Goal: Task Accomplishment & Management: Complete application form

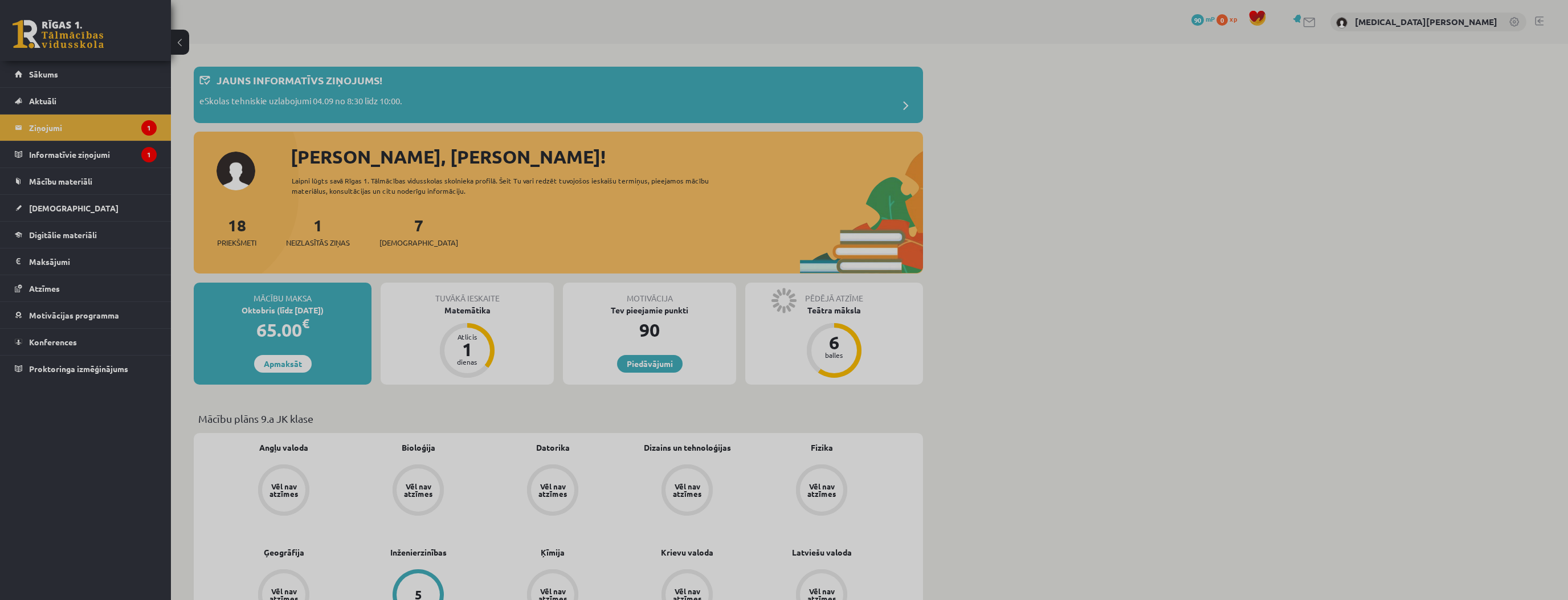
click at [73, 153] on legend "Informatīvie ziņojumi 1" at bounding box center [93, 154] width 128 height 26
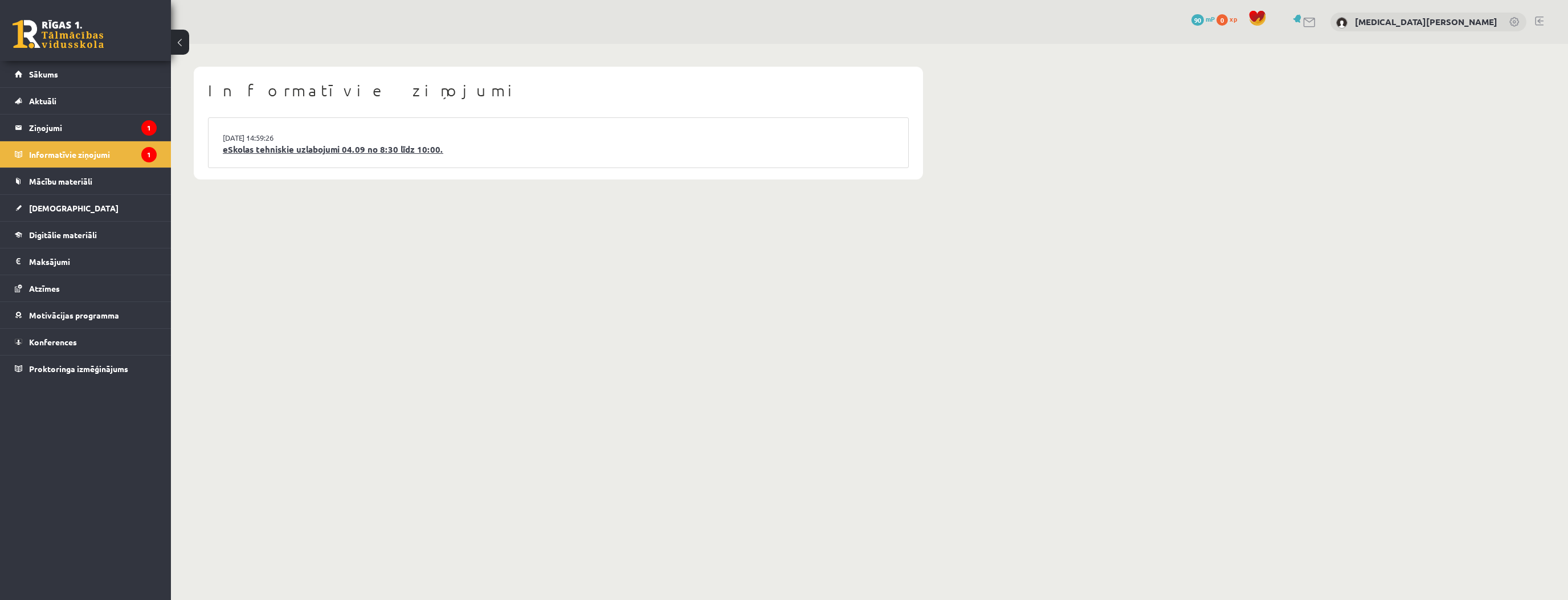
click at [290, 155] on link "eSkolas tehniskie uzlabojumi 04.09 no 8:30 līdz 10:00." at bounding box center [558, 150] width 671 height 13
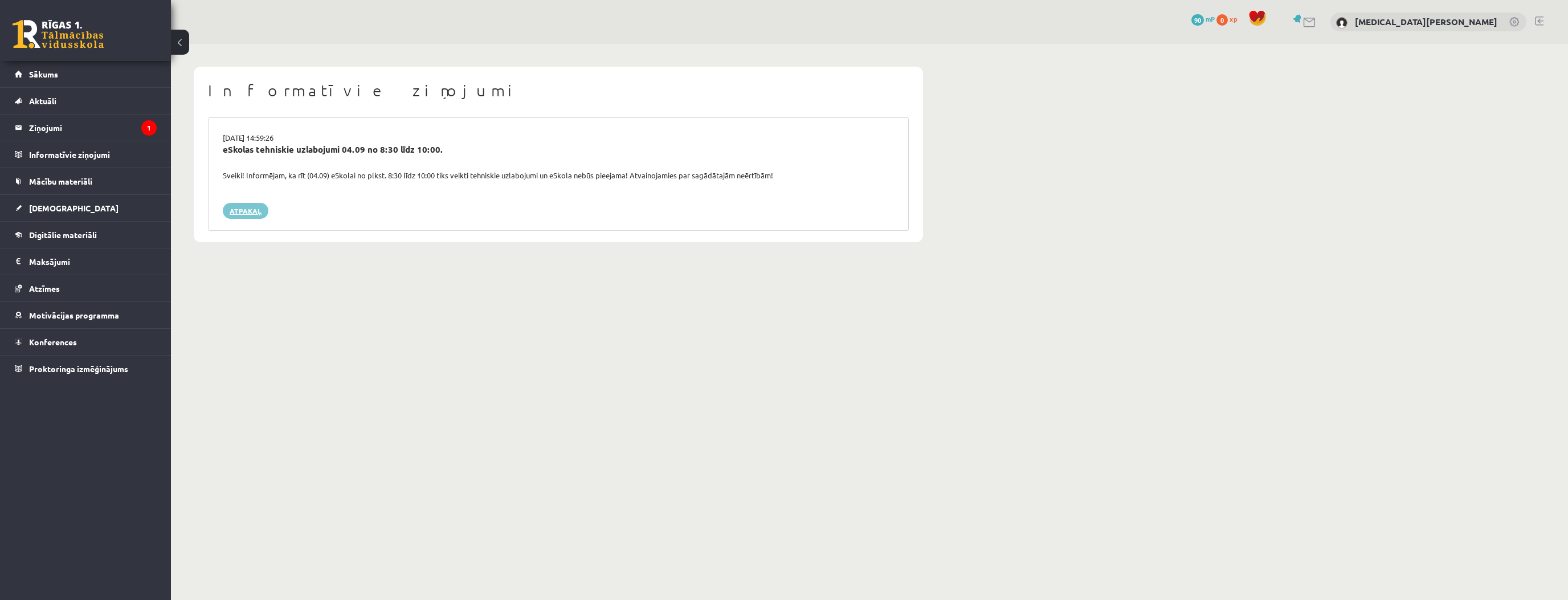
click at [240, 208] on link "Atpakaļ" at bounding box center [245, 211] width 46 height 16
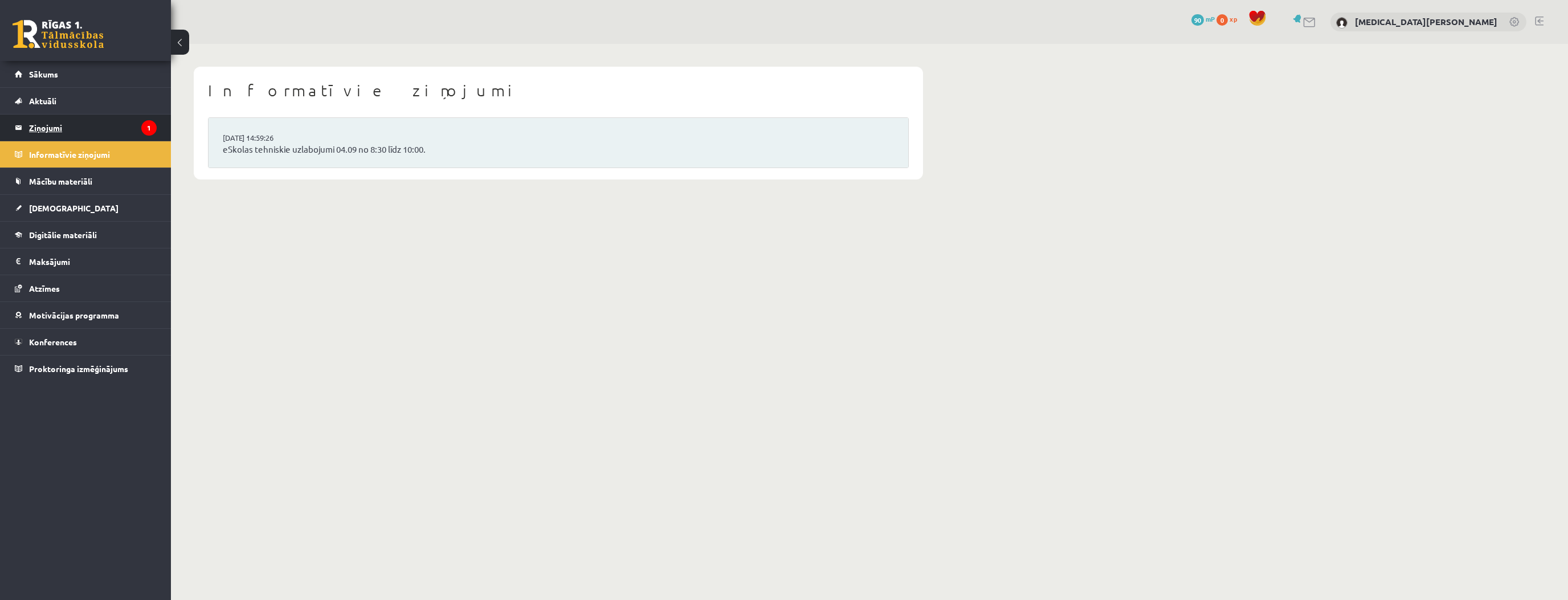
click at [128, 132] on legend "Ziņojumi 1" at bounding box center [93, 127] width 128 height 26
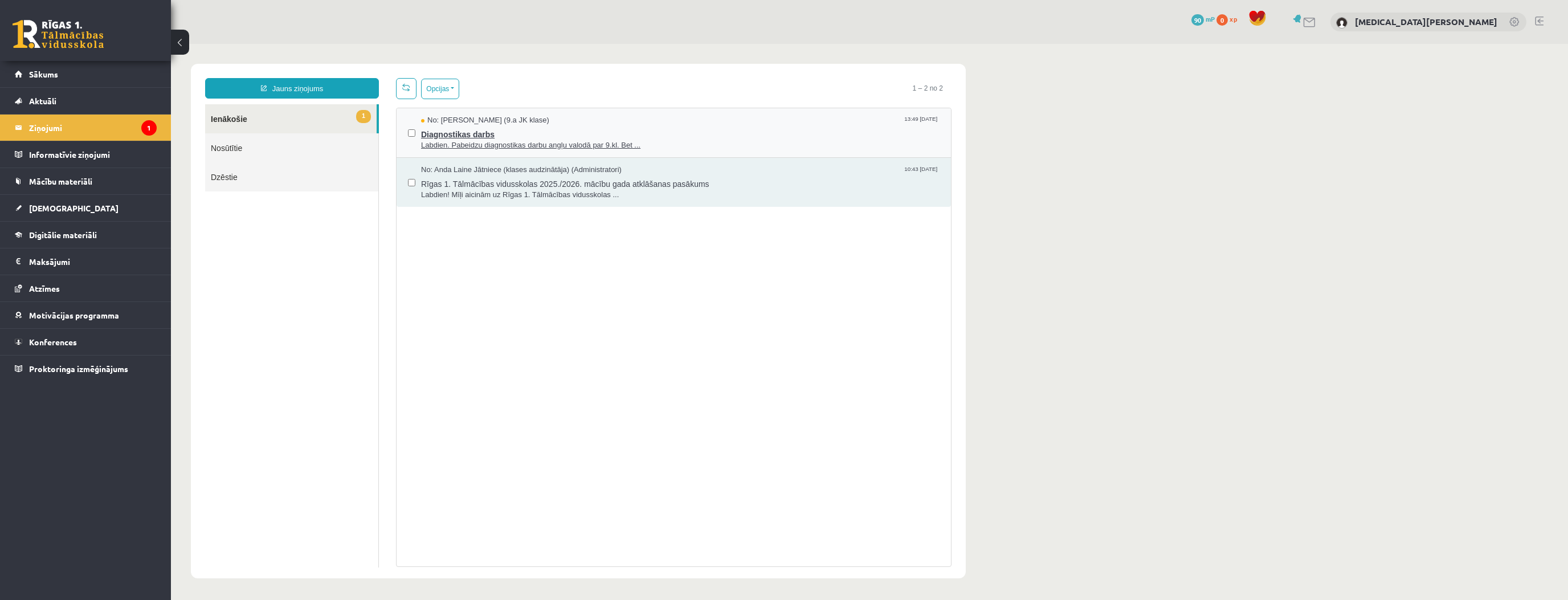
click at [427, 142] on span "Labdien. Pabeidzu diagnostikas darbu angļu valodā par 9.kl. Bet ..." at bounding box center [681, 145] width 519 height 11
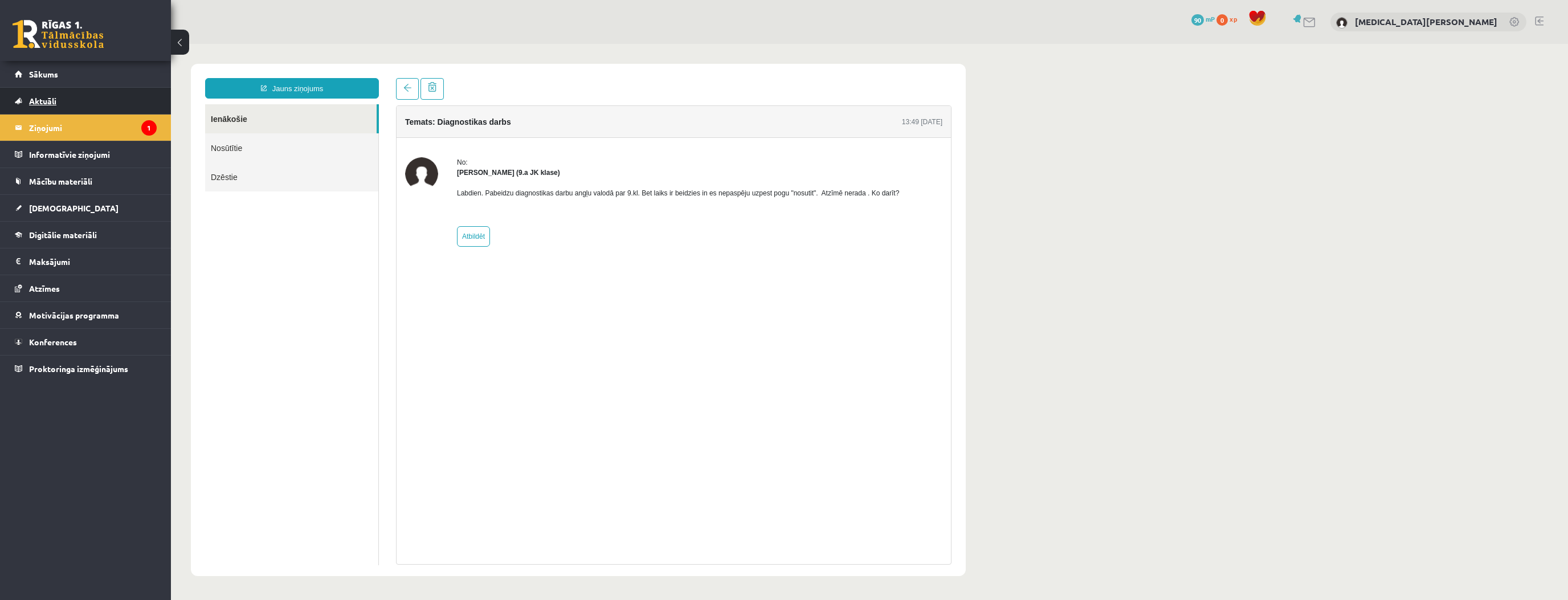
drag, startPoint x: 61, startPoint y: 112, endPoint x: 57, endPoint y: 101, distance: 11.7
click at [61, 111] on link "Aktuāli" at bounding box center [85, 100] width 142 height 26
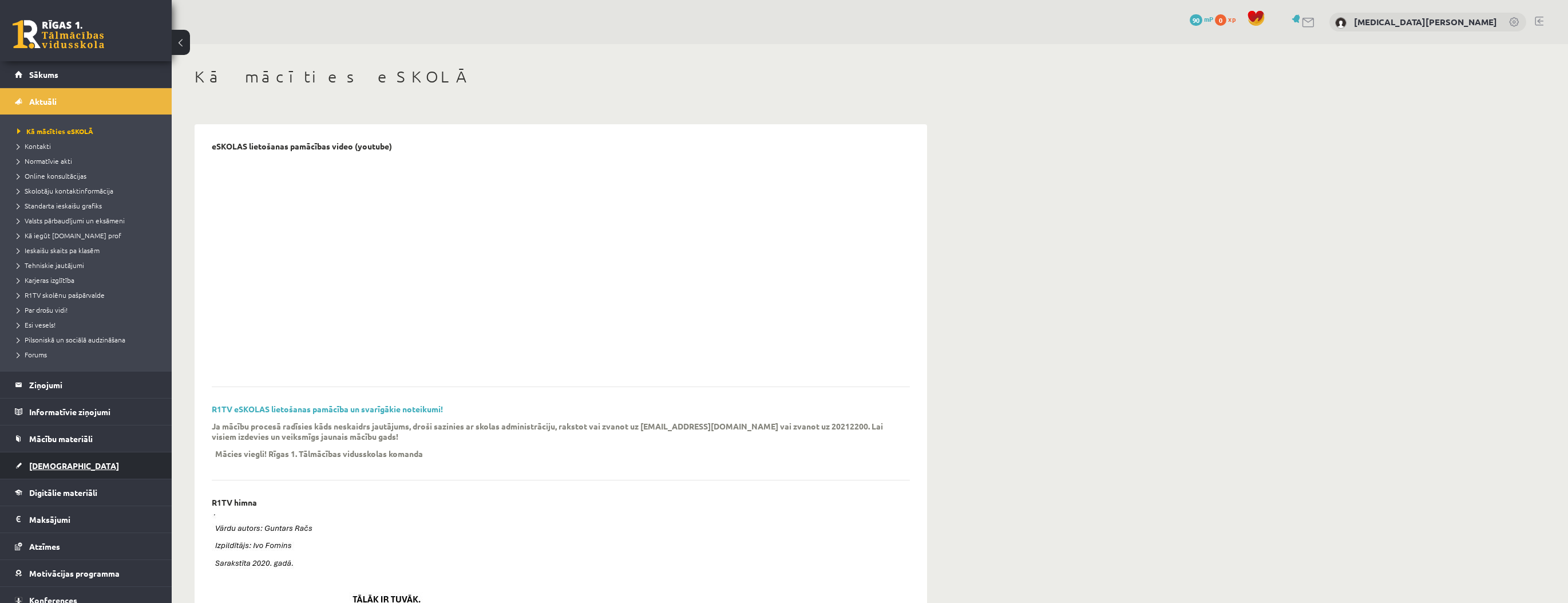
click at [90, 472] on link "[DEMOGRAPHIC_DATA]" at bounding box center [86, 465] width 142 height 26
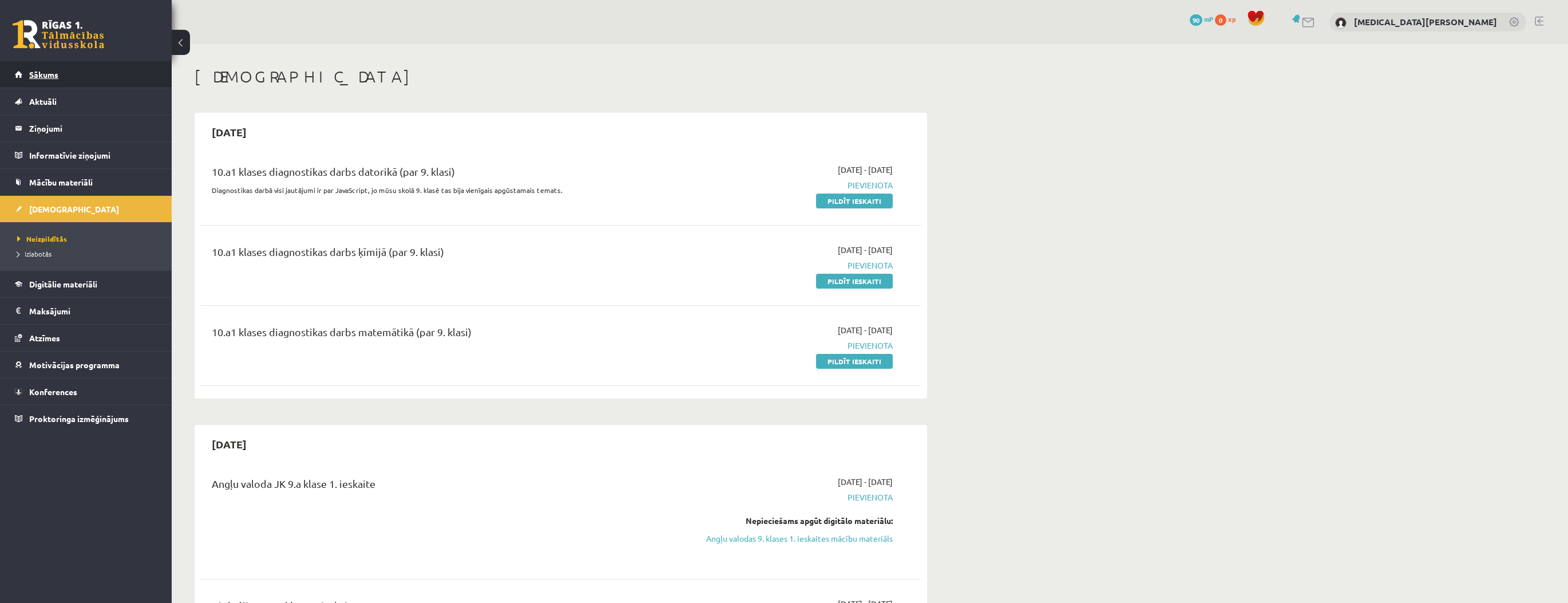
click at [85, 77] on link "Sākums" at bounding box center [86, 74] width 142 height 26
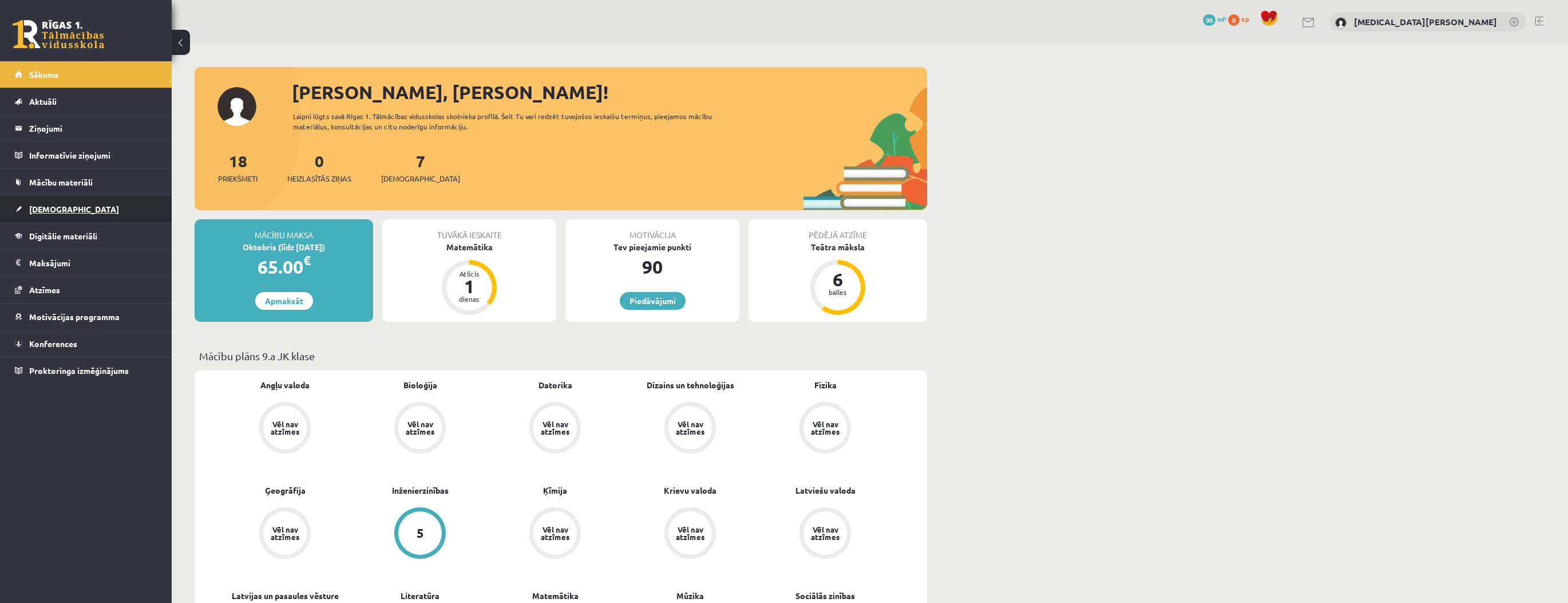
click at [112, 209] on link "[DEMOGRAPHIC_DATA]" at bounding box center [86, 209] width 142 height 26
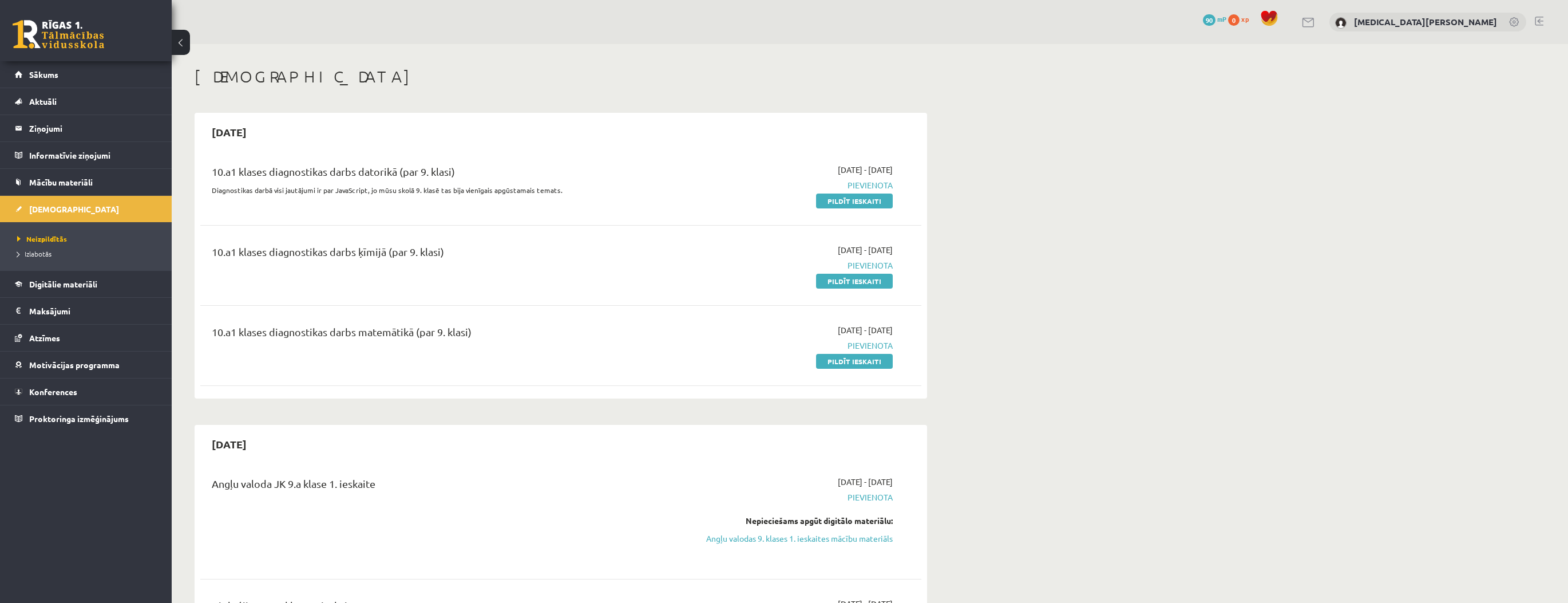
click at [1515, 21] on link at bounding box center [1514, 23] width 12 height 12
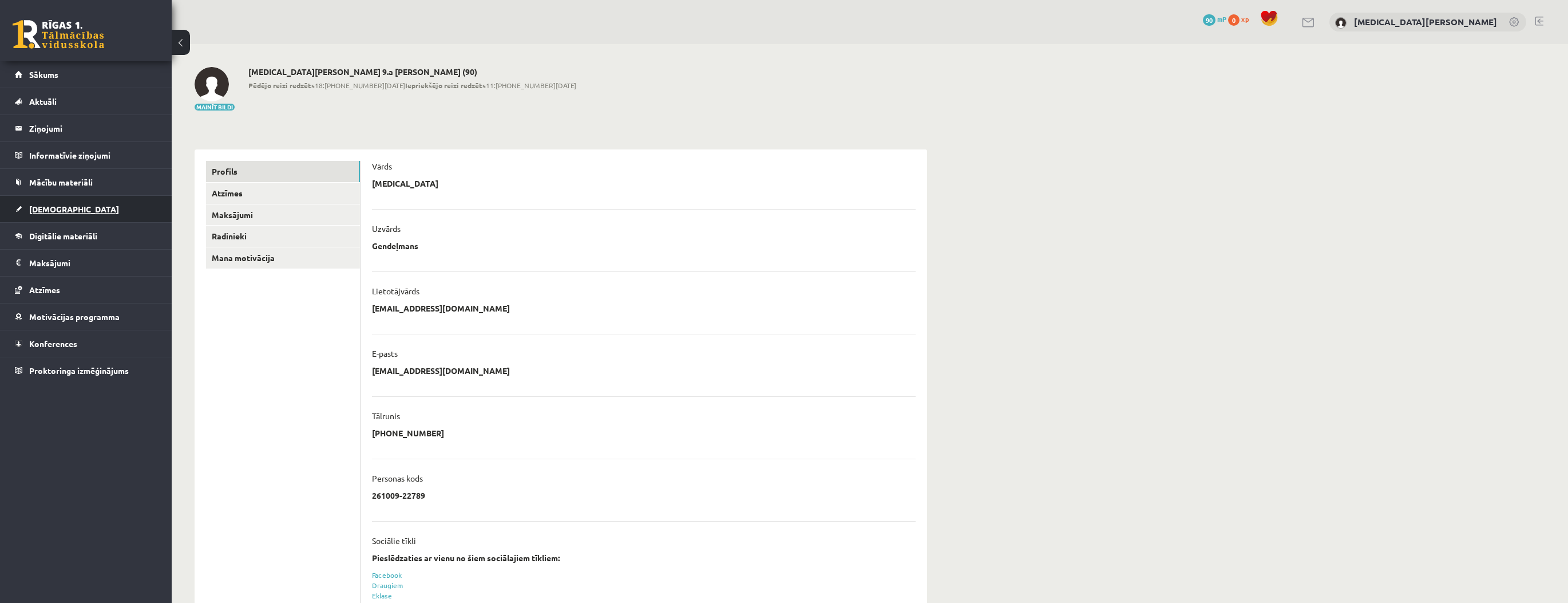
click at [85, 209] on link "[DEMOGRAPHIC_DATA]" at bounding box center [86, 209] width 142 height 26
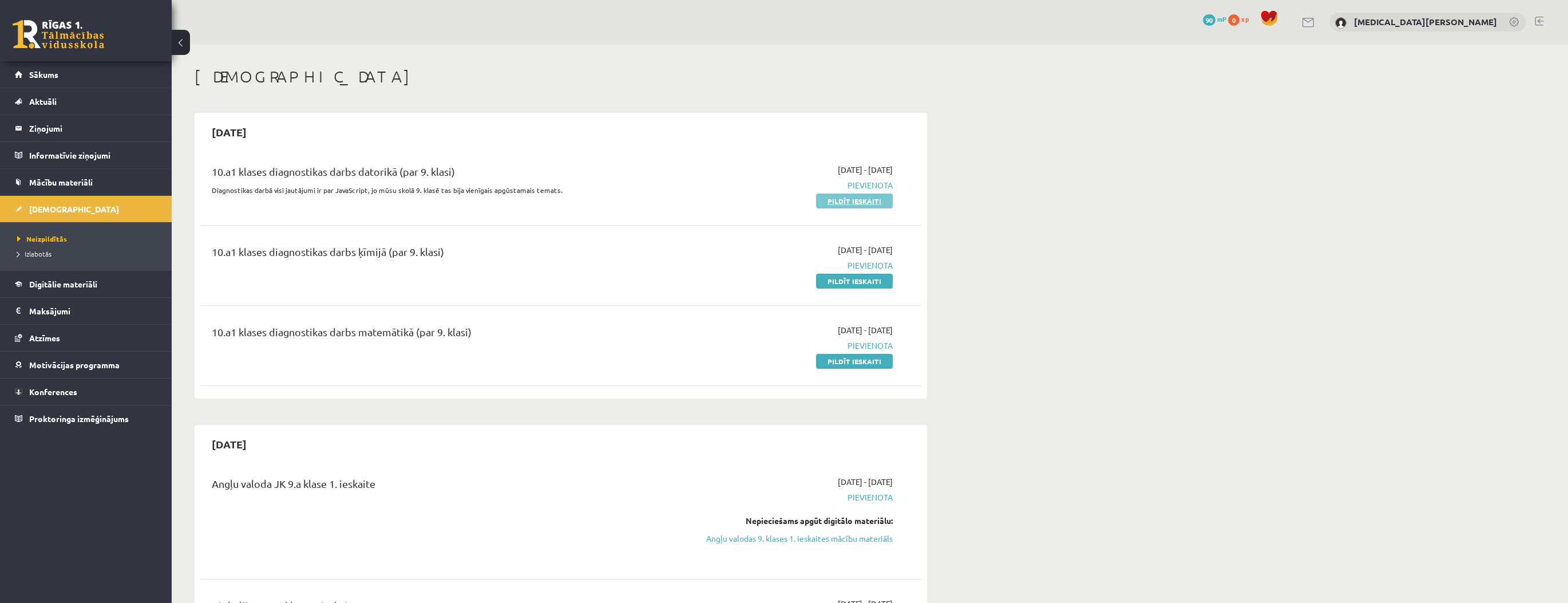
click at [856, 201] on link "Pildīt ieskaiti" at bounding box center [854, 201] width 76 height 15
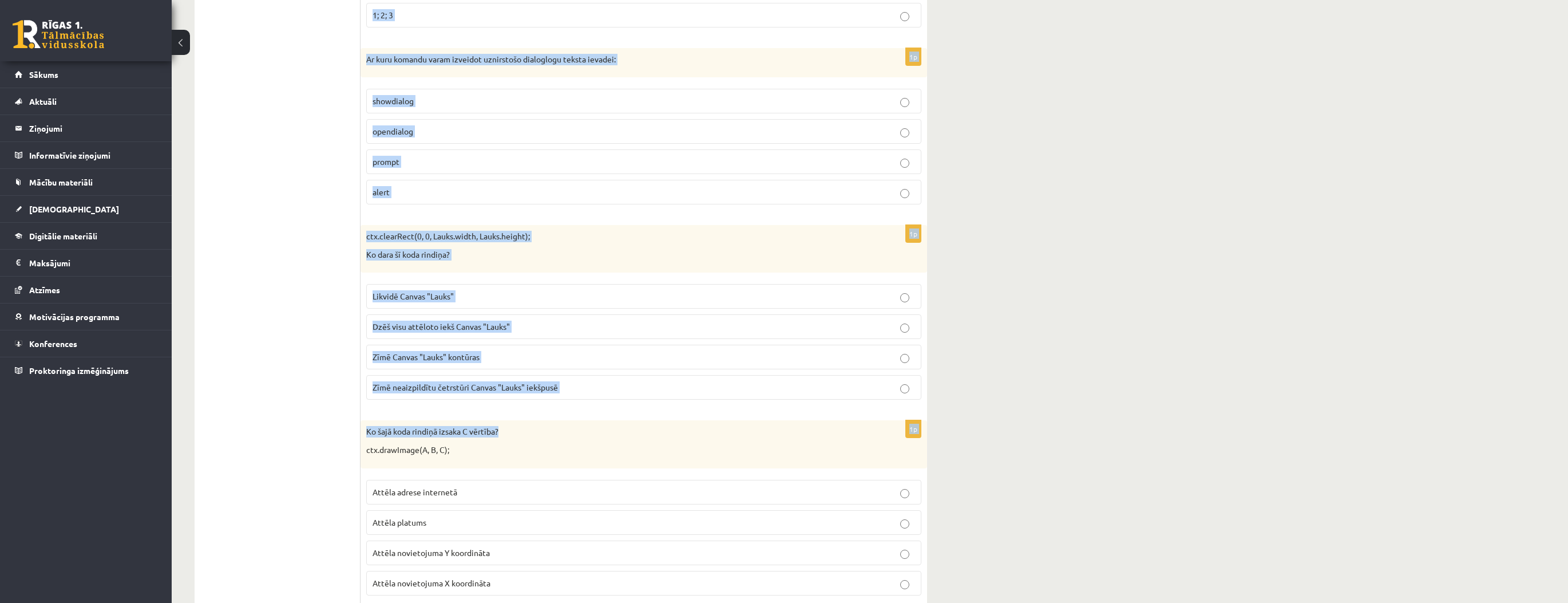
scroll to position [5592, 0]
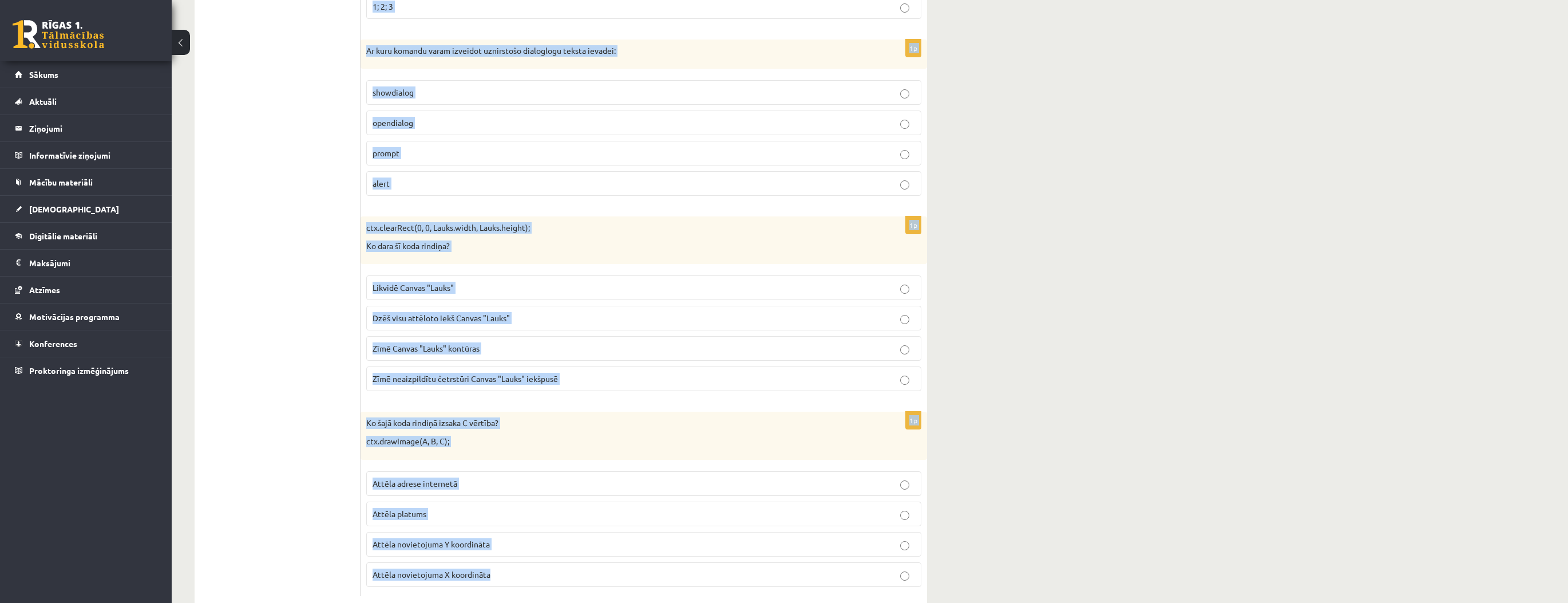
drag, startPoint x: 364, startPoint y: 243, endPoint x: 625, endPoint y: 541, distance: 396.1
copy form "Kurš koda fragments atgriež Canvas vai attēla augstumu? aaa.YYY= aaa.width = aa…"
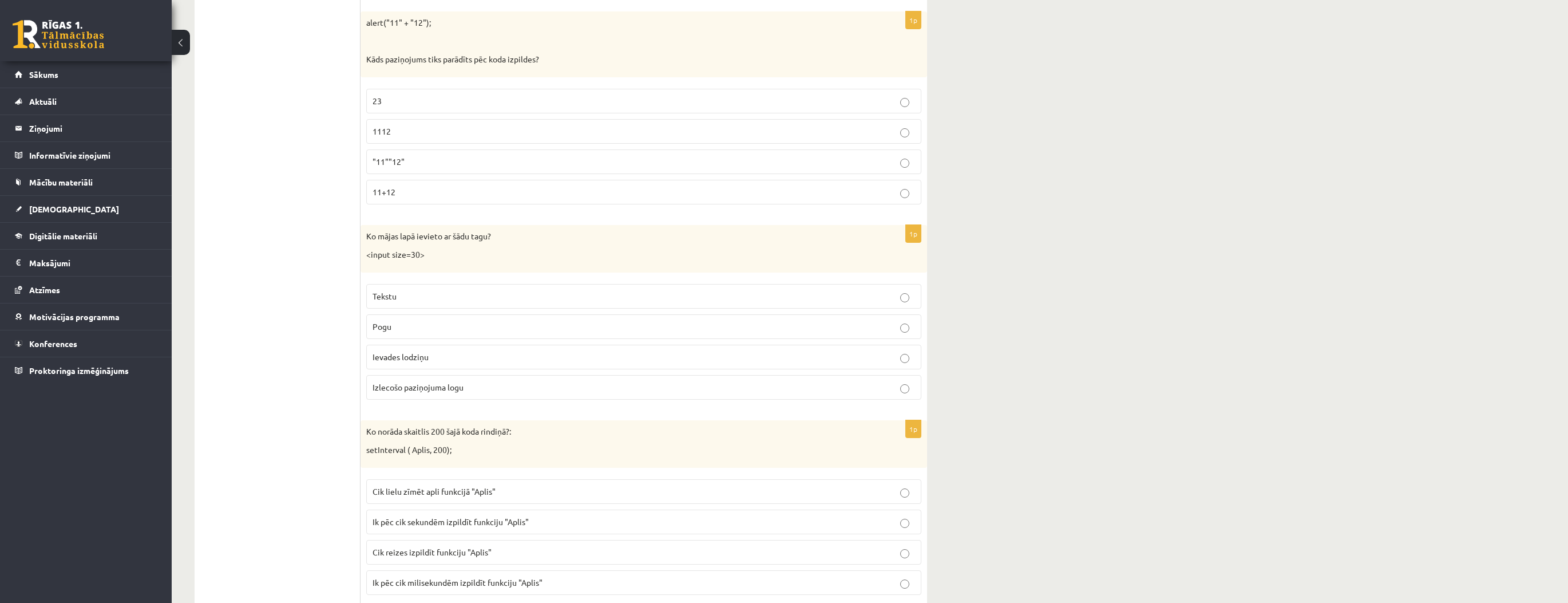
scroll to position [0, 0]
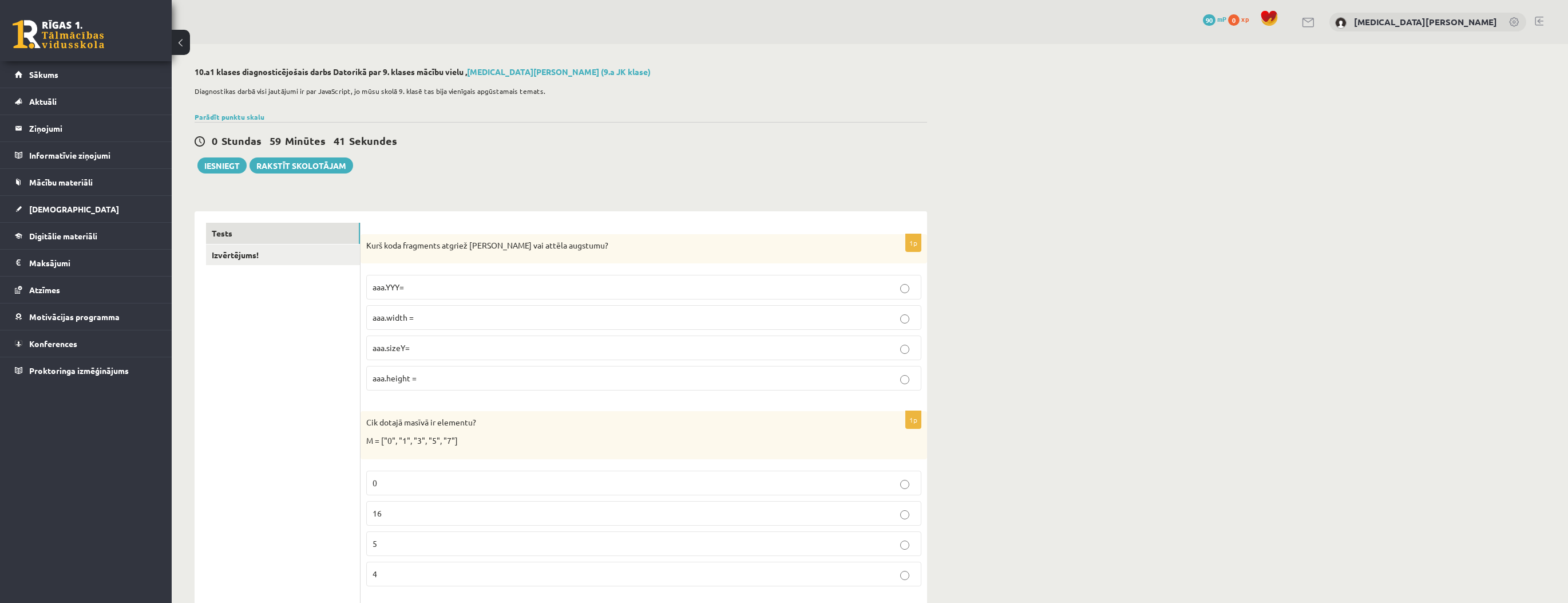
click at [424, 391] on fieldset "aaa.YYY= aaa.width = aaa.sizeY= aaa.height =" at bounding box center [644, 331] width 555 height 125
click at [421, 389] on label "aaa.height =" at bounding box center [644, 378] width 555 height 24
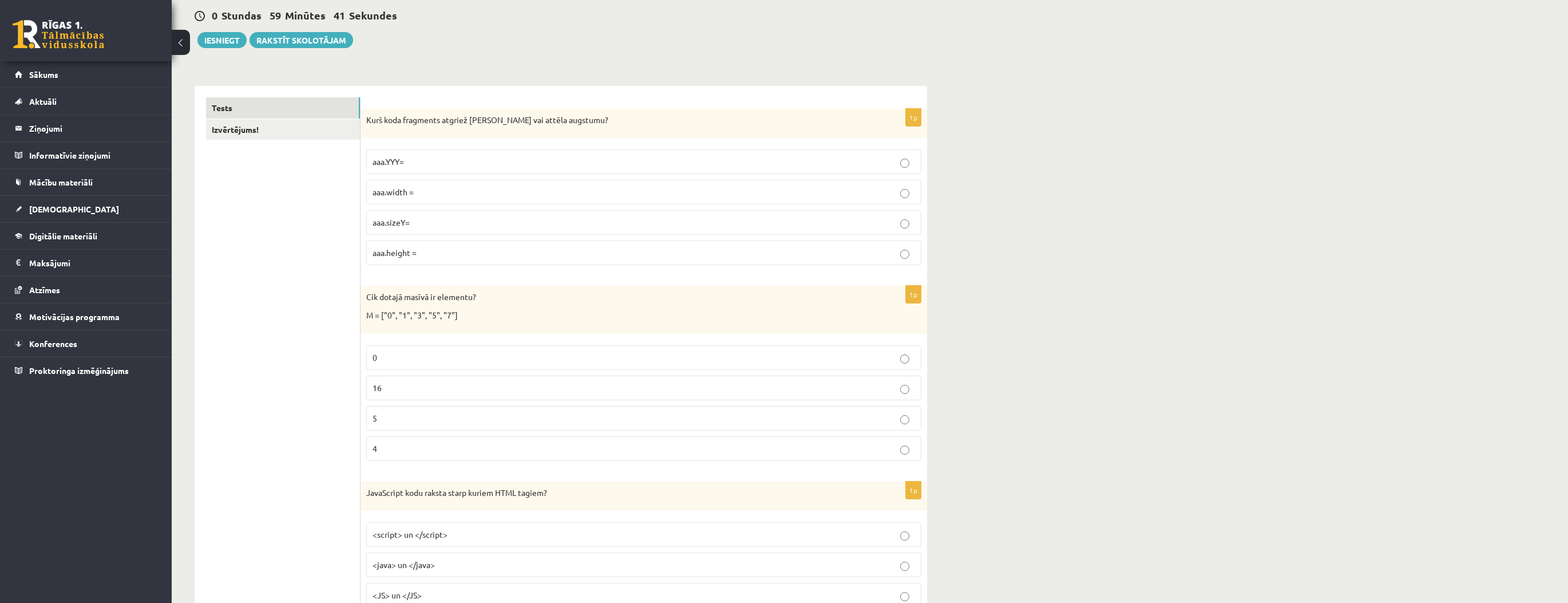
scroll to position [138, 0]
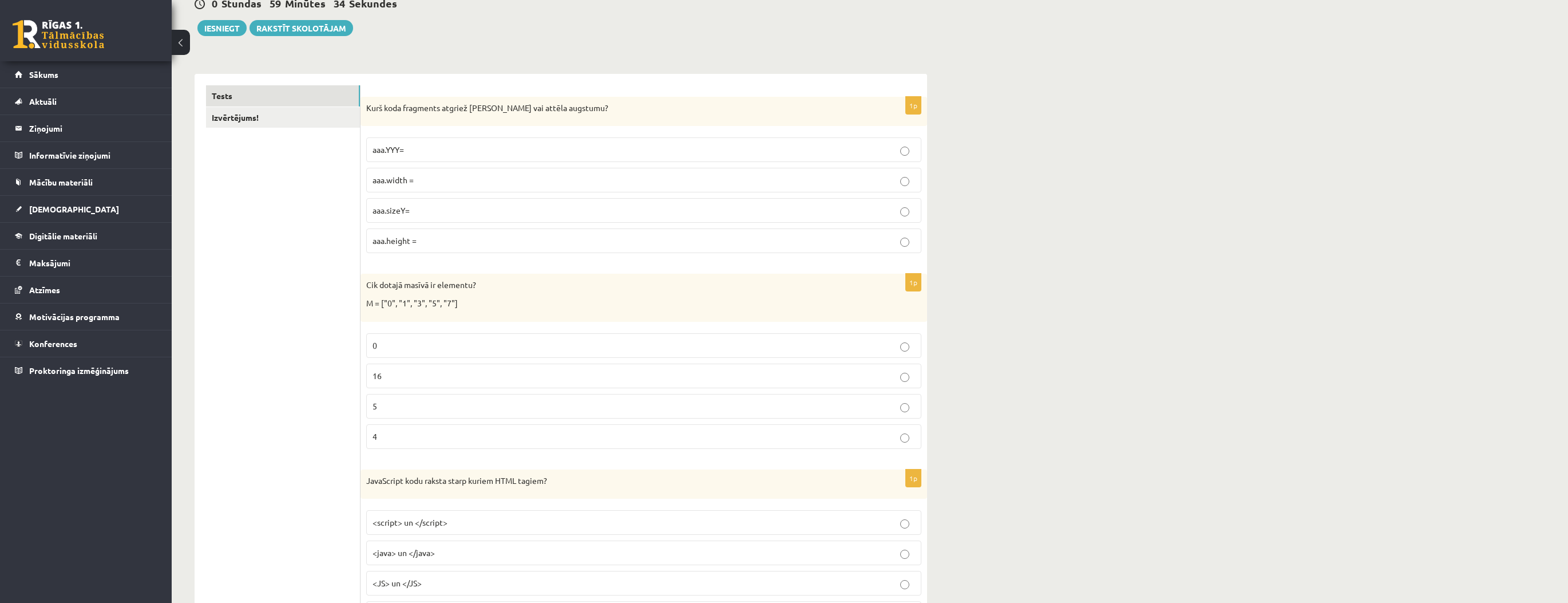
click at [382, 402] on p "5" at bounding box center [643, 406] width 542 height 12
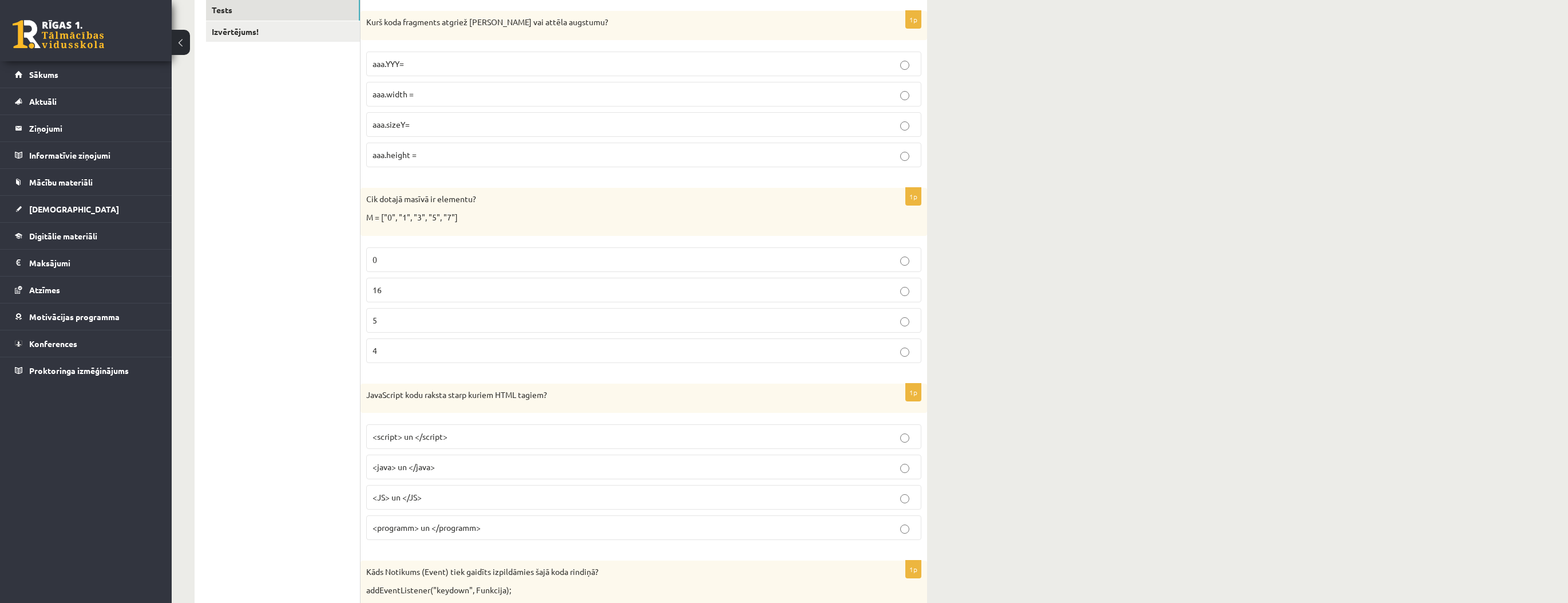
scroll to position [229, 0]
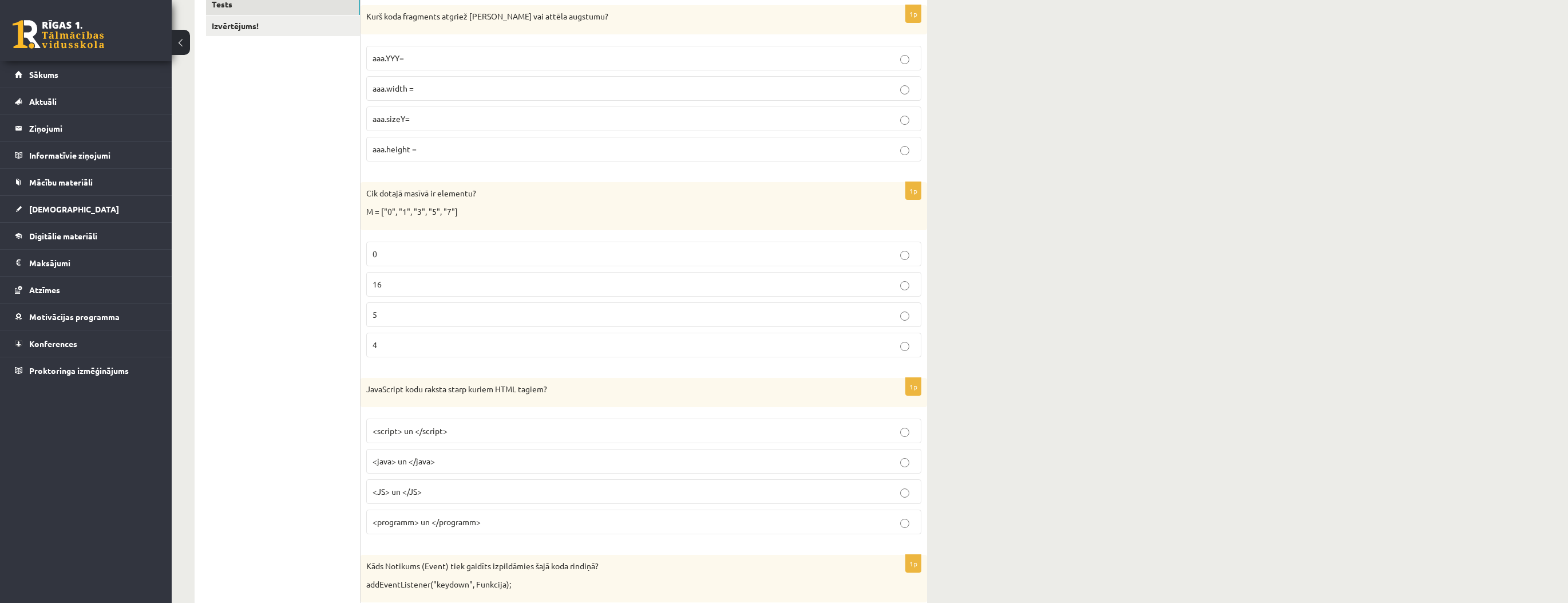
click at [488, 429] on p "<script> un </script>" at bounding box center [643, 431] width 542 height 12
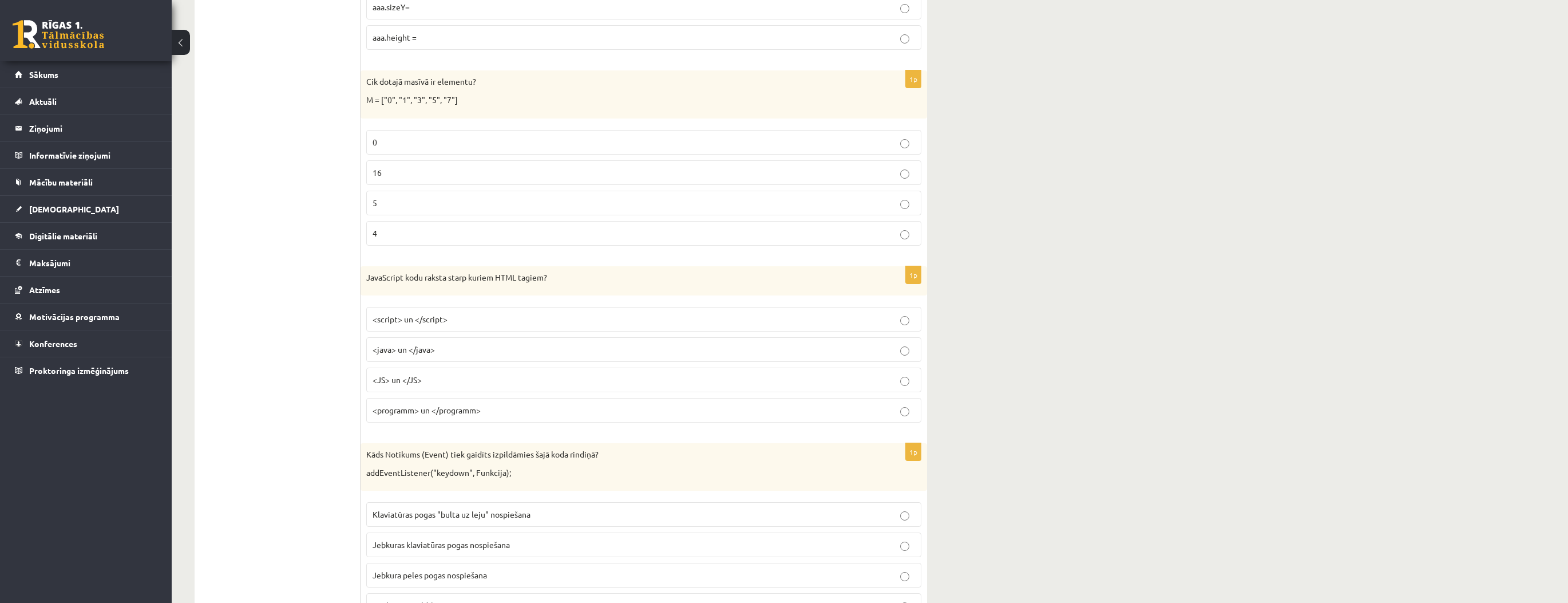
scroll to position [458, 0]
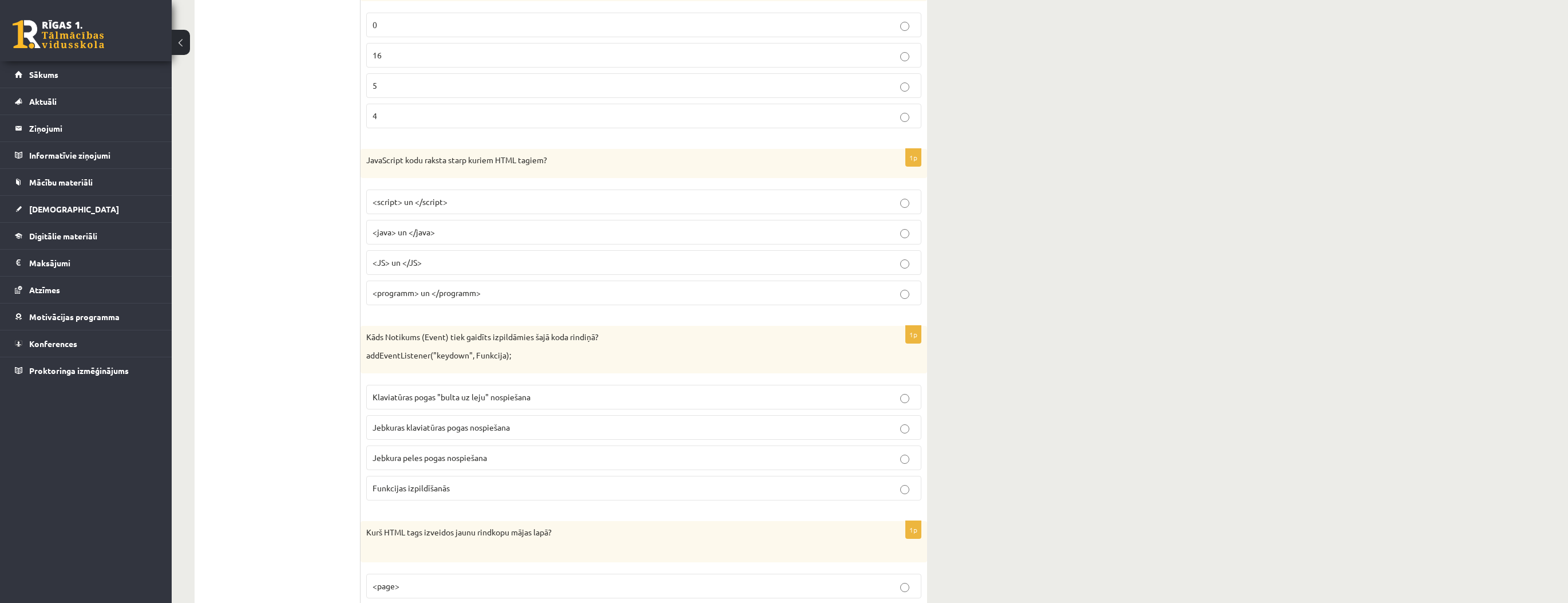
click at [440, 457] on span "Jebkura peles pogas nospiešana" at bounding box center [429, 457] width 114 height 10
click at [439, 426] on span "Jebkuras klaviatūras pogas nospiešana" at bounding box center [441, 427] width 138 height 10
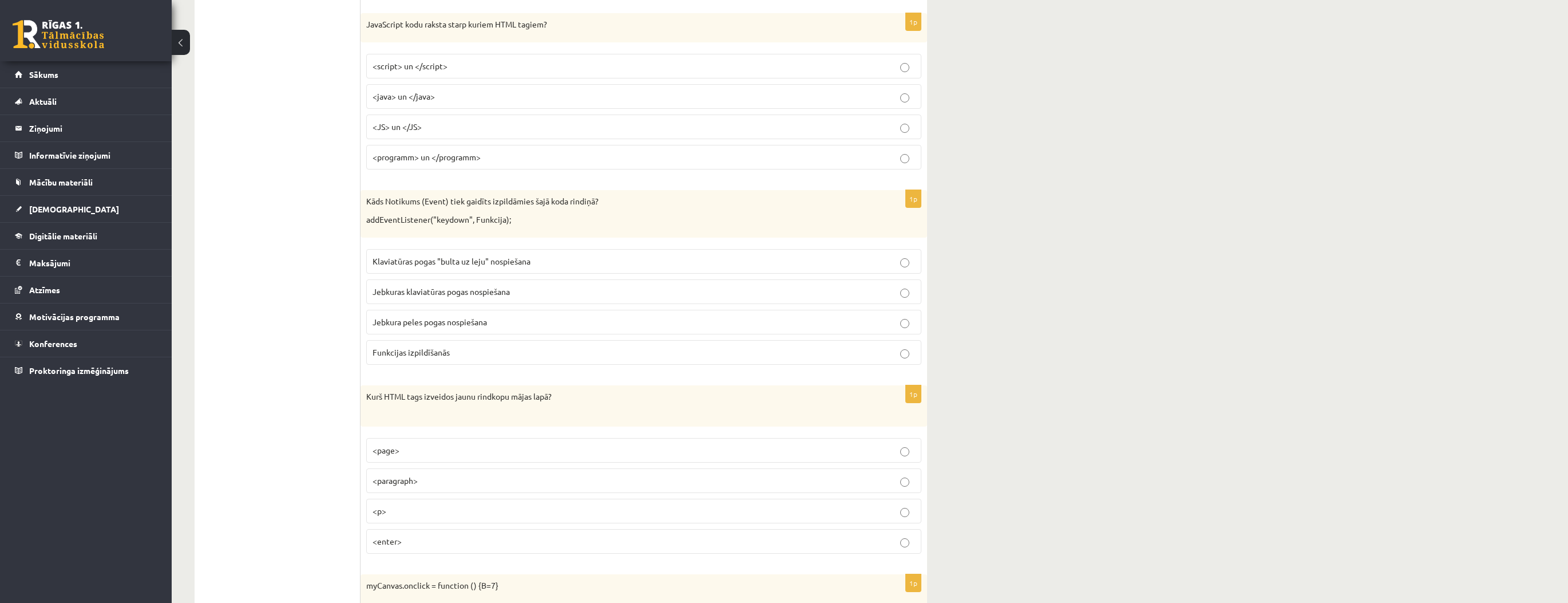
scroll to position [641, 0]
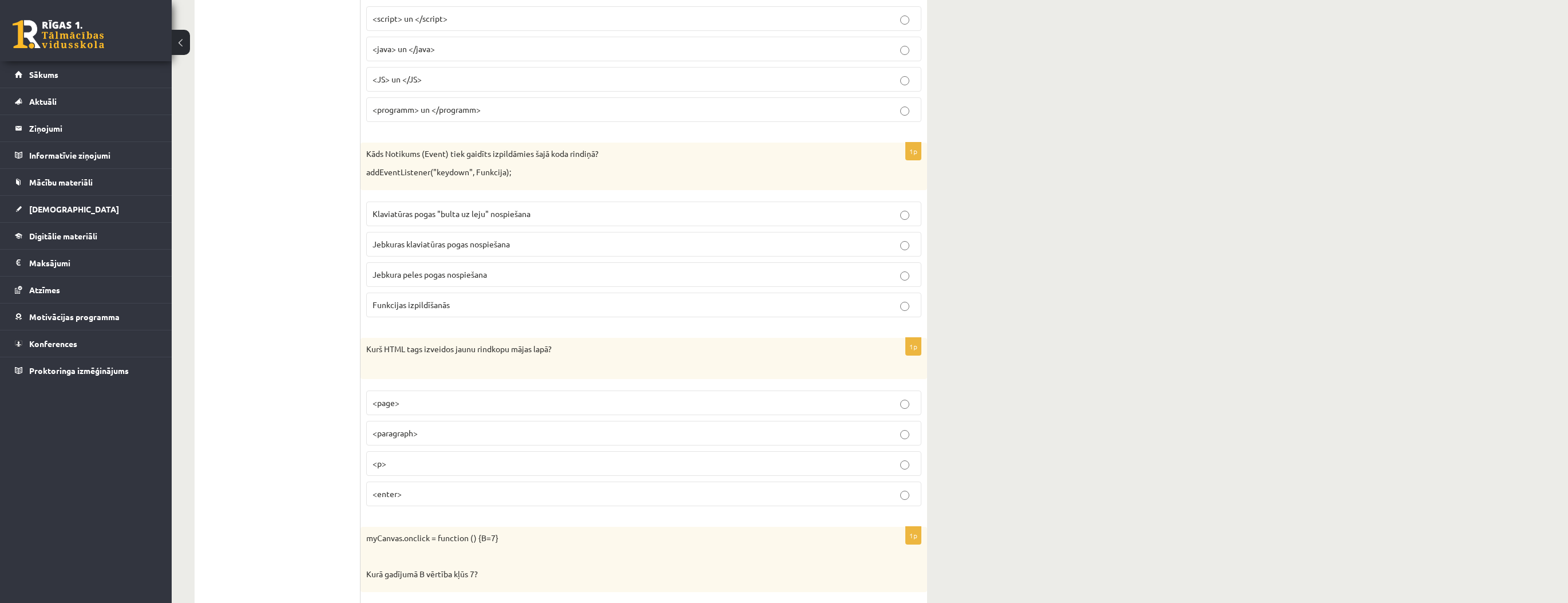
click at [396, 399] on span "<page>" at bounding box center [386, 402] width 27 height 10
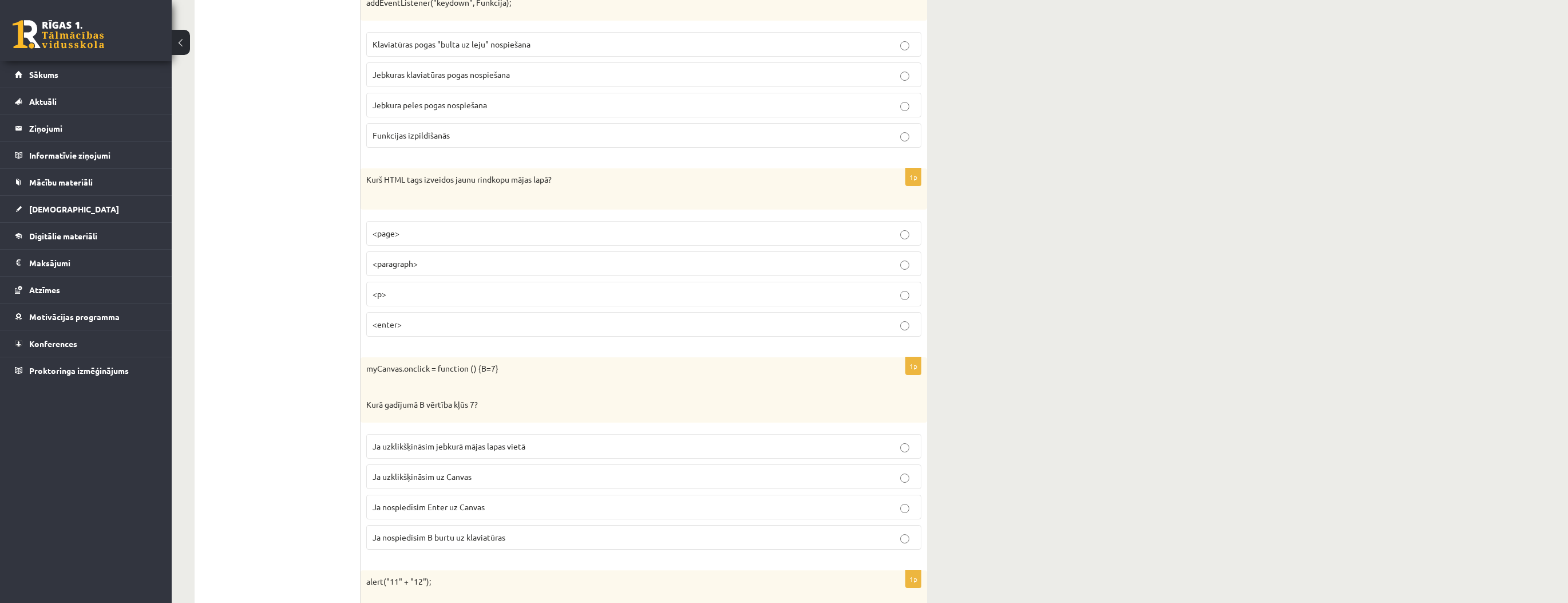
scroll to position [824, 0]
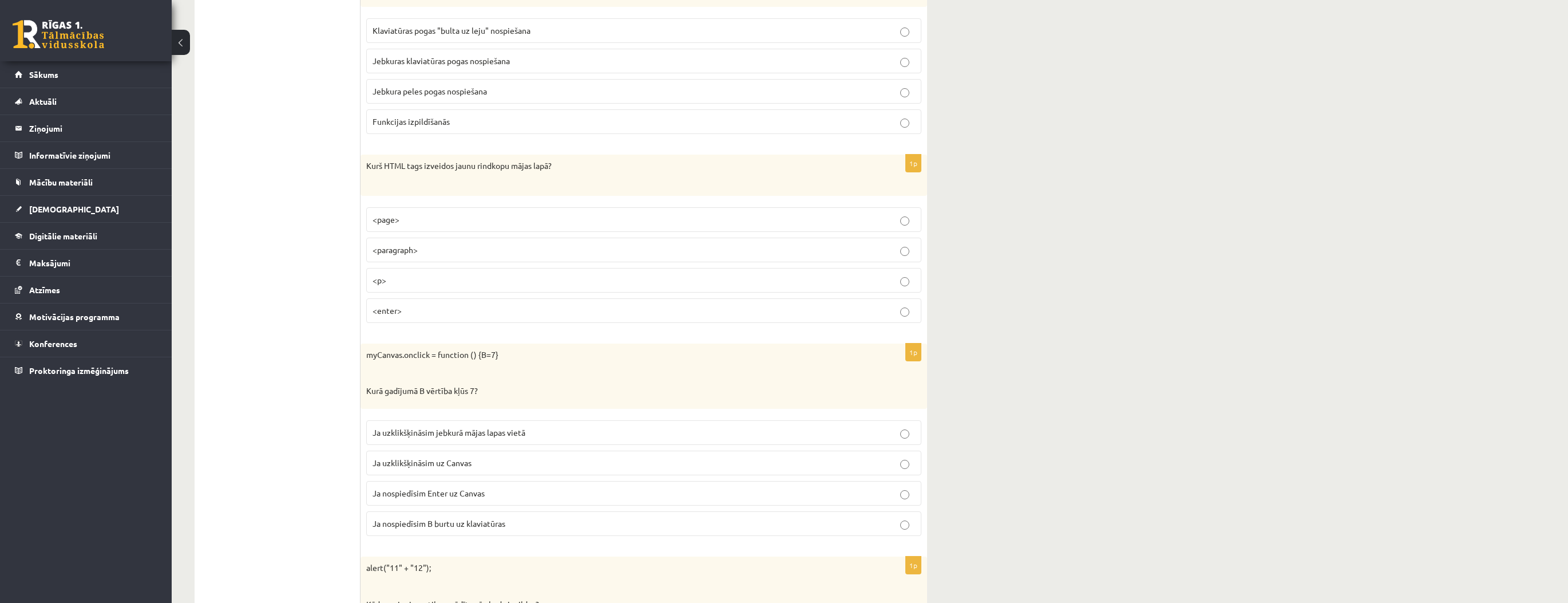
click at [479, 457] on p "Ja uzklikšķināsim uz Canvas" at bounding box center [643, 463] width 542 height 12
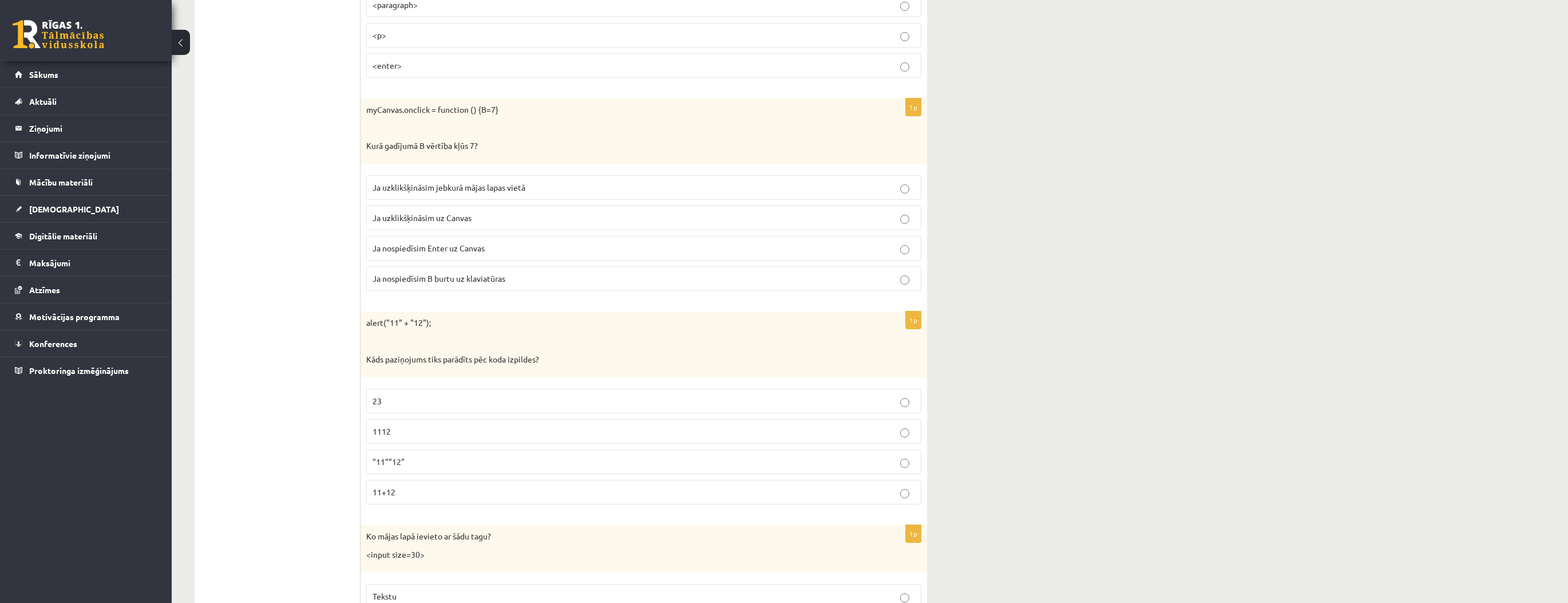
scroll to position [1099, 0]
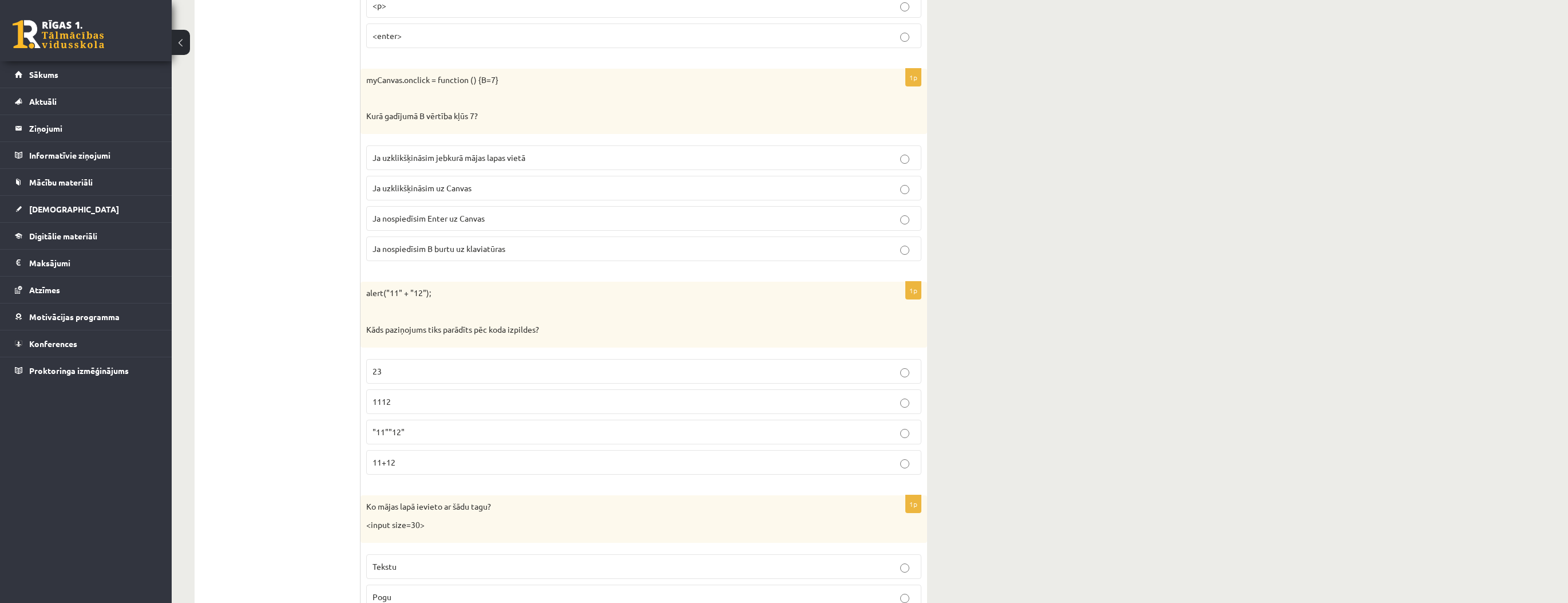
click at [435, 431] on p ""11""12"" at bounding box center [643, 432] width 542 height 12
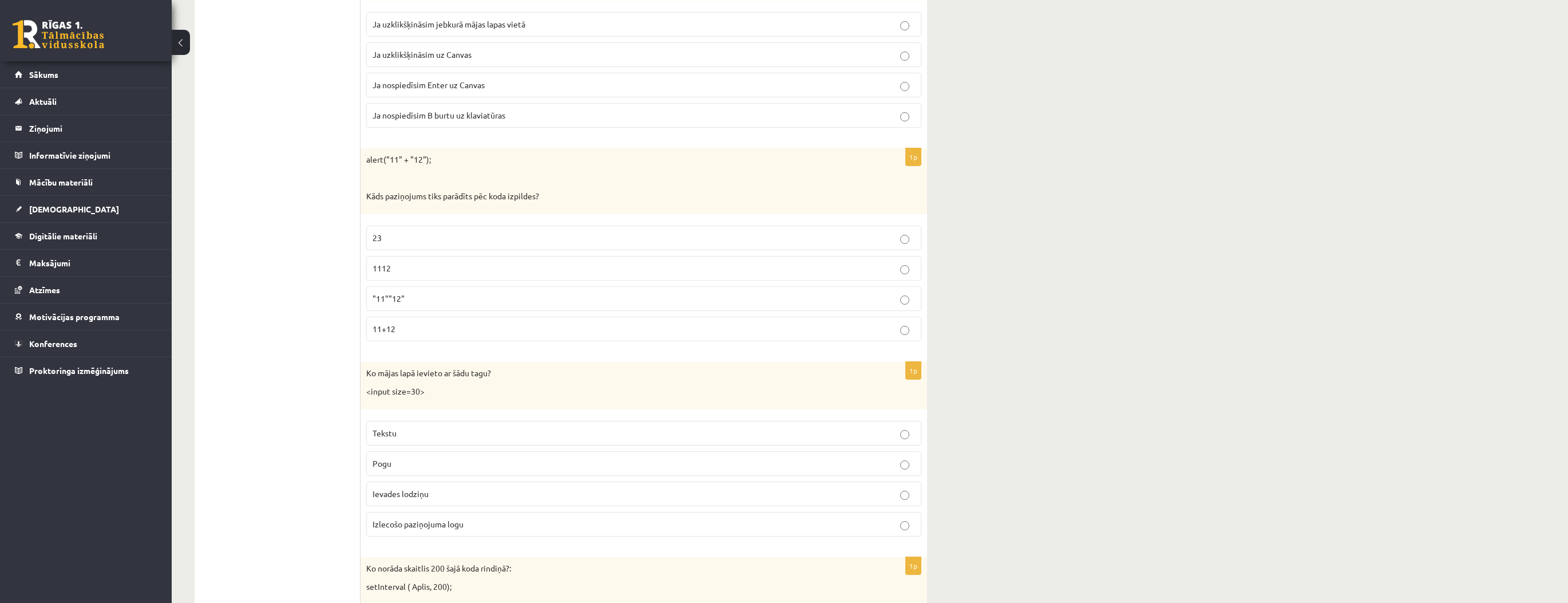
scroll to position [1237, 0]
click at [452, 484] on p "Ievades lodziņu" at bounding box center [643, 490] width 542 height 12
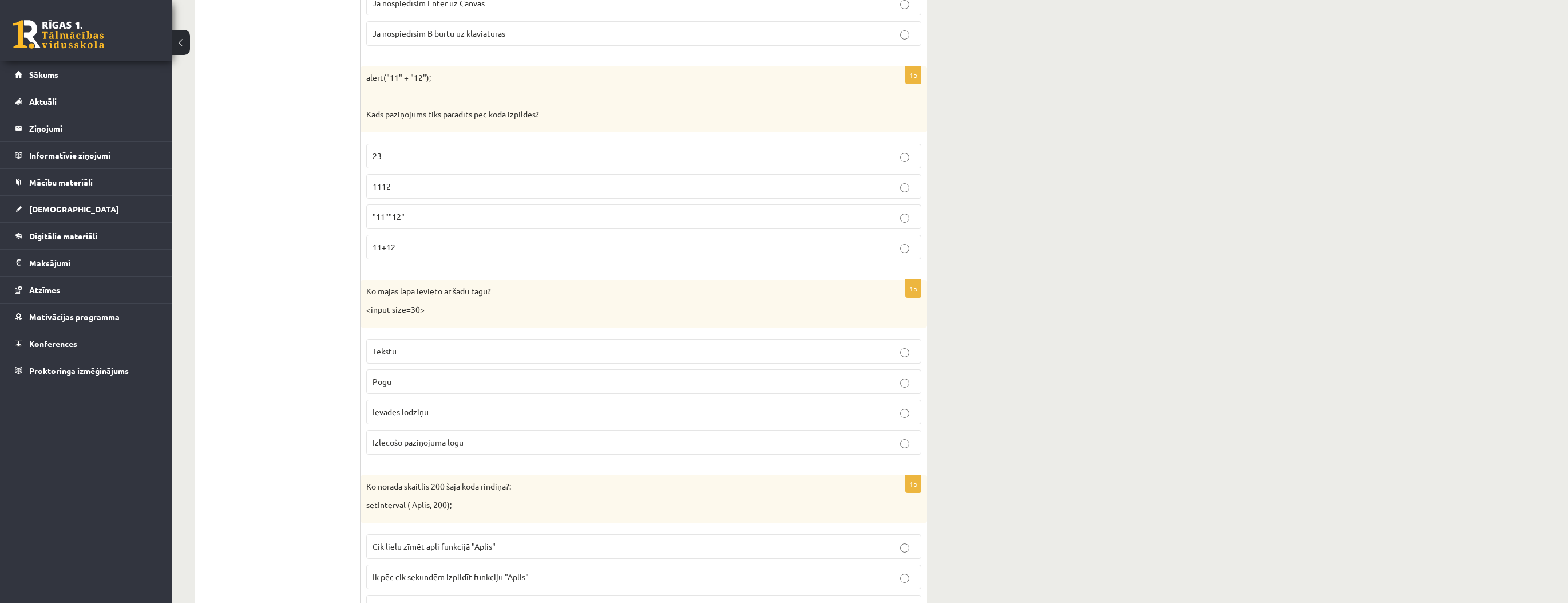
scroll to position [1328, 0]
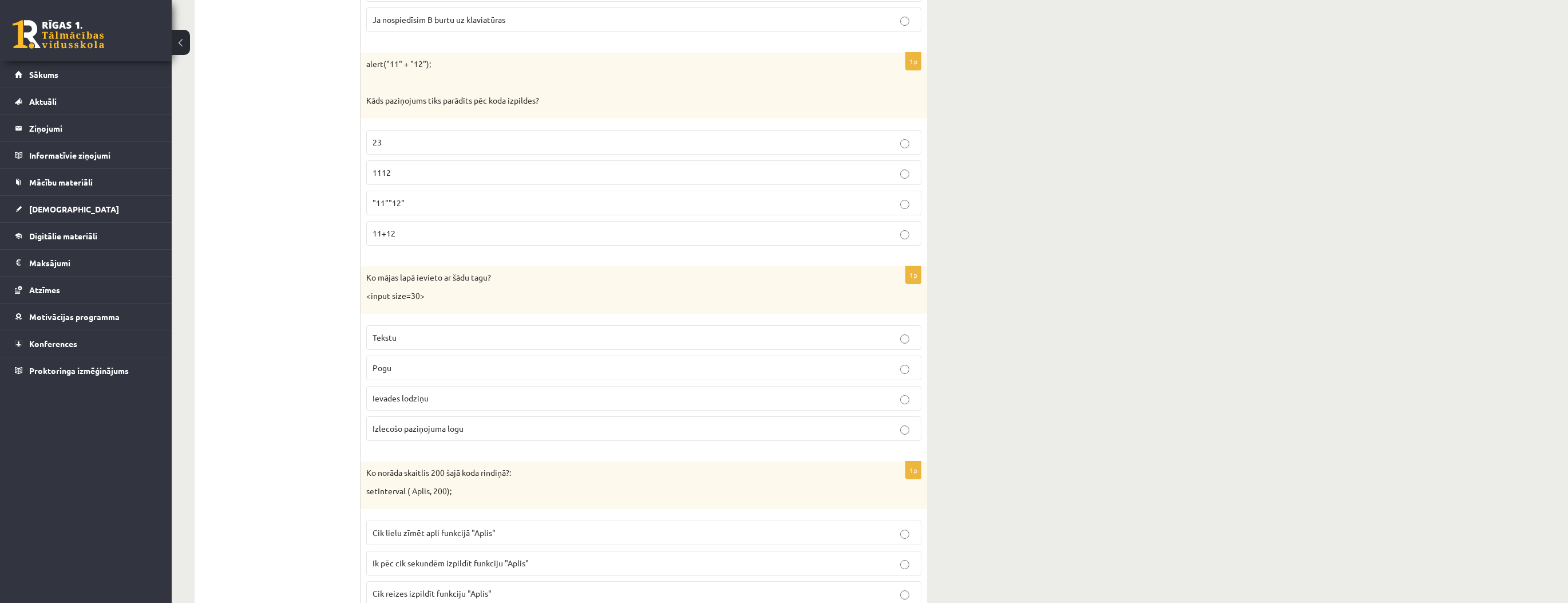
click at [468, 560] on p "Ik pēc cik sekundēm izpildīt funkciju "Aplis"" at bounding box center [643, 563] width 542 height 12
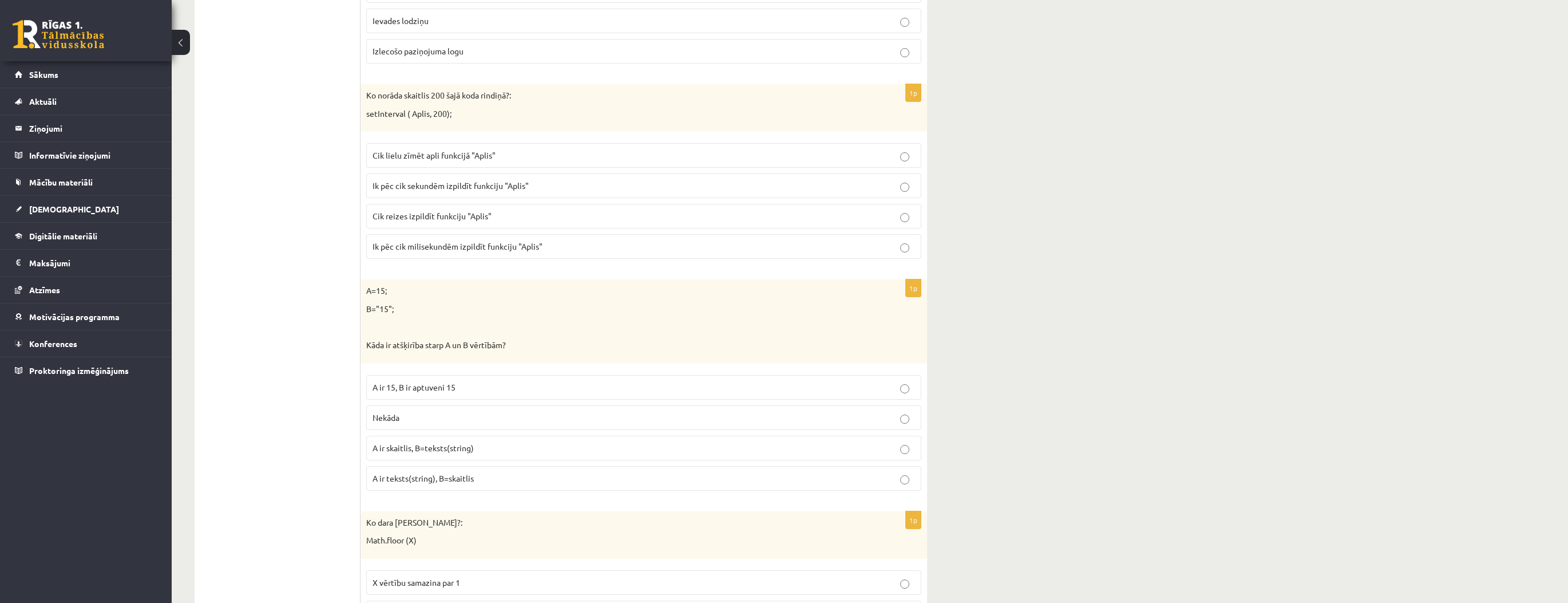
scroll to position [1741, 0]
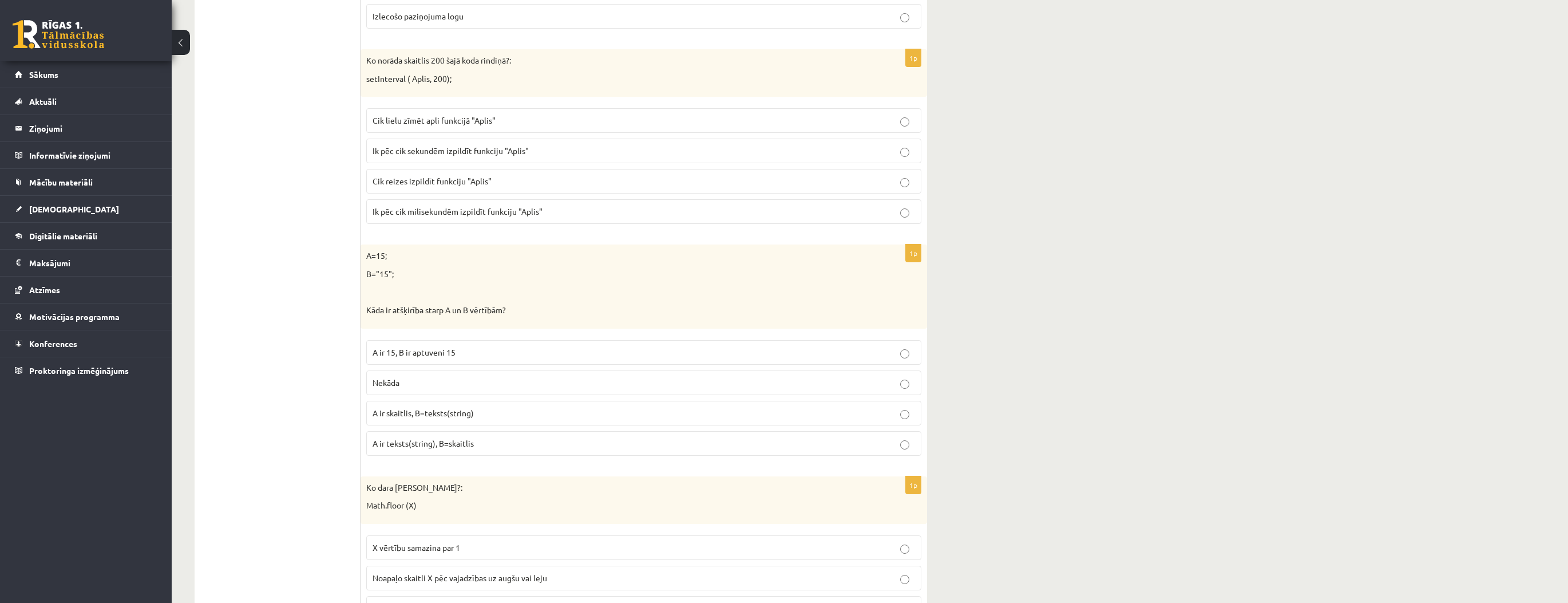
click at [435, 340] on label "A ir 15, B ir aptuveni 15" at bounding box center [644, 352] width 555 height 24
click at [442, 410] on label "A ir skaitlis, B=teksts(string)" at bounding box center [644, 413] width 555 height 24
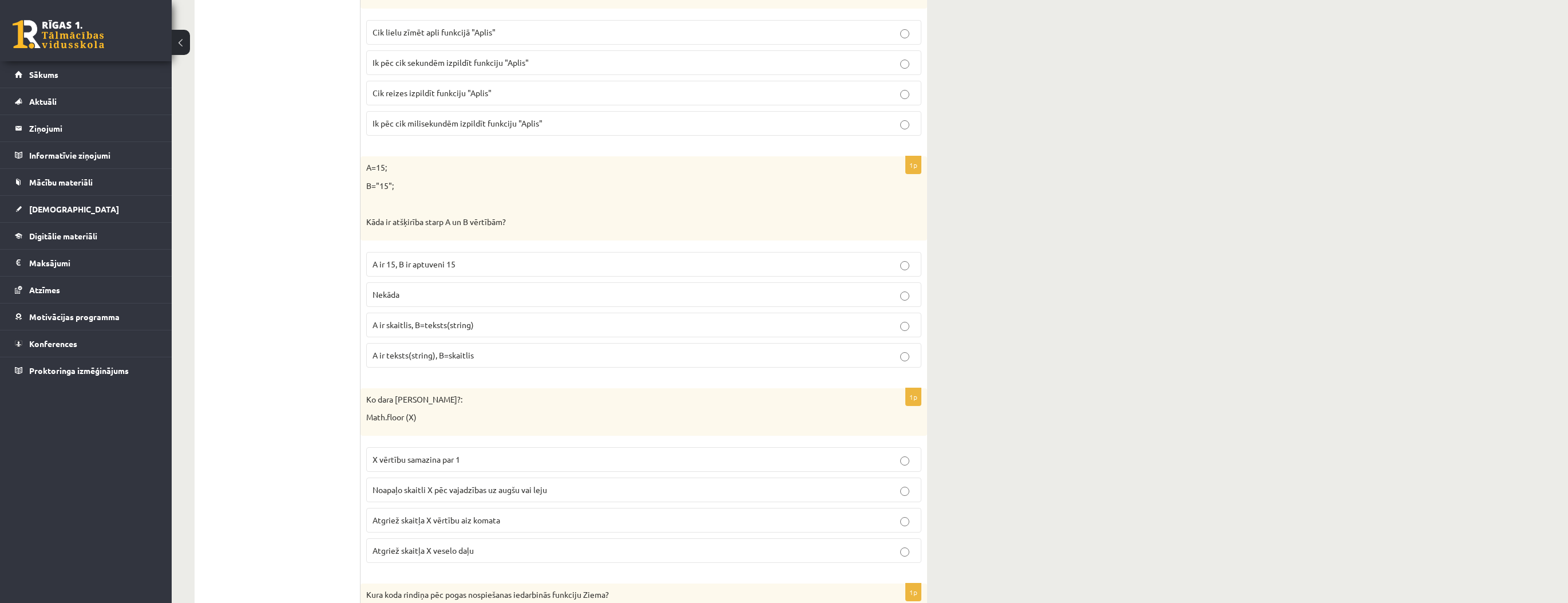
scroll to position [1832, 0]
click at [468, 513] on p "Atgriež skaitļa X vērtību aiz komata" at bounding box center [643, 517] width 542 height 12
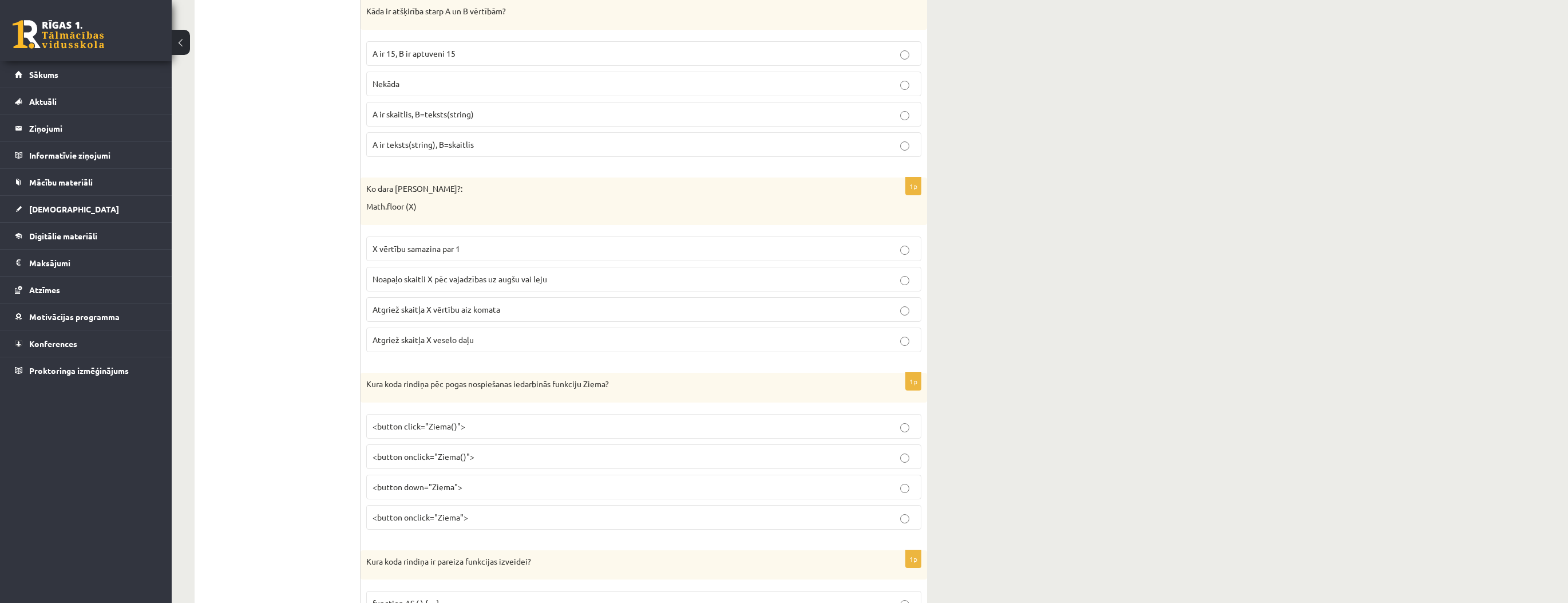
scroll to position [2061, 0]
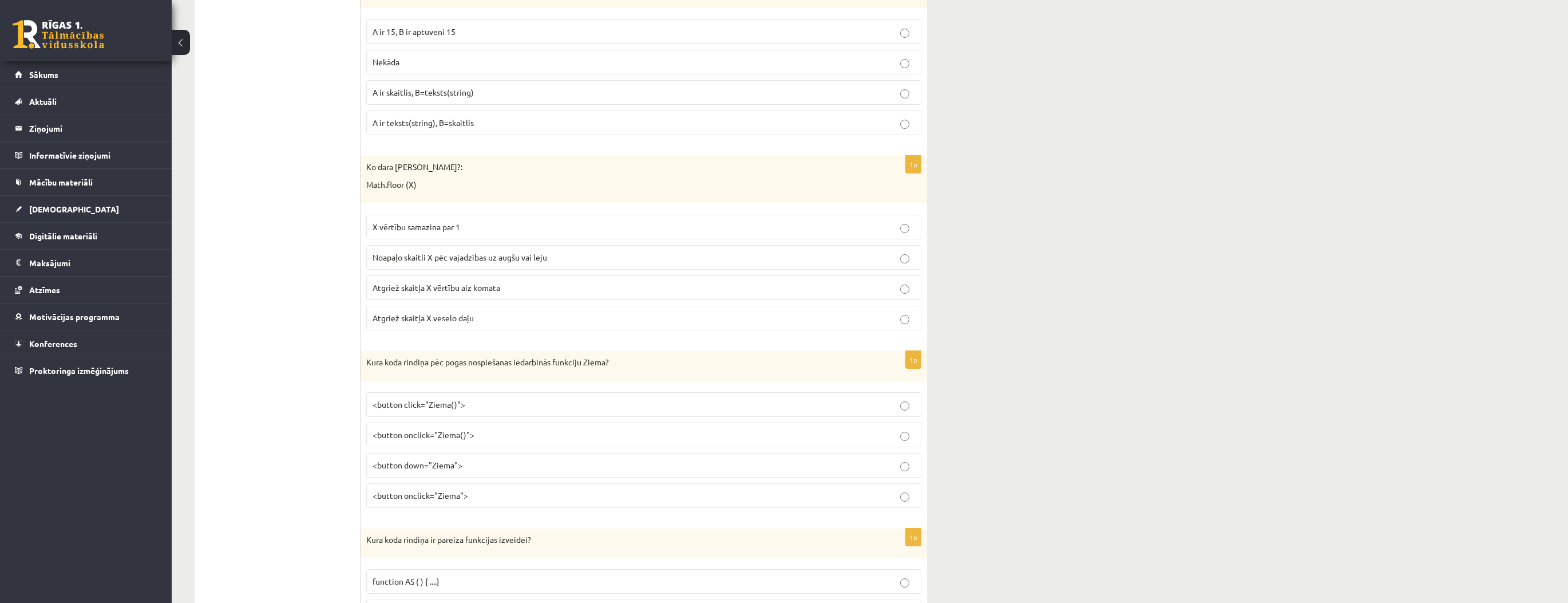
click at [475, 431] on label "<button onclick="Ziema()">" at bounding box center [644, 435] width 555 height 24
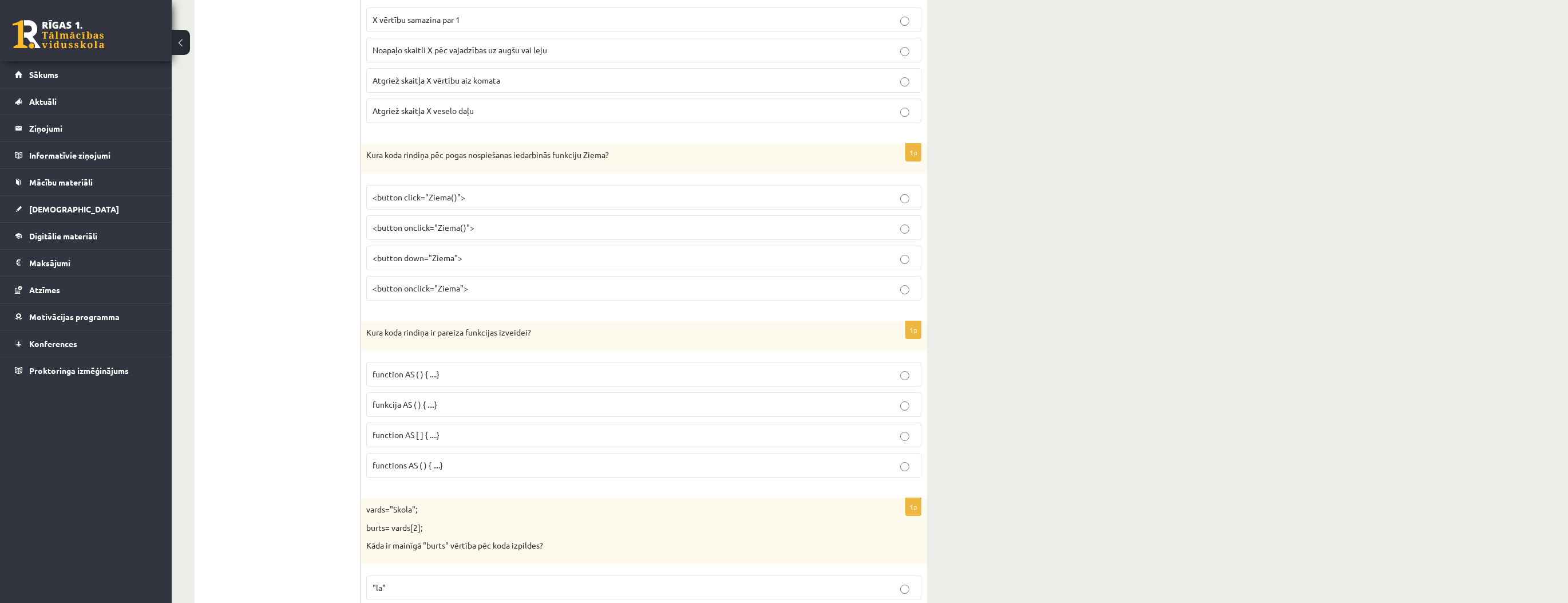
scroll to position [2290, 0]
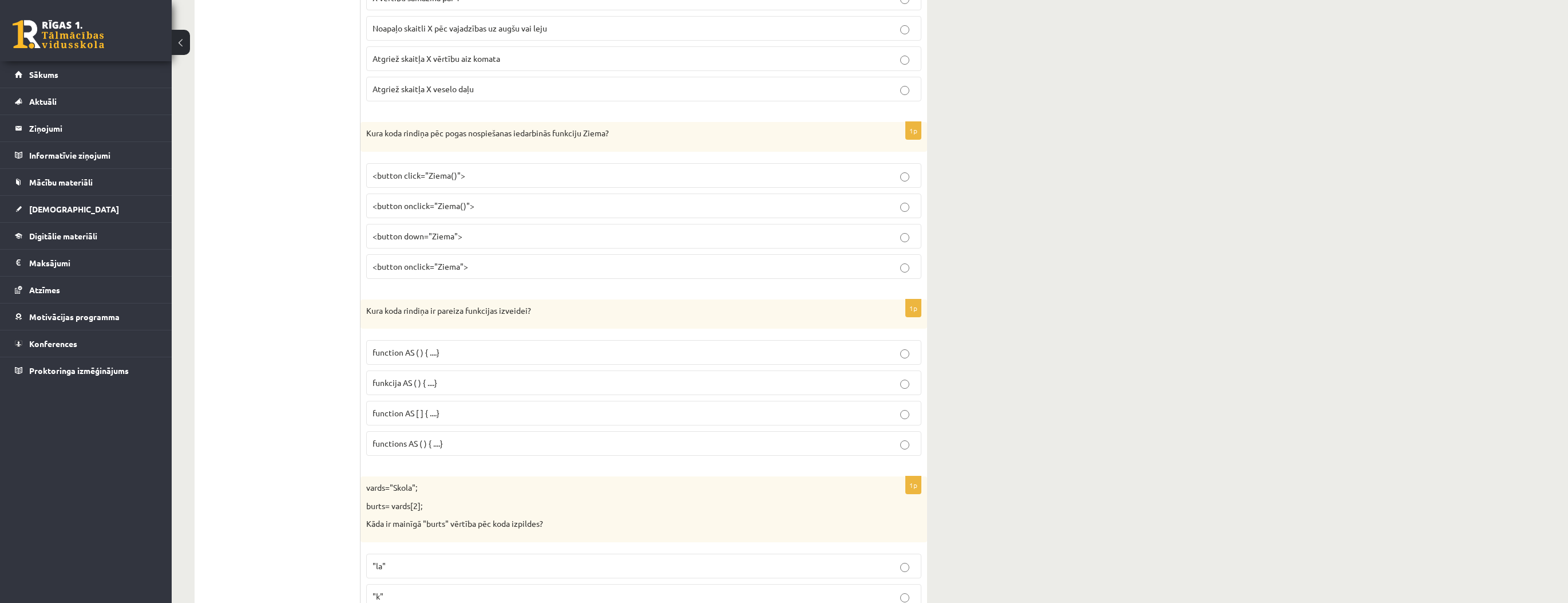
click at [465, 377] on p "funkcija AS ( ) { ....}" at bounding box center [643, 383] width 542 height 12
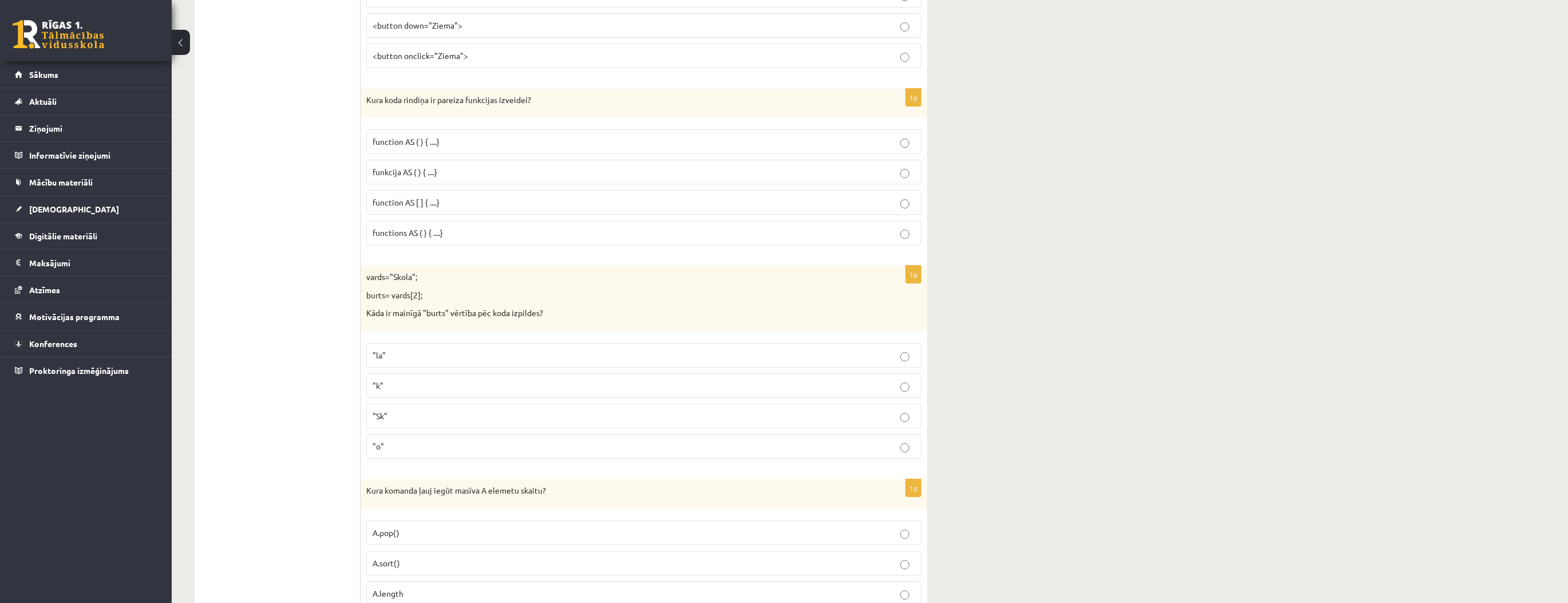
scroll to position [2519, 0]
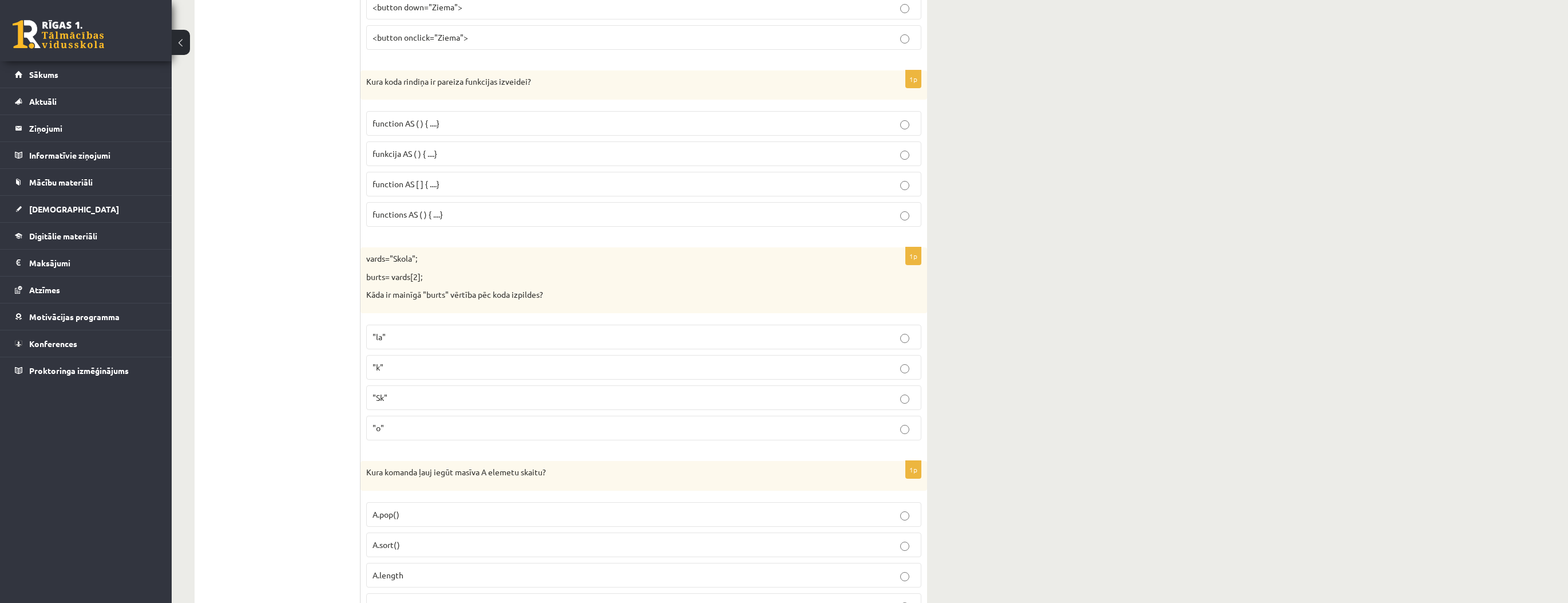
click at [403, 422] on p ""o"" at bounding box center [643, 428] width 542 height 12
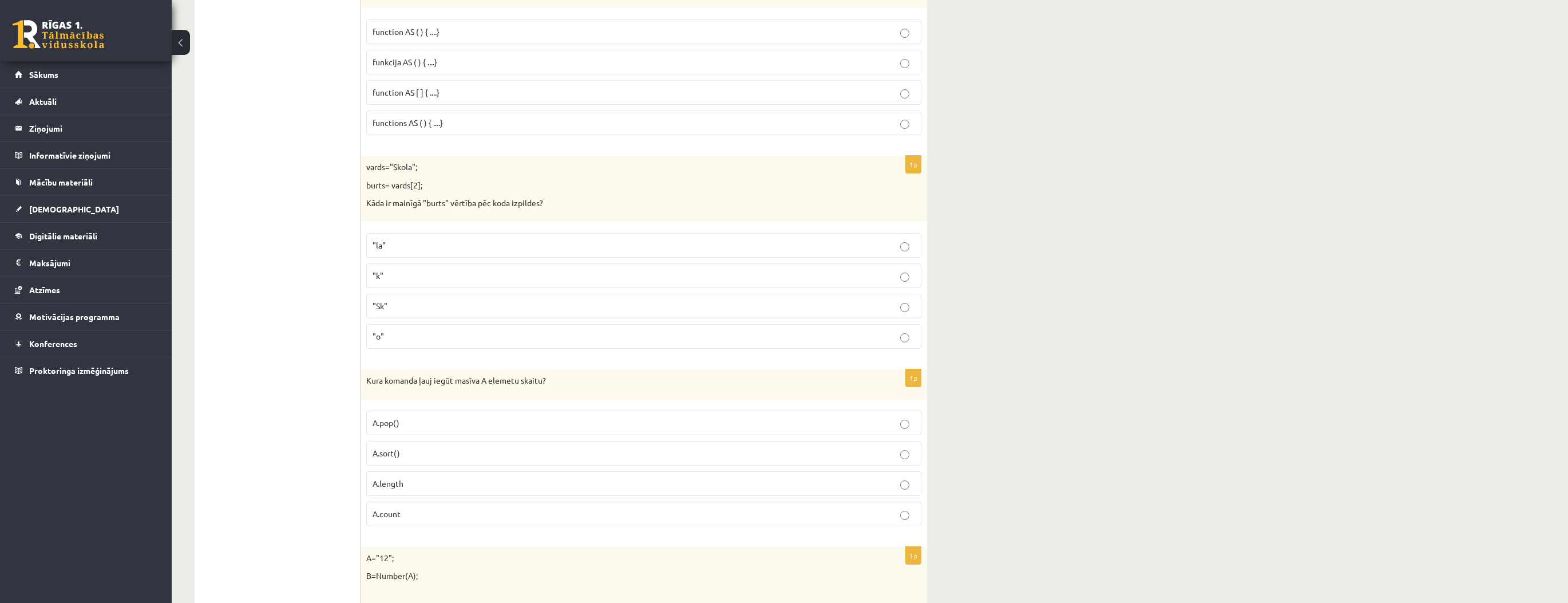
click at [438, 478] on p "A.length" at bounding box center [643, 484] width 542 height 12
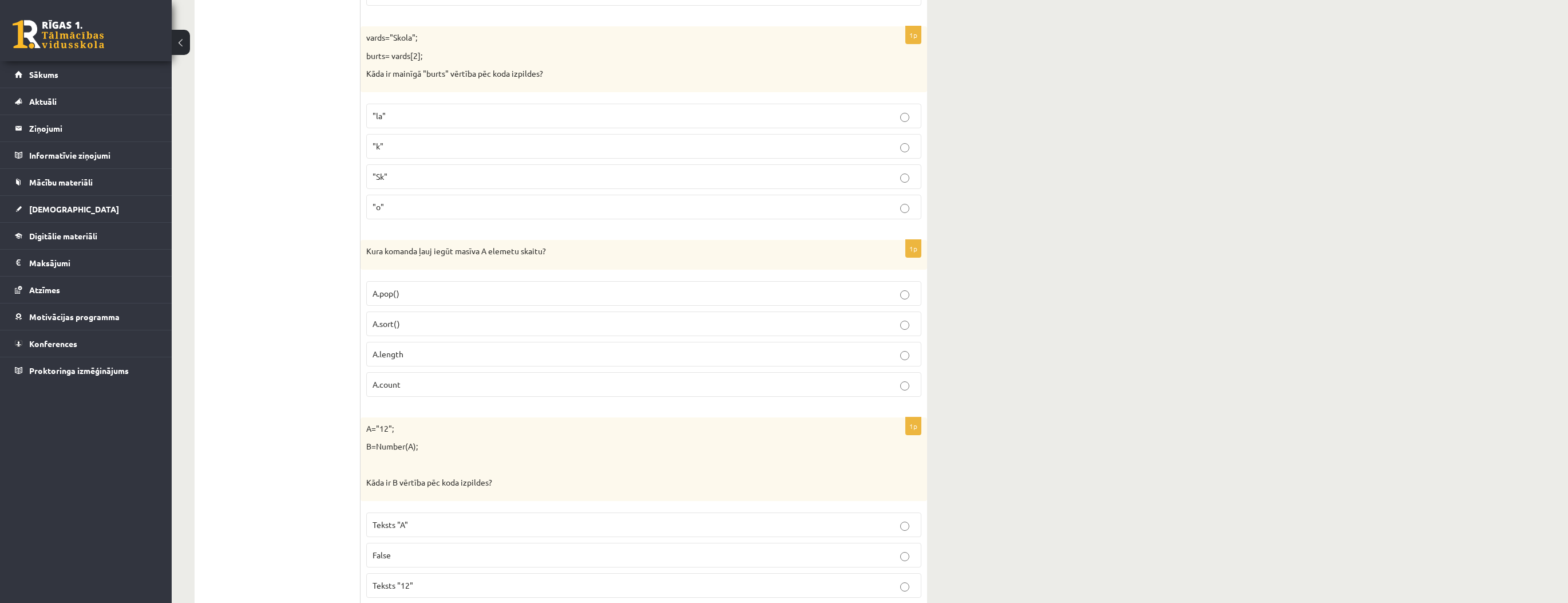
scroll to position [2839, 0]
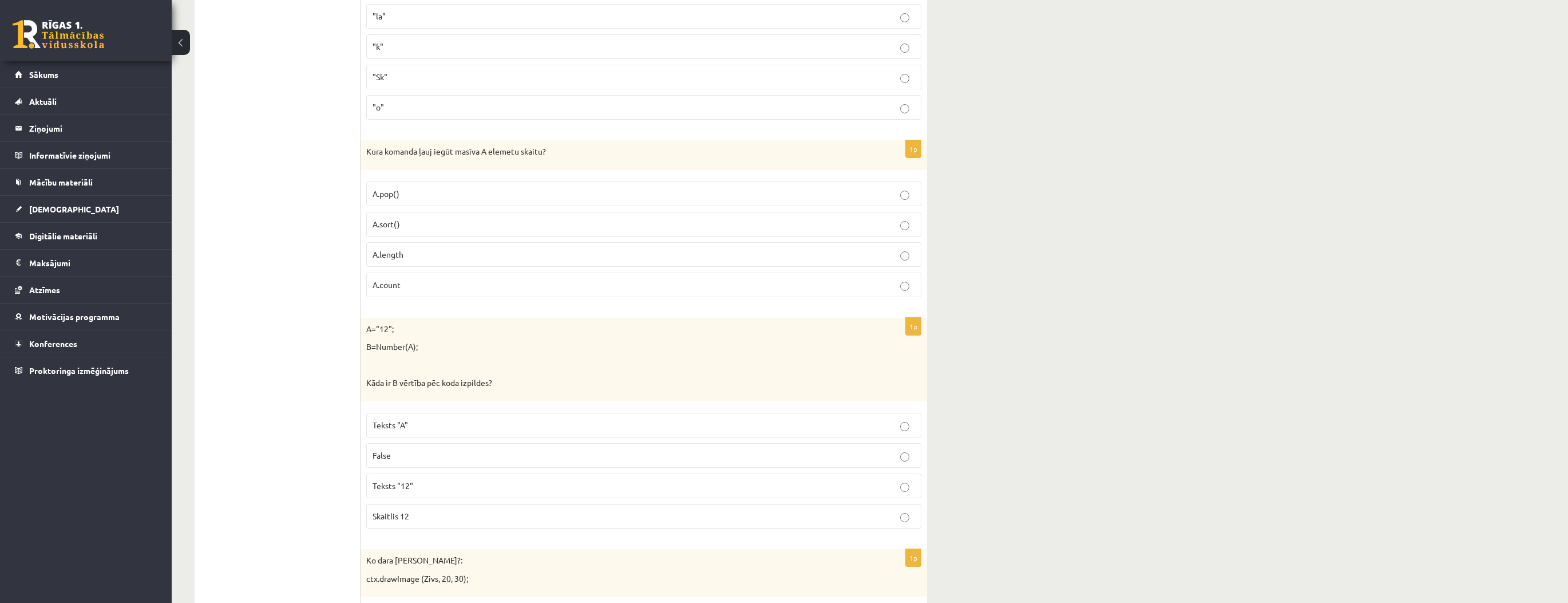
click at [444, 509] on label "Skaitlis 12" at bounding box center [644, 516] width 555 height 24
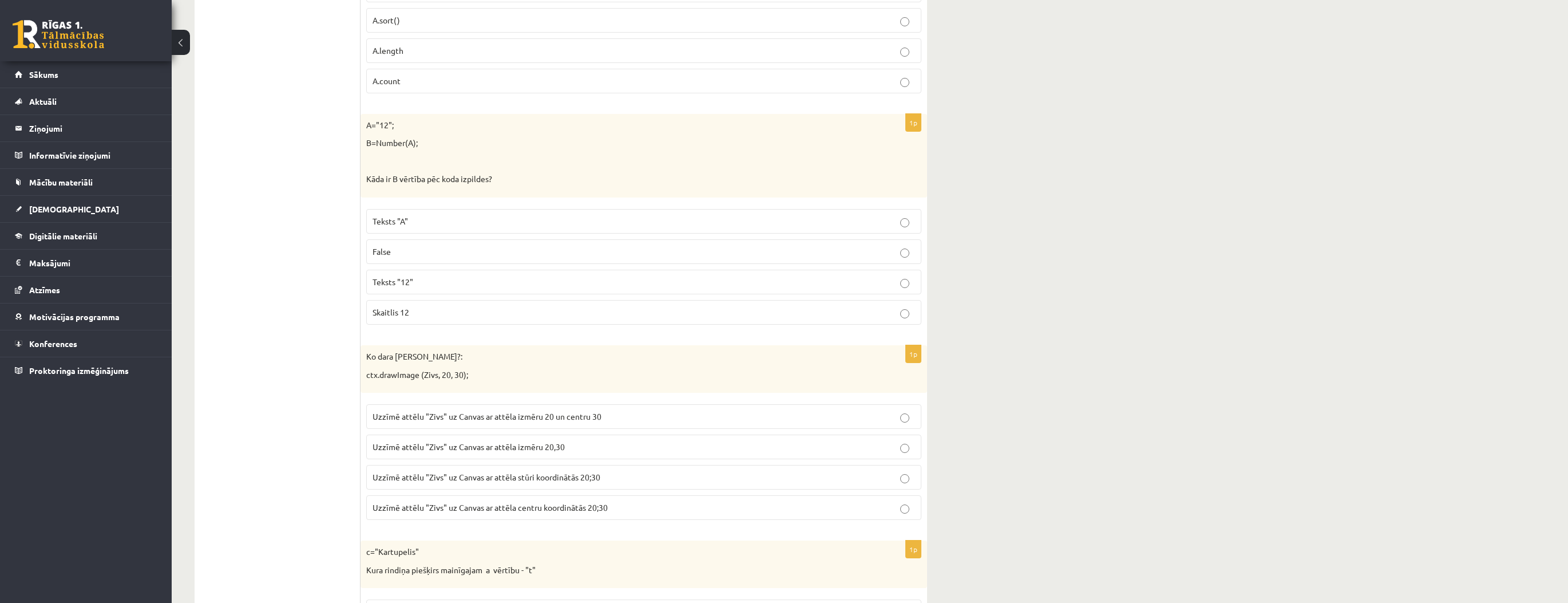
scroll to position [3068, 0]
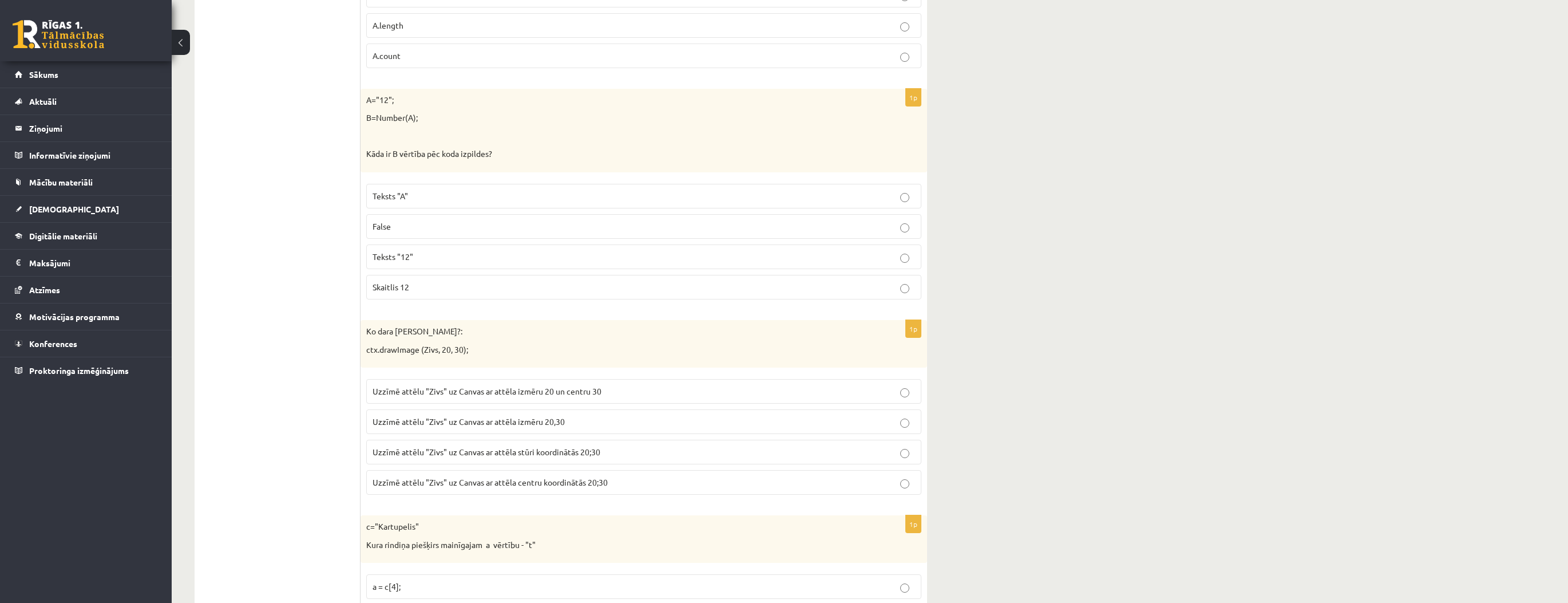
click at [440, 446] on span "Uzzīmē attēlu "Zivs" uz Canvas ar attēla stūri koordinātās 20;30" at bounding box center [486, 451] width 228 height 10
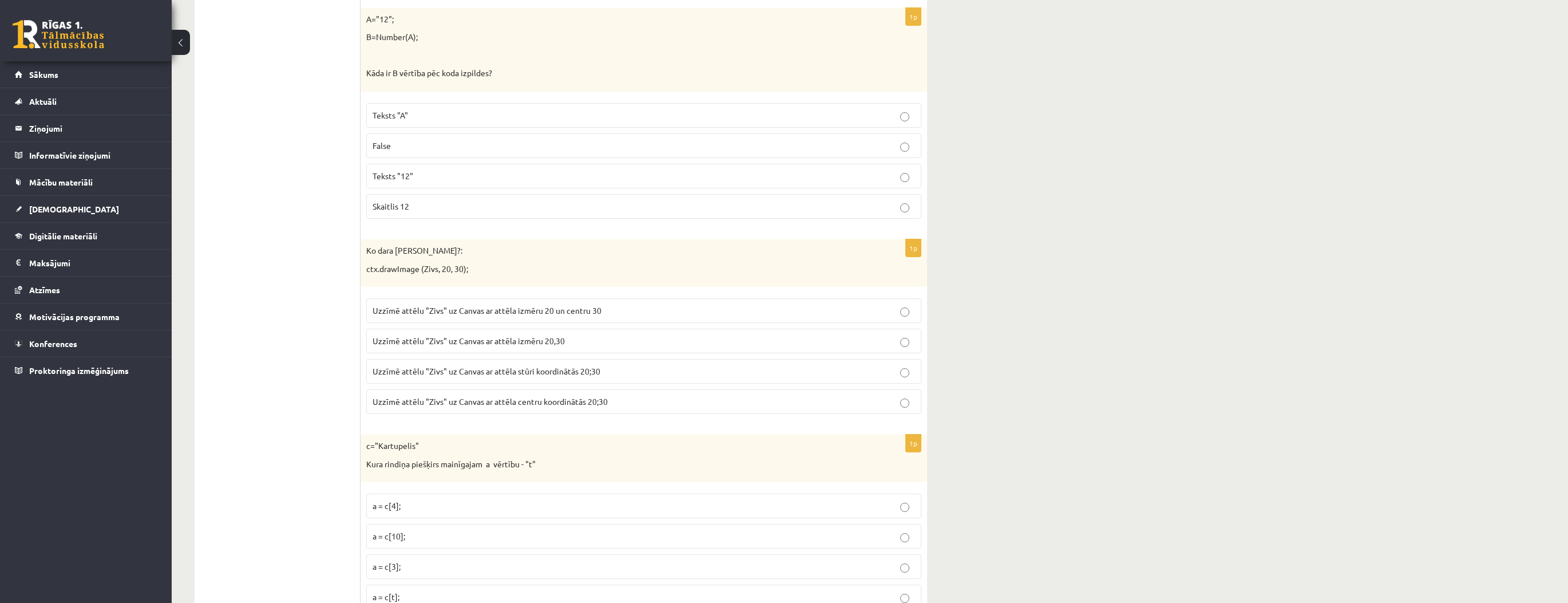
scroll to position [3206, 0]
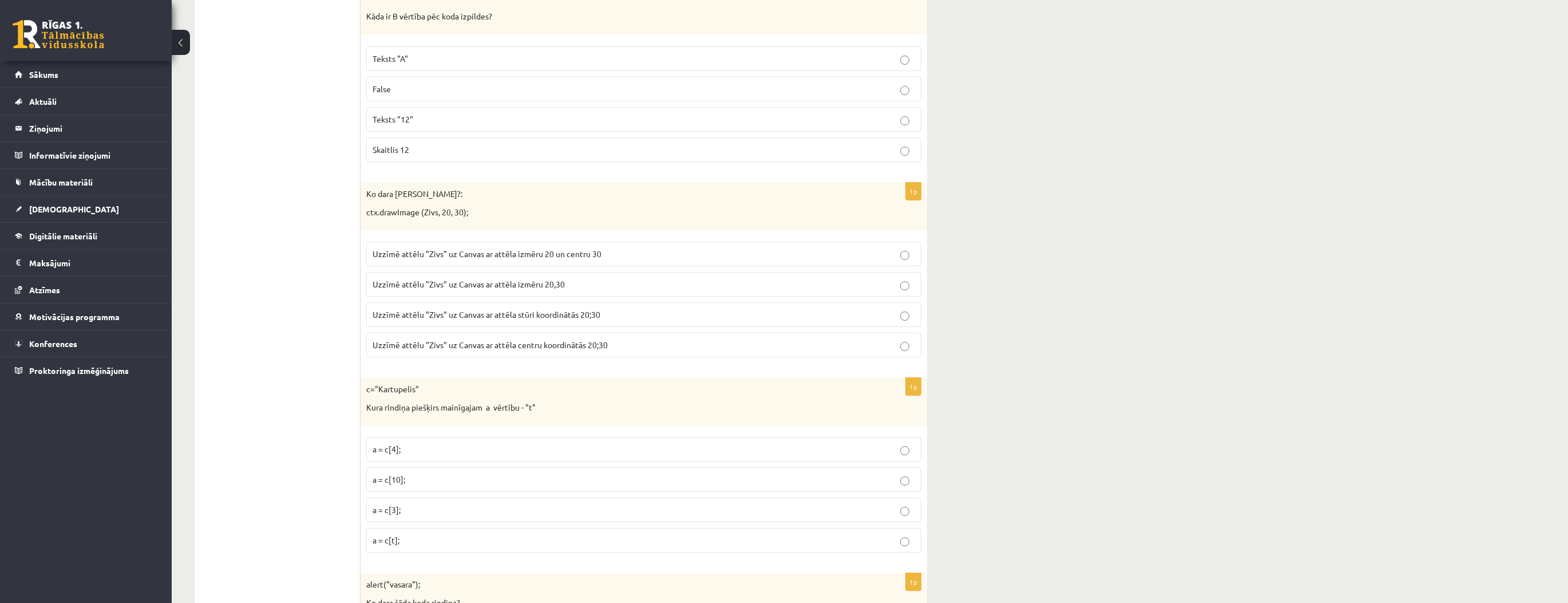
click at [416, 473] on p "a = c[10];" at bounding box center [643, 479] width 542 height 12
click at [421, 504] on p "a = c[3];" at bounding box center [643, 510] width 542 height 12
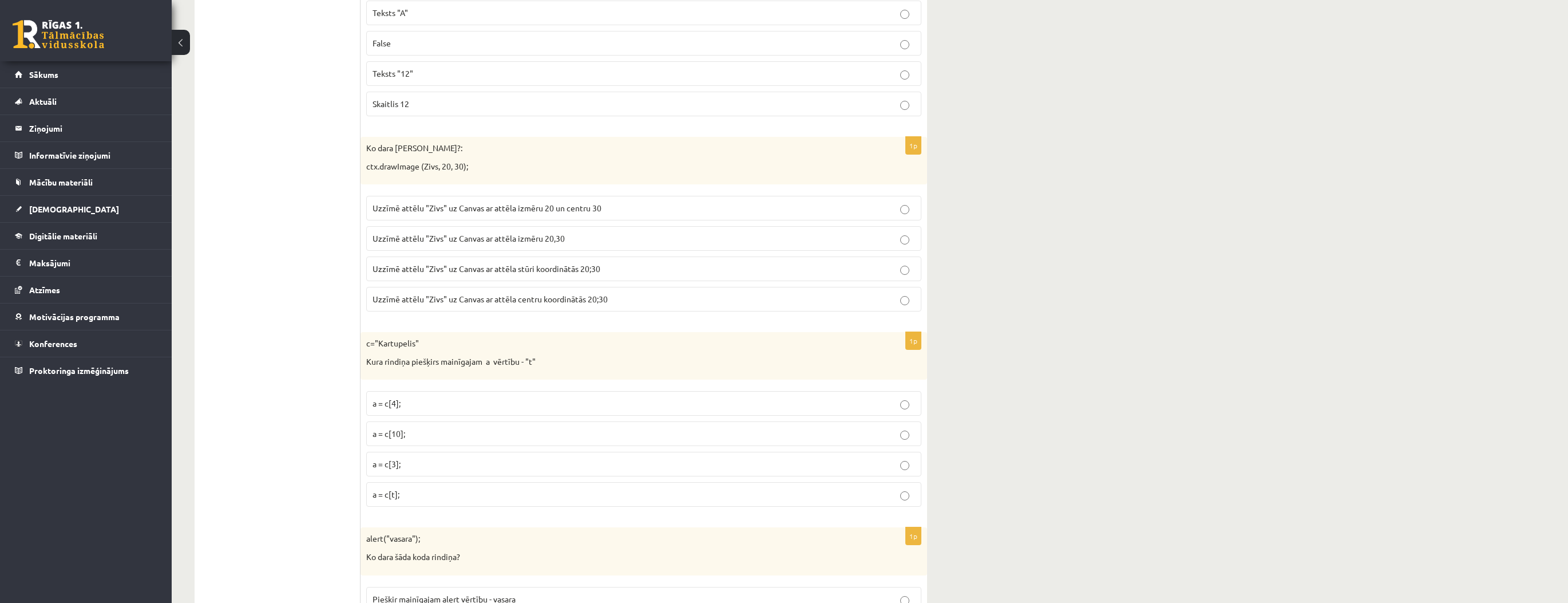
click at [412, 488] on p "a = c[t];" at bounding box center [643, 494] width 542 height 12
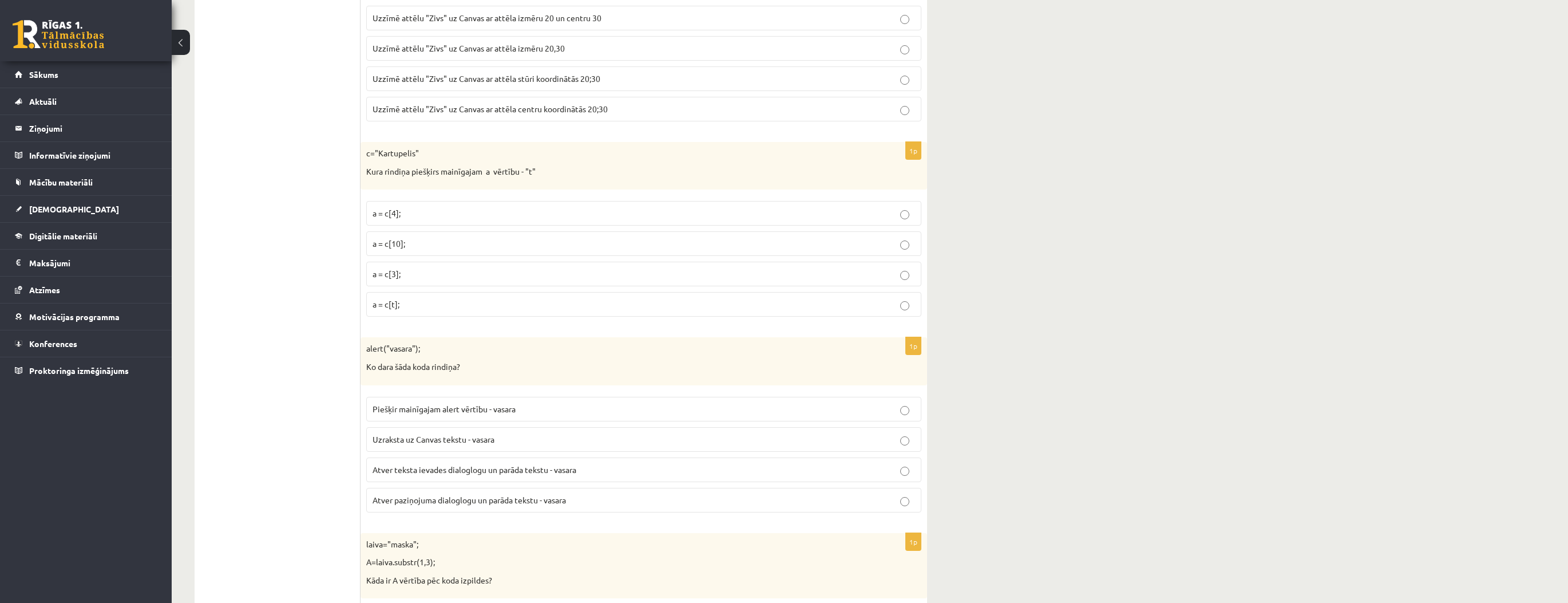
scroll to position [3526, 0]
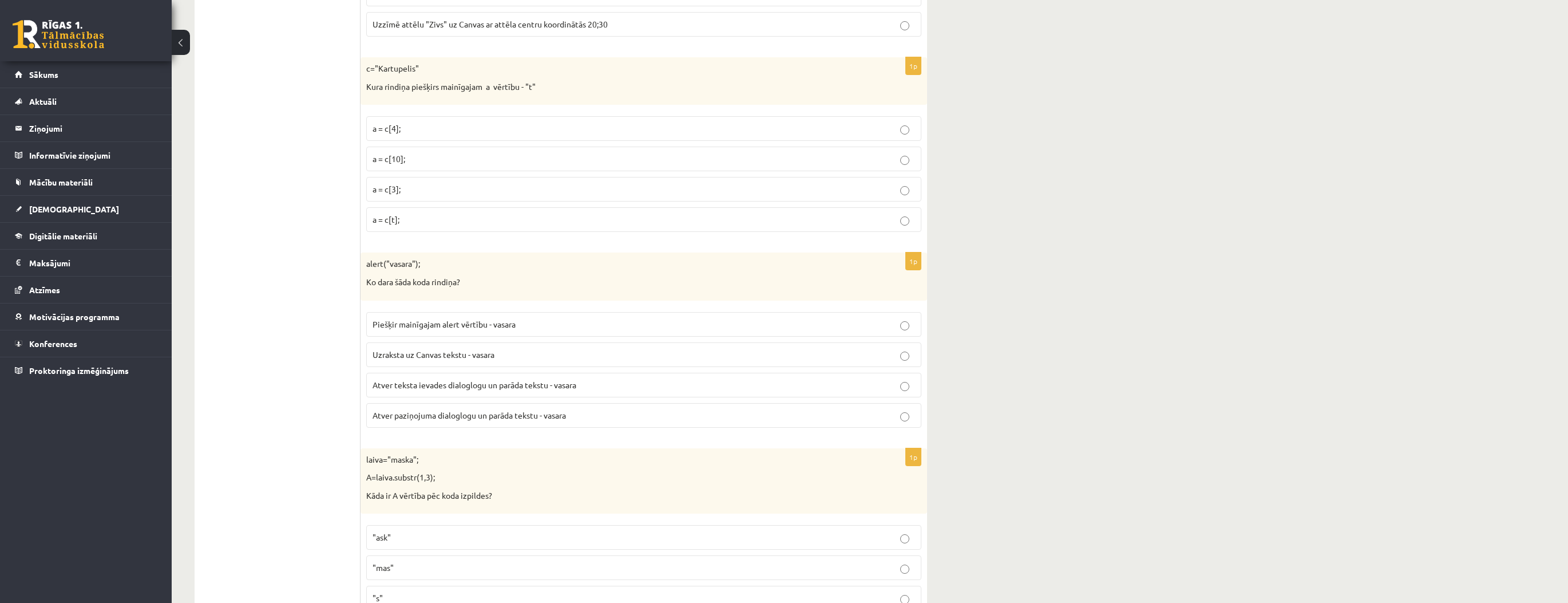
click at [477, 410] on span "Atver paziņojuma dialoglogu un parāda tekstu - vasara" at bounding box center [469, 415] width 193 height 10
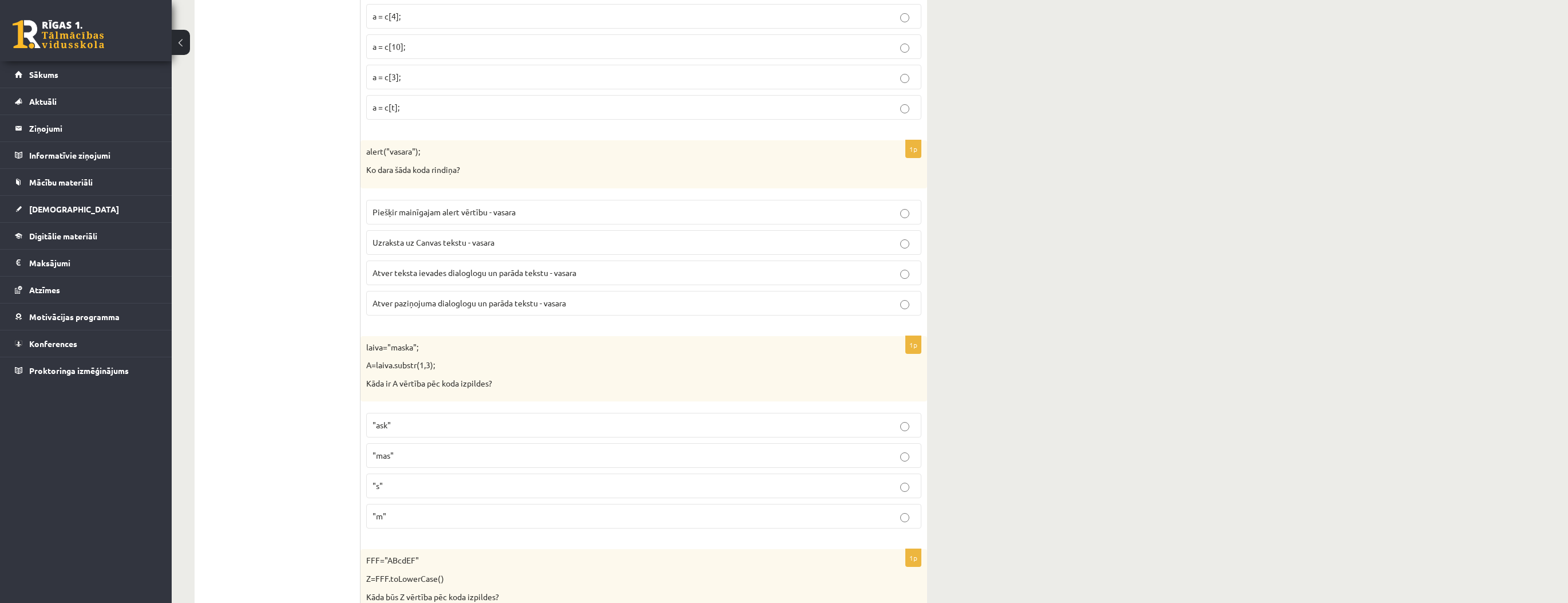
scroll to position [3710, 0]
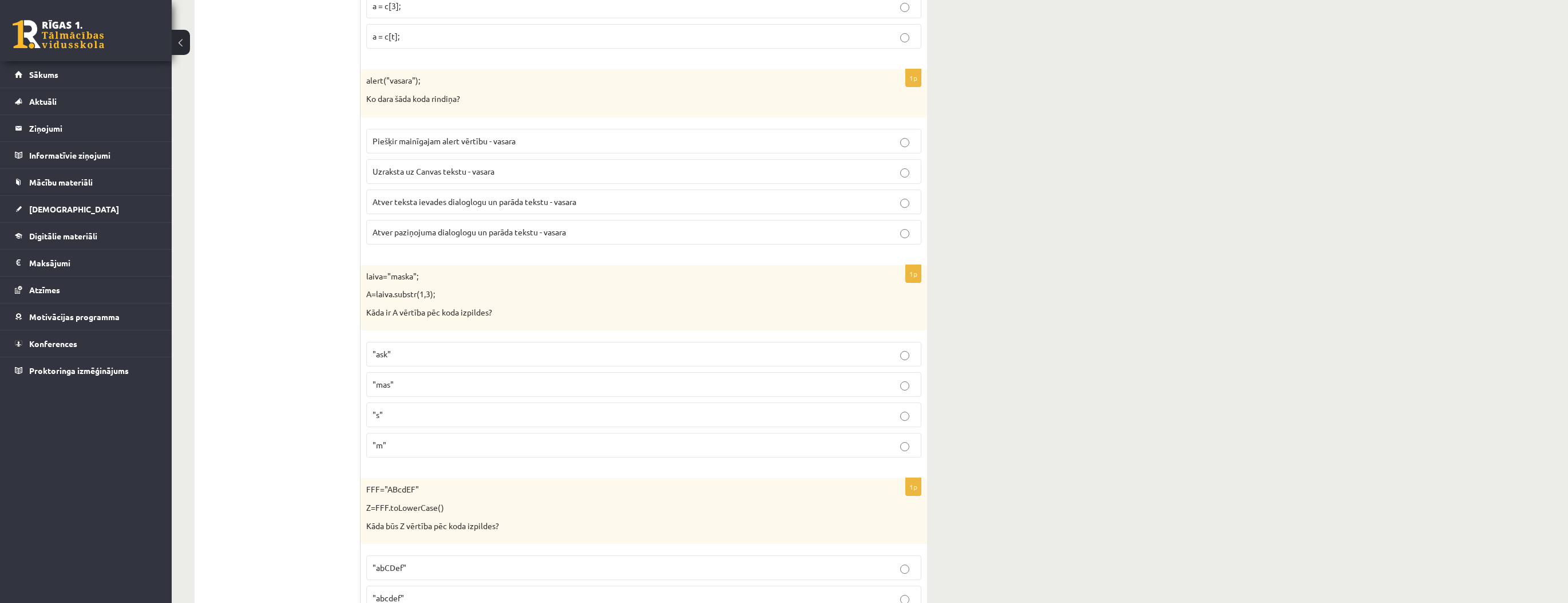
click at [411, 348] on p ""ask"" at bounding box center [643, 354] width 542 height 12
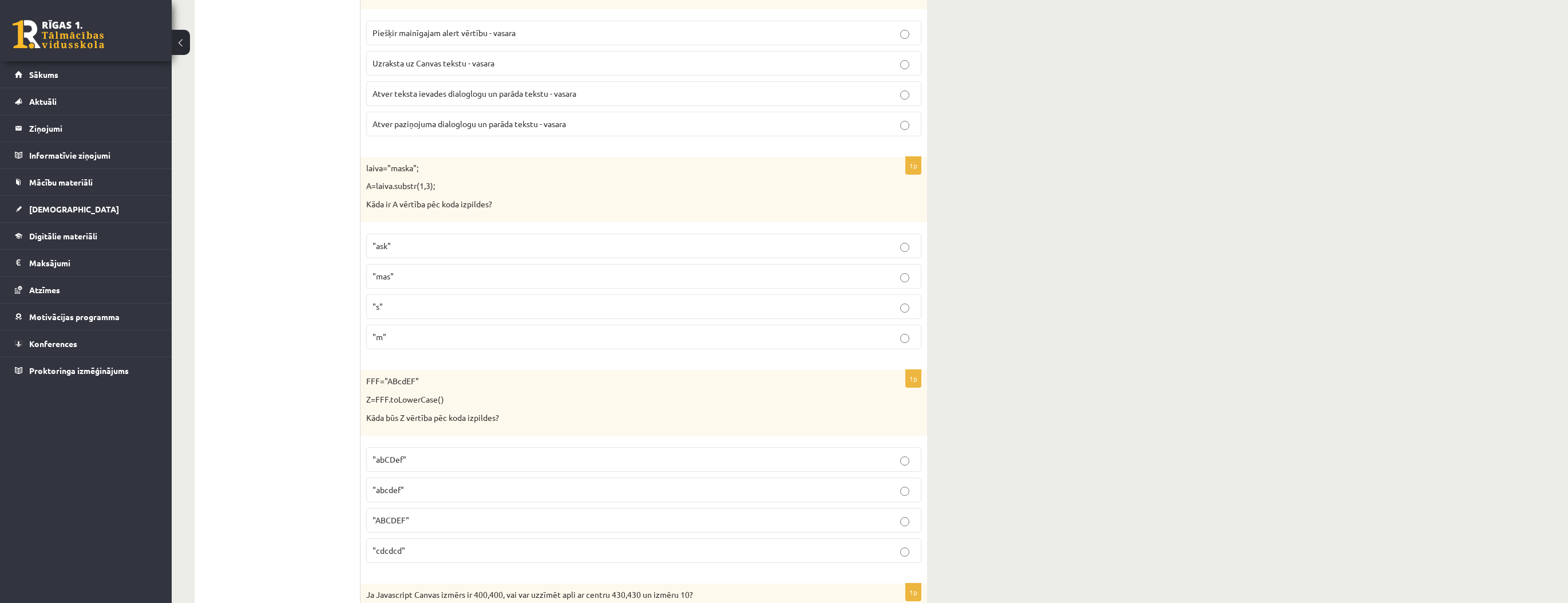
scroll to position [3847, 0]
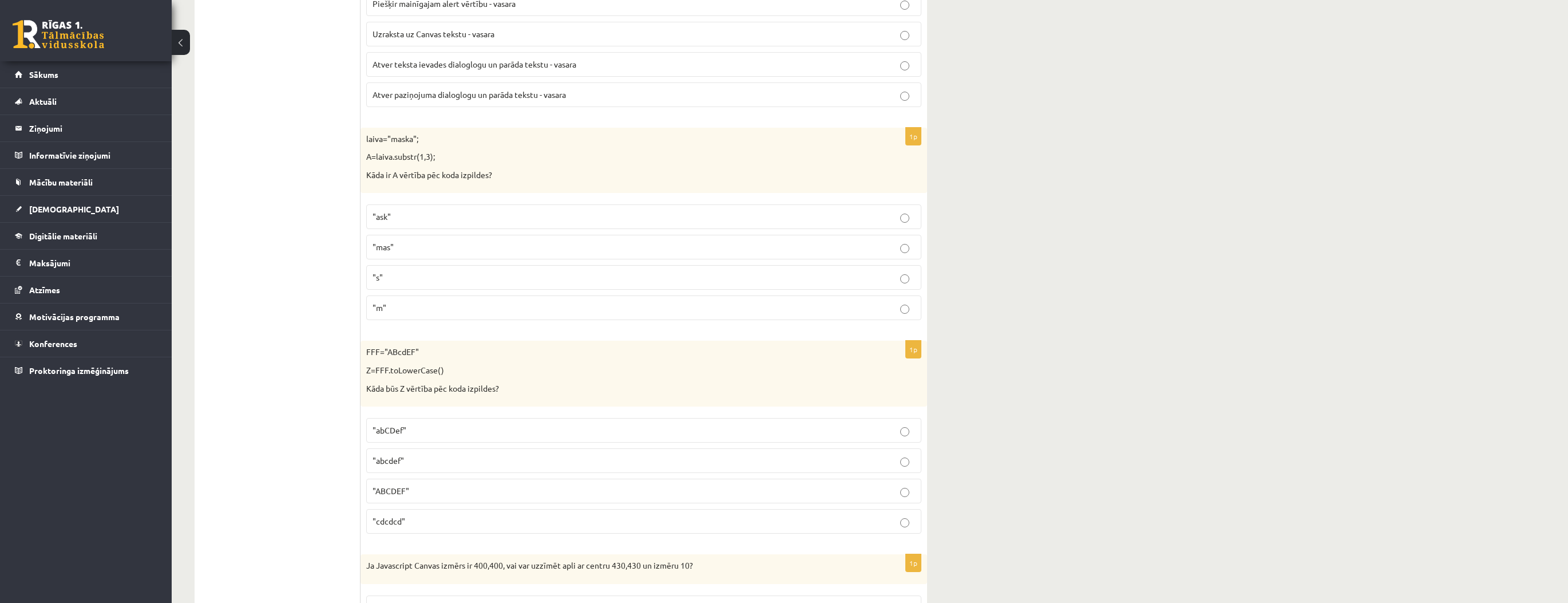
click at [447, 454] on p ""abcdef"" at bounding box center [643, 461] width 542 height 12
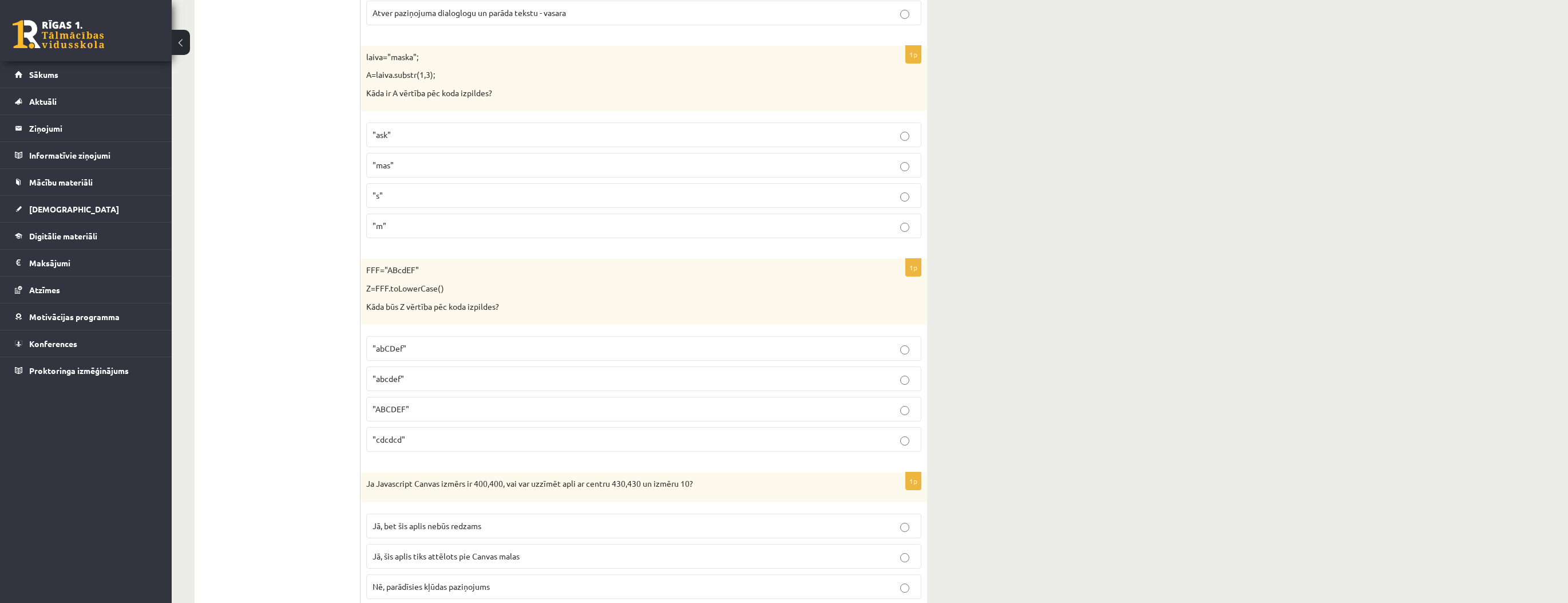
scroll to position [3984, 0]
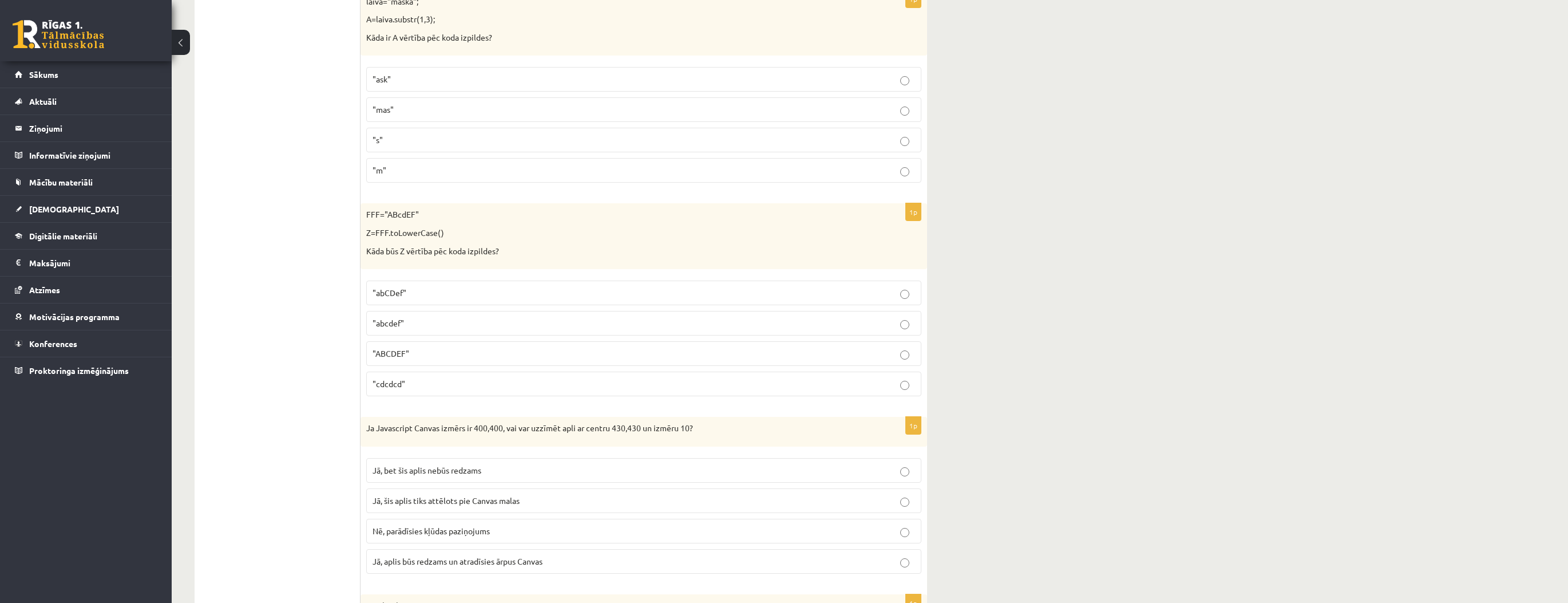
click at [429, 465] on span "Jā, bet šis aplis nebūs redzams" at bounding box center [427, 470] width 109 height 10
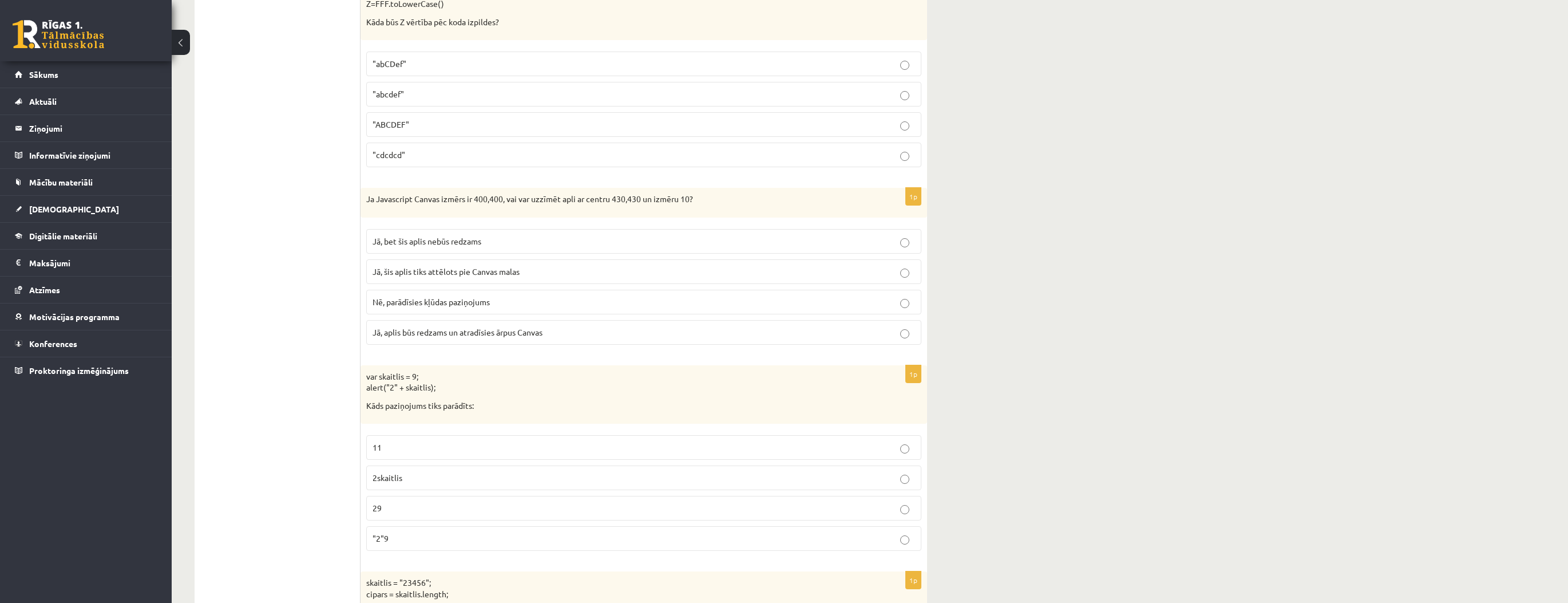
click at [447, 502] on p "29" at bounding box center [643, 508] width 542 height 12
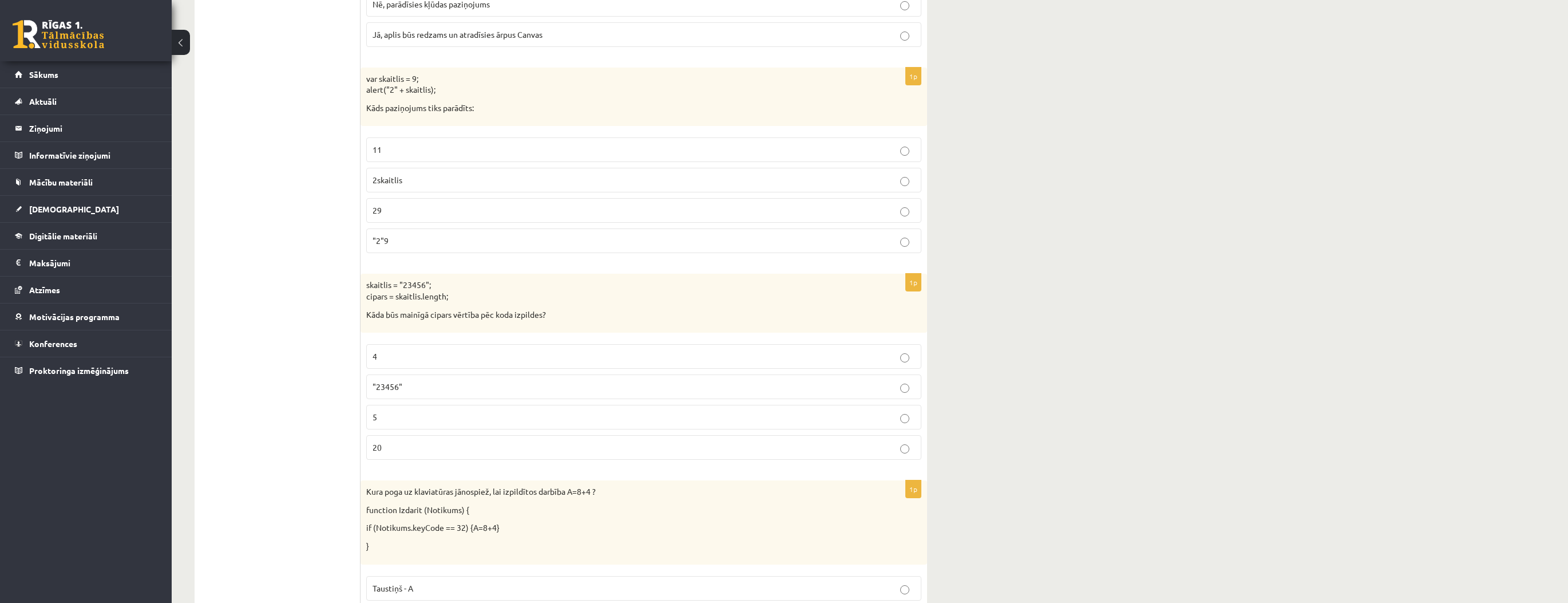
scroll to position [4534, 0]
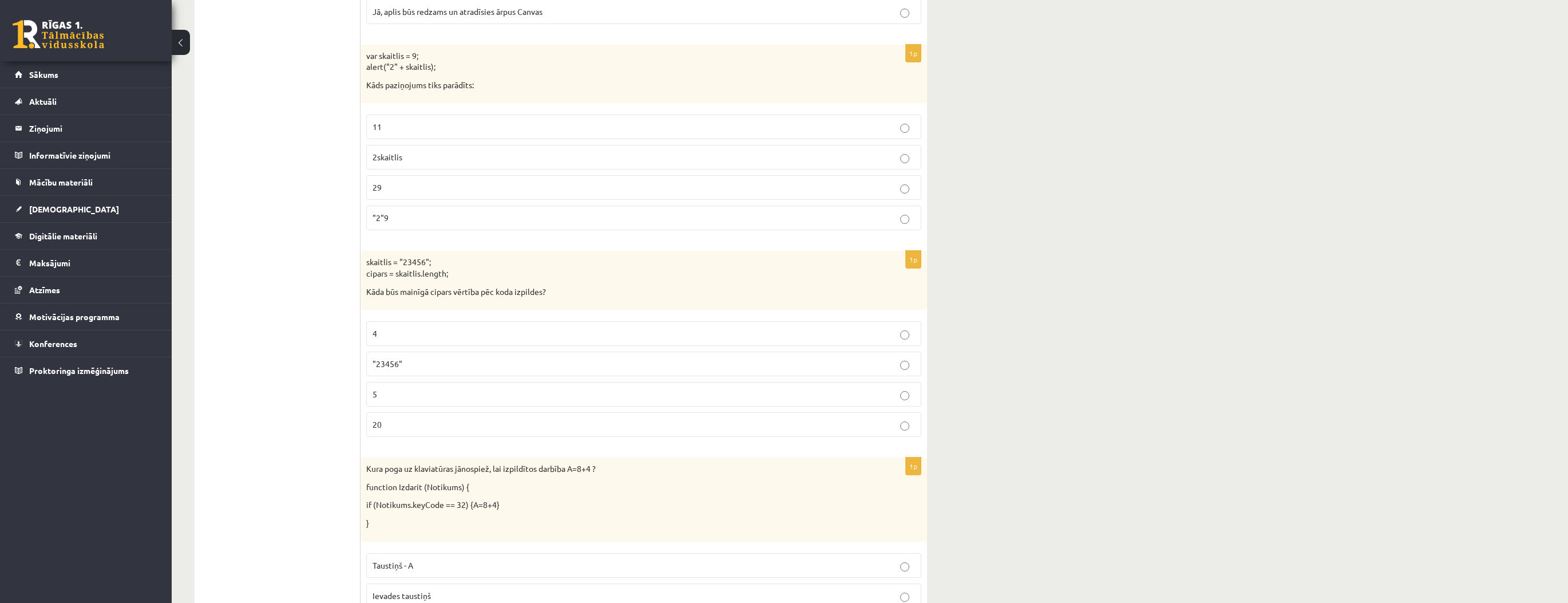
click at [395, 388] on p "5" at bounding box center [643, 394] width 542 height 12
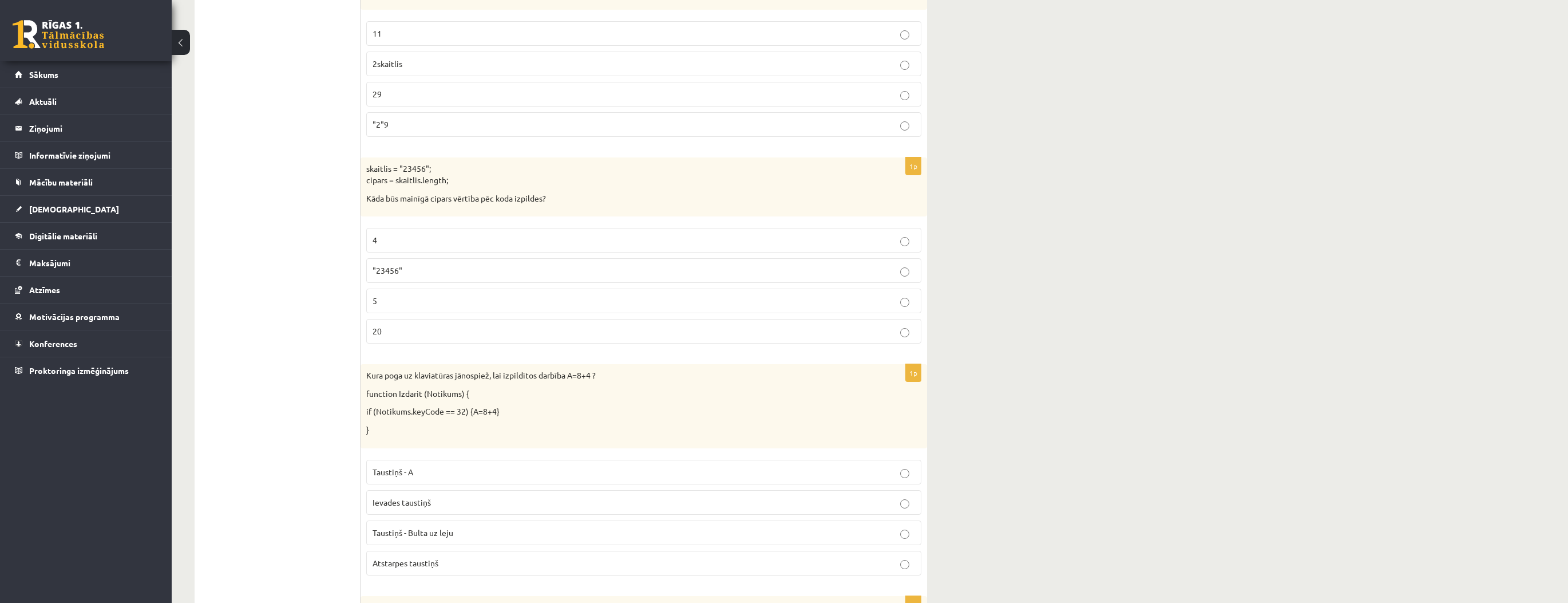
scroll to position [4671, 0]
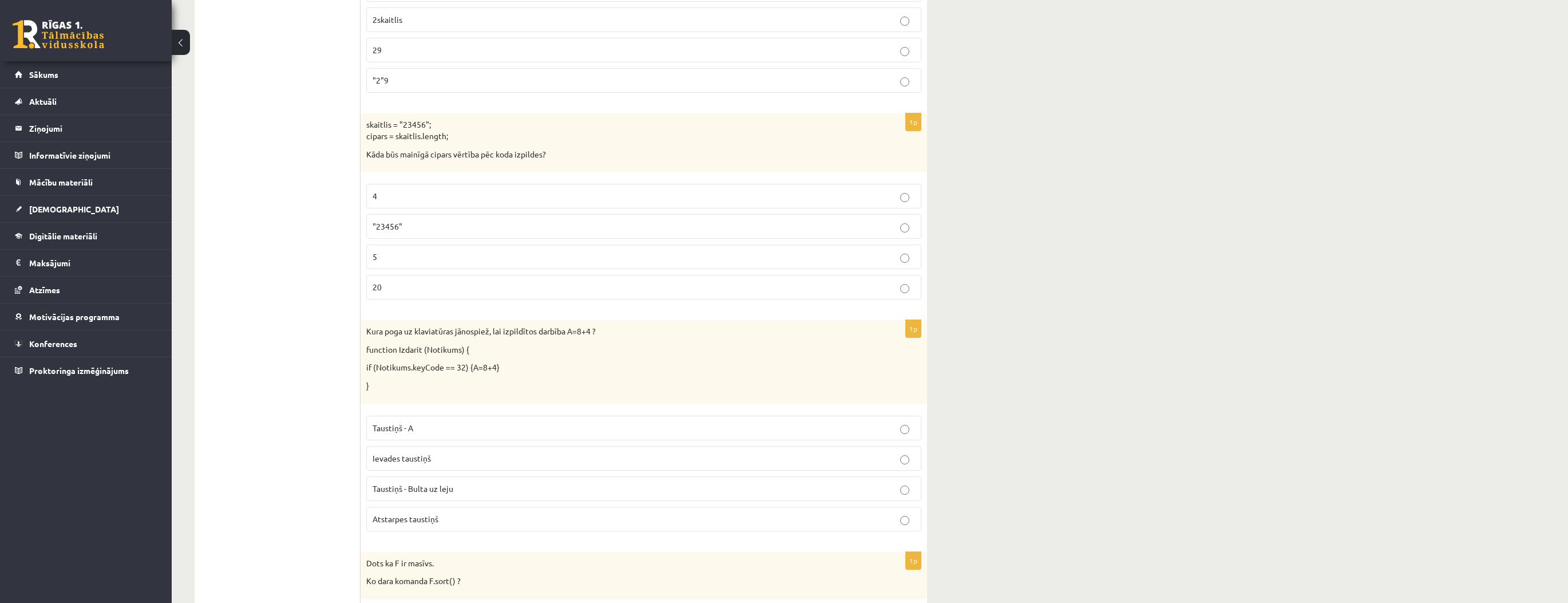
click at [468, 513] on p "Atstarpes taustiņš" at bounding box center [643, 519] width 542 height 12
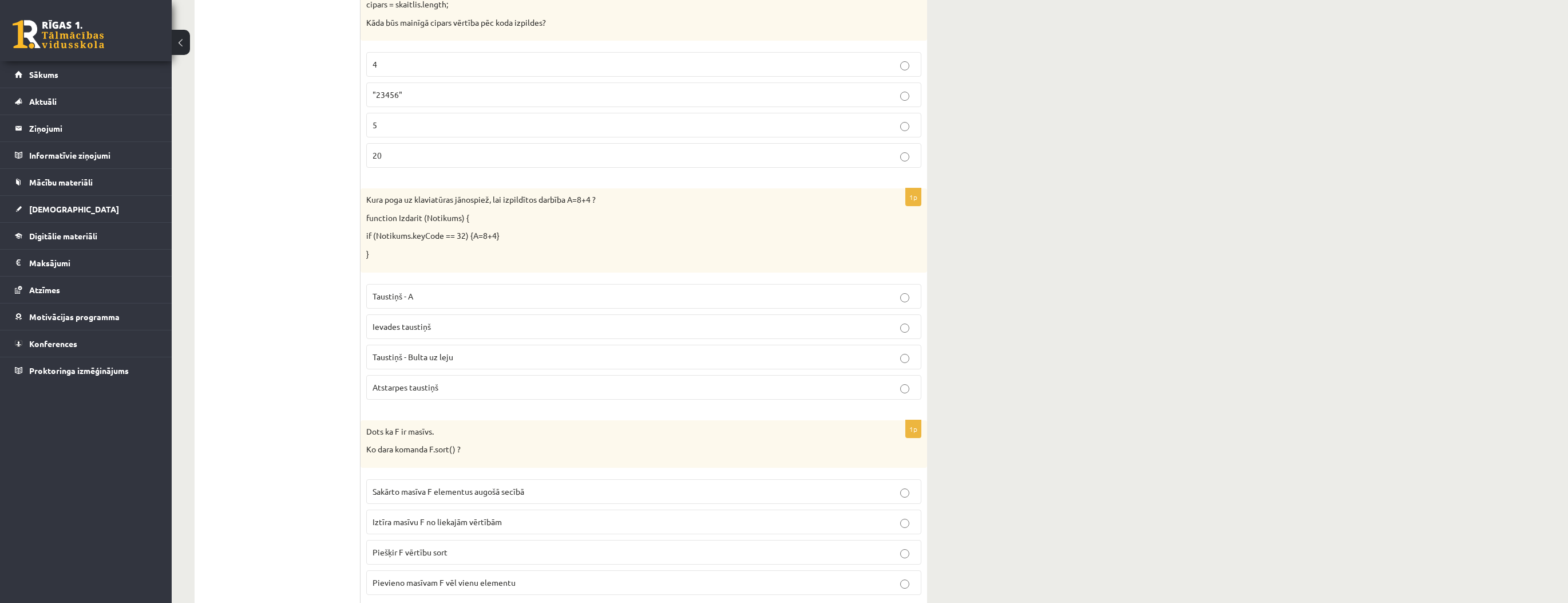
scroll to position [4855, 0]
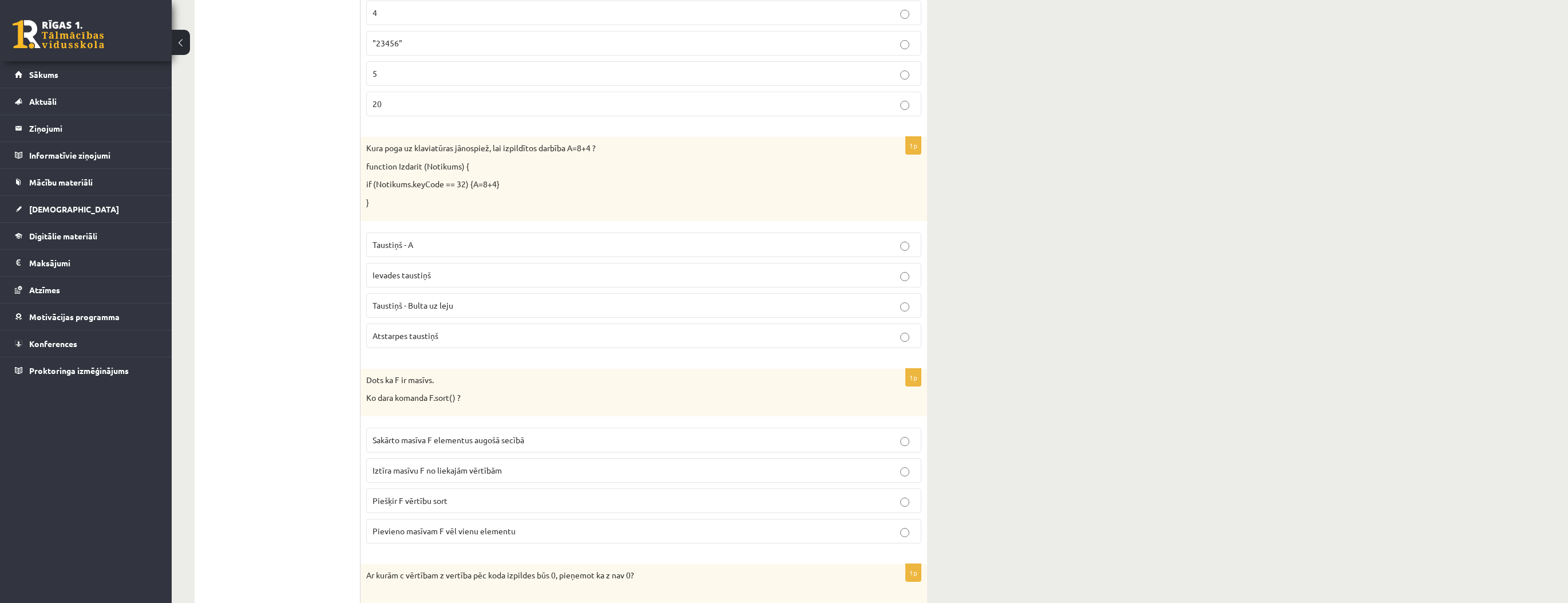
click at [391, 434] on span "Sakārto masīva F elementus augošā secībā" at bounding box center [448, 439] width 152 height 10
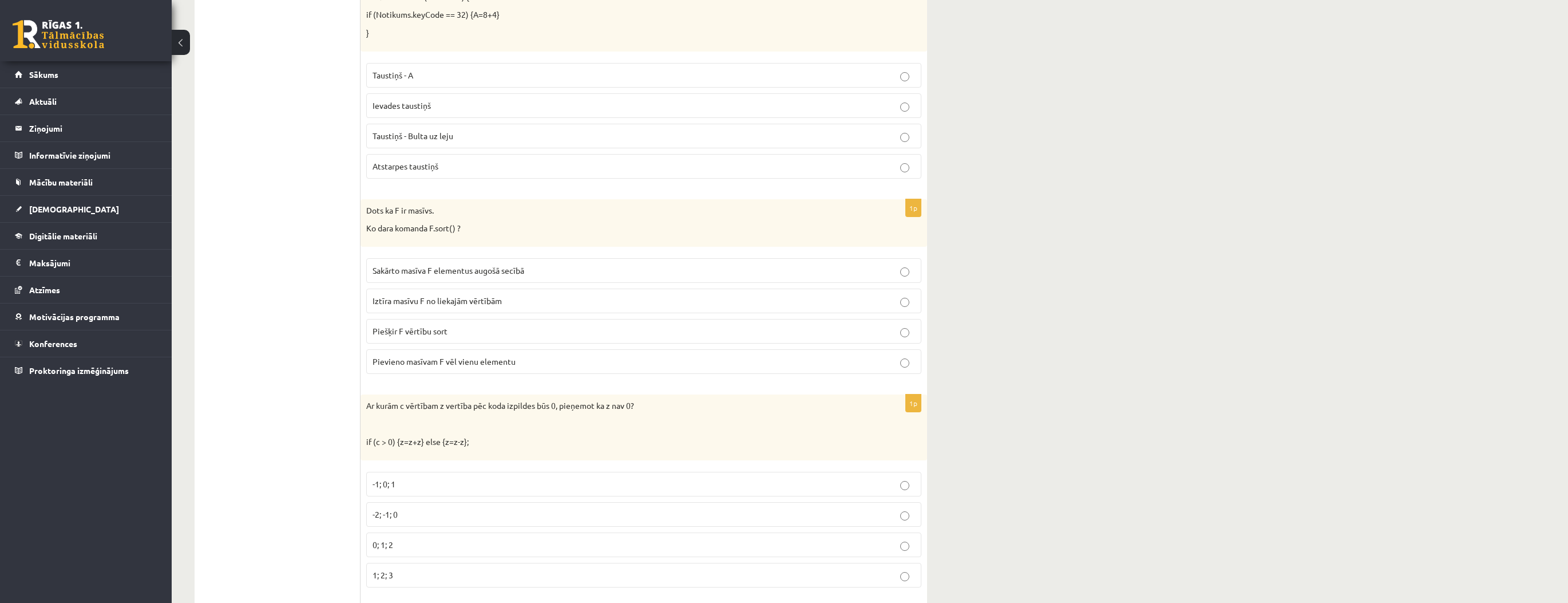
scroll to position [5037, 0]
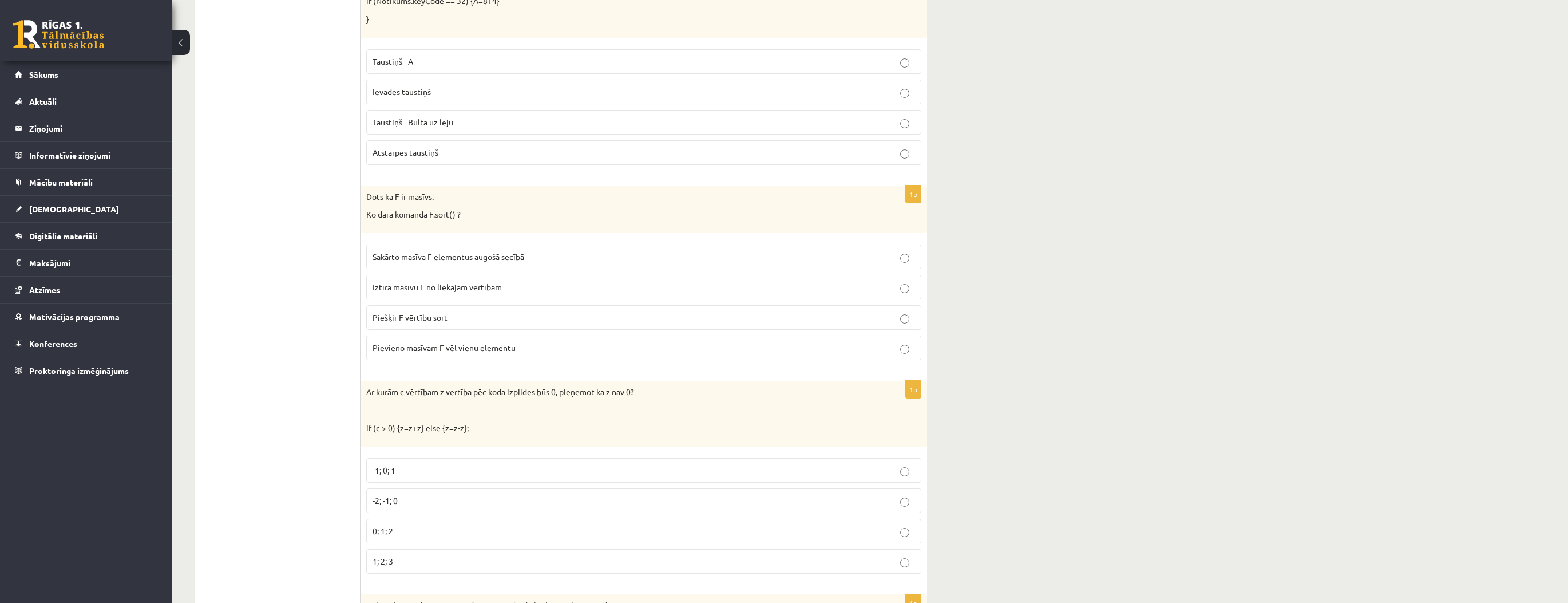
click at [421, 458] on label "-1; 0; 1" at bounding box center [644, 470] width 555 height 24
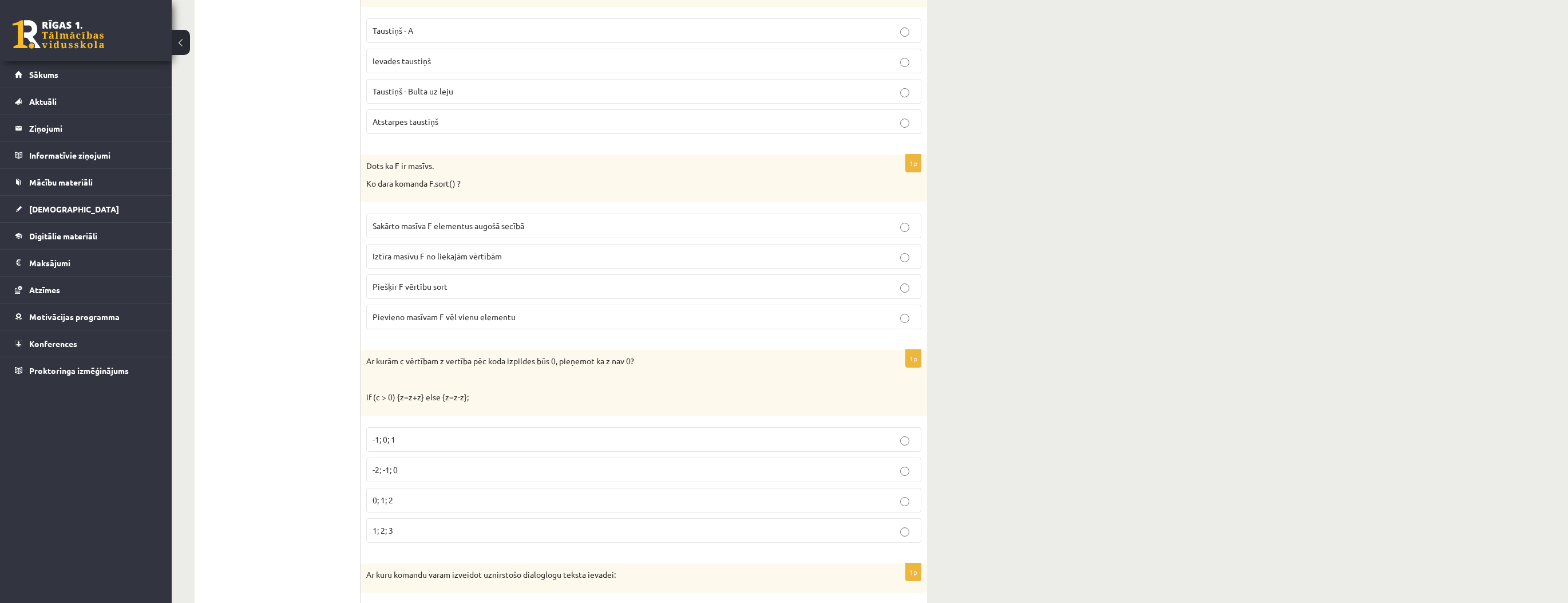
scroll to position [5221, 0]
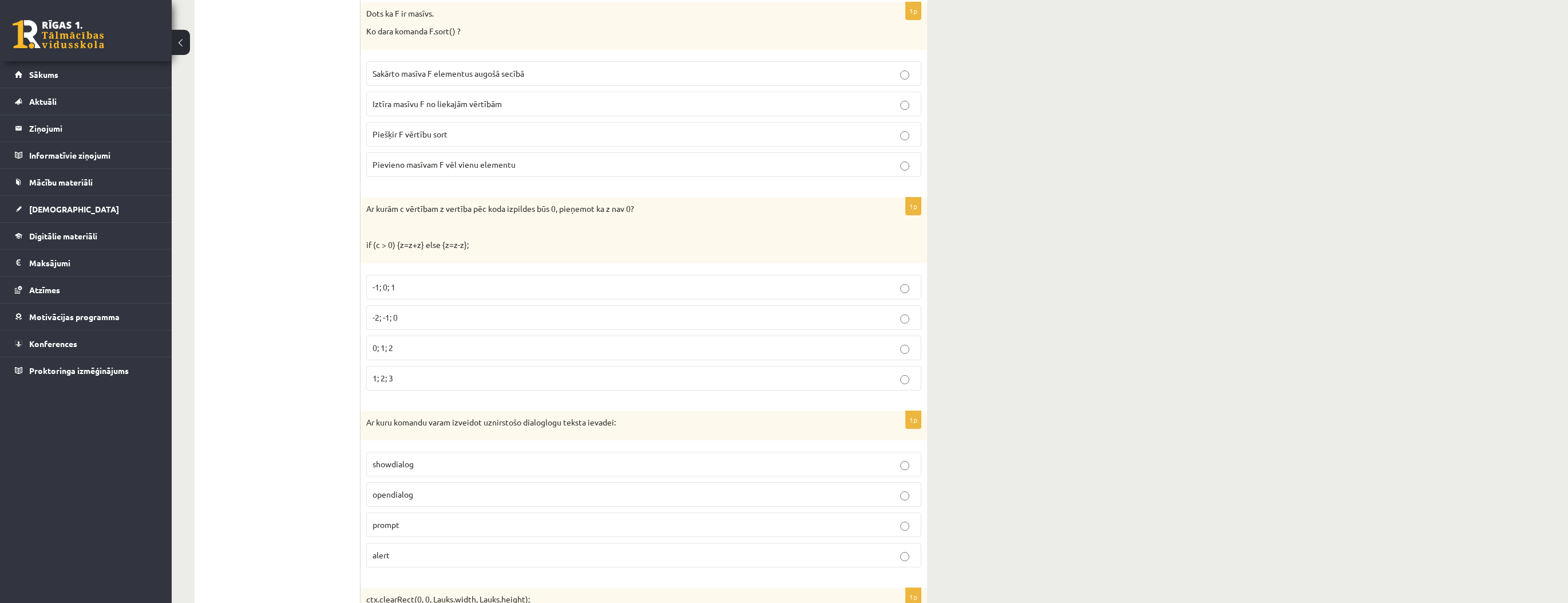
click at [414, 519] on p "prompt" at bounding box center [643, 525] width 542 height 12
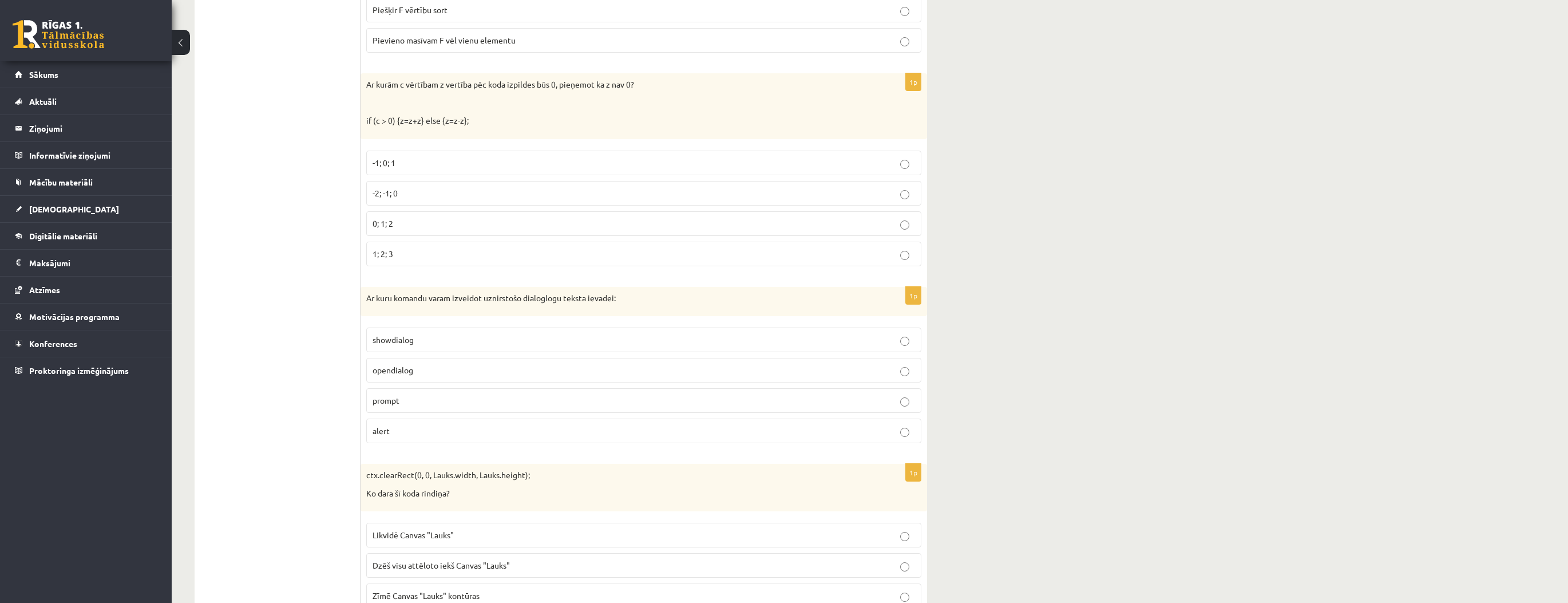
scroll to position [5404, 0]
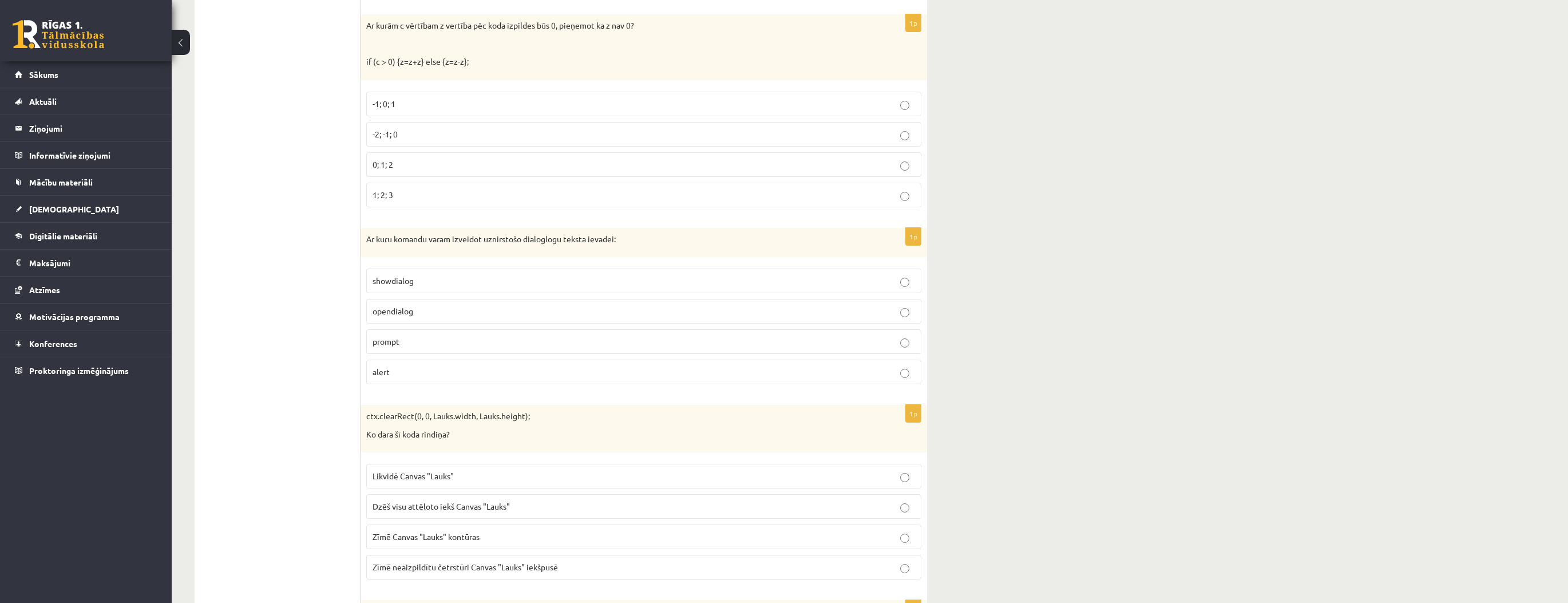
click at [575, 561] on p "Zīmē neaizpildītu četrstūri Canvas "Lauks" iekšpusē" at bounding box center [643, 567] width 542 height 12
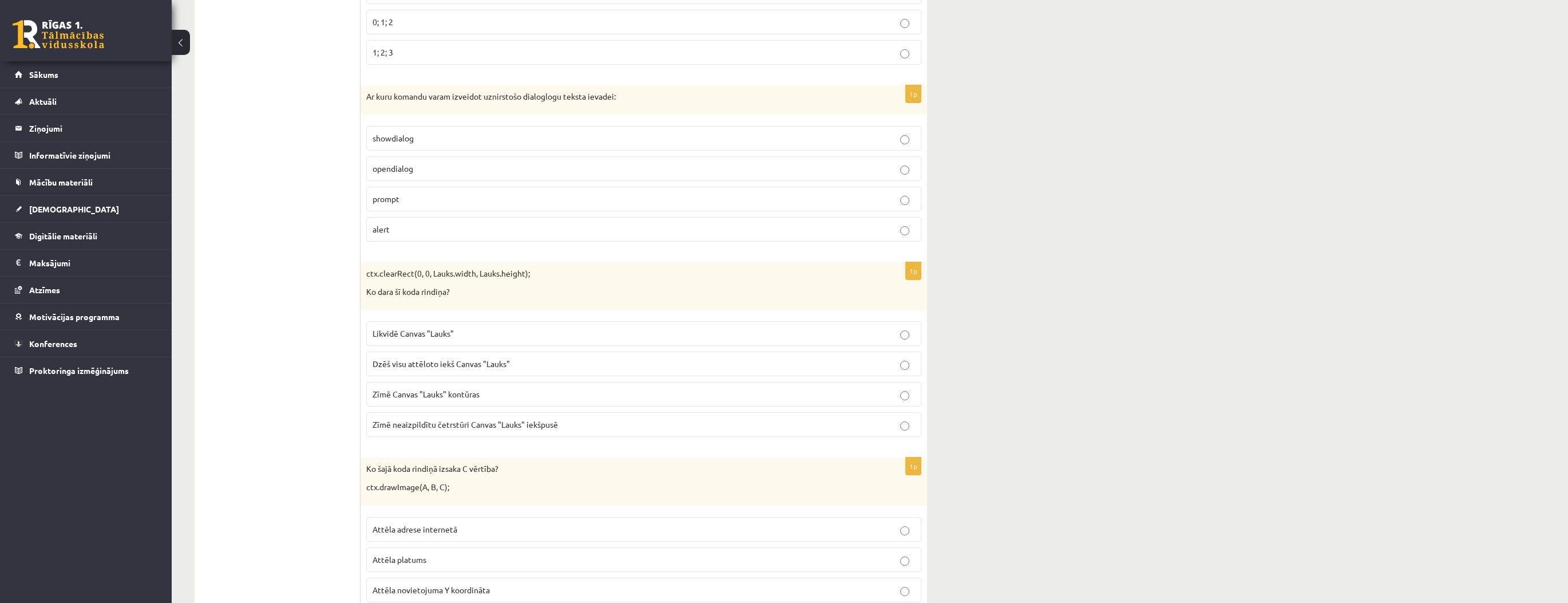
scroll to position [5587, 0]
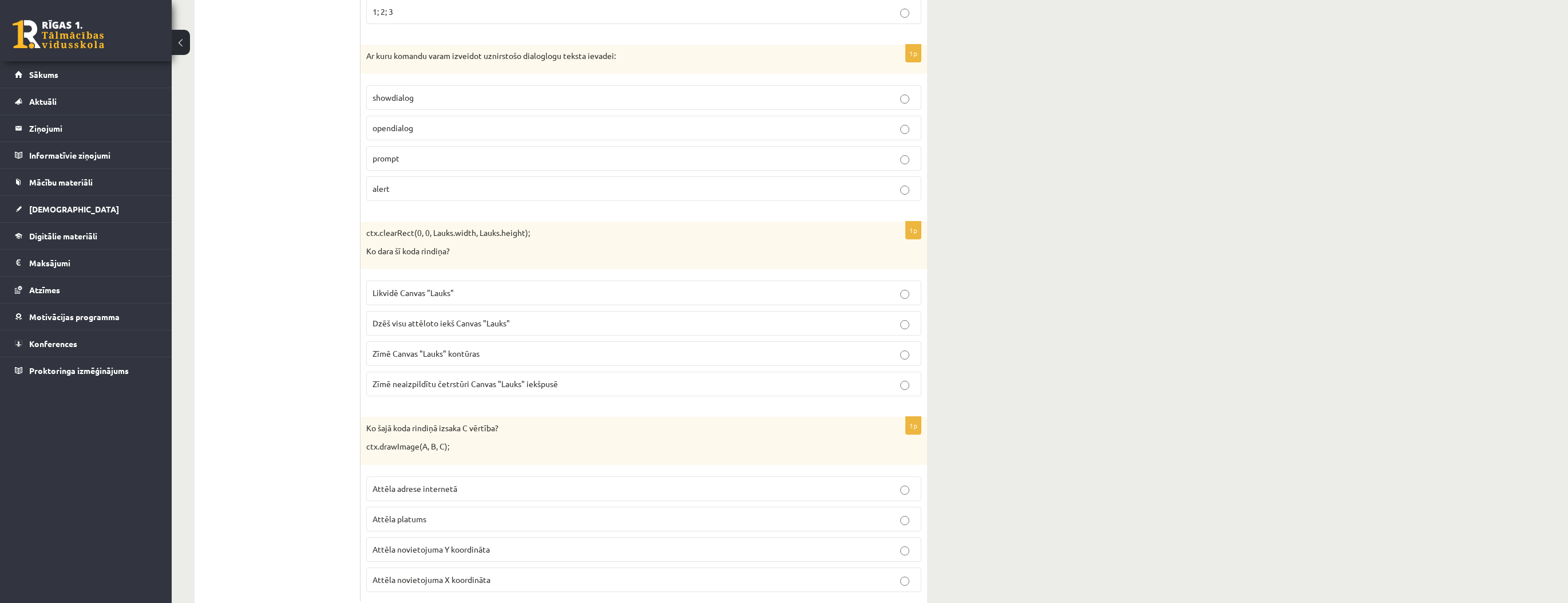
click at [469, 537] on label "Attēla novietojuma Y koordināta" at bounding box center [644, 549] width 555 height 24
drag, startPoint x: 196, startPoint y: 464, endPoint x: 229, endPoint y: 464, distance: 33.0
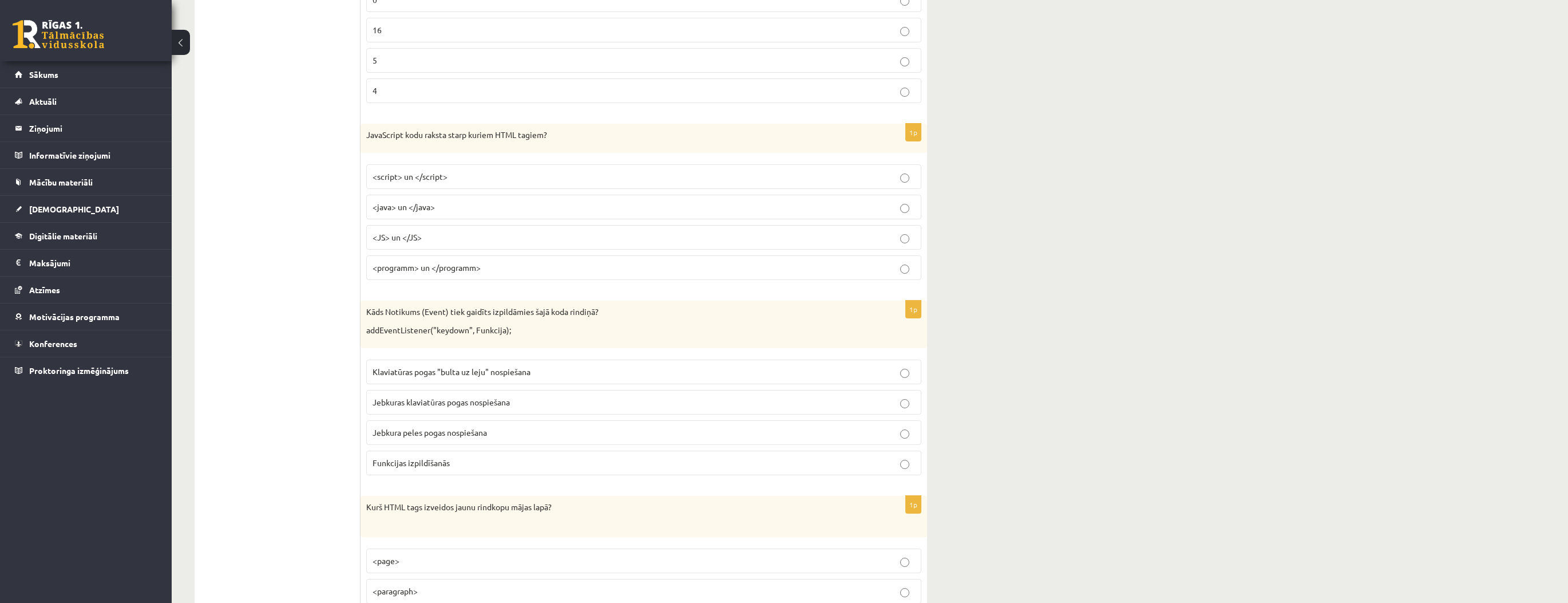
scroll to position [0, 0]
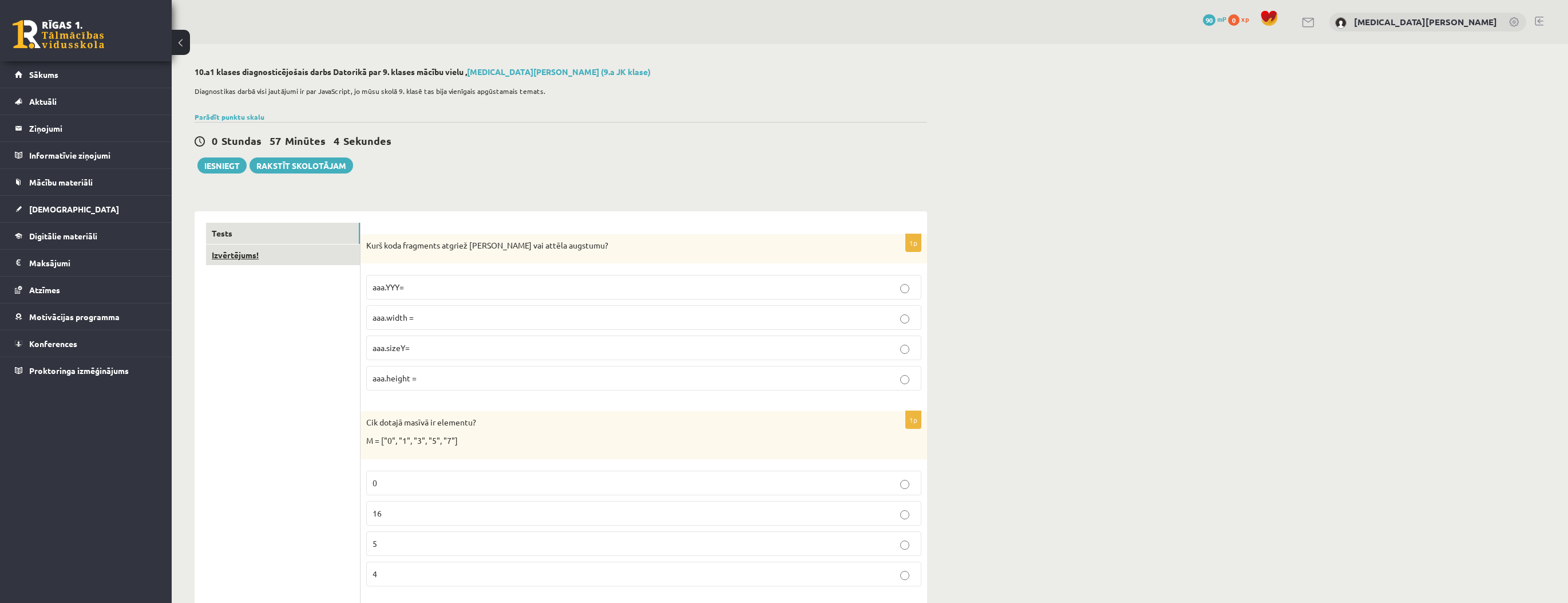
click at [291, 250] on link "Izvērtējums!" at bounding box center [283, 255] width 154 height 21
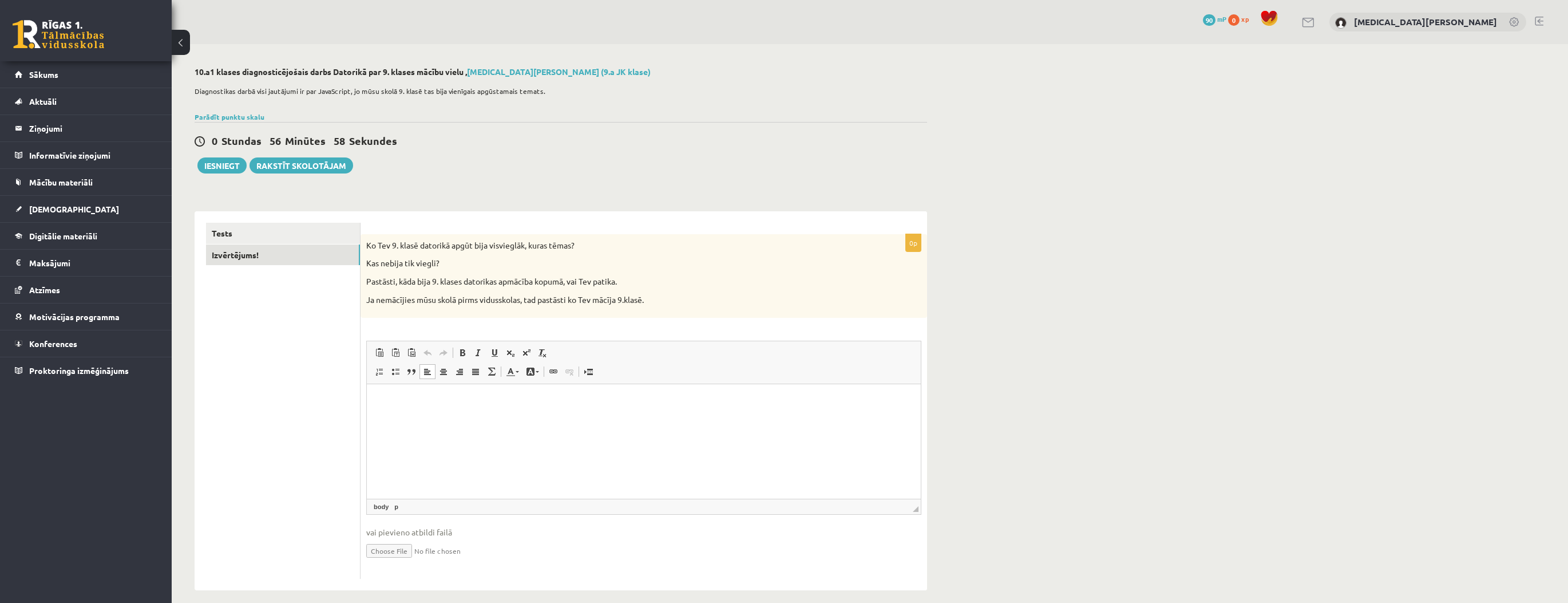
click at [458, 401] on p "Визуальный текстовый редактор, wiswyg-editor-user-answer-47024870700480" at bounding box center [644, 402] width 531 height 12
click at [433, 419] on html at bounding box center [644, 401] width 554 height 35
click at [213, 169] on button "Iesniegt" at bounding box center [222, 165] width 49 height 16
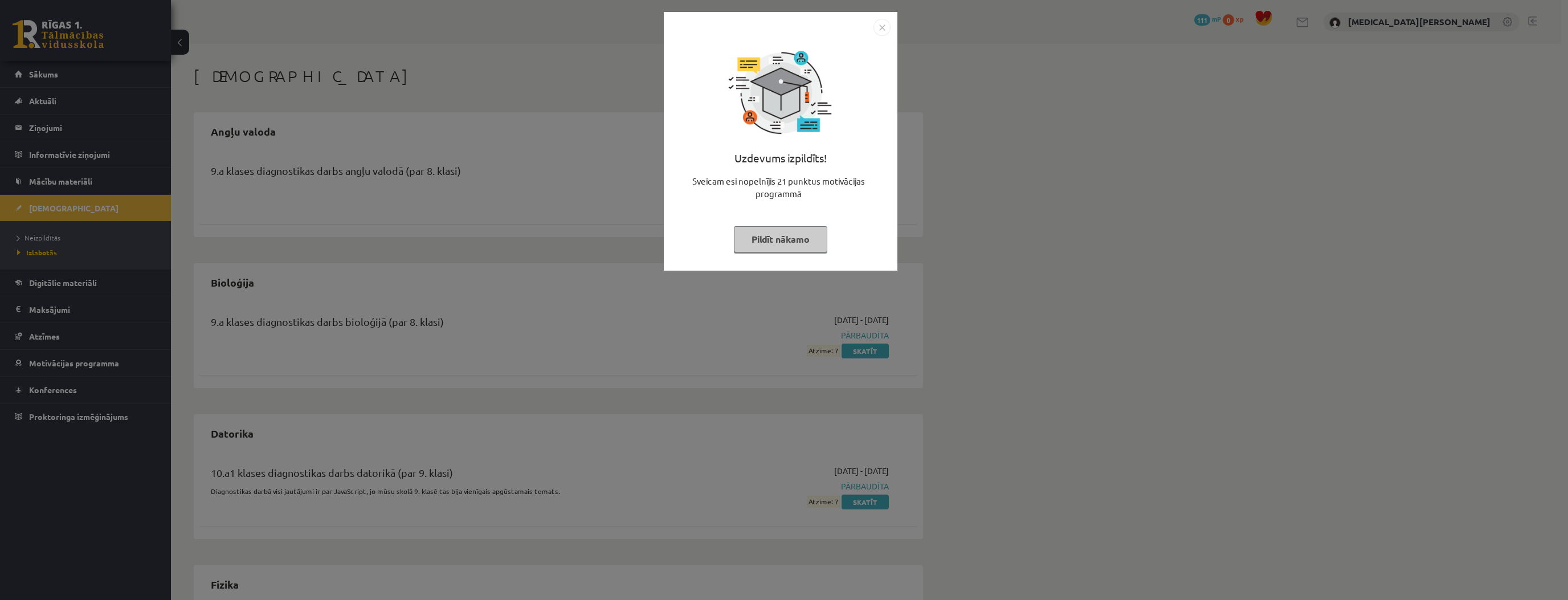
click at [776, 242] on button "Pildīt nākamo" at bounding box center [781, 239] width 94 height 26
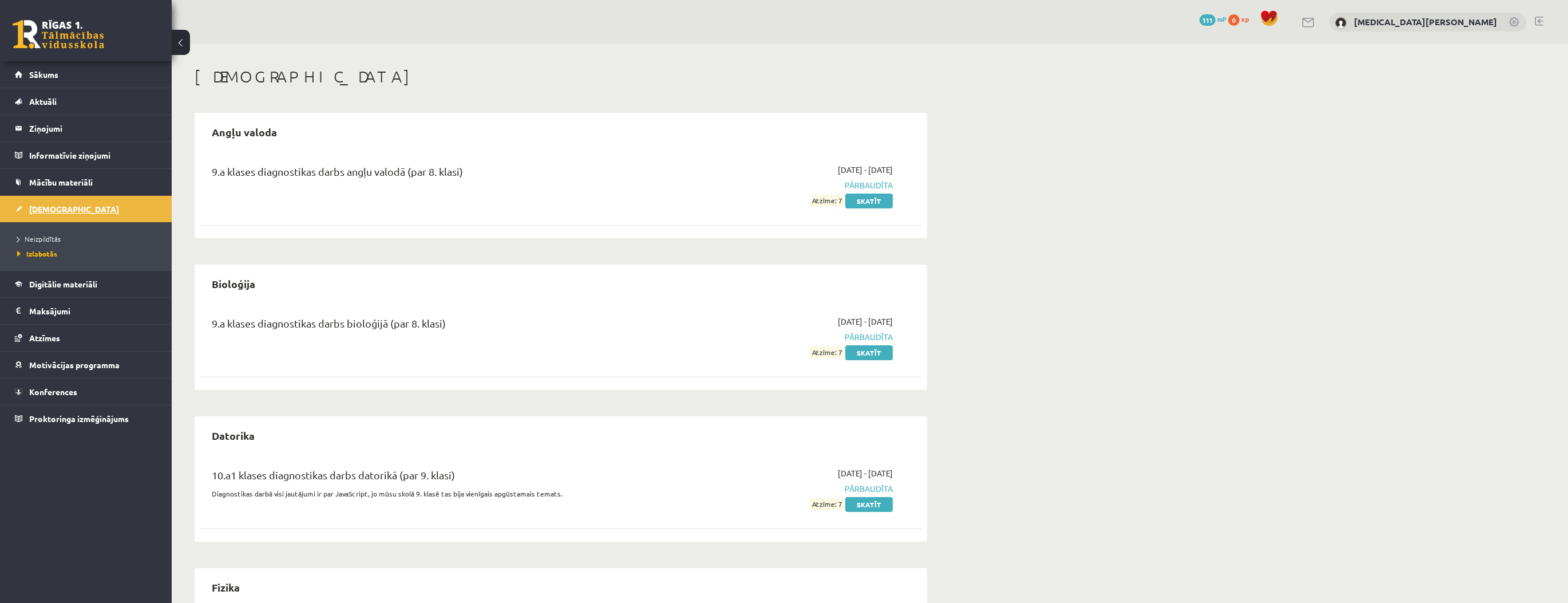
click at [72, 199] on link "[DEMOGRAPHIC_DATA]" at bounding box center [86, 209] width 142 height 26
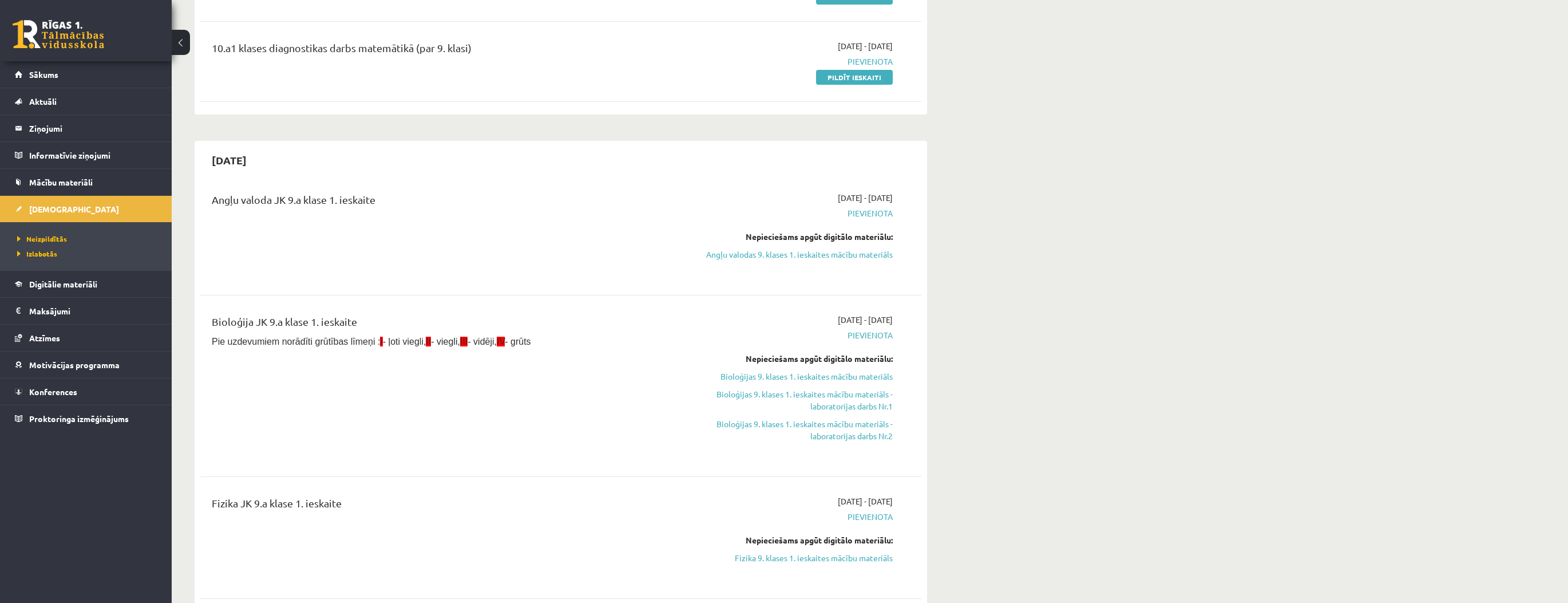
scroll to position [183, 0]
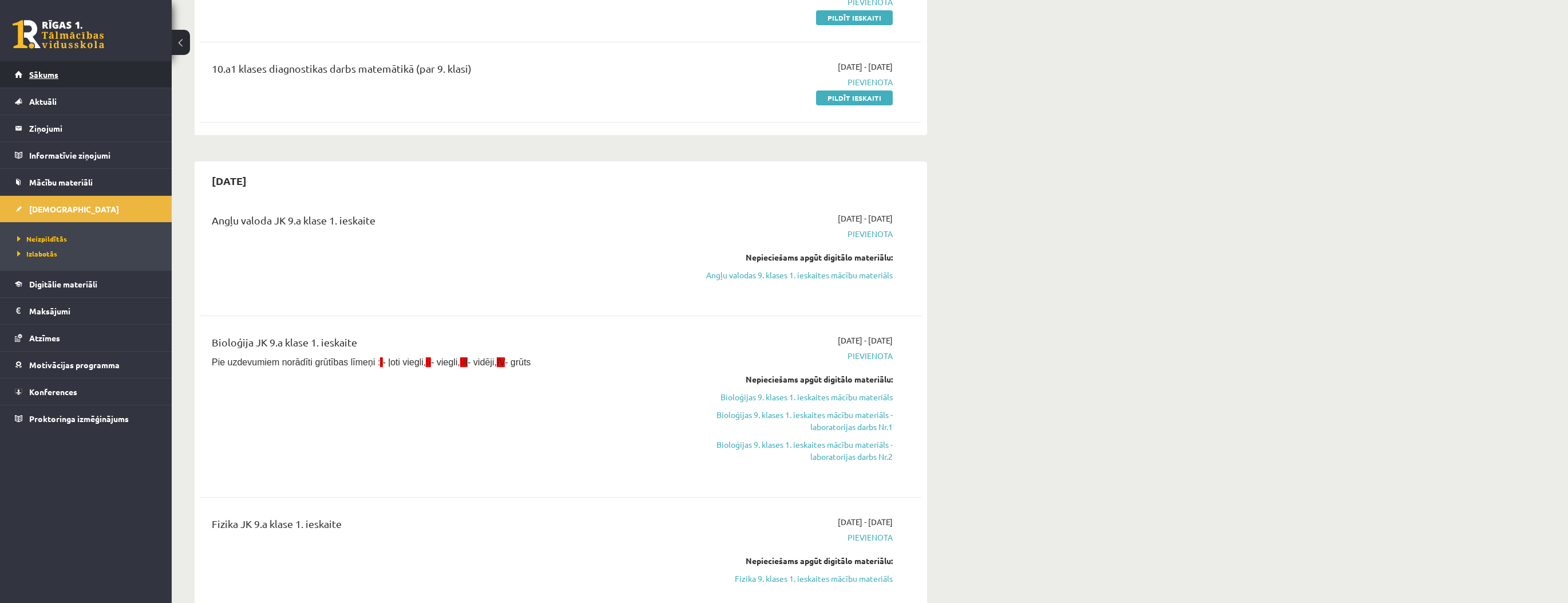
click at [69, 70] on link "Sākums" at bounding box center [86, 74] width 142 height 26
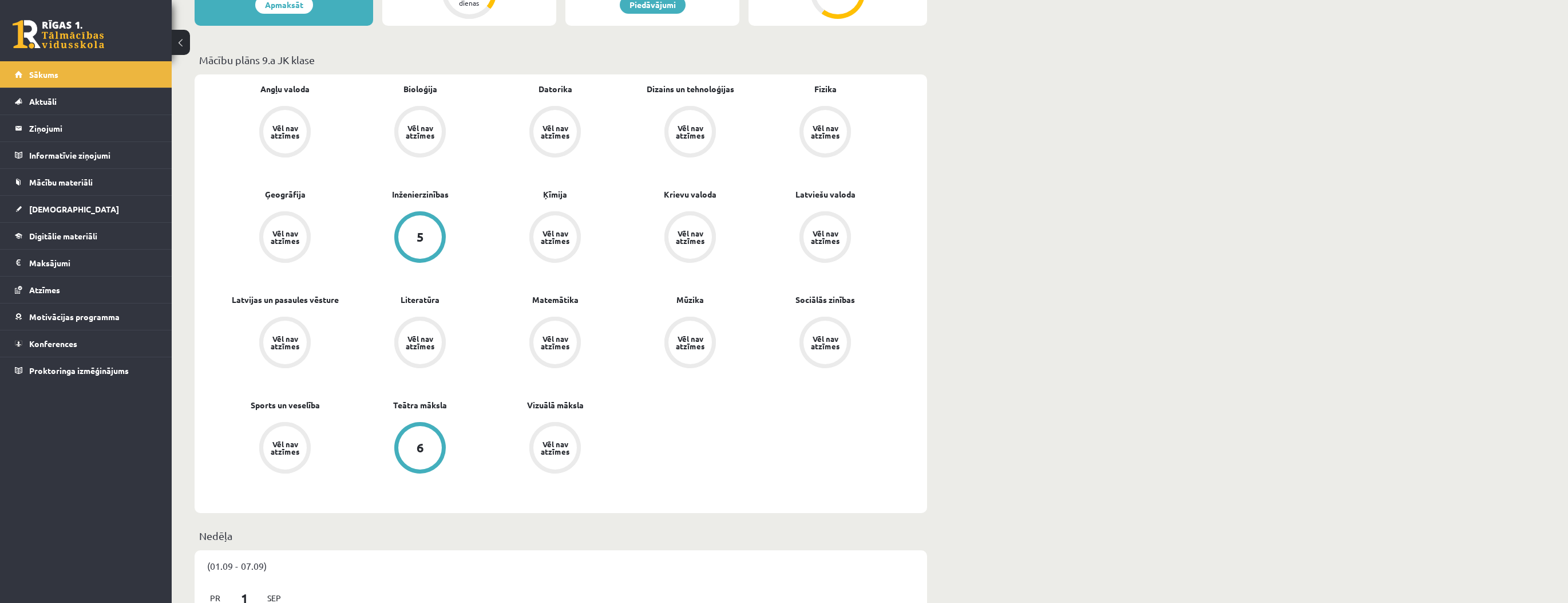
scroll to position [275, 0]
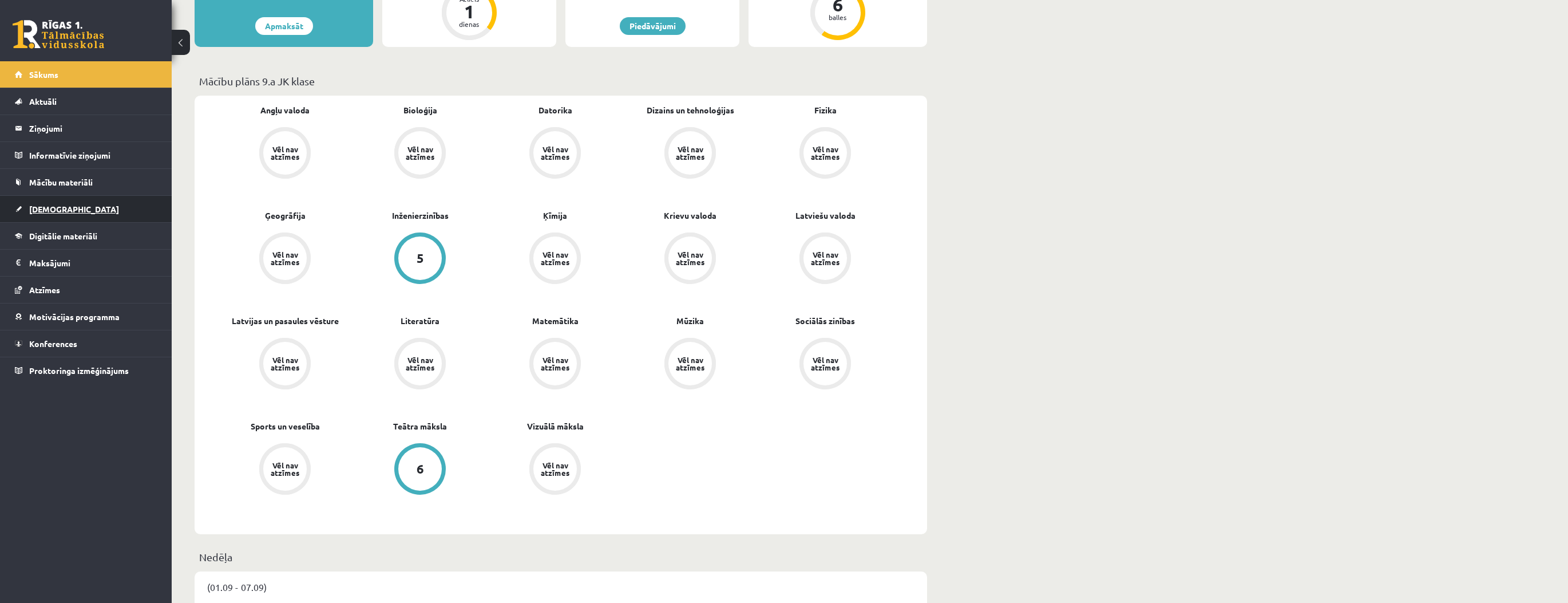
click at [116, 207] on link "[DEMOGRAPHIC_DATA]" at bounding box center [86, 209] width 142 height 26
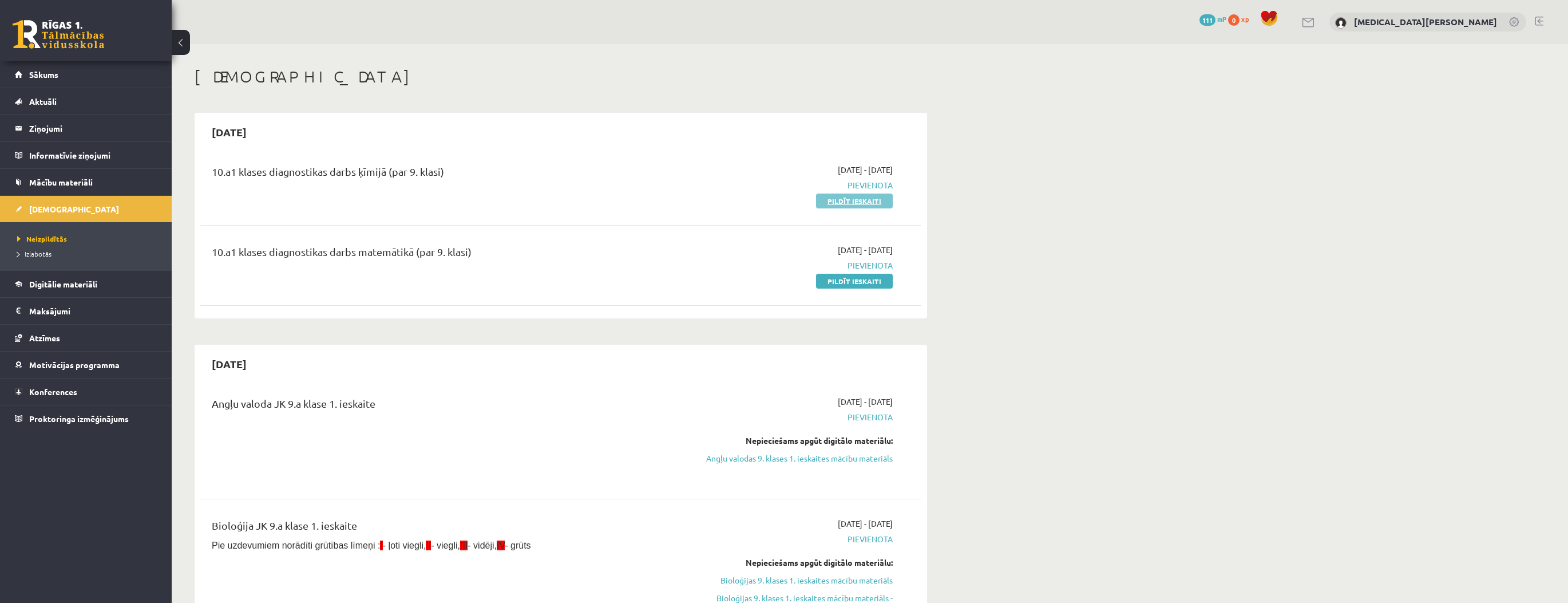
click at [858, 194] on link "Pildīt ieskaiti" at bounding box center [854, 201] width 76 height 15
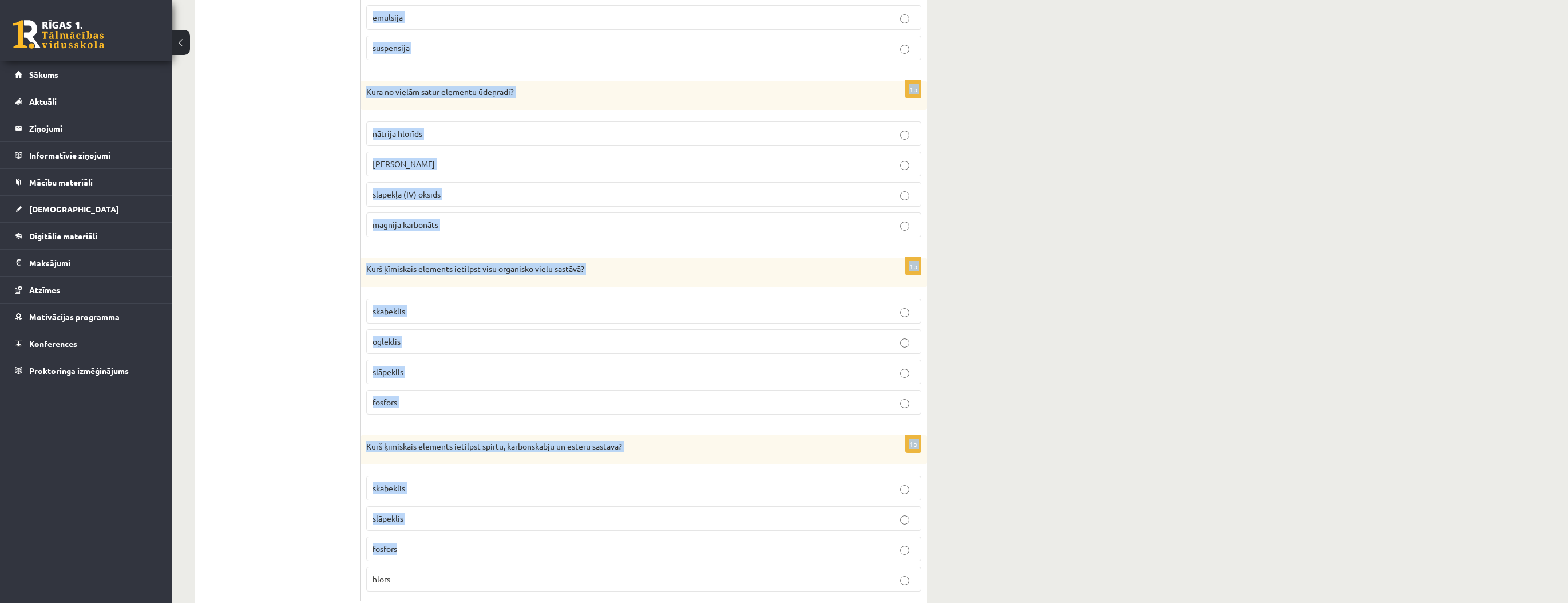
scroll to position [5109, 0]
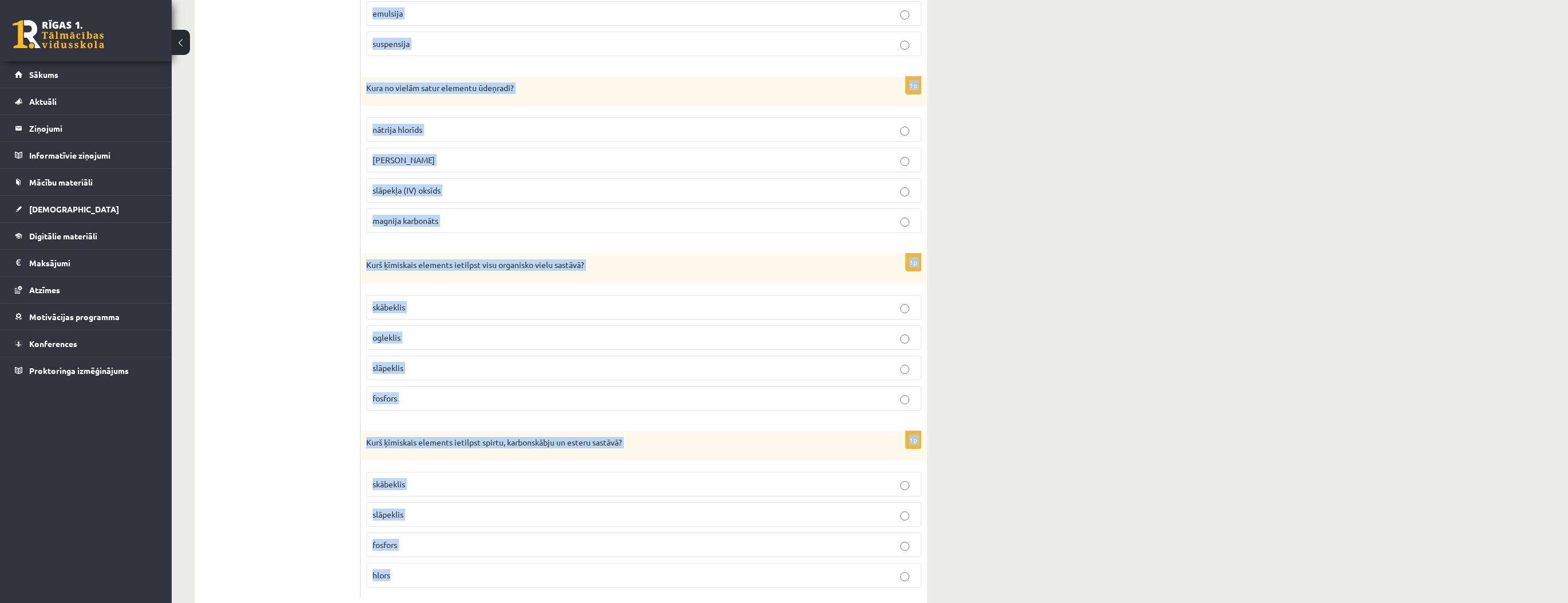
drag, startPoint x: 366, startPoint y: 229, endPoint x: 643, endPoint y: 541, distance: 417.2
copy form "Sajauca 2 mol ūdeņraža un 2 mol skābekļa. Maisījumu uzspridzināja. Kas ir trauk…"
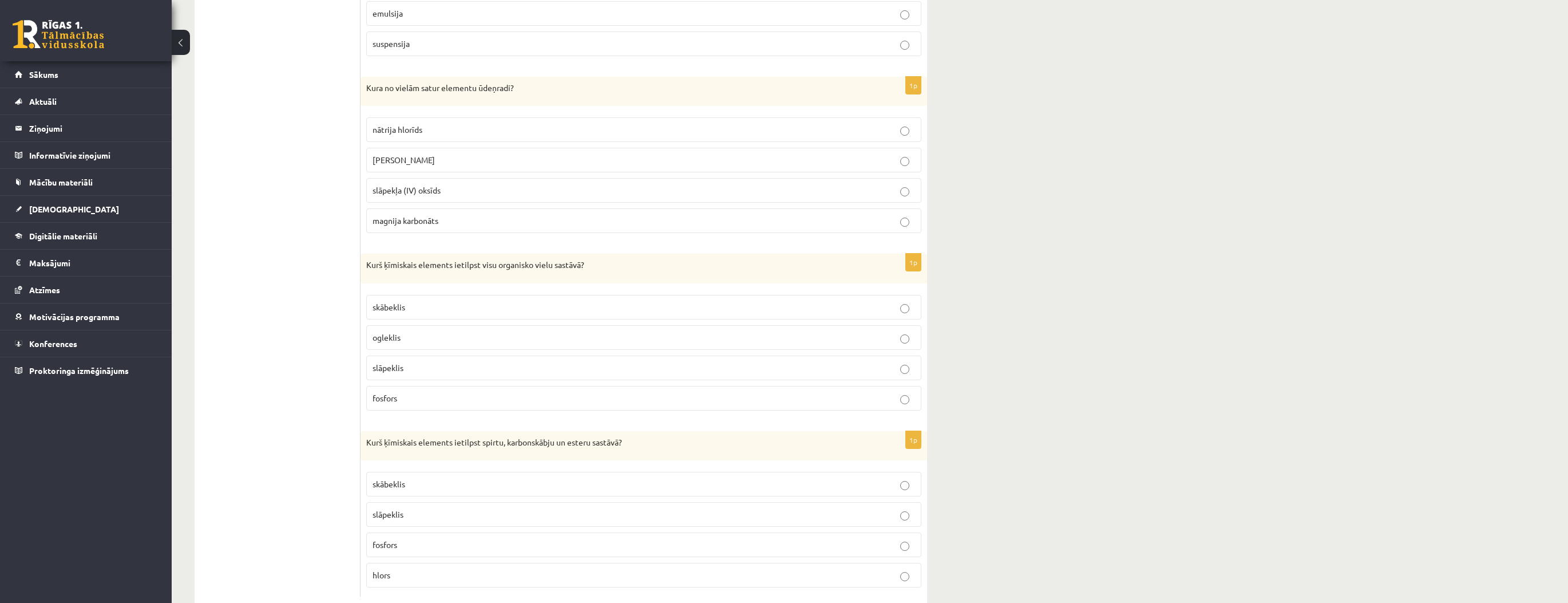
drag, startPoint x: 302, startPoint y: 394, endPoint x: 318, endPoint y: 289, distance: 106.2
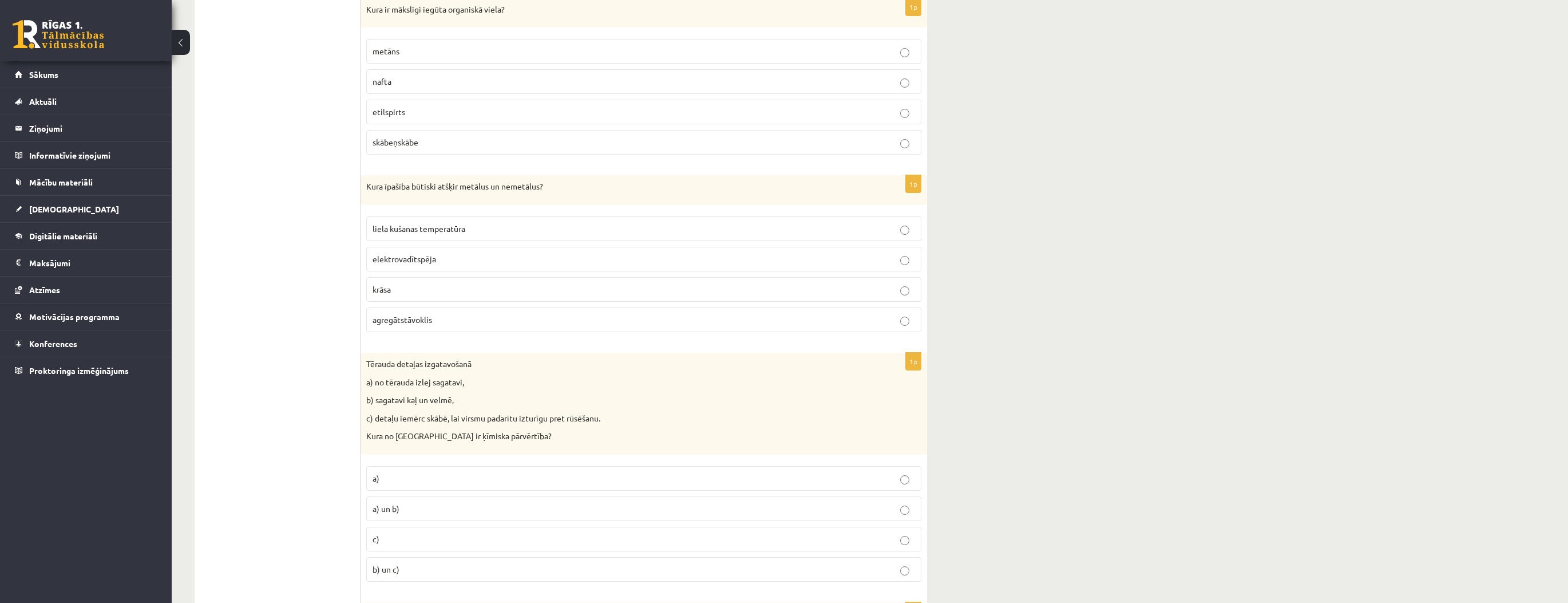
scroll to position [0, 0]
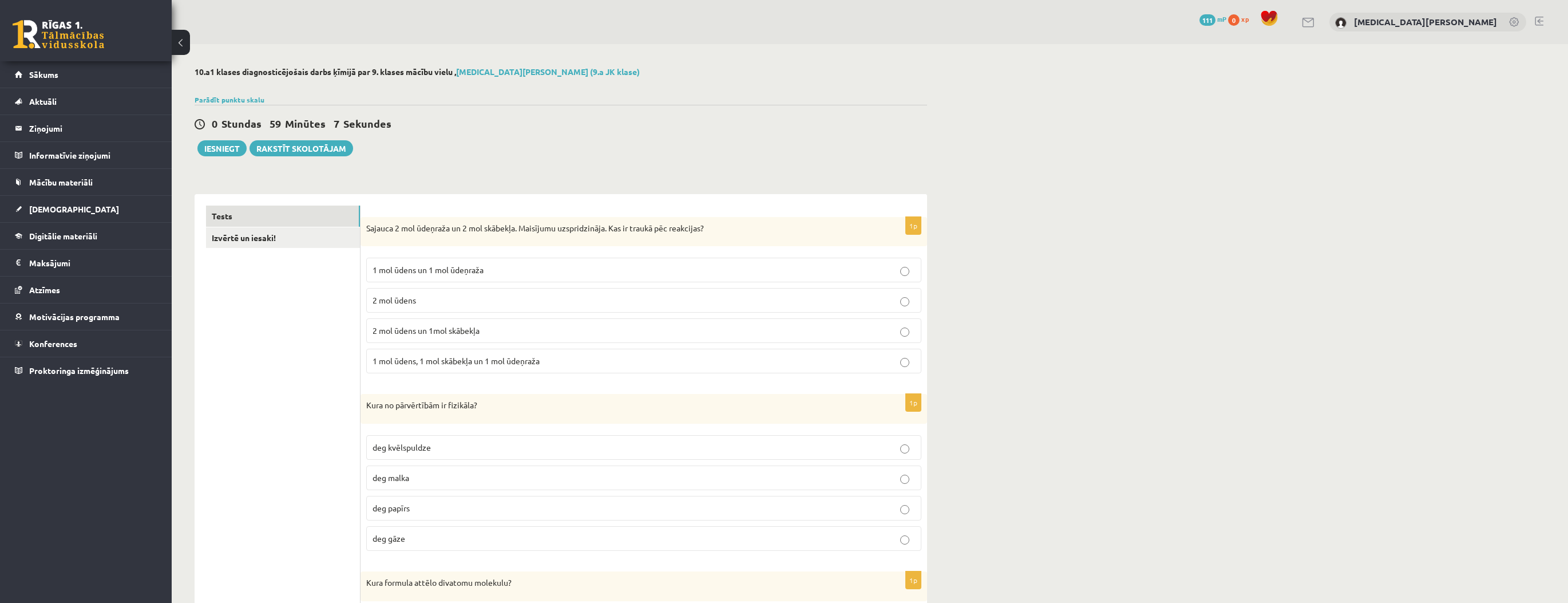
click at [457, 330] on span "2 mol ūdens un 1mol skābekļa" at bounding box center [425, 330] width 107 height 10
click at [450, 442] on p "deg kvēlspuldze" at bounding box center [643, 448] width 542 height 12
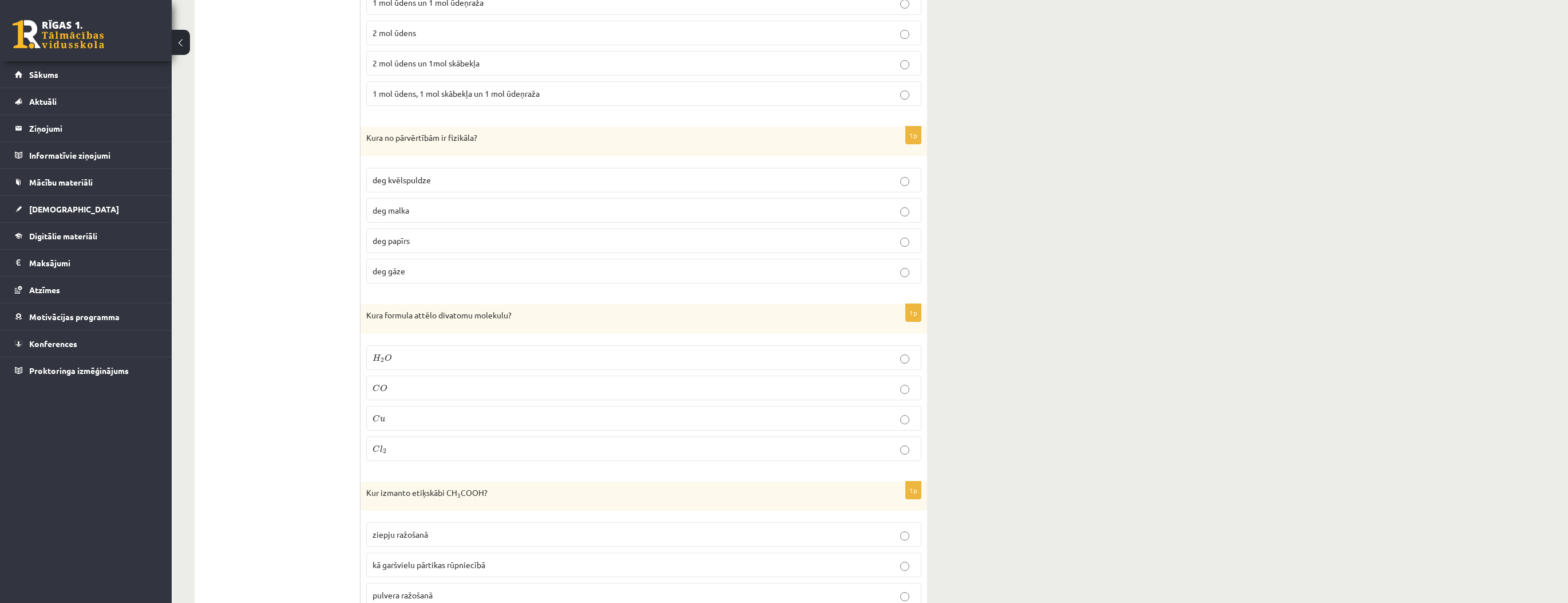
scroll to position [320, 0]
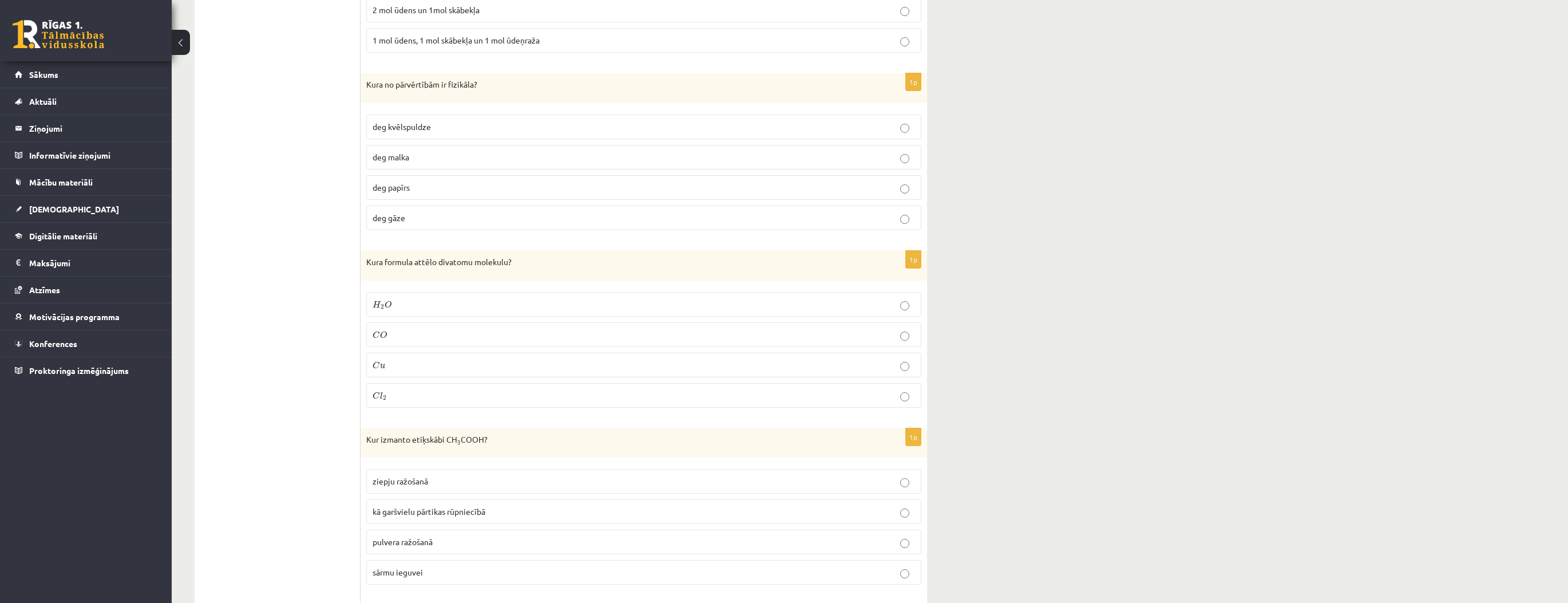
click at [444, 396] on p "C l 2 C l 2" at bounding box center [643, 396] width 542 height 12
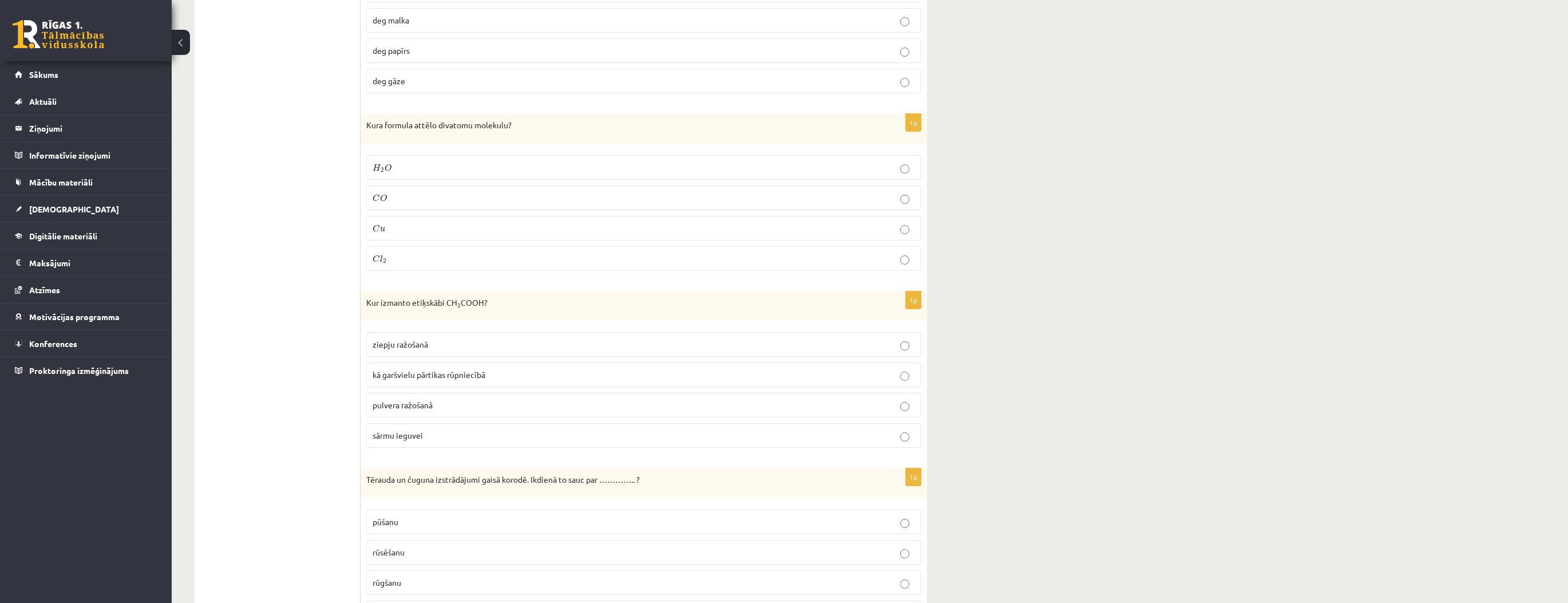
scroll to position [458, 0]
click at [389, 394] on label "pulvera ražošanā" at bounding box center [644, 404] width 555 height 24
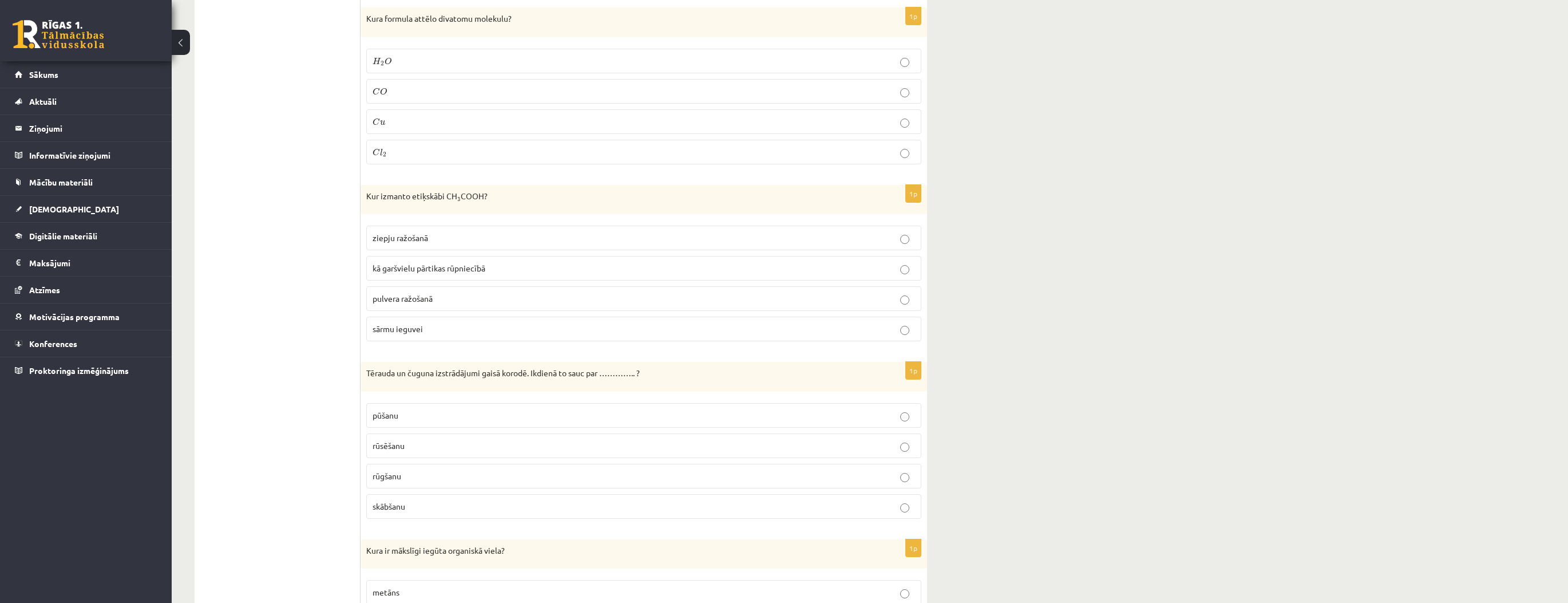
scroll to position [595, 0]
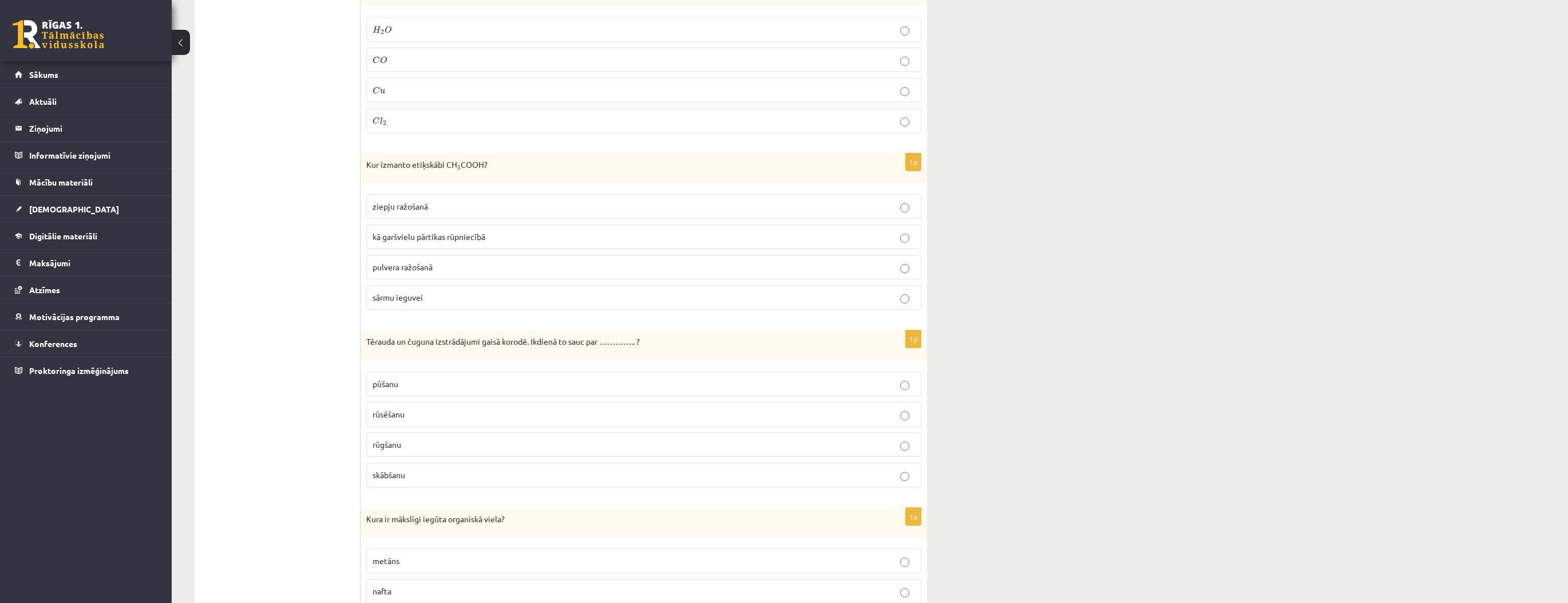
click at [417, 415] on p "rūsēšanu" at bounding box center [643, 414] width 542 height 12
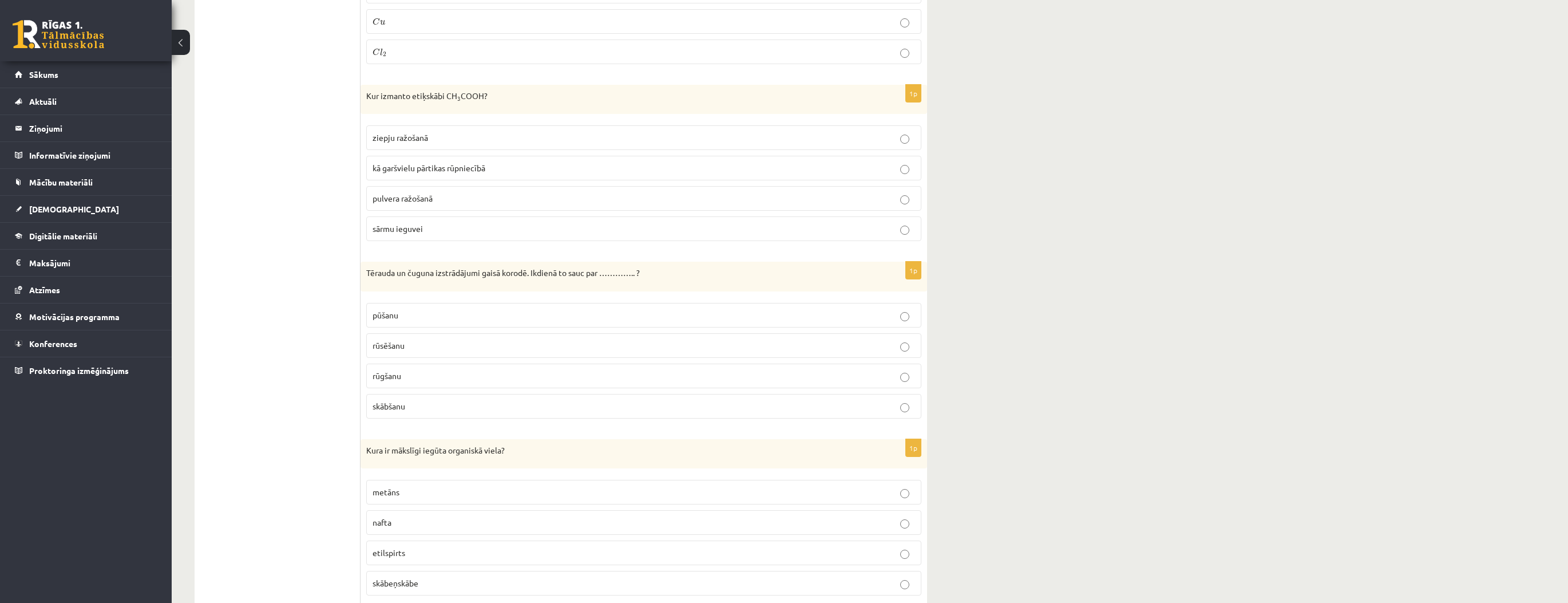
scroll to position [733, 0]
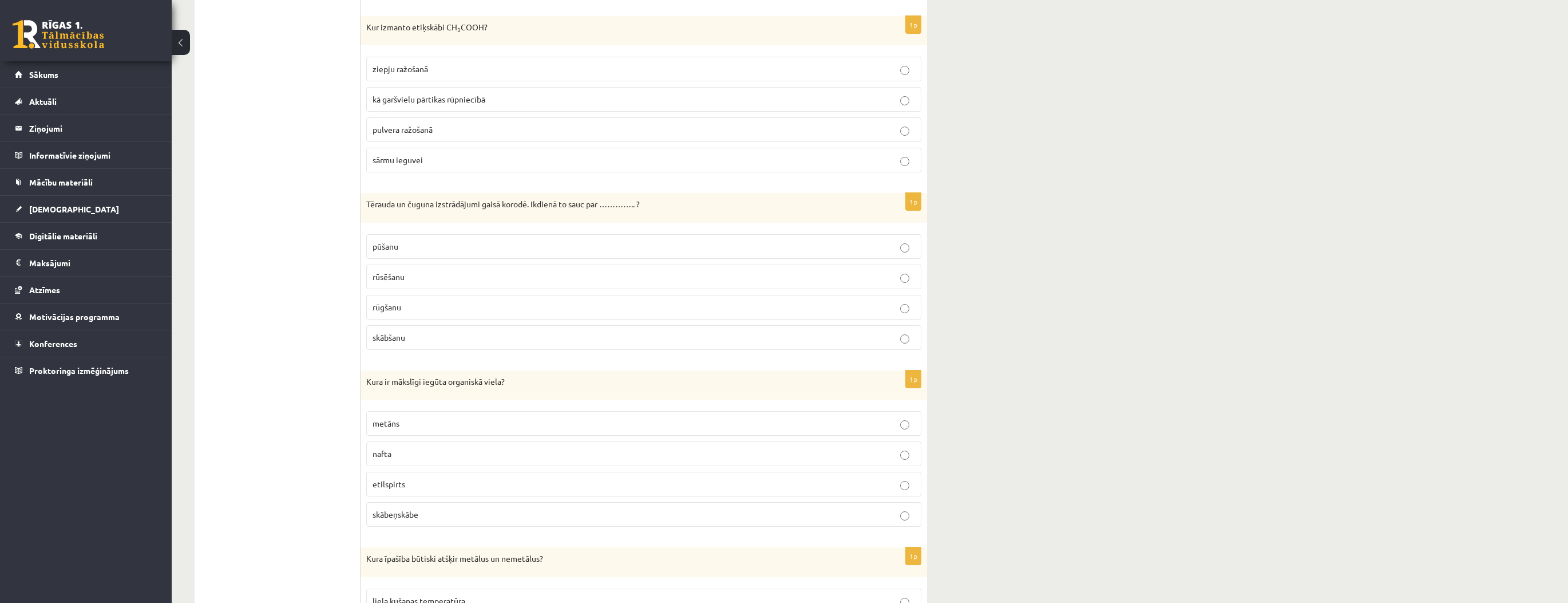
click at [413, 484] on p "etilspirts" at bounding box center [643, 484] width 542 height 12
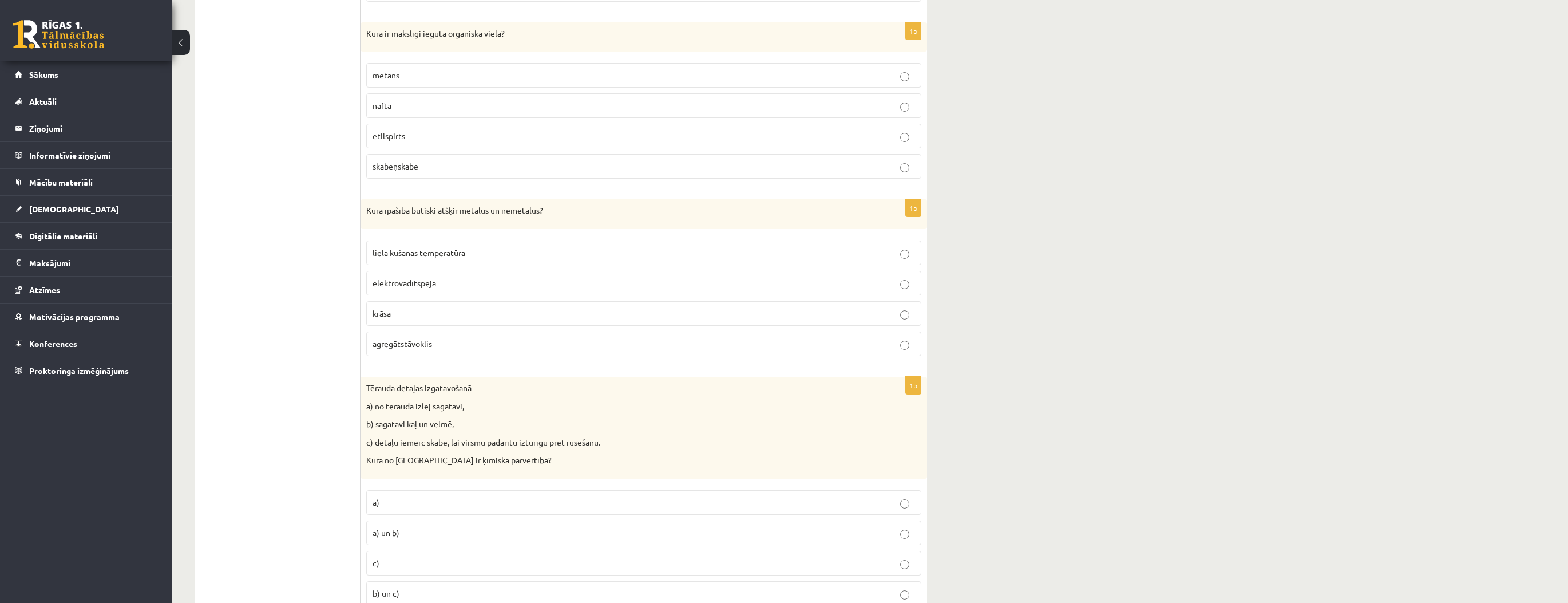
scroll to position [1099, 0]
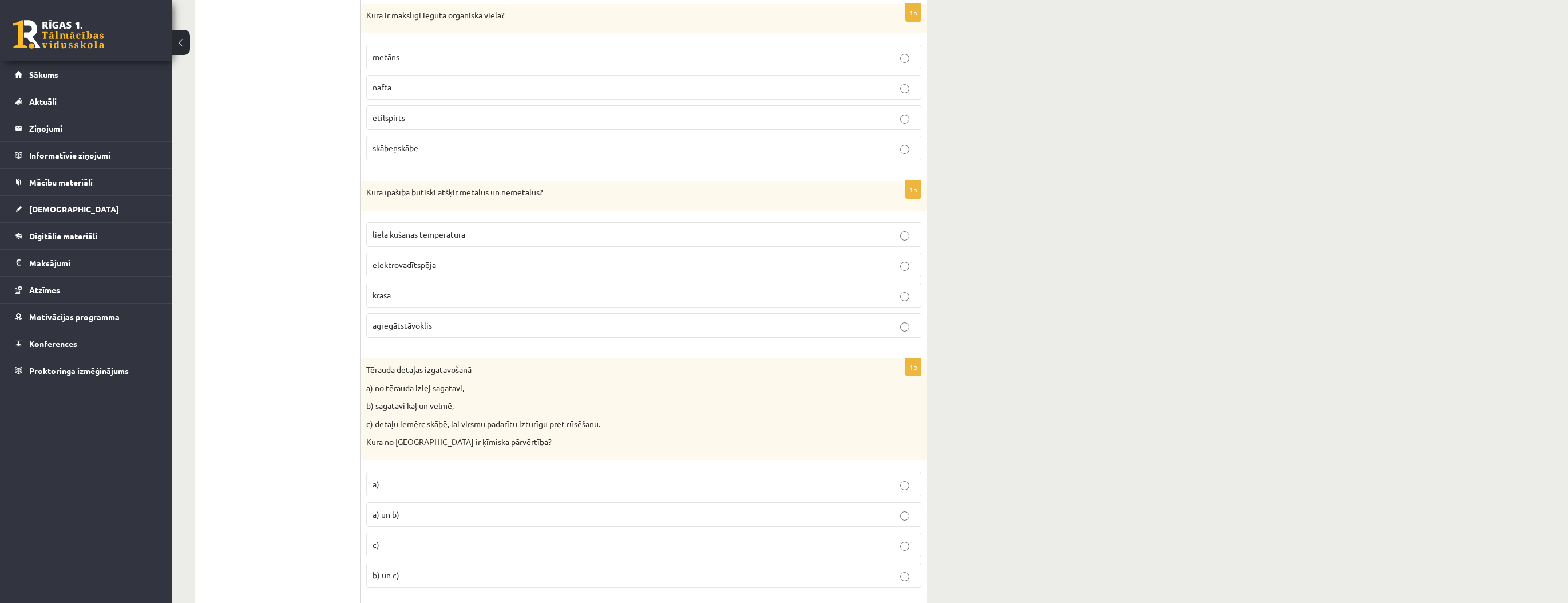
click at [411, 259] on span "elektrovadītspēja" at bounding box center [404, 264] width 64 height 10
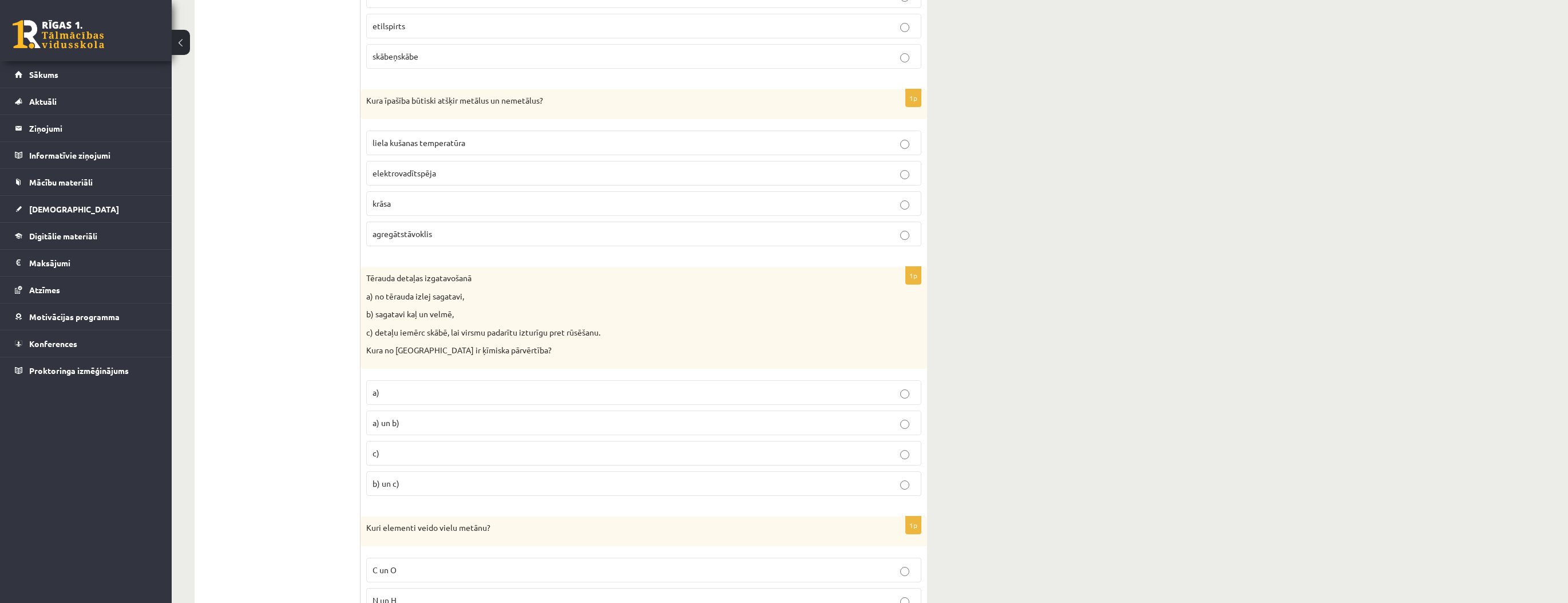
click at [408, 452] on p "c)" at bounding box center [643, 453] width 542 height 12
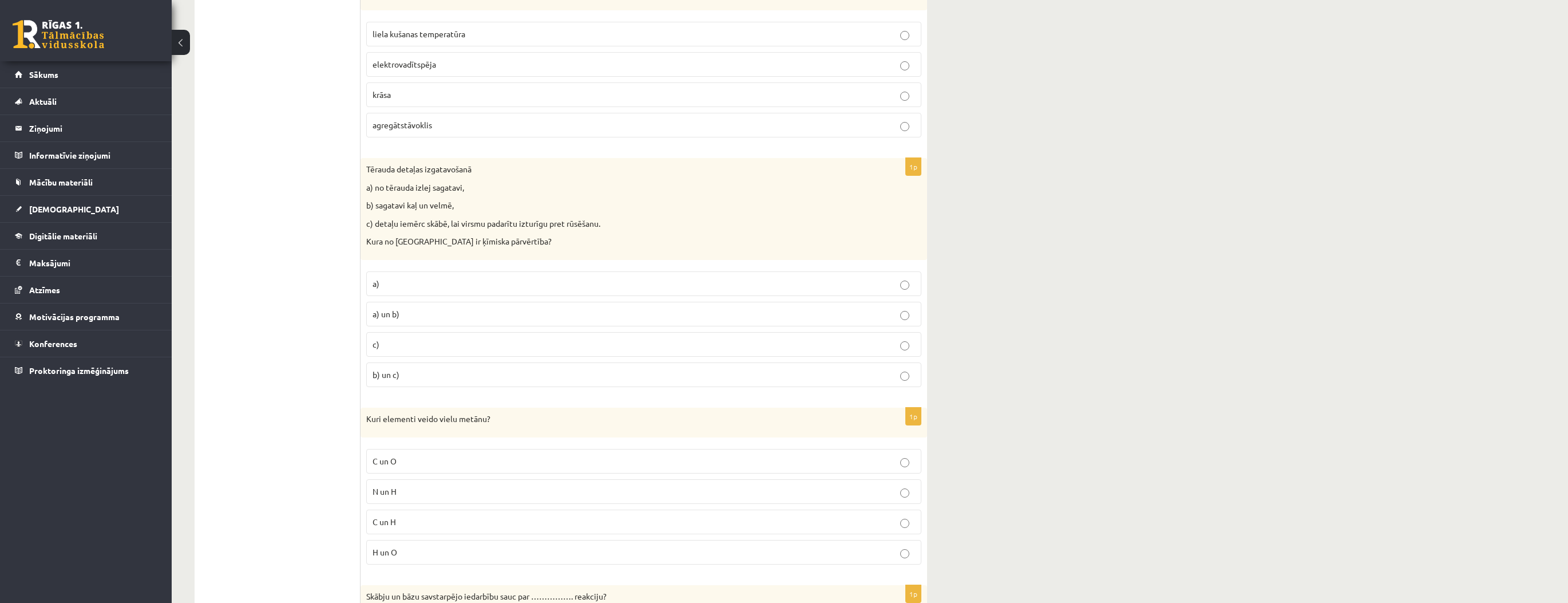
scroll to position [1328, 0]
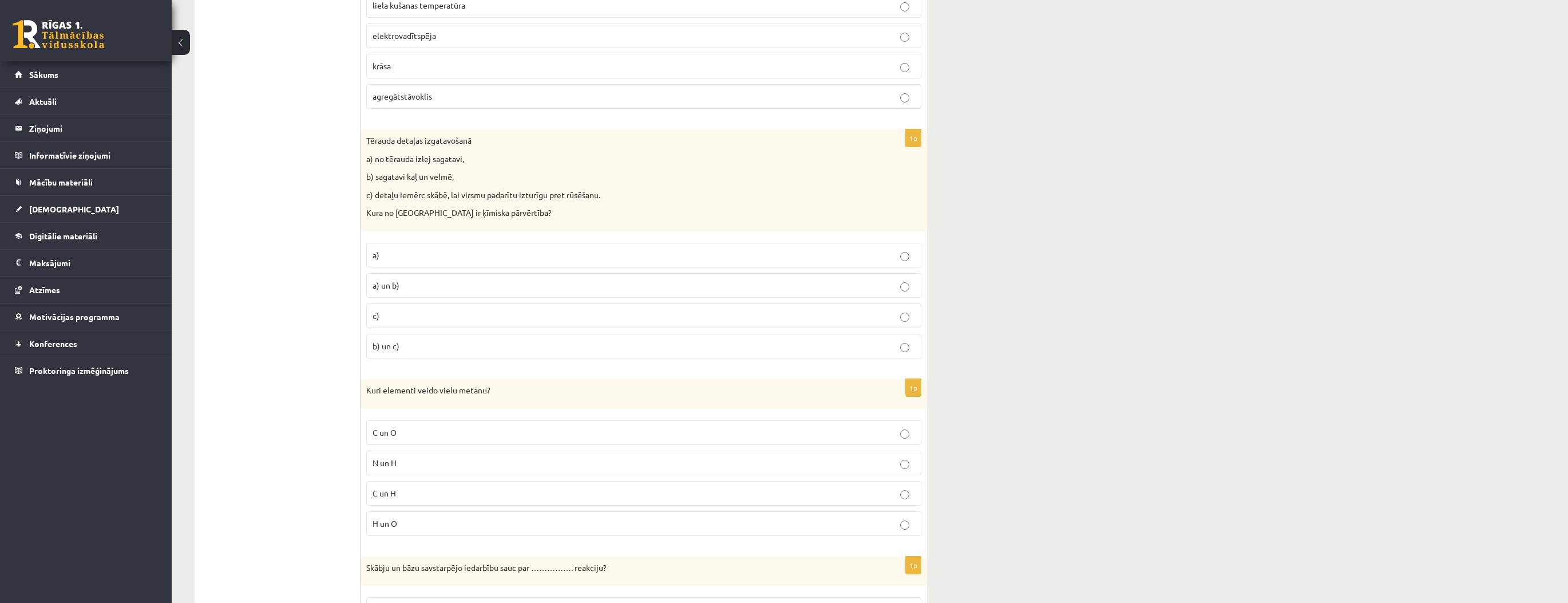
click at [411, 487] on p "C un H" at bounding box center [643, 494] width 542 height 12
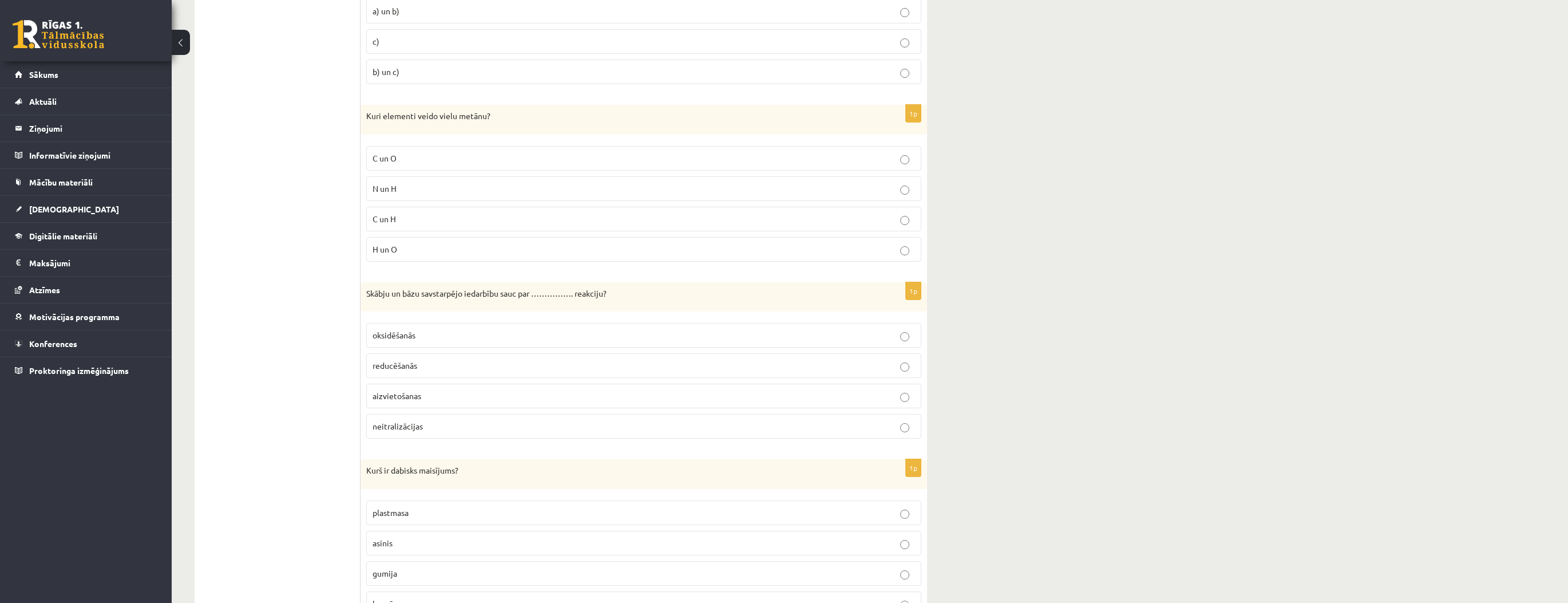
scroll to position [1603, 0]
click at [438, 395] on label "aizvietošanas" at bounding box center [644, 395] width 555 height 24
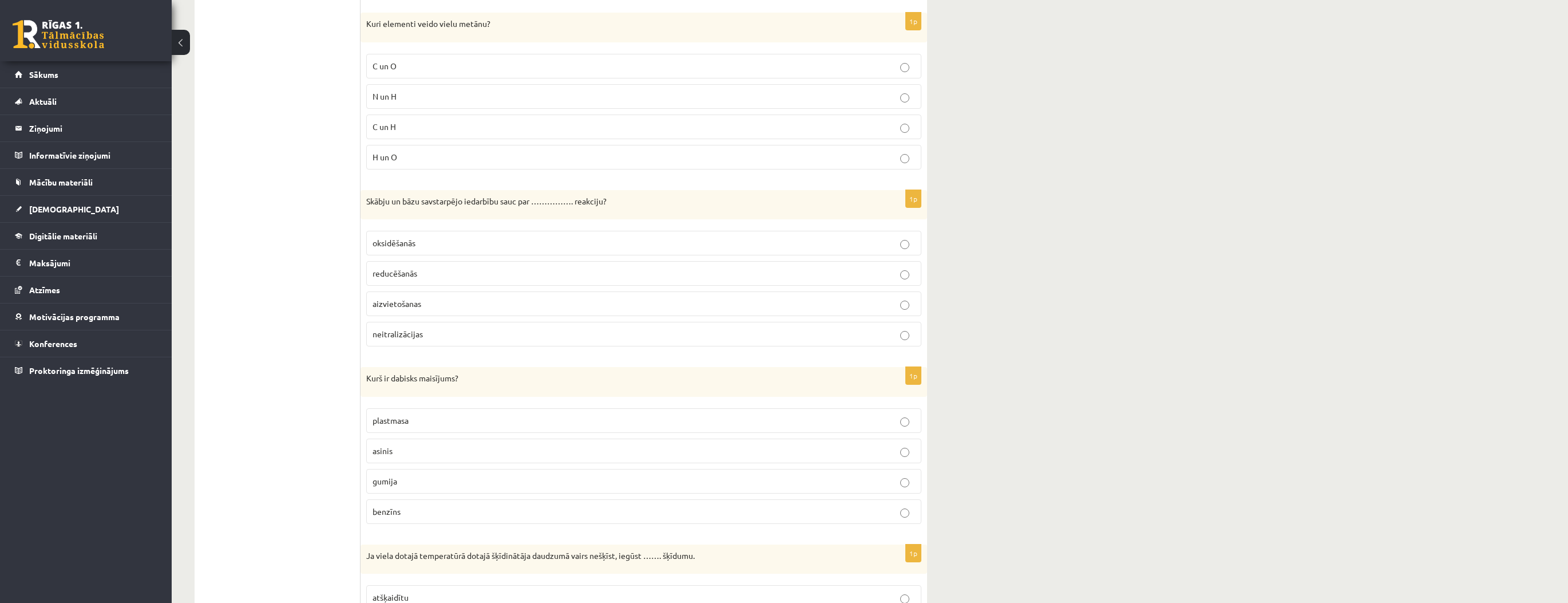
click at [413, 445] on p "asinis" at bounding box center [643, 451] width 542 height 12
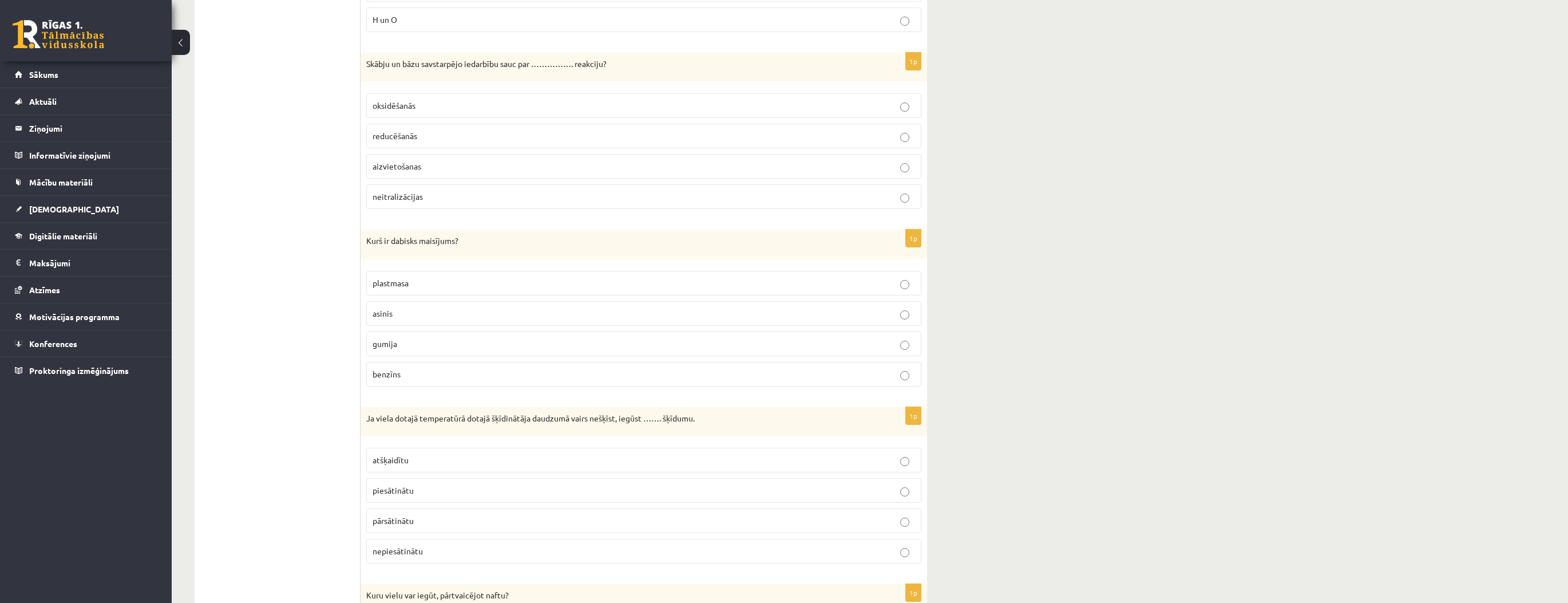
click at [433, 484] on p "piesātinātu" at bounding box center [643, 490] width 542 height 12
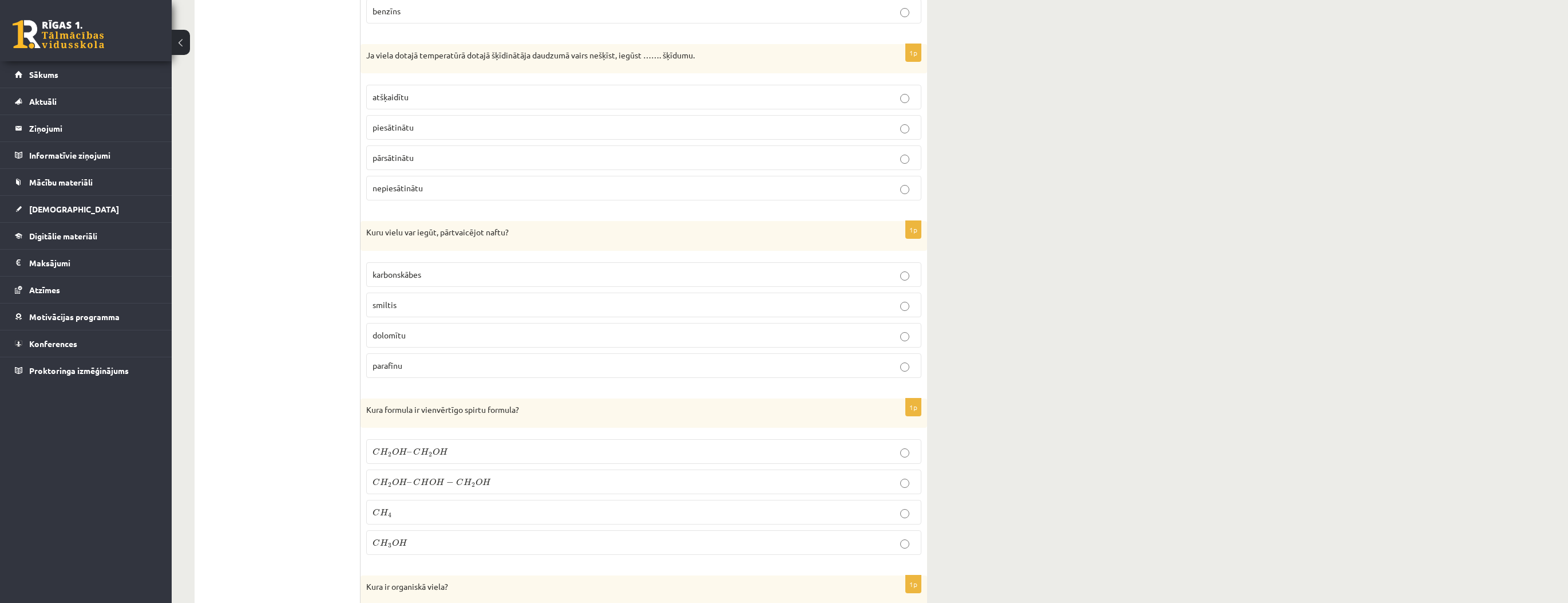
scroll to position [2198, 0]
click at [417, 533] on p "C H 3 O H C H 3 O H" at bounding box center [643, 539] width 542 height 12
click at [437, 356] on p "parafīnu" at bounding box center [643, 362] width 542 height 12
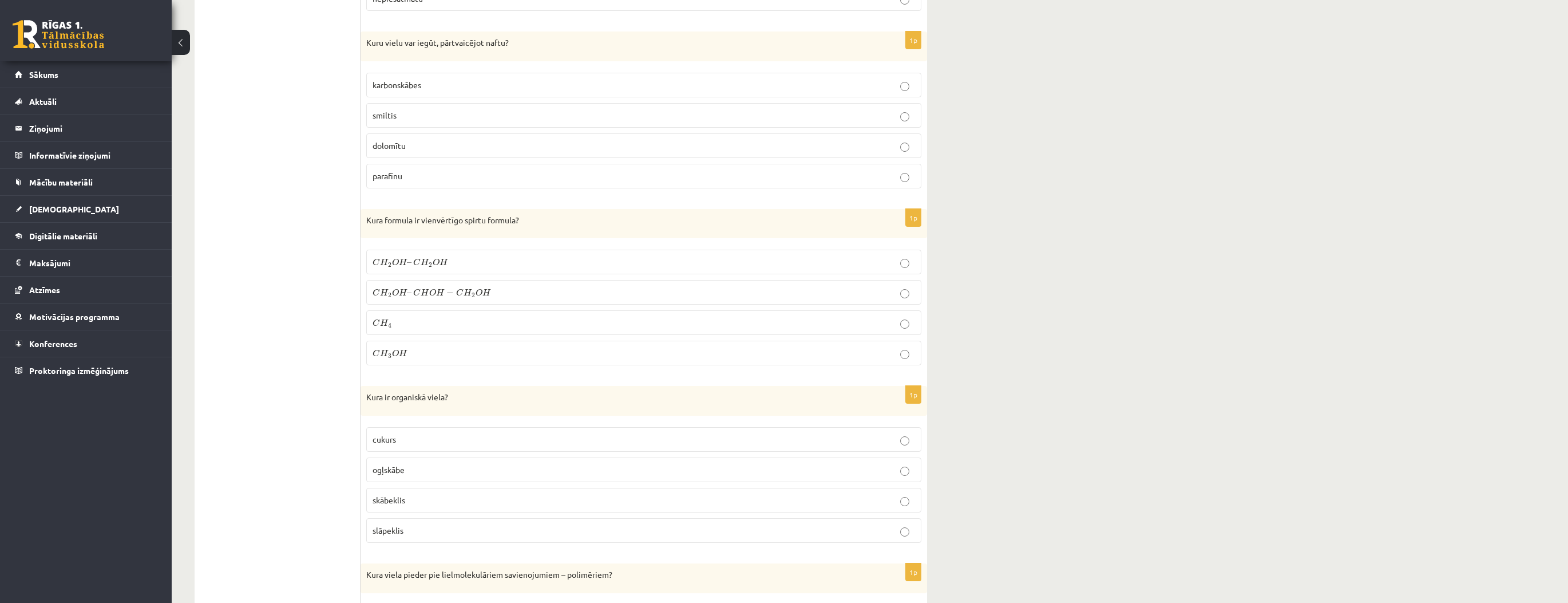
scroll to position [2519, 0]
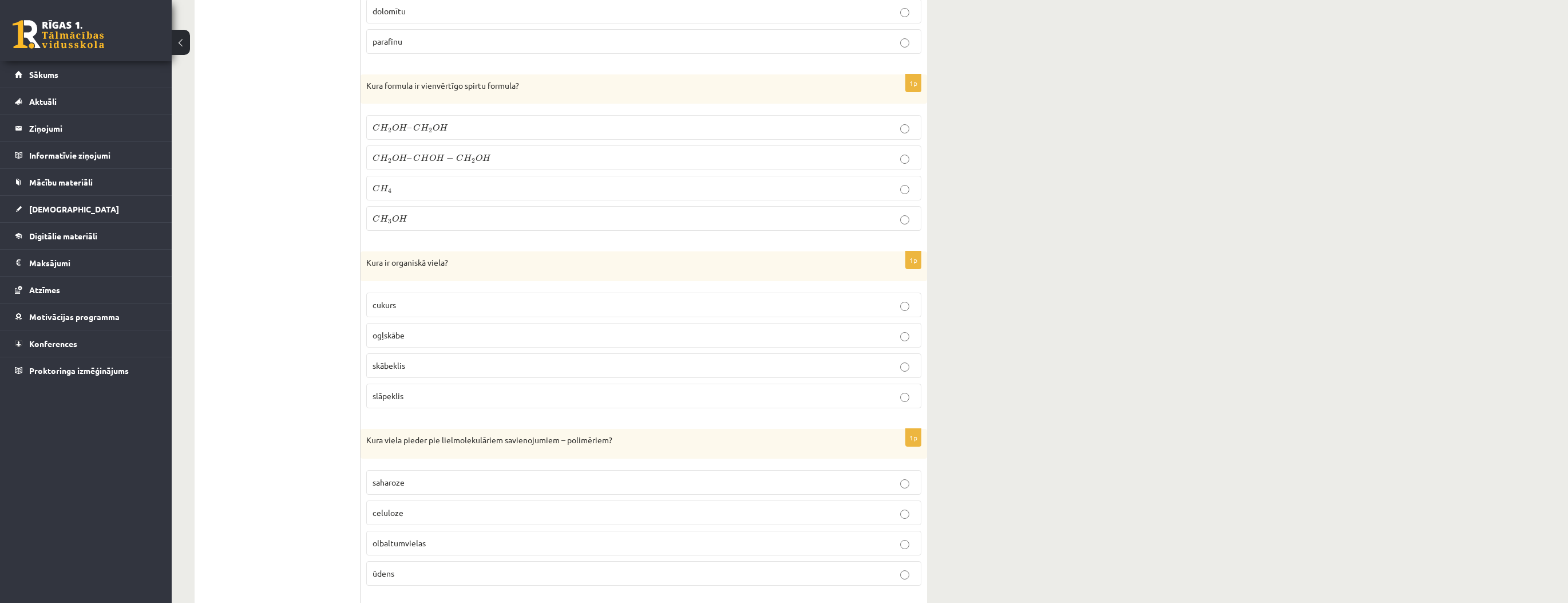
click at [402, 299] on p "cukurs" at bounding box center [643, 305] width 542 height 12
click at [479, 506] on p "celuloze" at bounding box center [643, 512] width 542 height 12
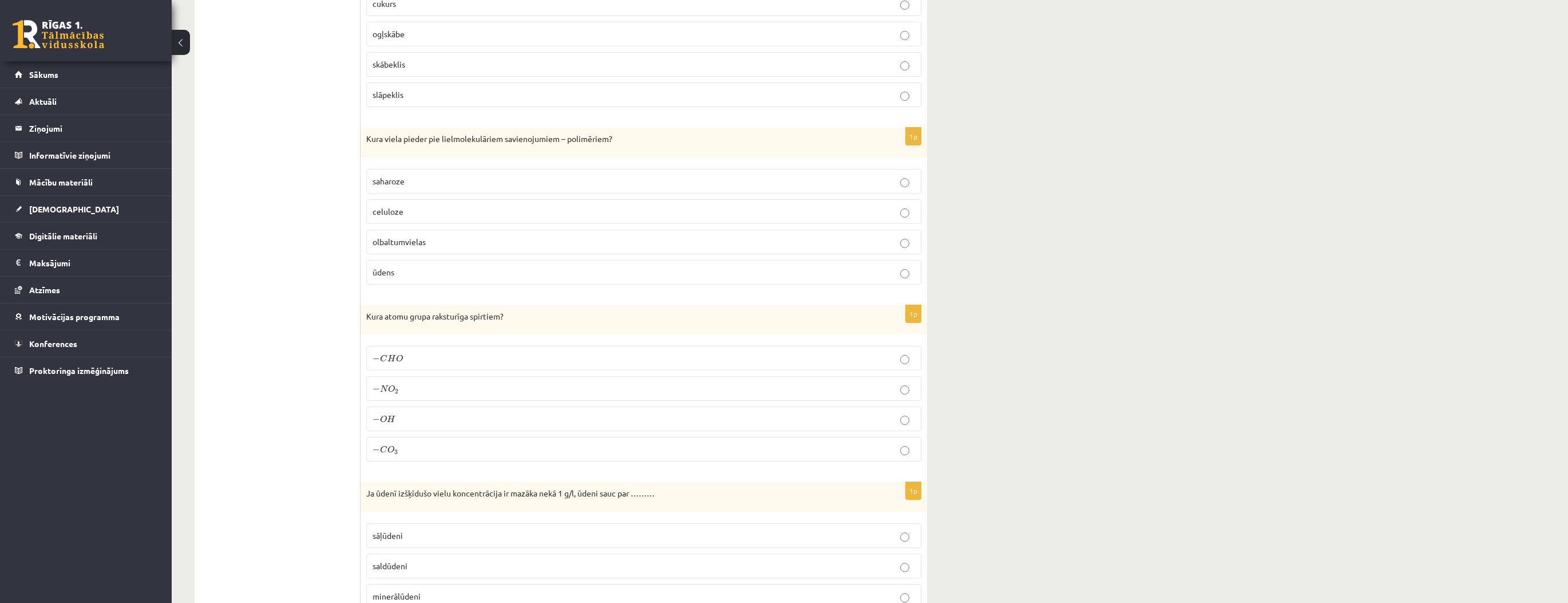
scroll to position [2885, 0]
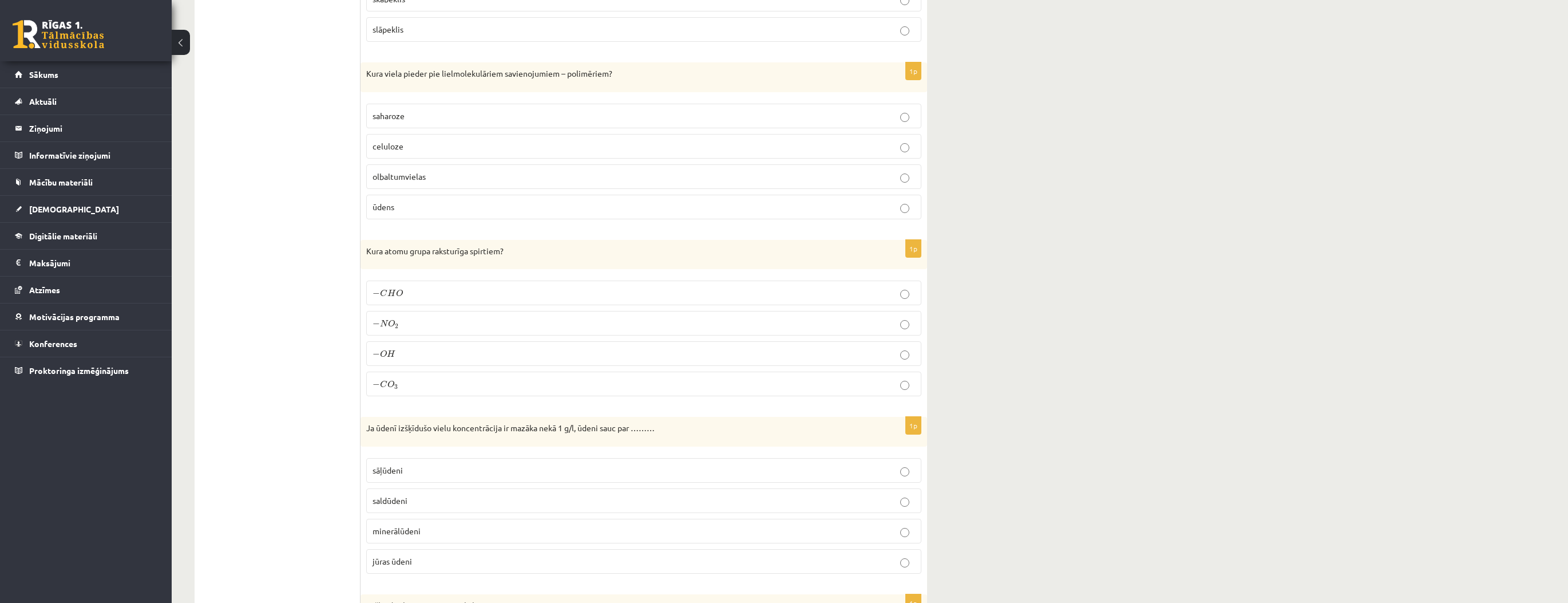
click at [402, 323] on fieldset "− C H O − C H O − N O 2 − N O 2 − O H − O H − C O 3 − C O 3" at bounding box center [644, 337] width 555 height 125
click at [403, 317] on p "− N O 2 − N O 2" at bounding box center [643, 324] width 542 height 12
click at [447, 495] on p "saldūdeni" at bounding box center [643, 501] width 542 height 12
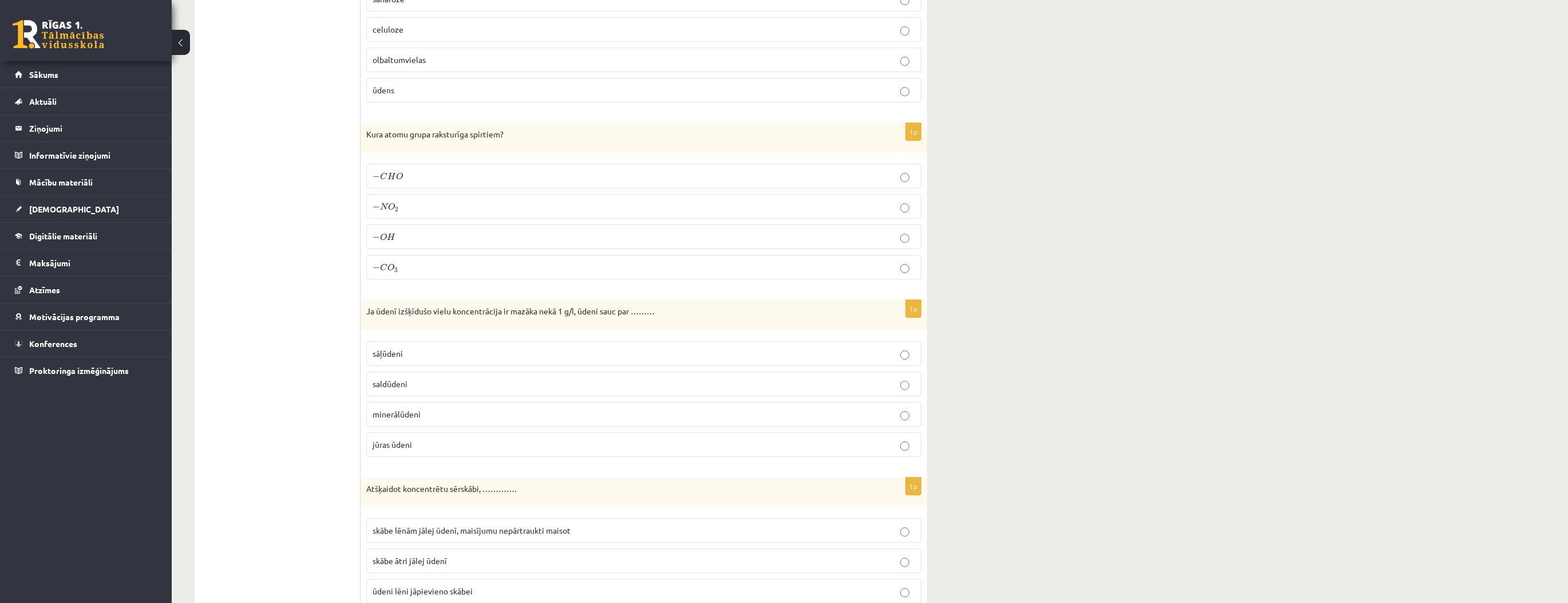
scroll to position [3068, 0]
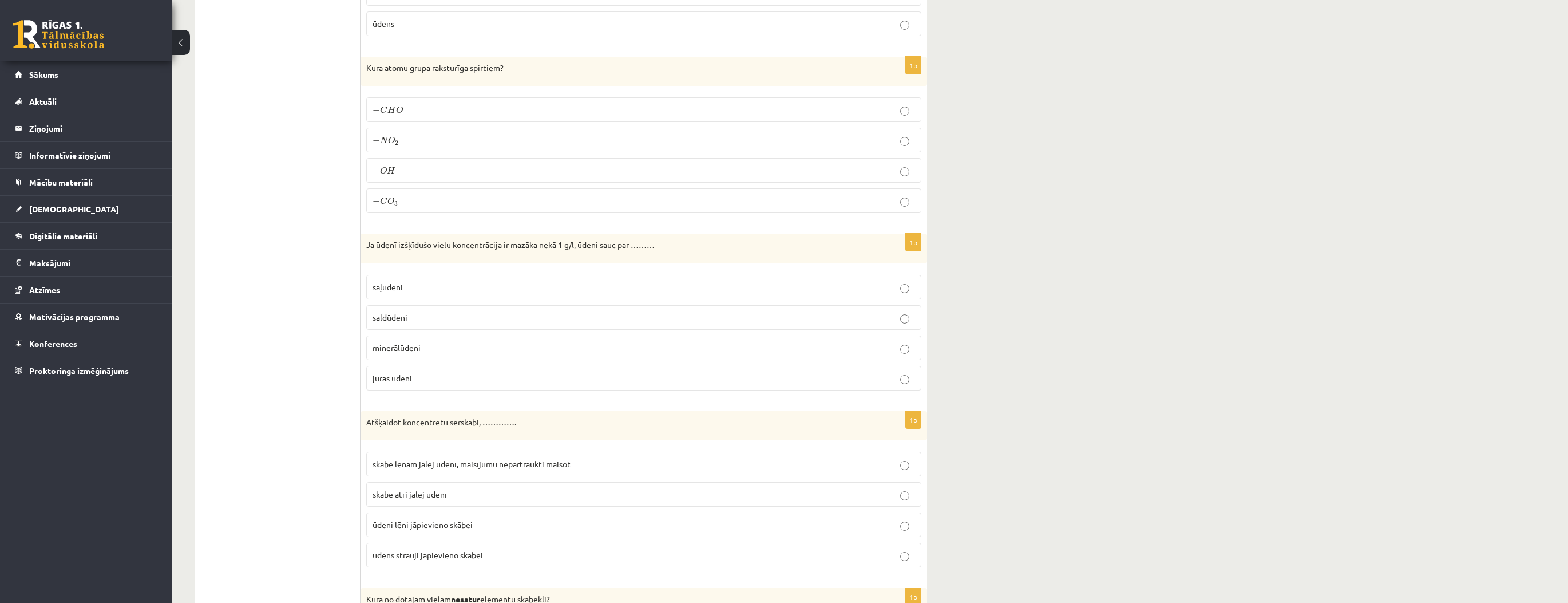
click at [431, 458] on p "skābe lēnām jālej ūdenī, maisījumu nepārtraukti maisot" at bounding box center [643, 464] width 542 height 12
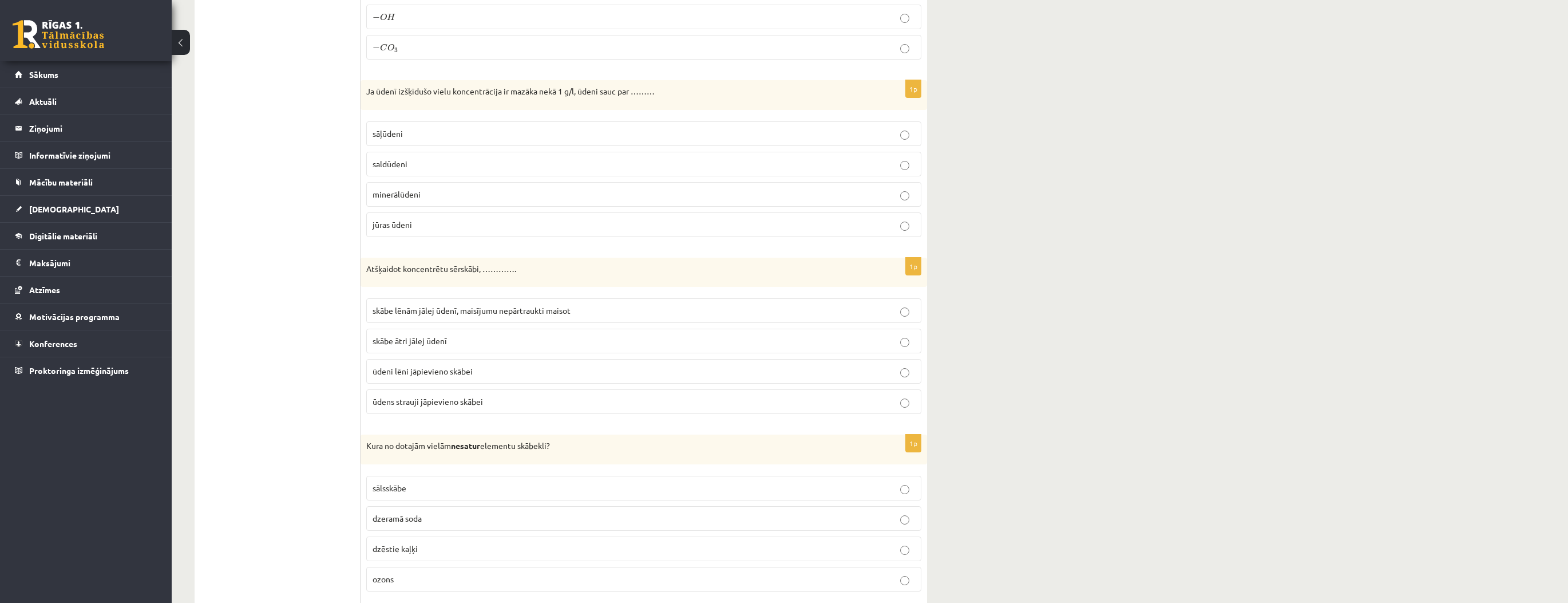
scroll to position [3252, 0]
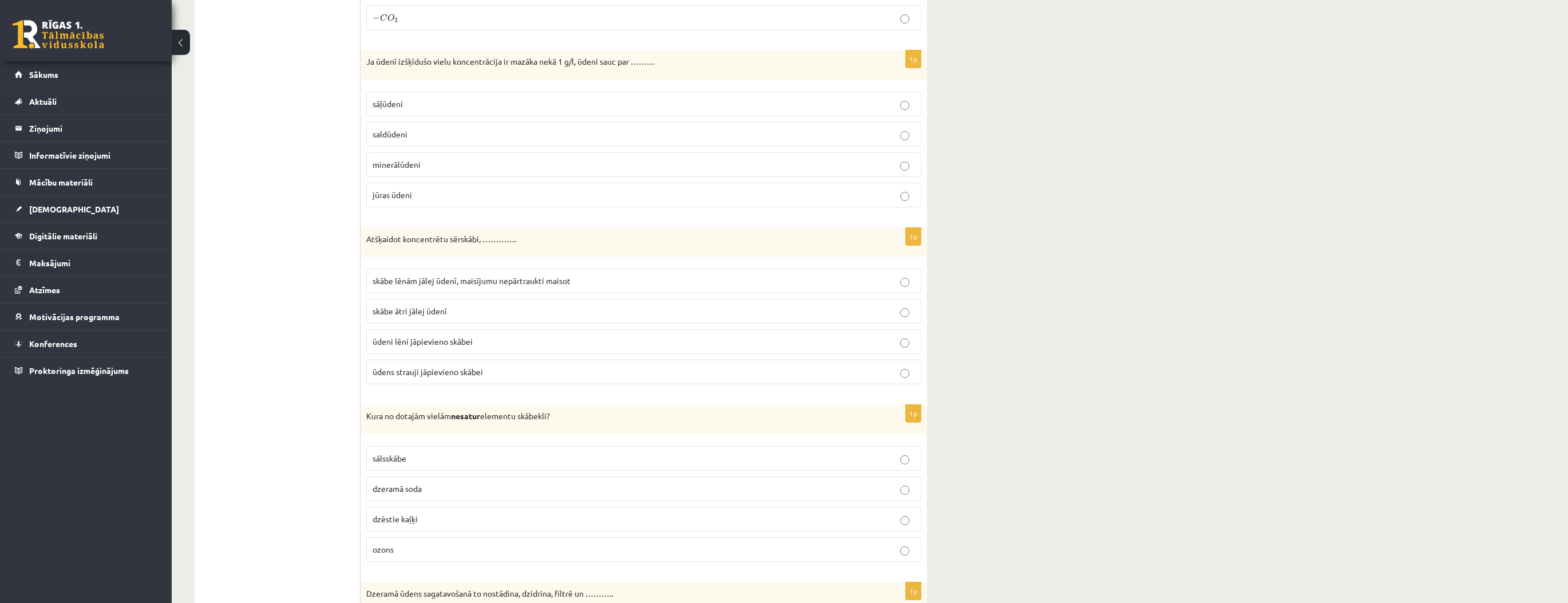
drag, startPoint x: 427, startPoint y: 444, endPoint x: 371, endPoint y: 380, distance: 85.0
click at [425, 452] on p "sālsskābe" at bounding box center [643, 458] width 542 height 12
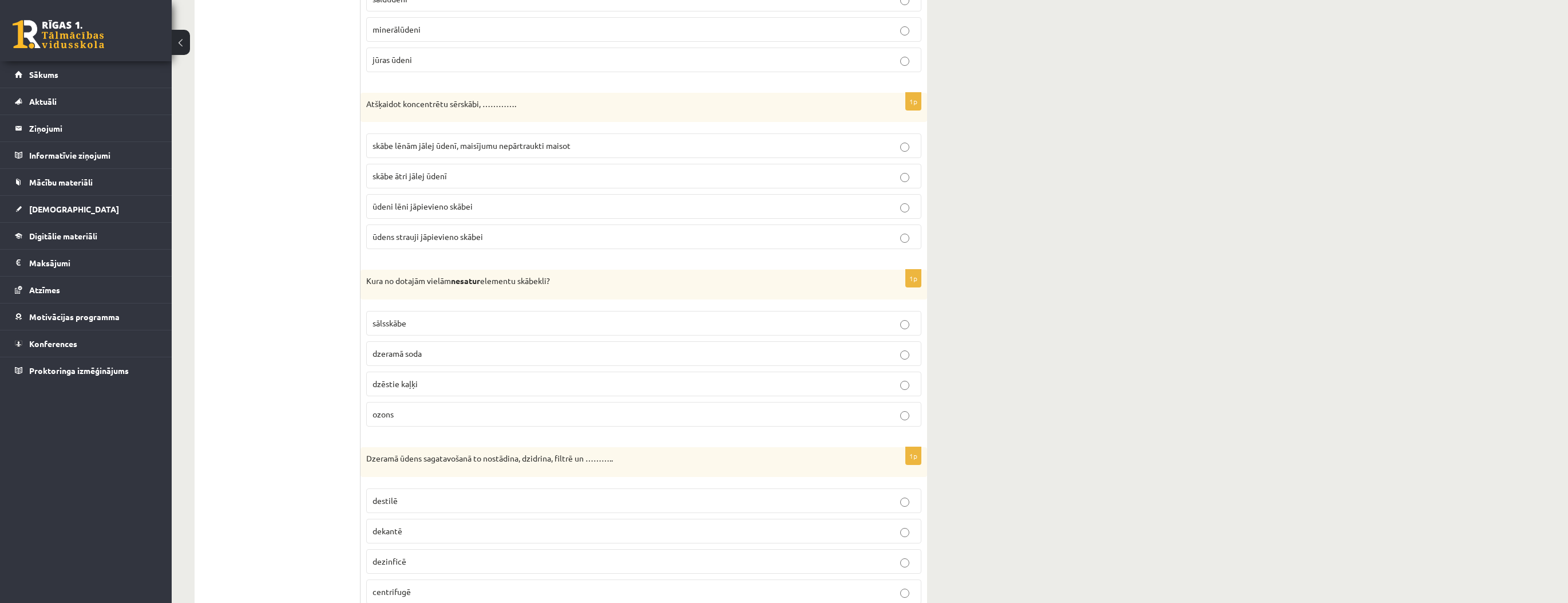
scroll to position [3435, 0]
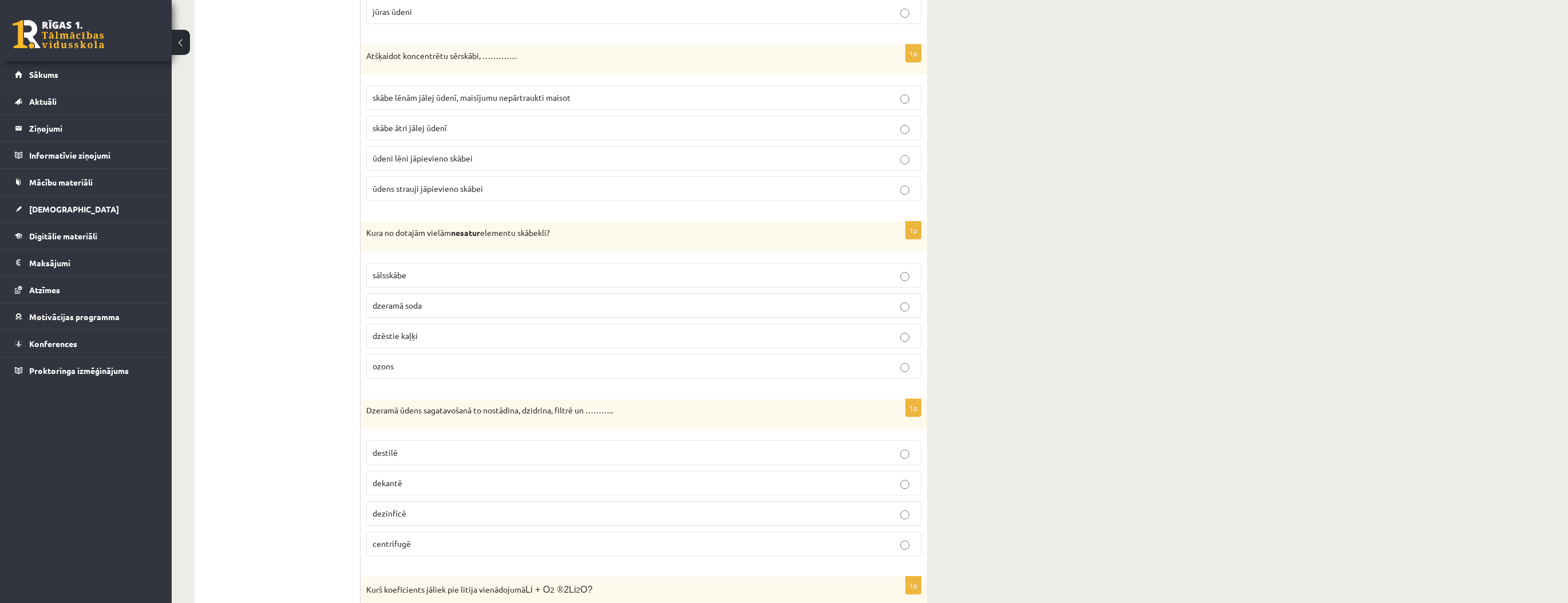
click at [422, 477] on p "dekantē" at bounding box center [643, 483] width 542 height 12
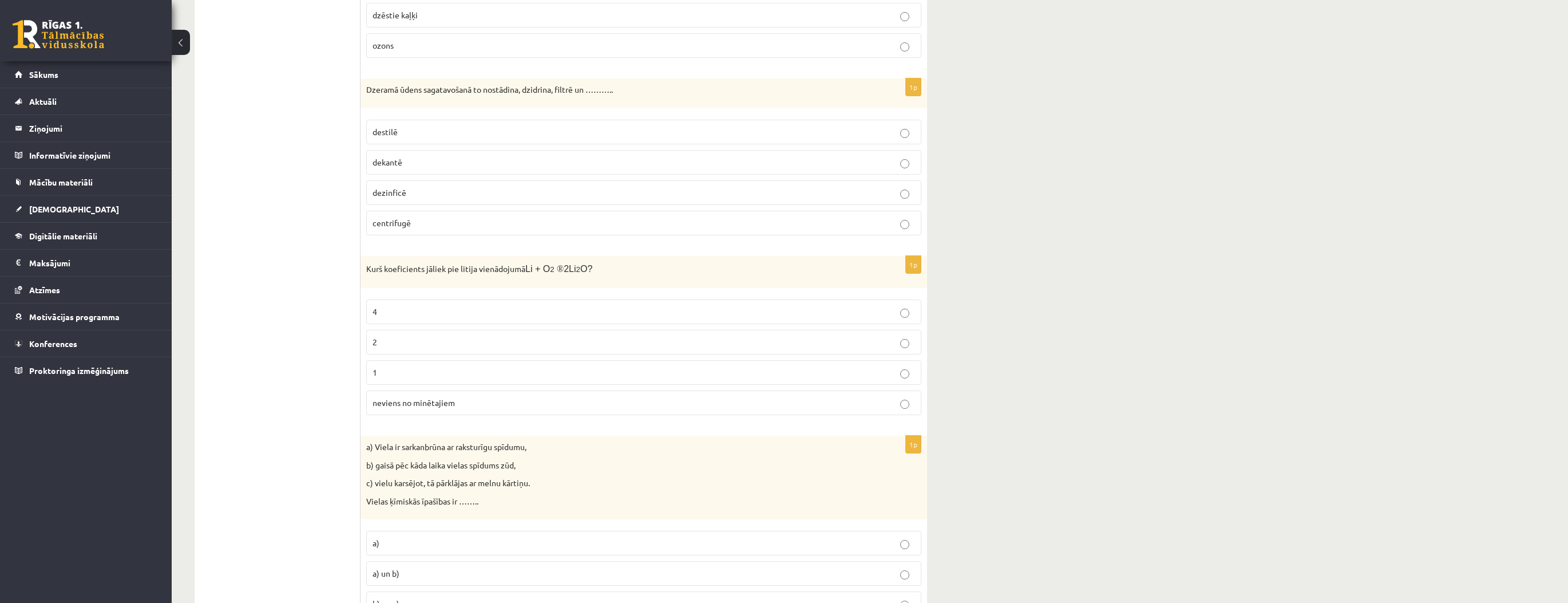
click at [382, 306] on p "4" at bounding box center [643, 312] width 542 height 12
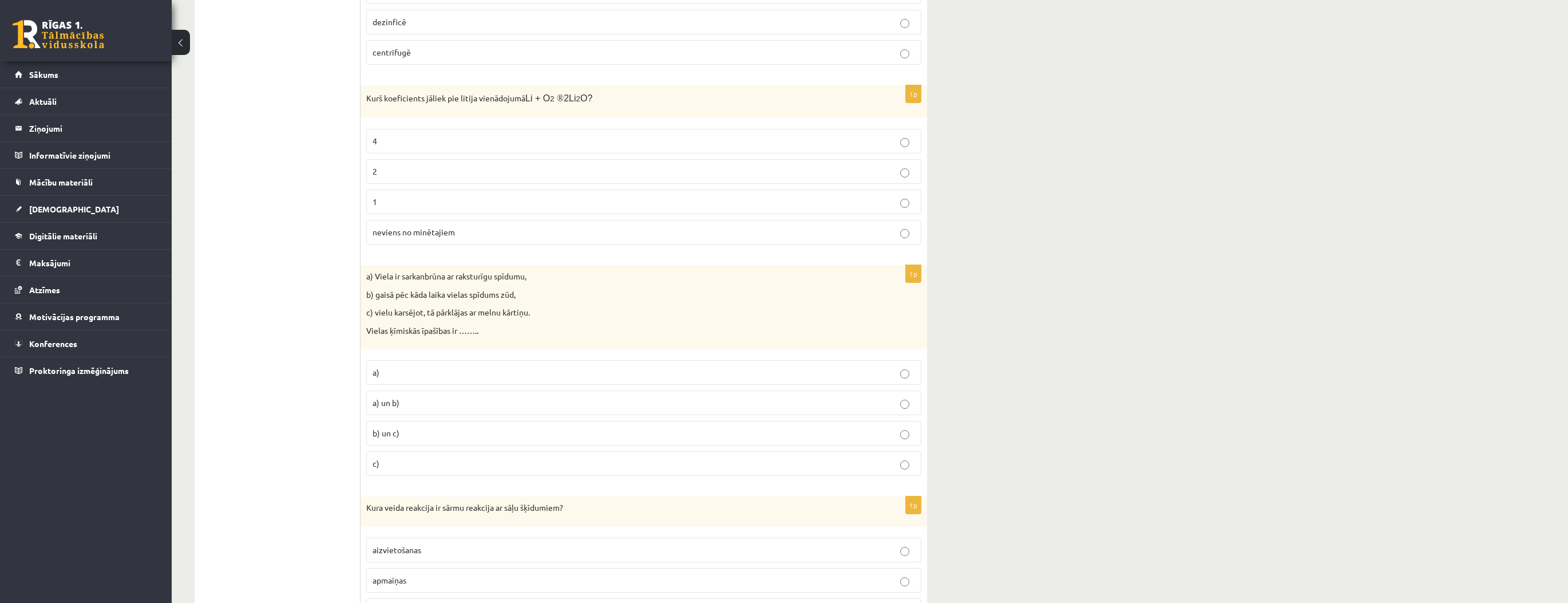
scroll to position [3984, 0]
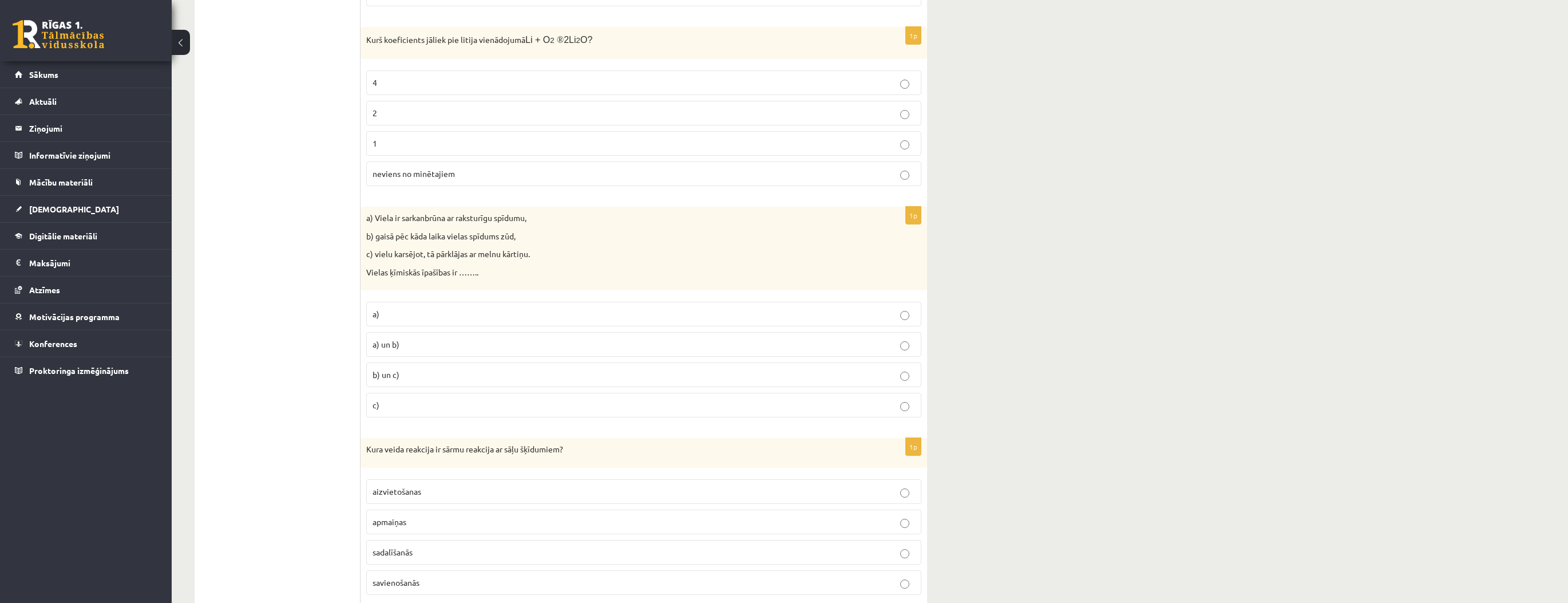
click at [408, 369] on p "b) un c)" at bounding box center [643, 375] width 542 height 12
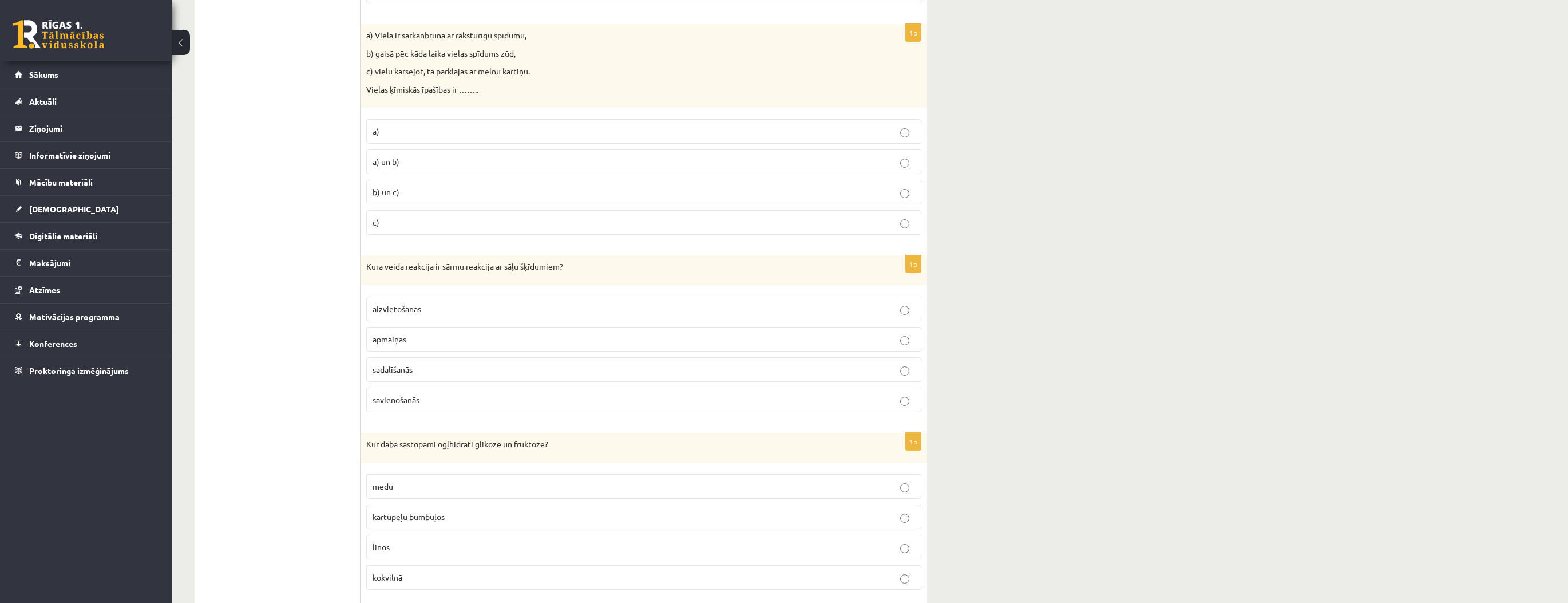
scroll to position [4167, 0]
click at [424, 333] on p "apmaiņas" at bounding box center [643, 339] width 542 height 12
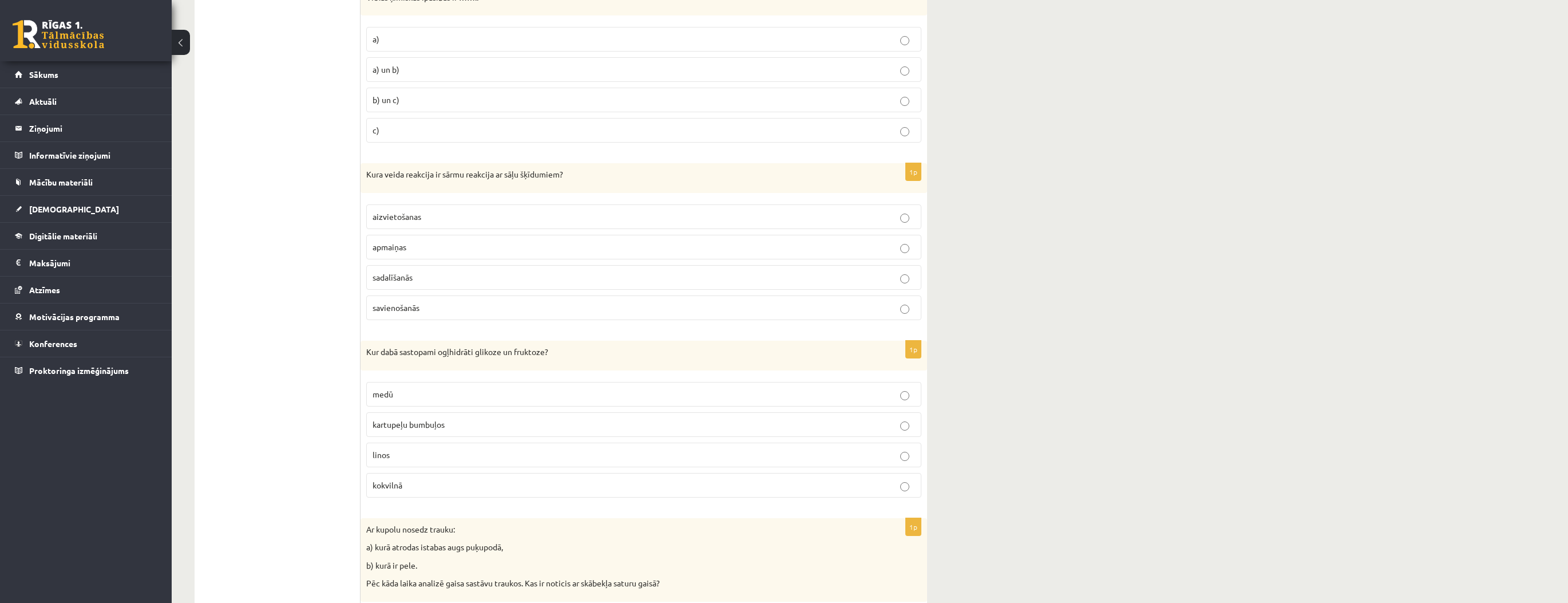
click at [409, 388] on p "medū" at bounding box center [643, 394] width 542 height 12
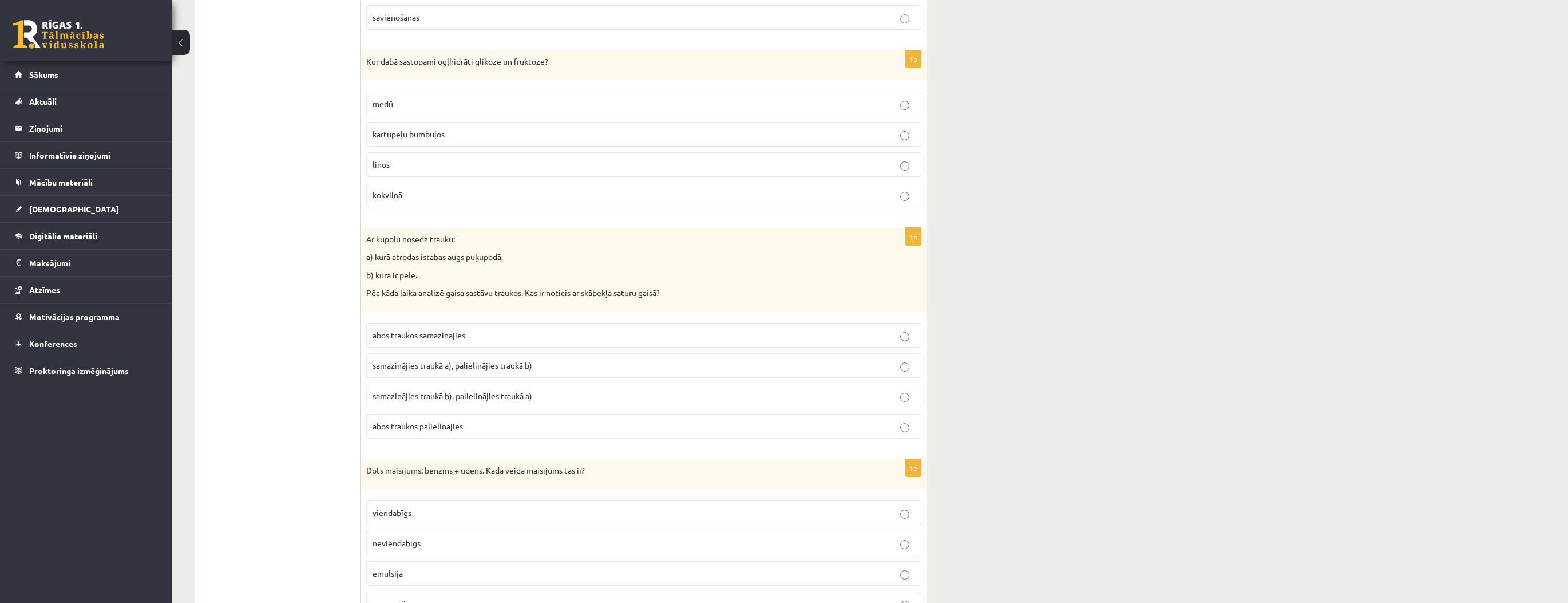
scroll to position [4579, 0]
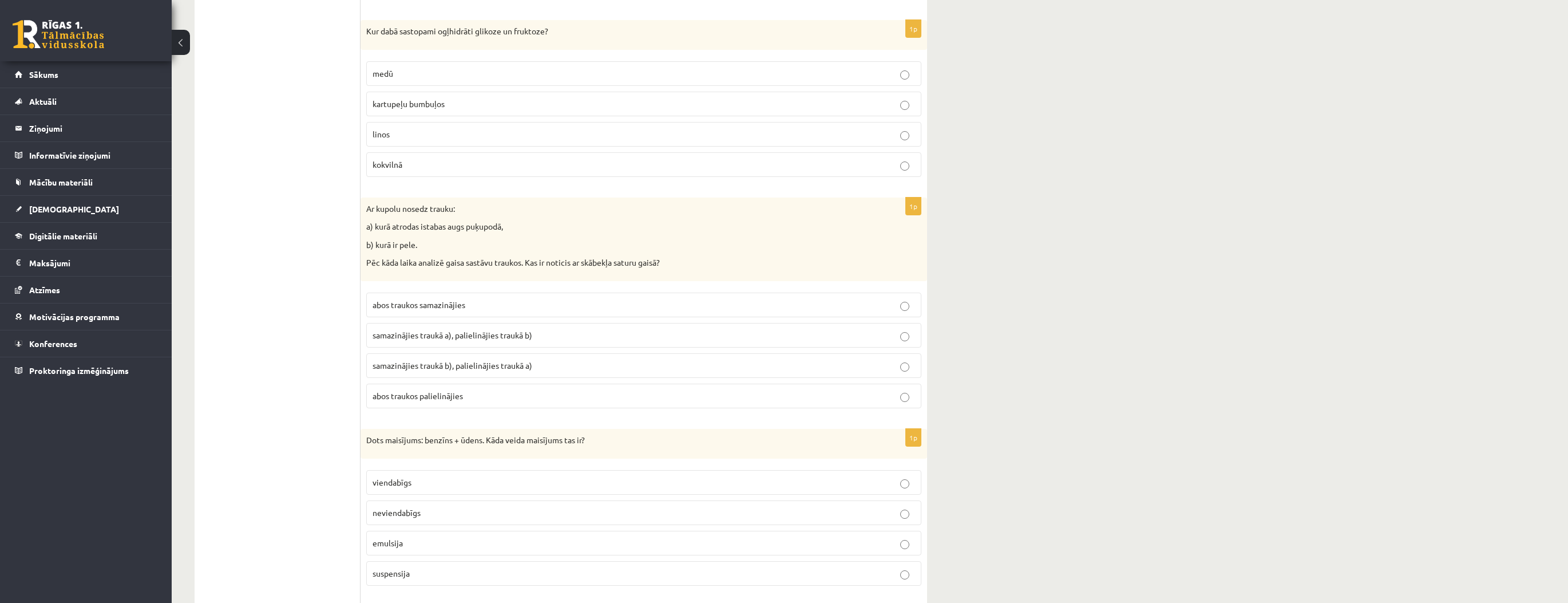
click at [455, 330] on span "samazinājies traukā a), palielinājies traukā b)" at bounding box center [452, 335] width 160 height 10
click at [440, 360] on span "samazinājies traukā b), palielinājies traukā a)" at bounding box center [452, 365] width 160 height 10
click at [430, 506] on p "neviendabīgs" at bounding box center [643, 512] width 542 height 12
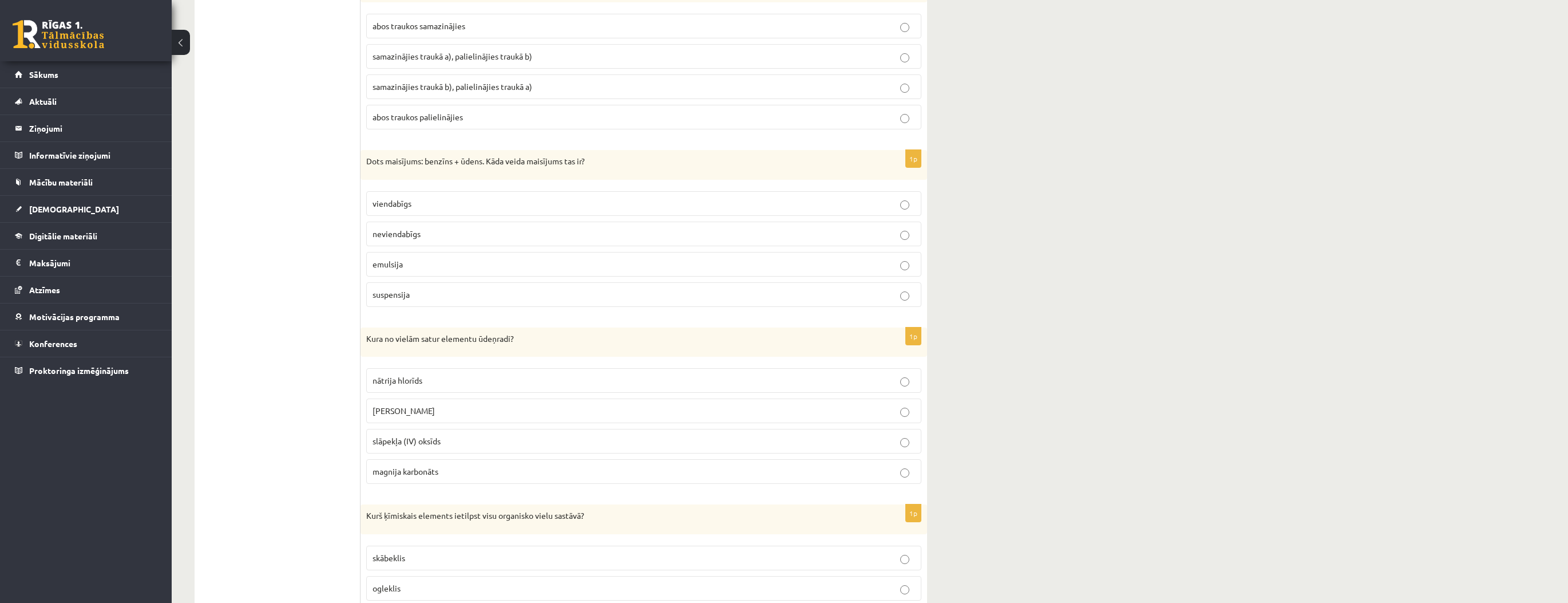
scroll to position [4900, 0]
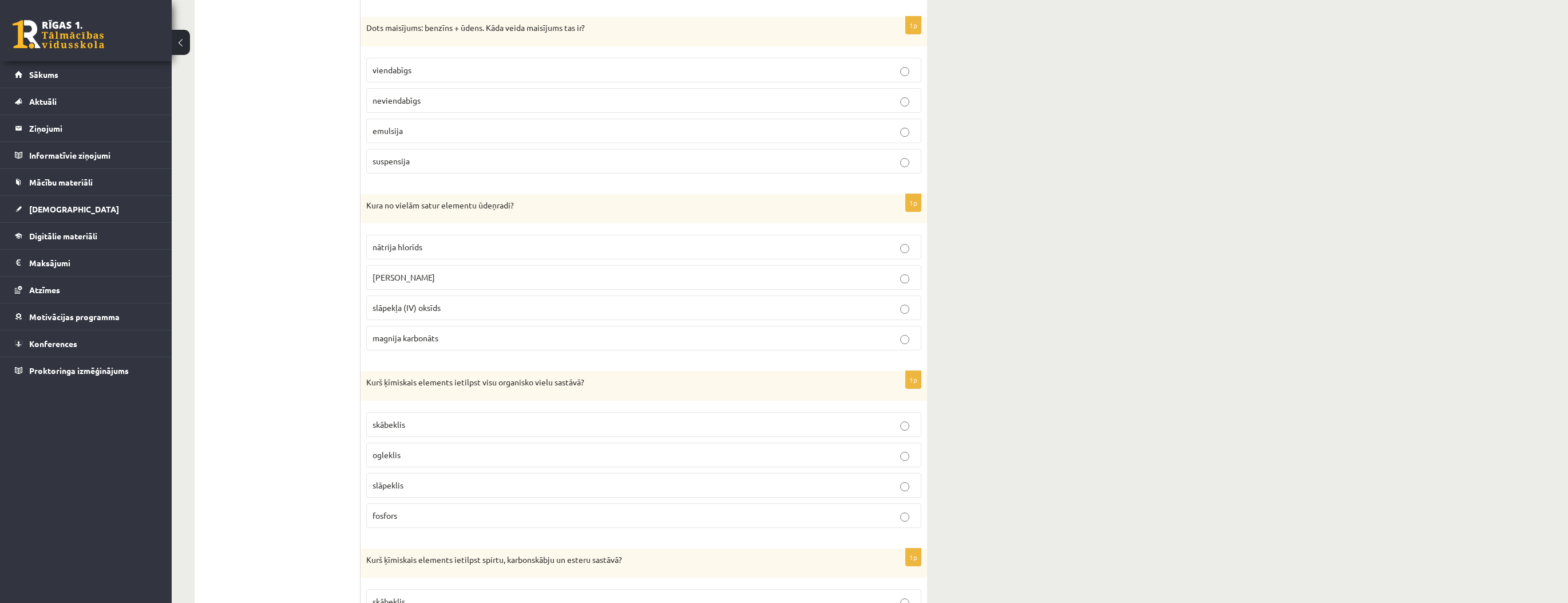
click at [418, 449] on p "ogleklis" at bounding box center [643, 455] width 542 height 12
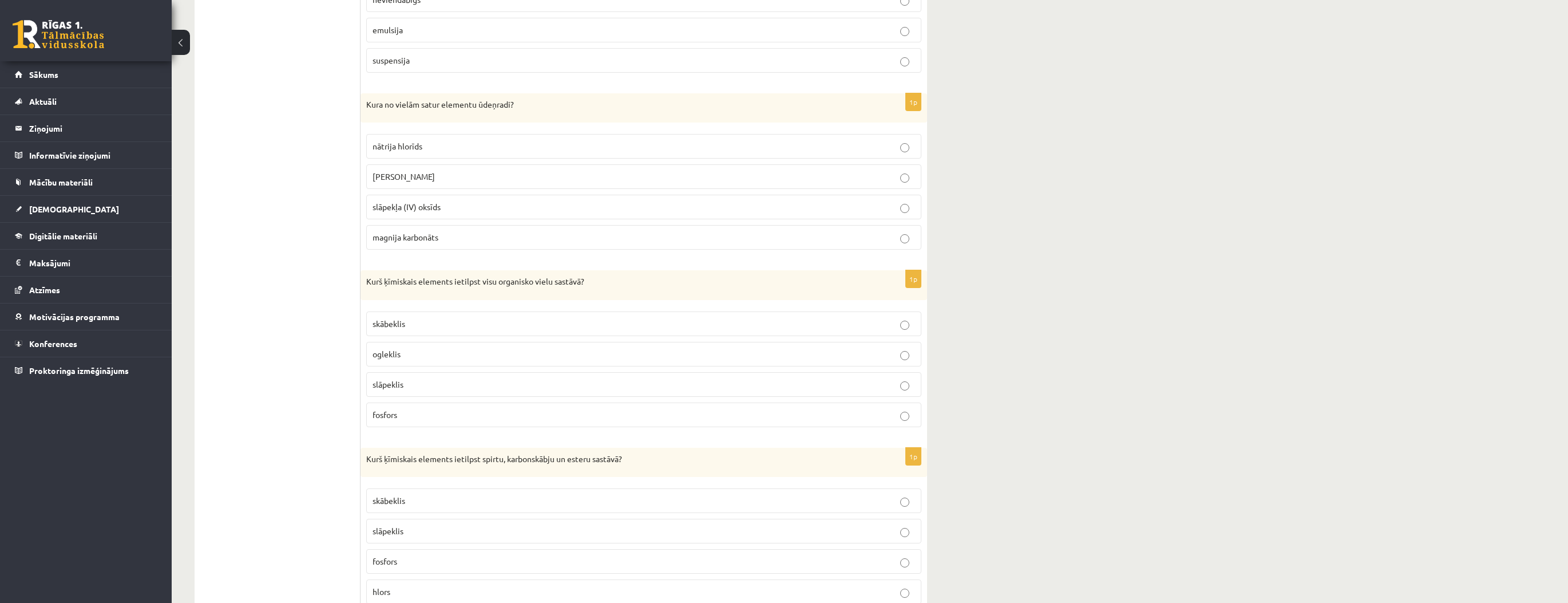
scroll to position [5109, 0]
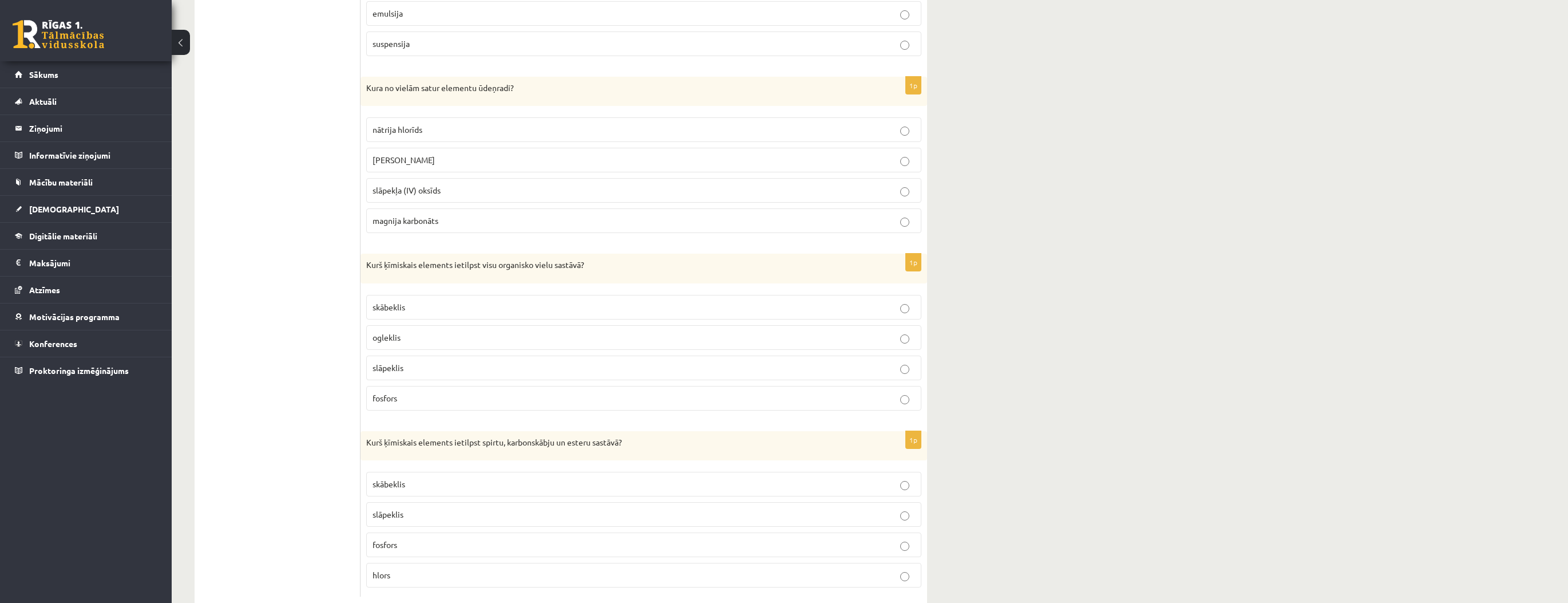
click at [409, 508] on p "slāpeklis" at bounding box center [643, 514] width 542 height 12
click at [389, 479] on span "skābeklis" at bounding box center [388, 484] width 32 height 10
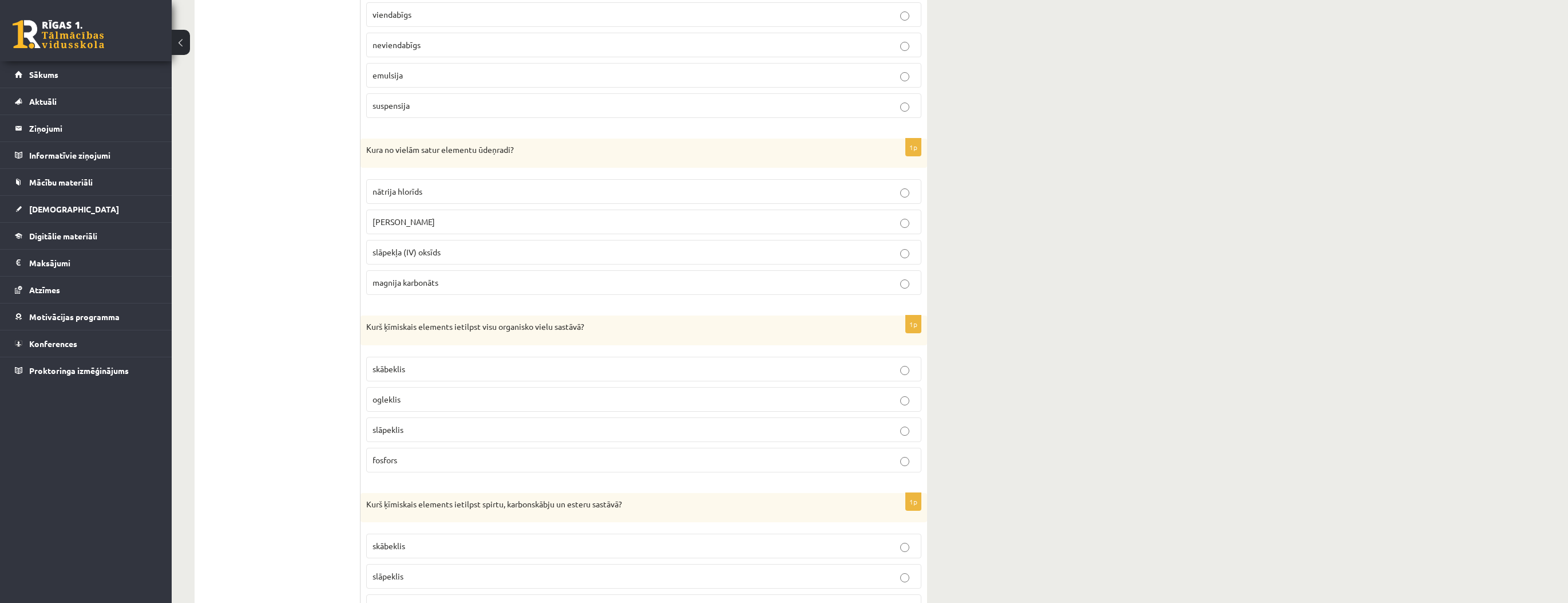
scroll to position [4972, 0]
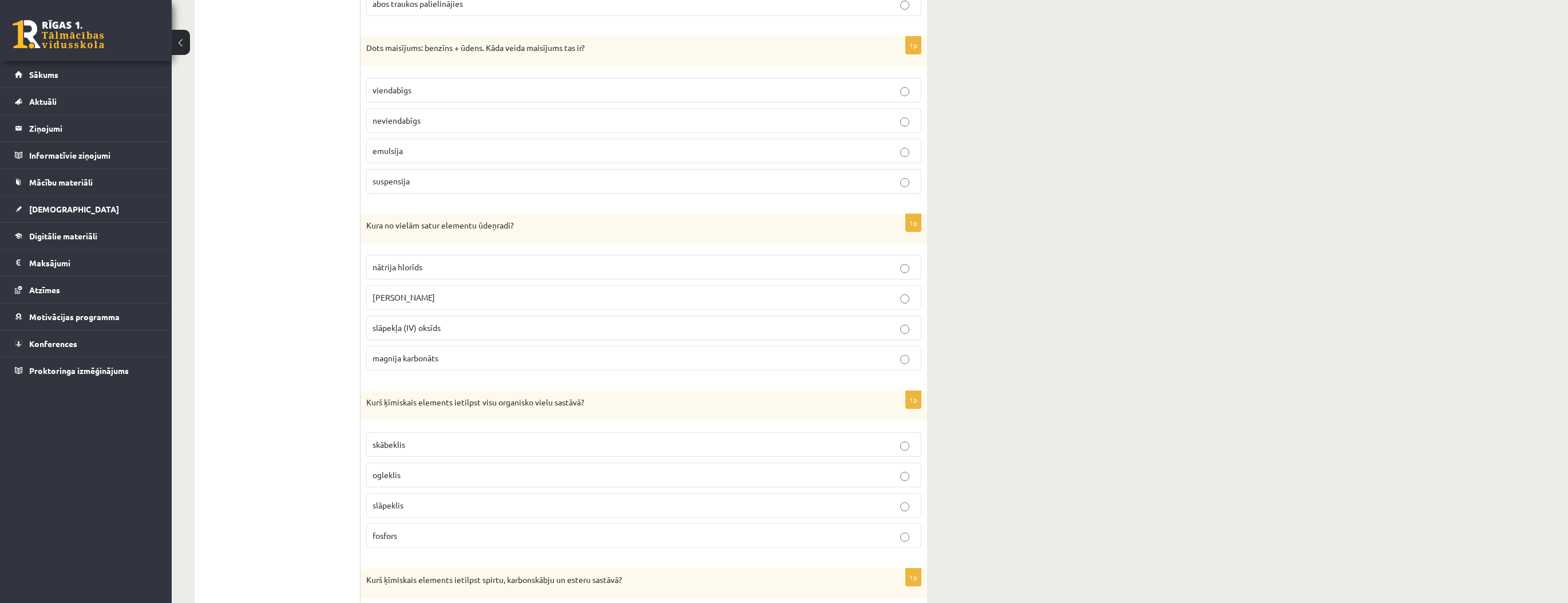
click at [400, 291] on p "kālija hidroksīds" at bounding box center [643, 297] width 542 height 12
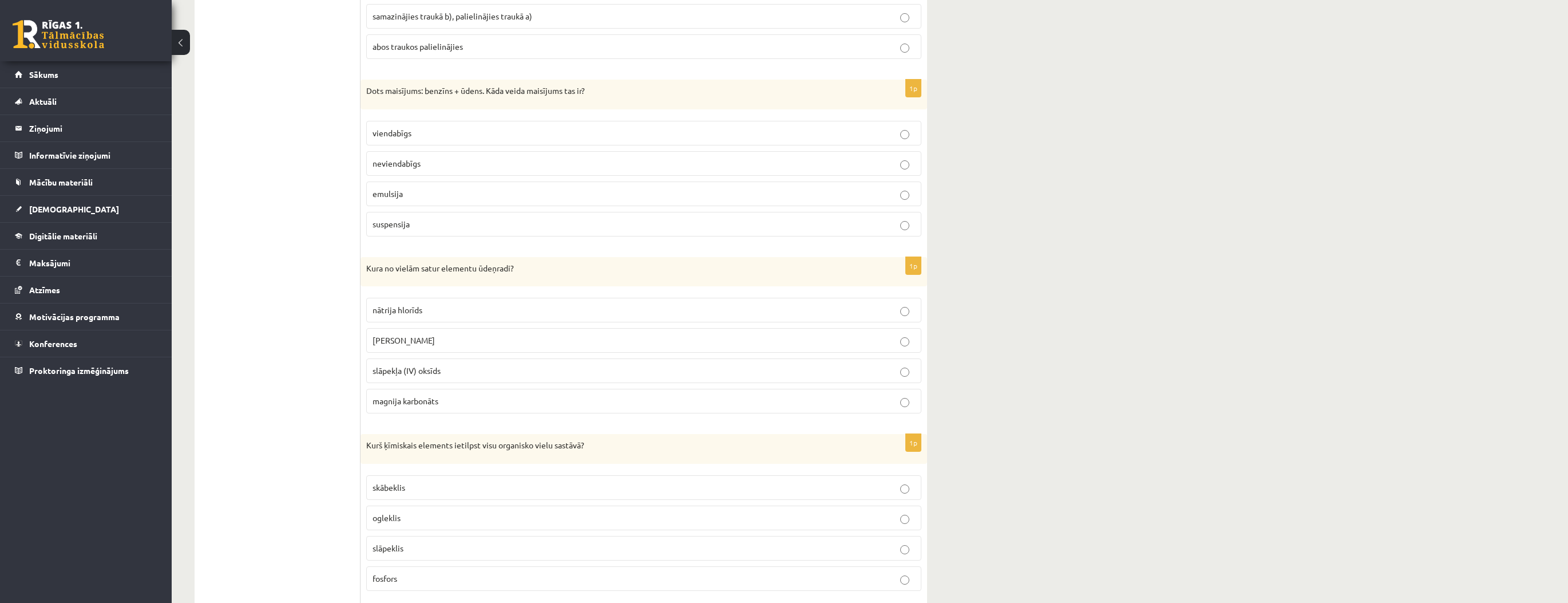
drag, startPoint x: 304, startPoint y: 381, endPoint x: 298, endPoint y: 383, distance: 6.3
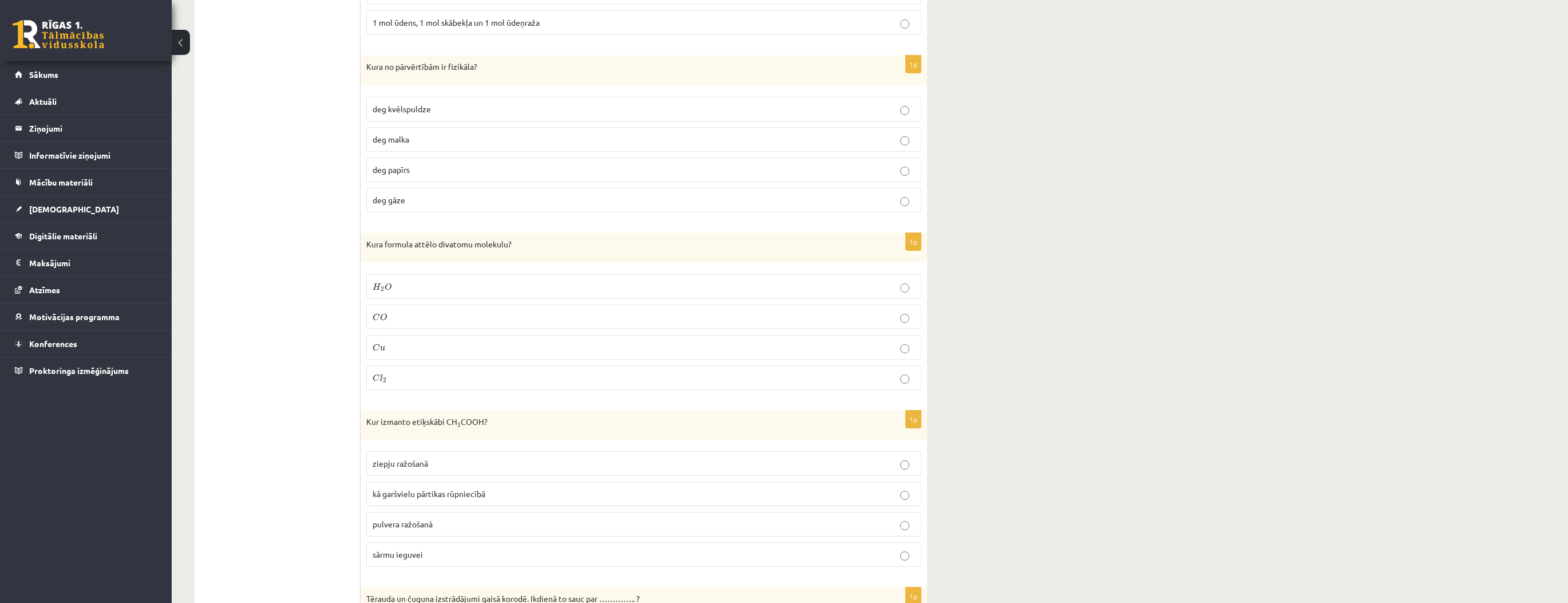
drag, startPoint x: 295, startPoint y: 142, endPoint x: 292, endPoint y: 166, distance: 24.2
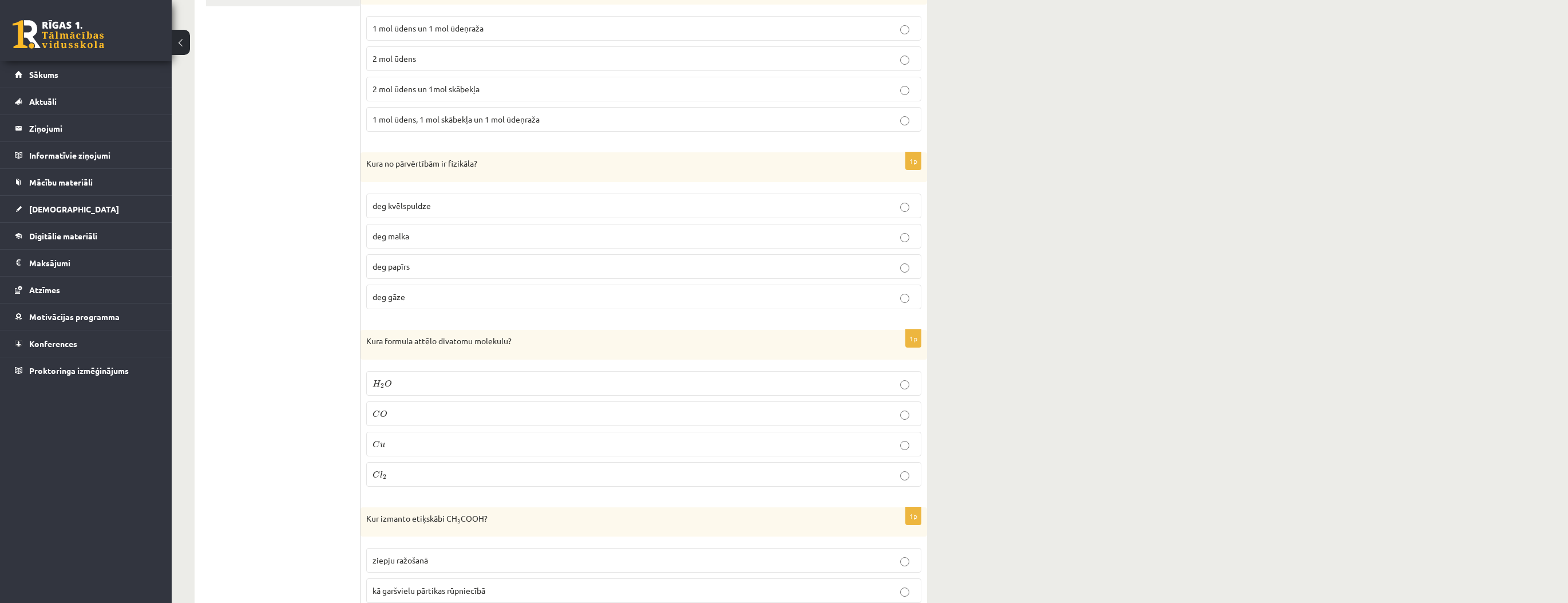
scroll to position [0, 0]
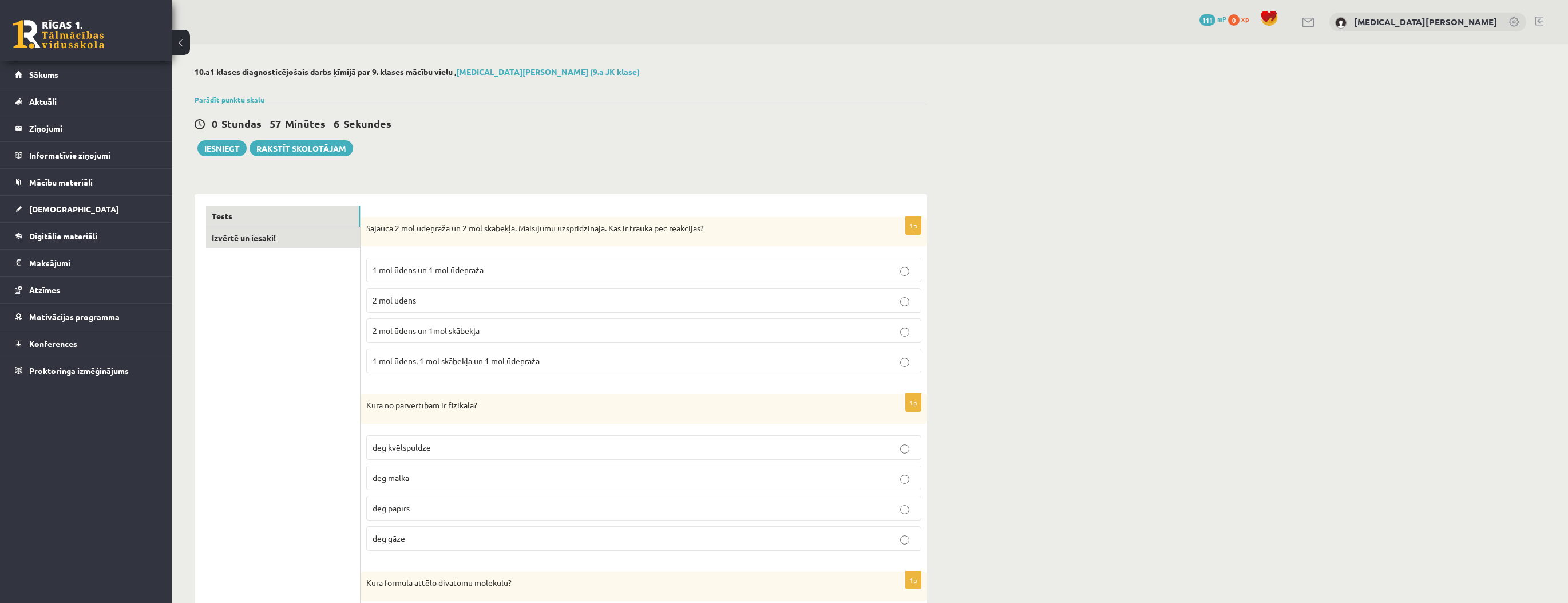
click at [294, 245] on link "Izvērtē un iesaki!" at bounding box center [283, 238] width 154 height 21
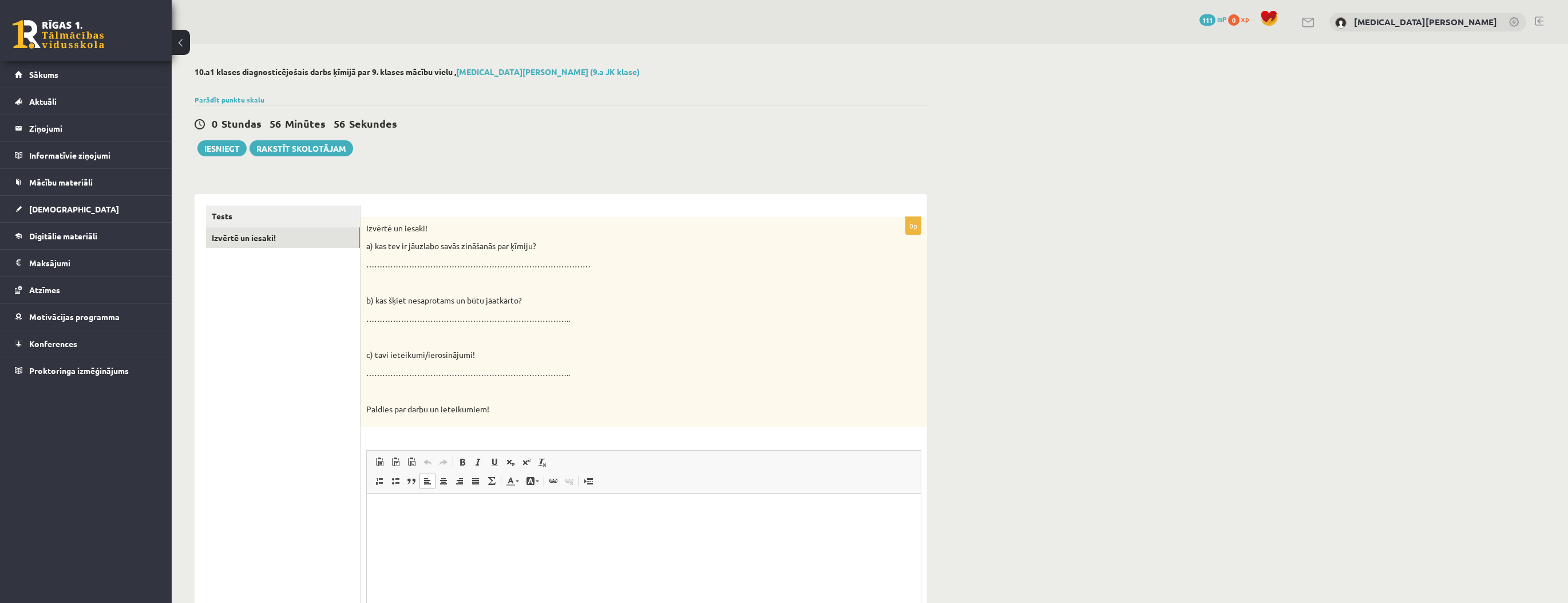
click at [421, 523] on html at bounding box center [644, 511] width 554 height 35
click at [264, 215] on link "Tests" at bounding box center [283, 216] width 154 height 21
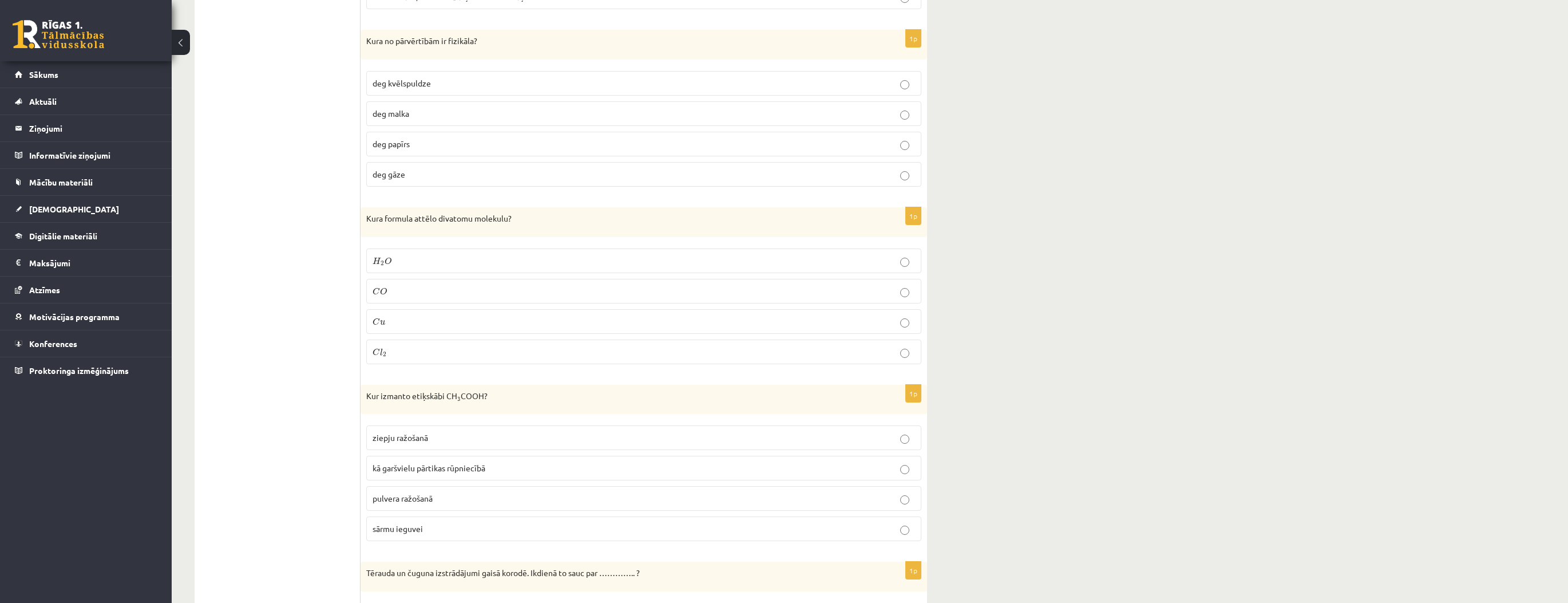
scroll to position [366, 0]
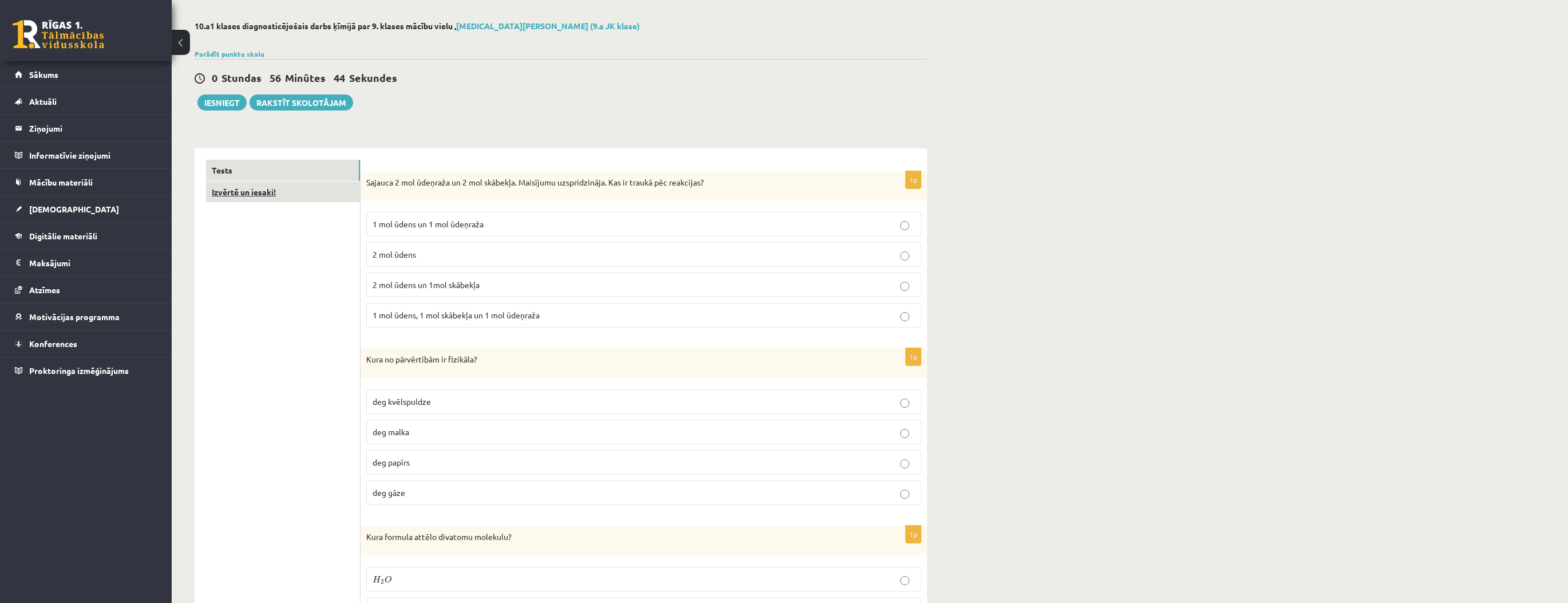
click at [242, 197] on link "Izvērtē un iesaki!" at bounding box center [283, 192] width 154 height 21
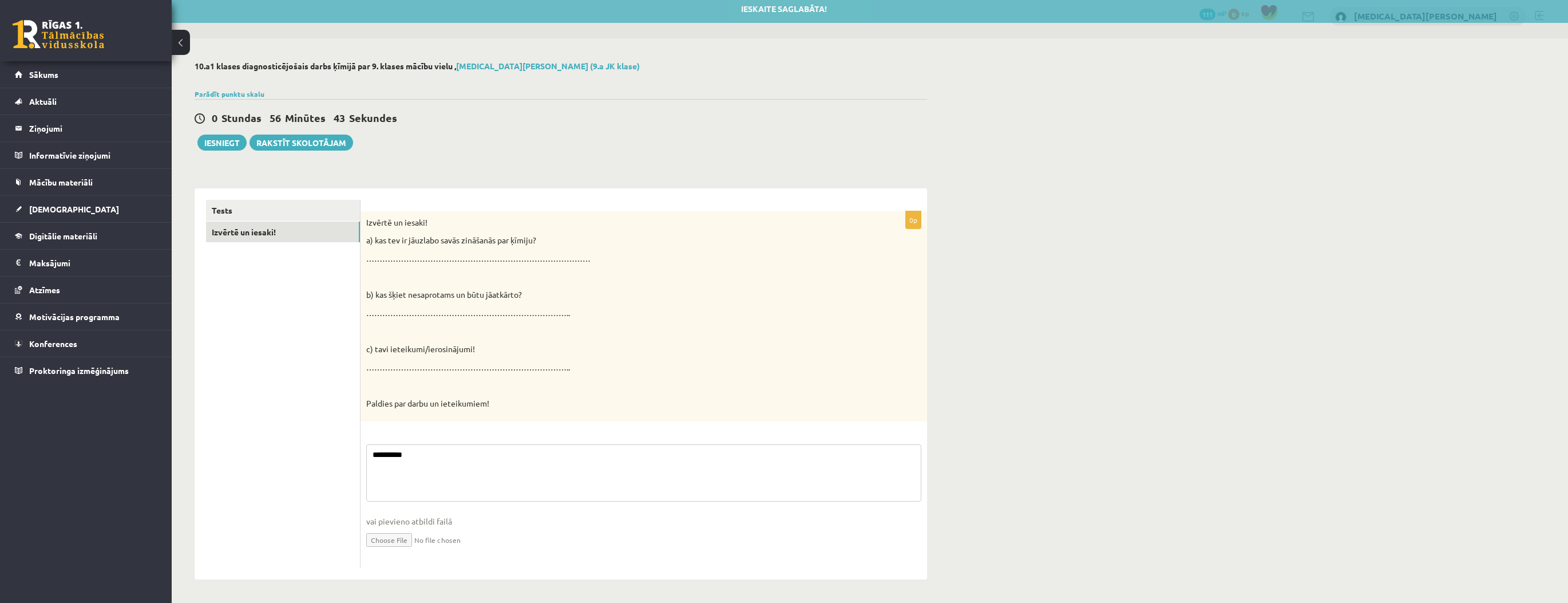
click at [435, 458] on textarea "*********" at bounding box center [644, 473] width 555 height 57
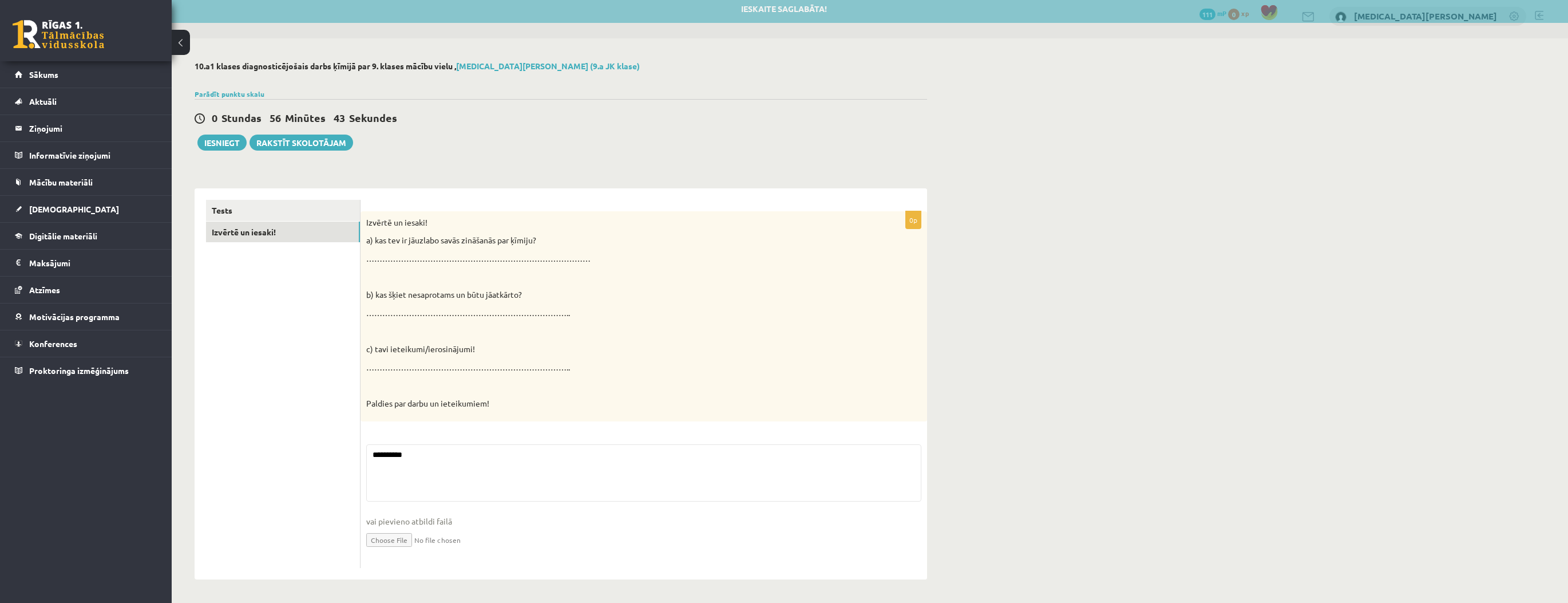
click at [344, 456] on div "**********" at bounding box center [561, 384] width 732 height 391
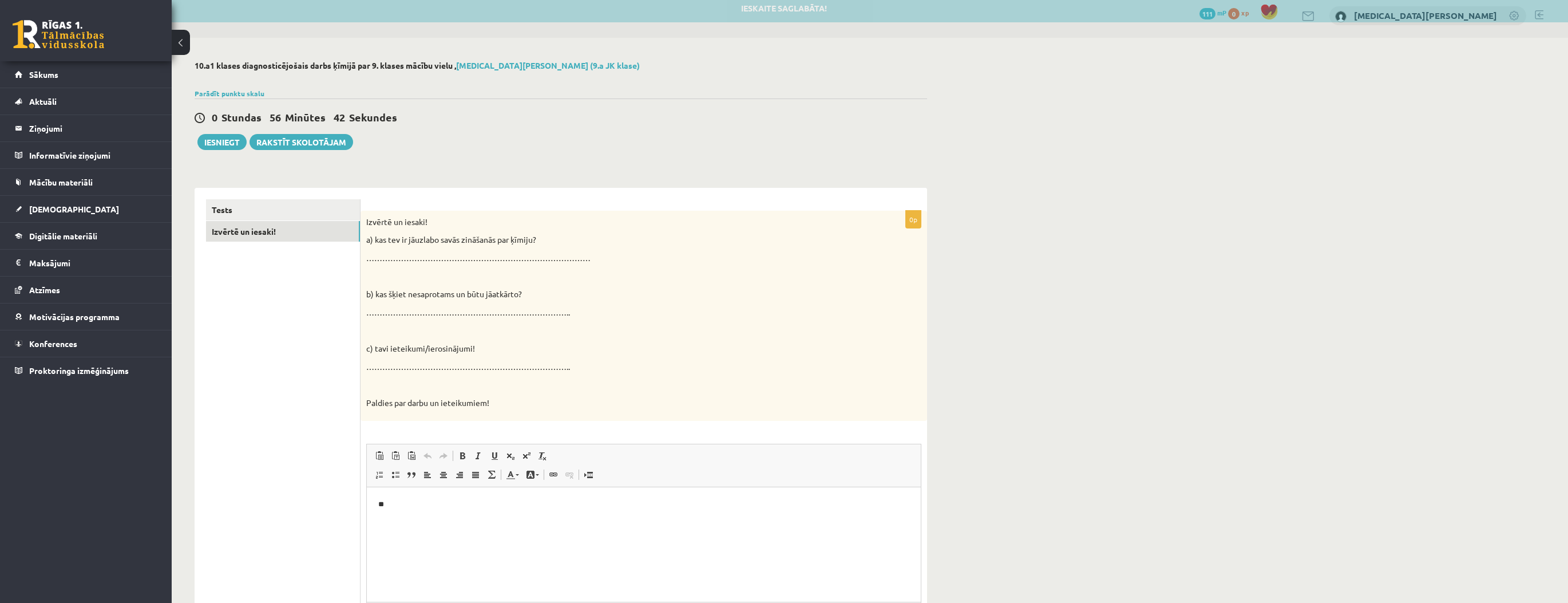
scroll to position [0, 0]
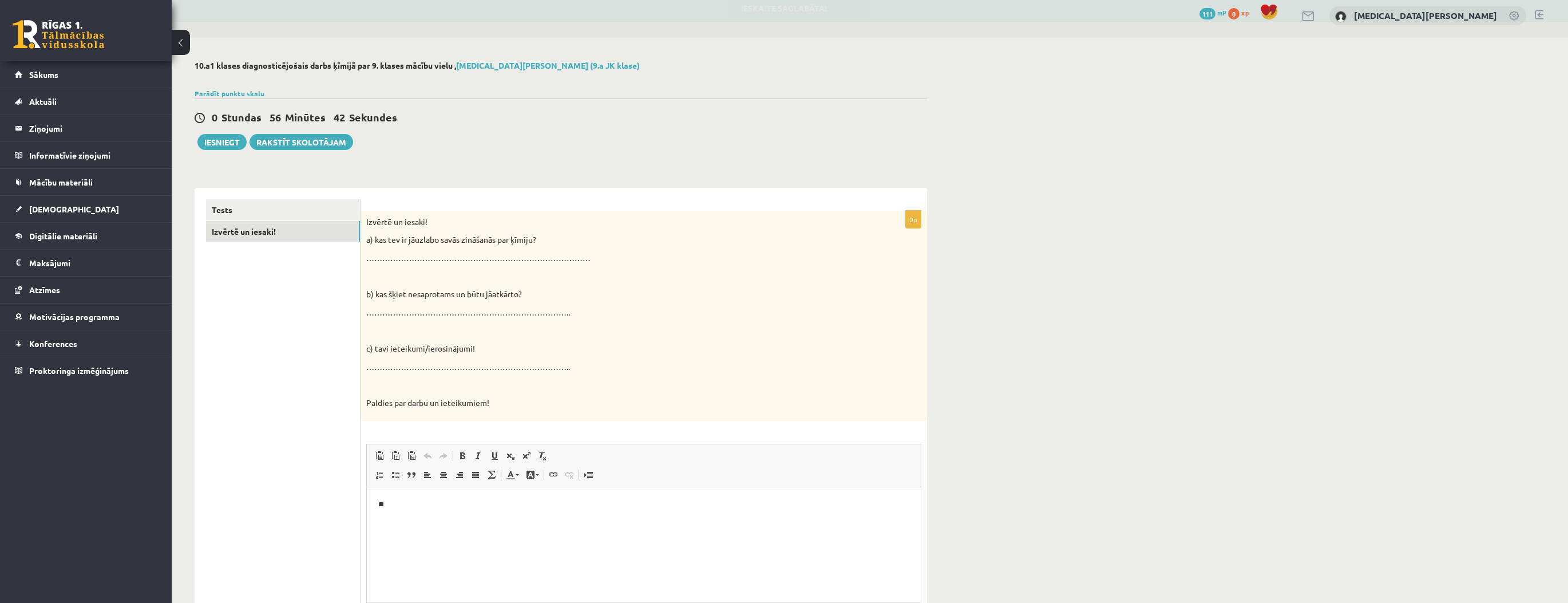
click at [454, 516] on html "**" at bounding box center [644, 505] width 554 height 35
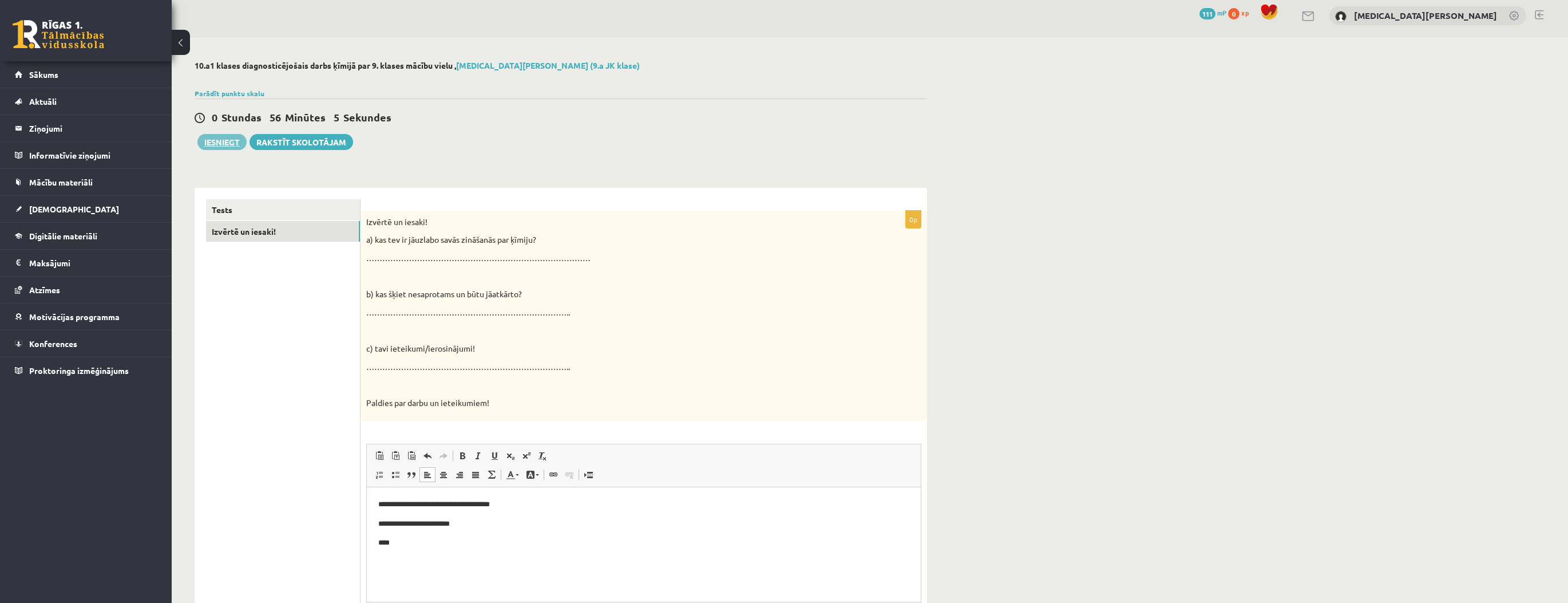
click at [225, 146] on button "Iesniegt" at bounding box center [222, 142] width 49 height 16
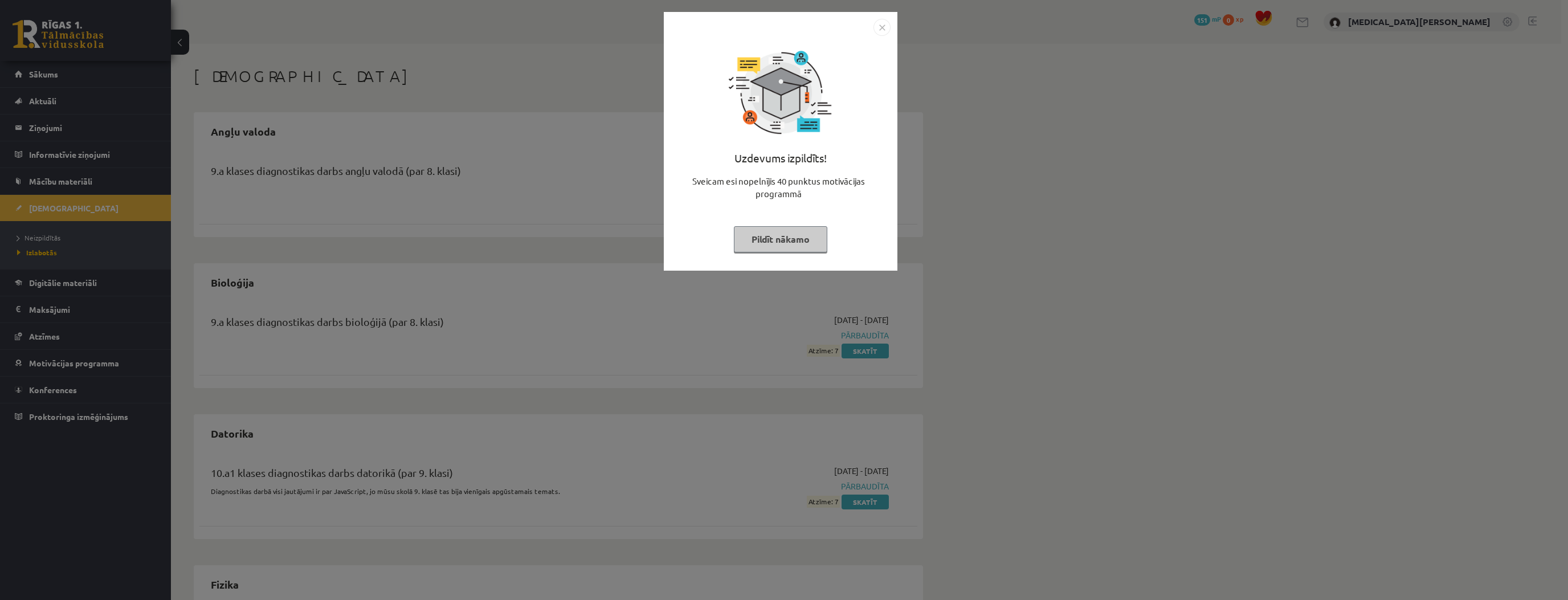
drag, startPoint x: 796, startPoint y: 245, endPoint x: 780, endPoint y: 240, distance: 16.8
click at [796, 245] on button "Pildīt nākamo" at bounding box center [781, 239] width 94 height 26
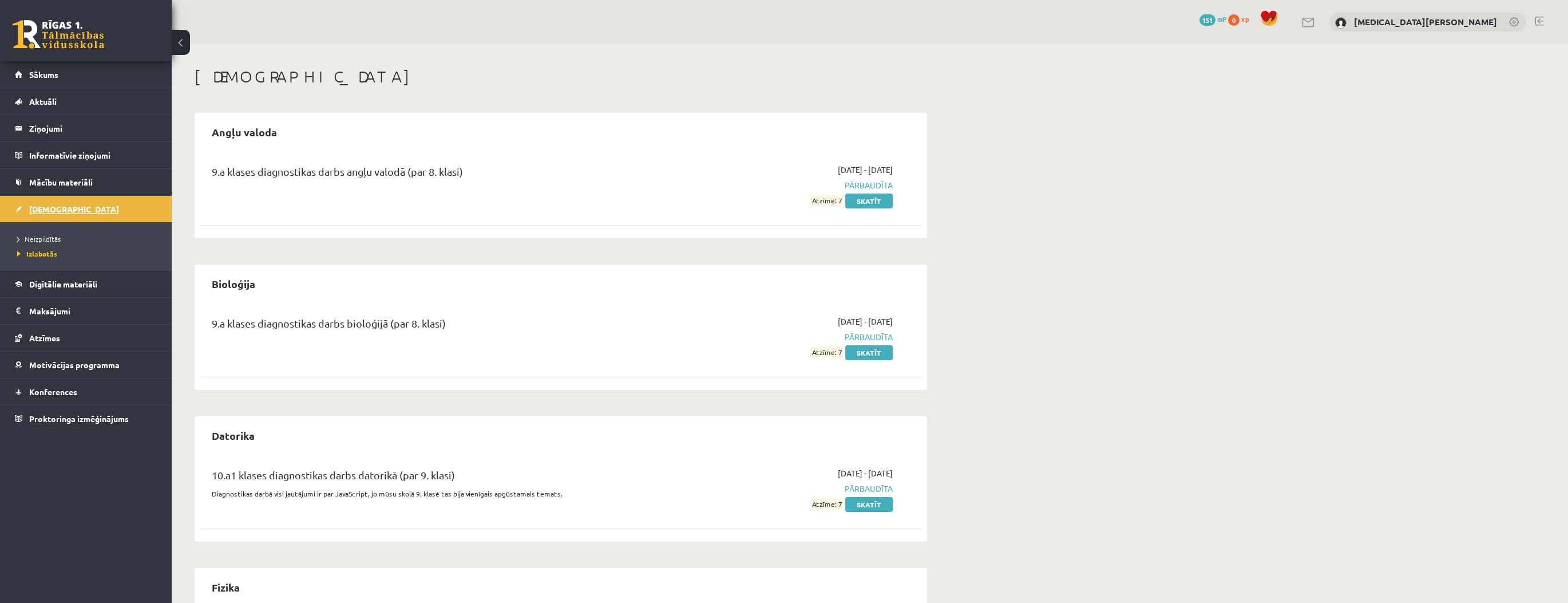
click at [49, 209] on span "[DEMOGRAPHIC_DATA]" at bounding box center [74, 209] width 90 height 10
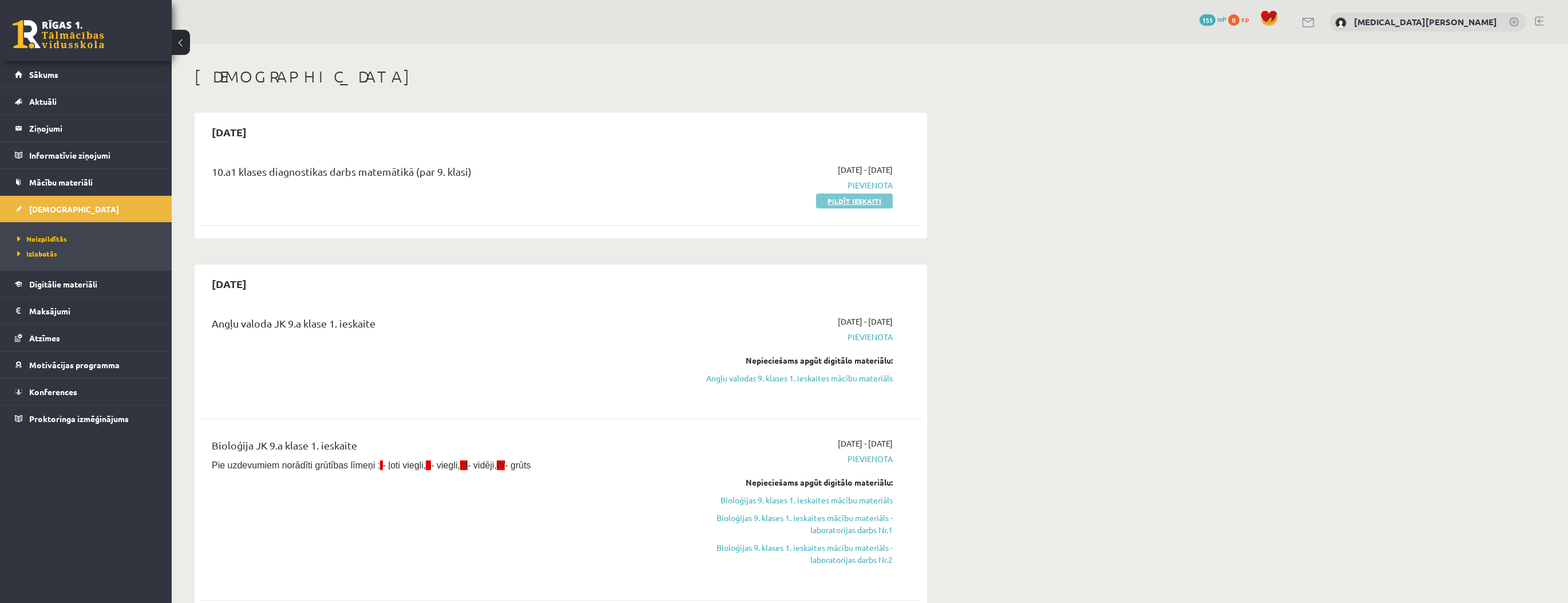
click at [830, 202] on link "Pildīt ieskaiti" at bounding box center [854, 201] width 76 height 15
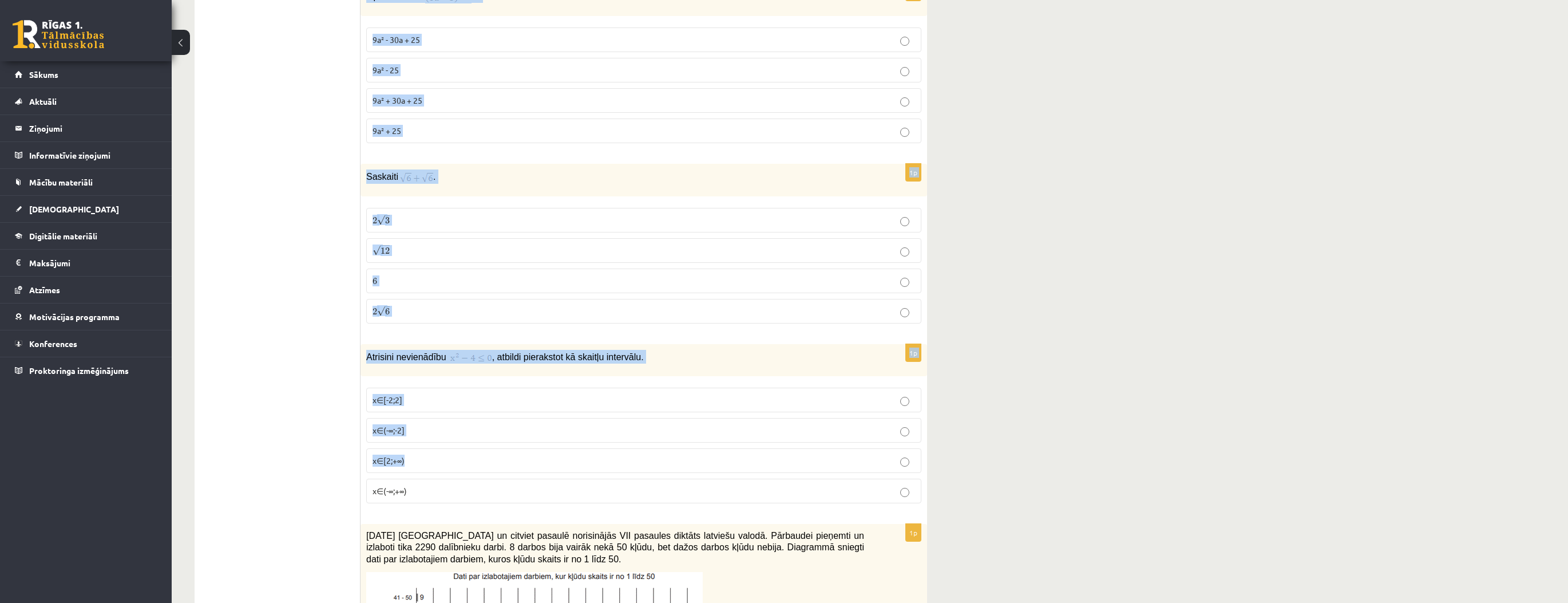
scroll to position [412, 0]
drag, startPoint x: 365, startPoint y: 228, endPoint x: 529, endPoint y: 497, distance: 315.1
copy form "Kuba skaldnes laukums ir 25 cm 2 . Aprēķini kuba virsmas laukumu. 25 cm² 100 cm…"
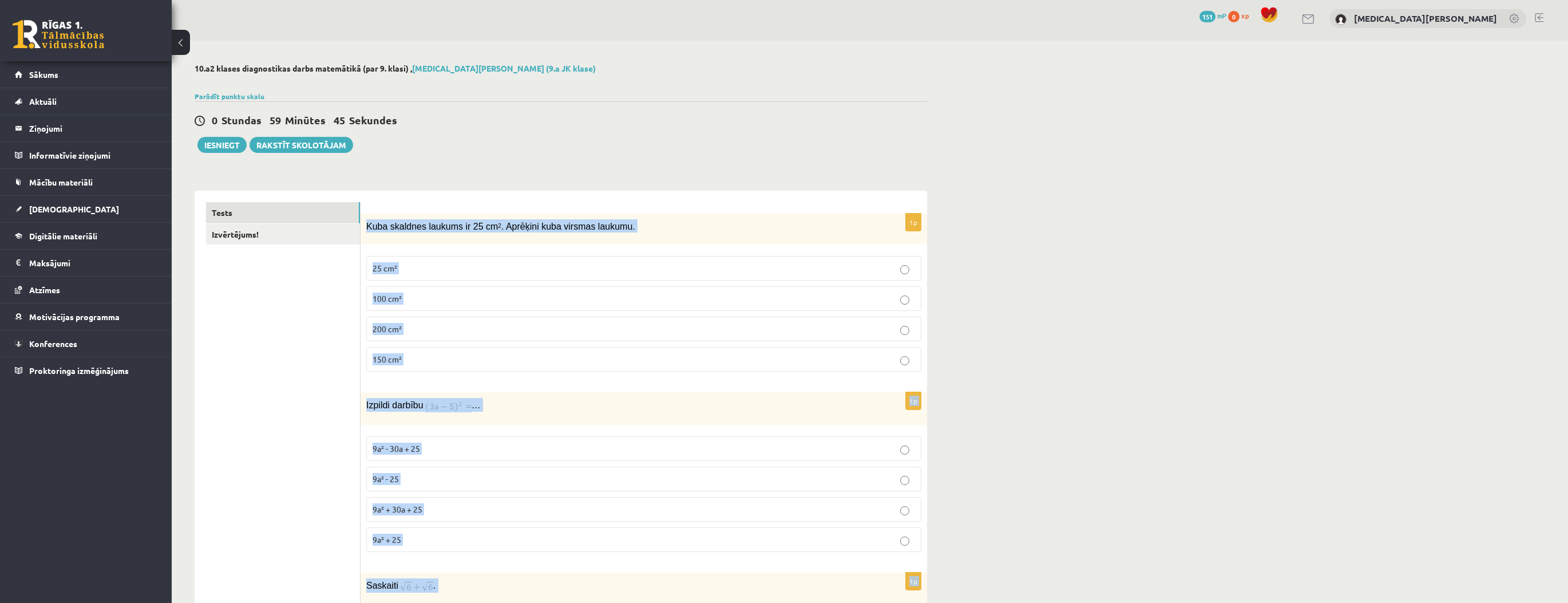
scroll to position [0, 0]
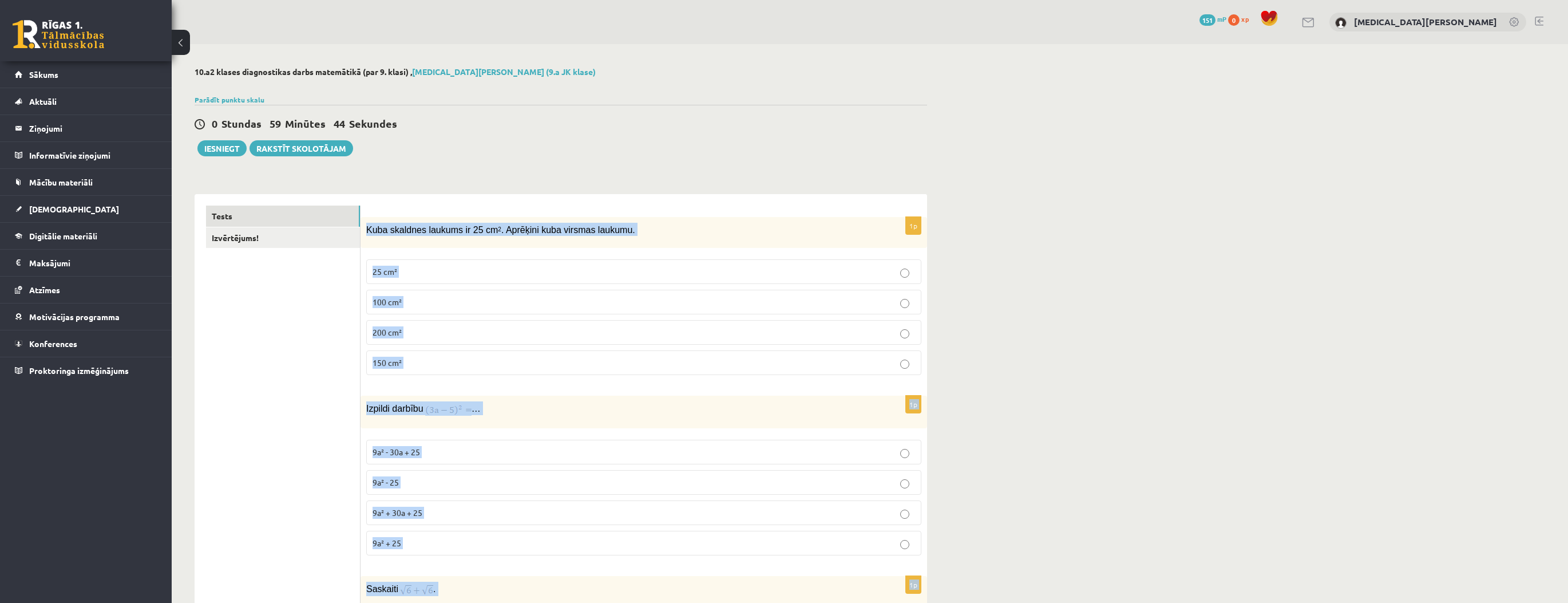
click at [419, 369] on label "150 cm²" at bounding box center [644, 363] width 555 height 24
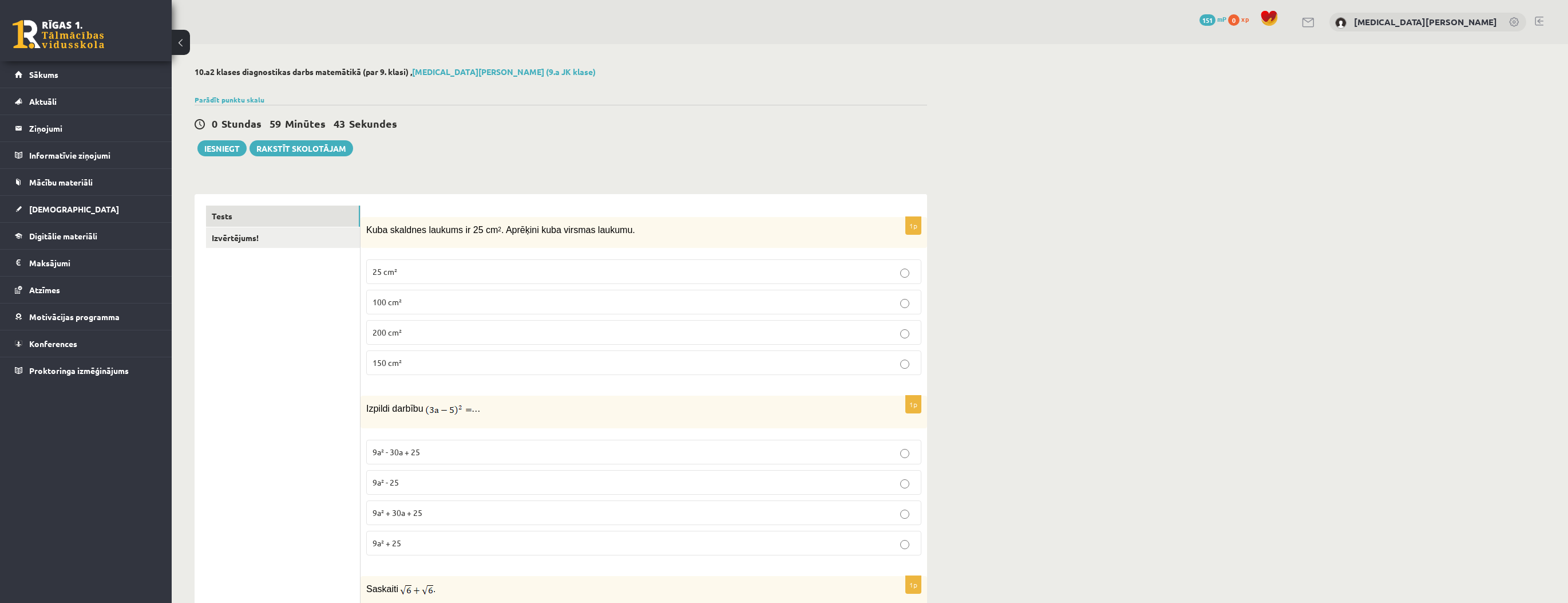
click at [443, 482] on p "9a² - 25" at bounding box center [643, 483] width 542 height 12
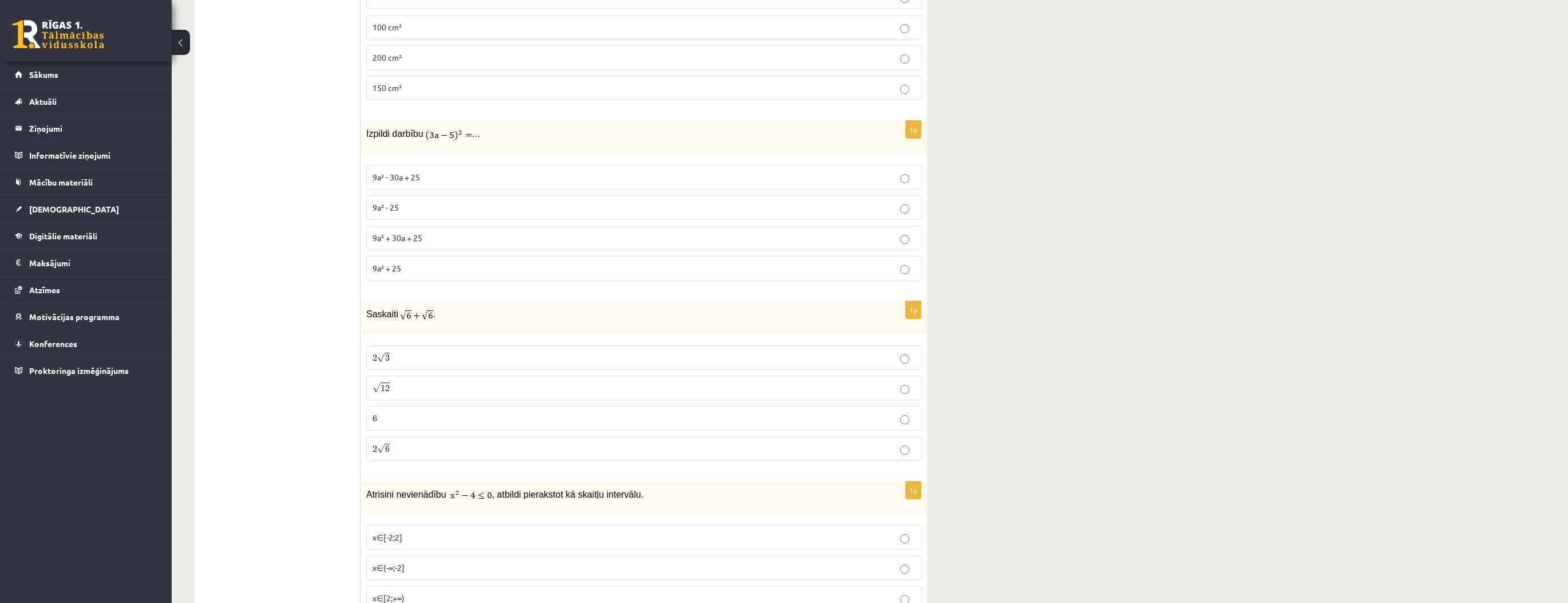
click at [416, 353] on p "2 √ 3 2 3" at bounding box center [643, 358] width 542 height 12
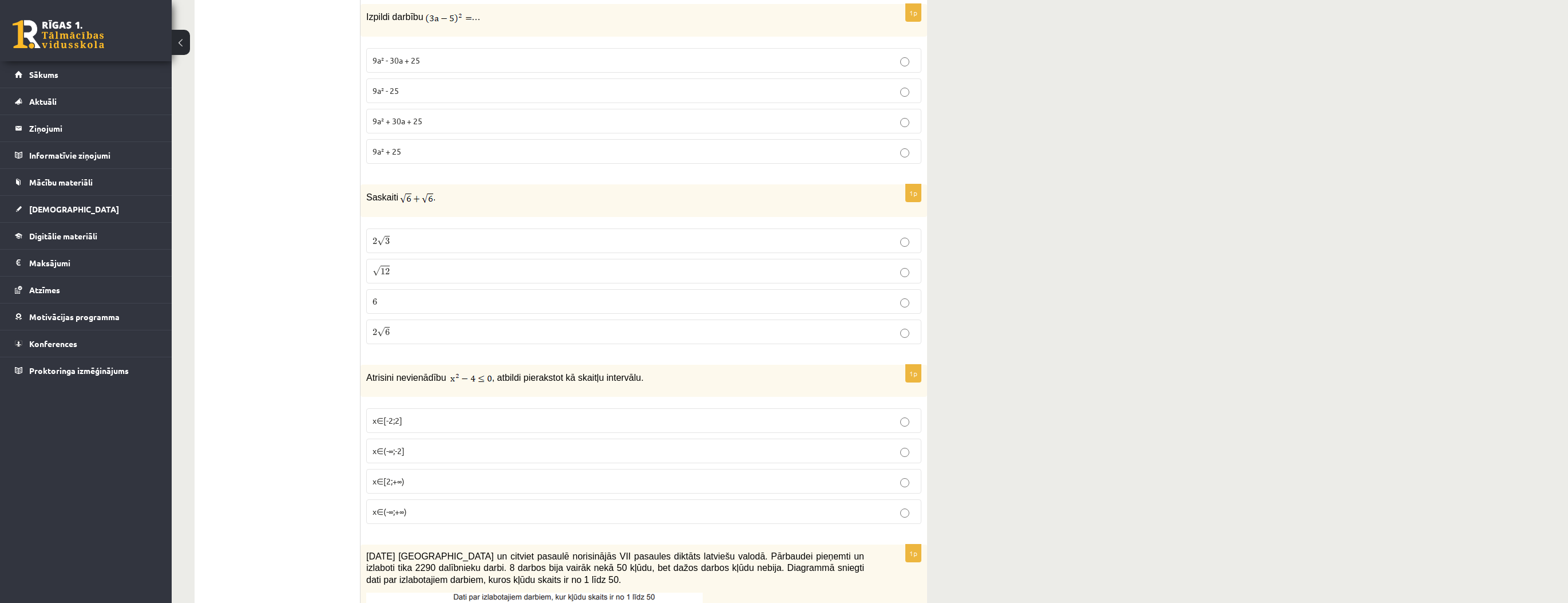
scroll to position [412, 0]
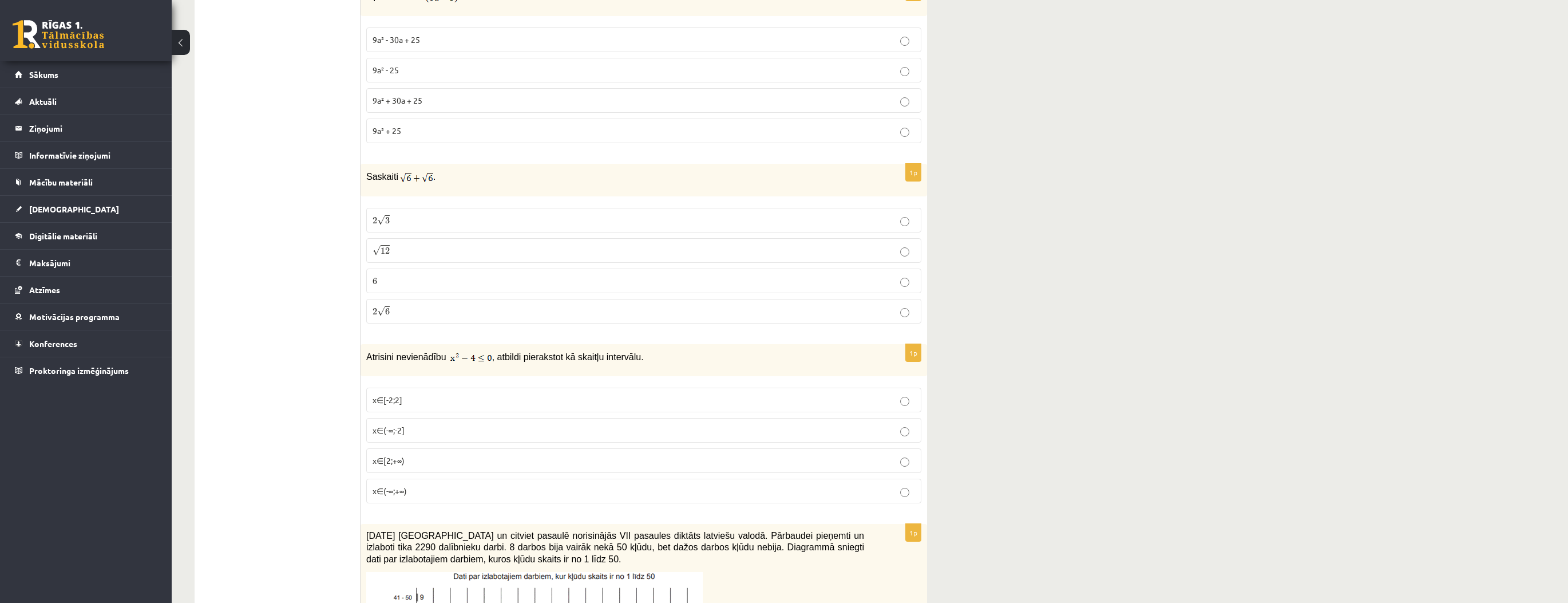
click at [421, 399] on p "x∈[-2;2]" at bounding box center [643, 400] width 542 height 12
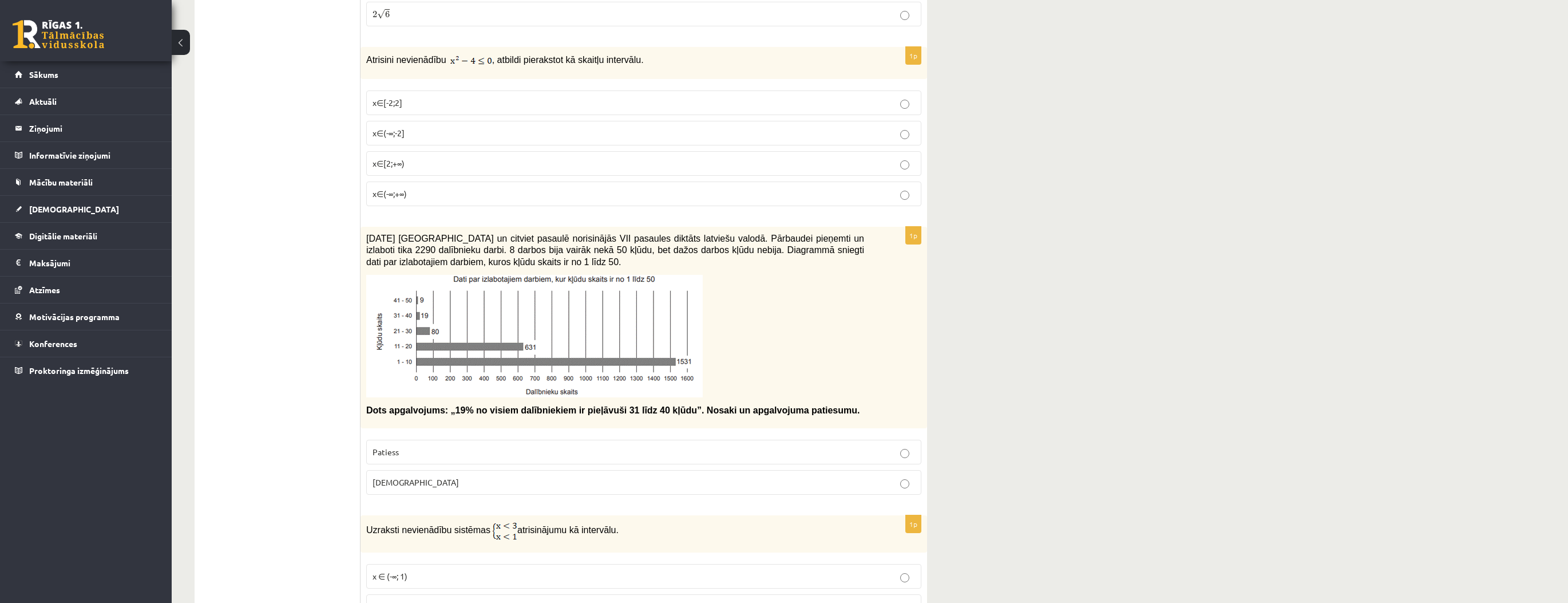
scroll to position [733, 0]
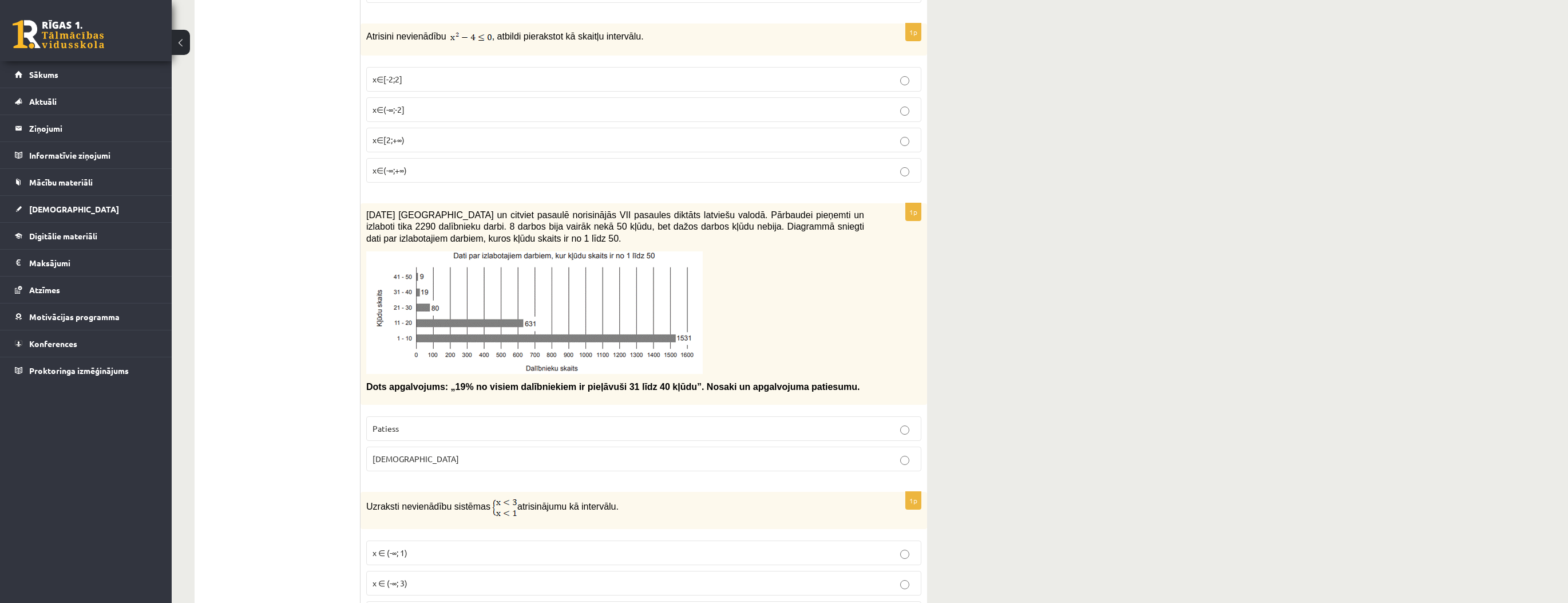
click at [406, 454] on p "Aplams" at bounding box center [643, 459] width 542 height 12
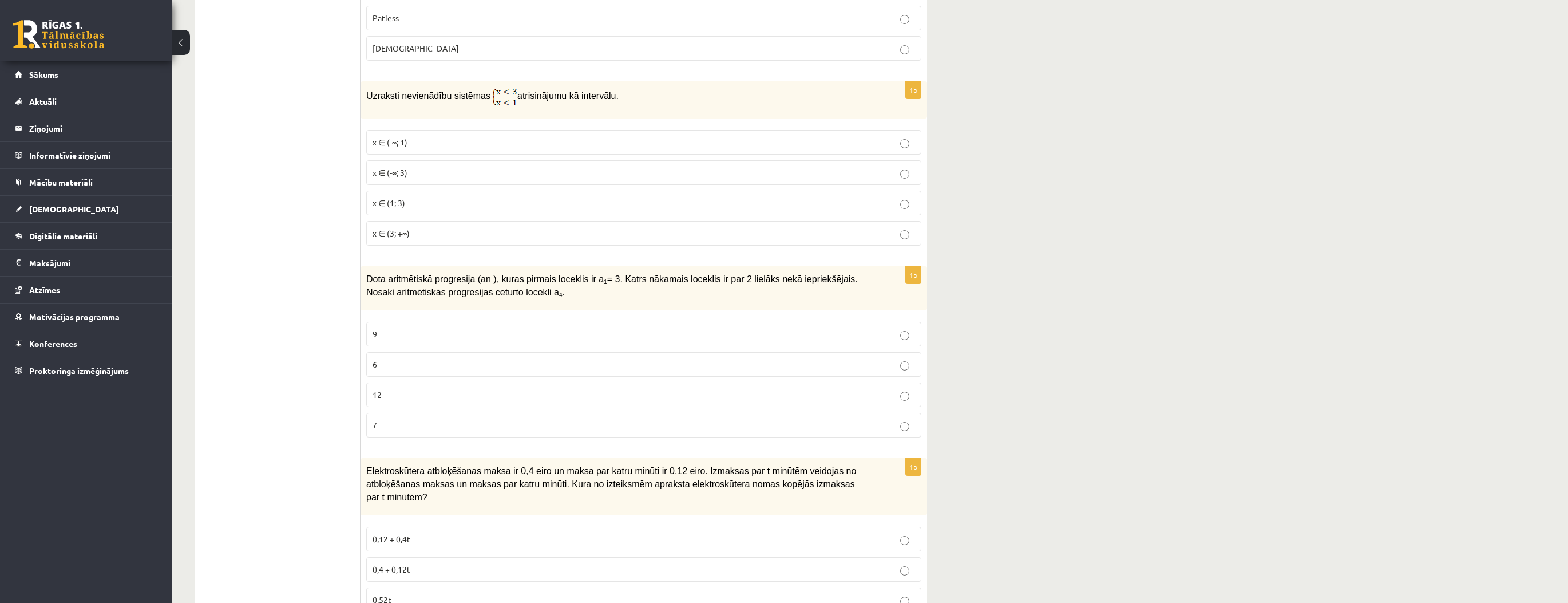
scroll to position [1145, 0]
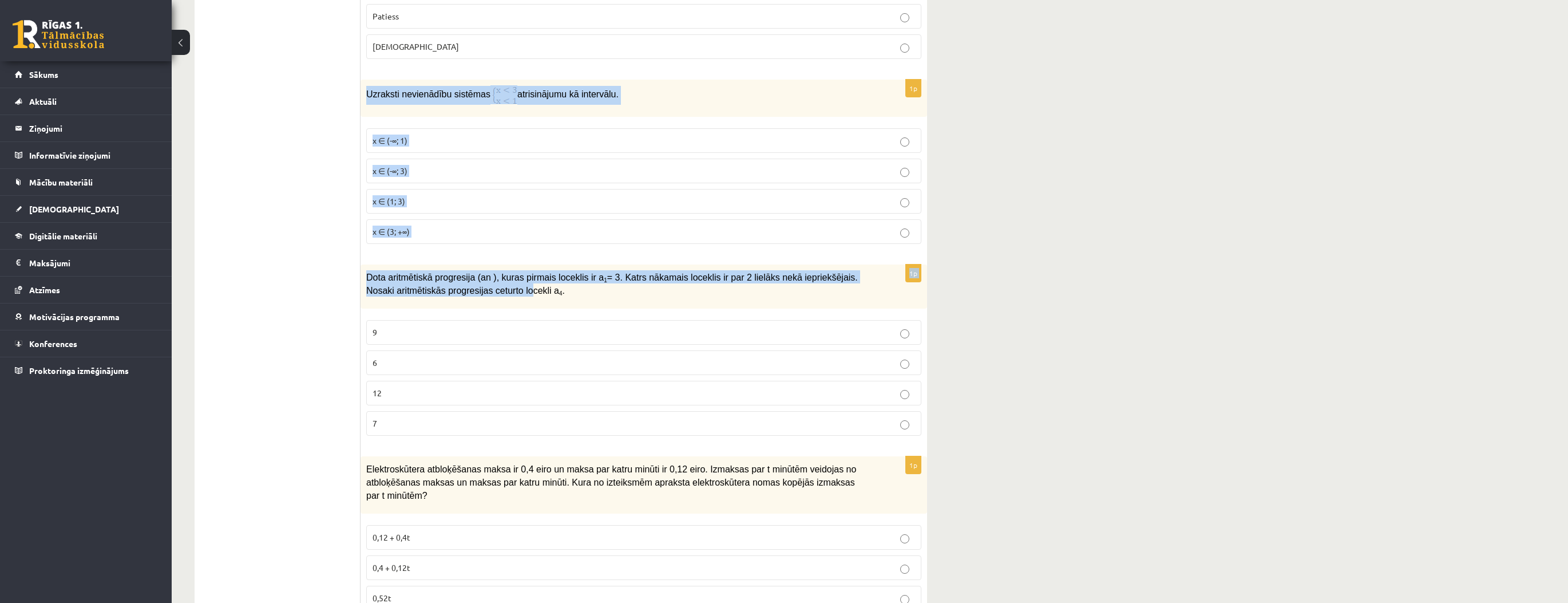
drag, startPoint x: 366, startPoint y: 86, endPoint x: 425, endPoint y: 224, distance: 150.1
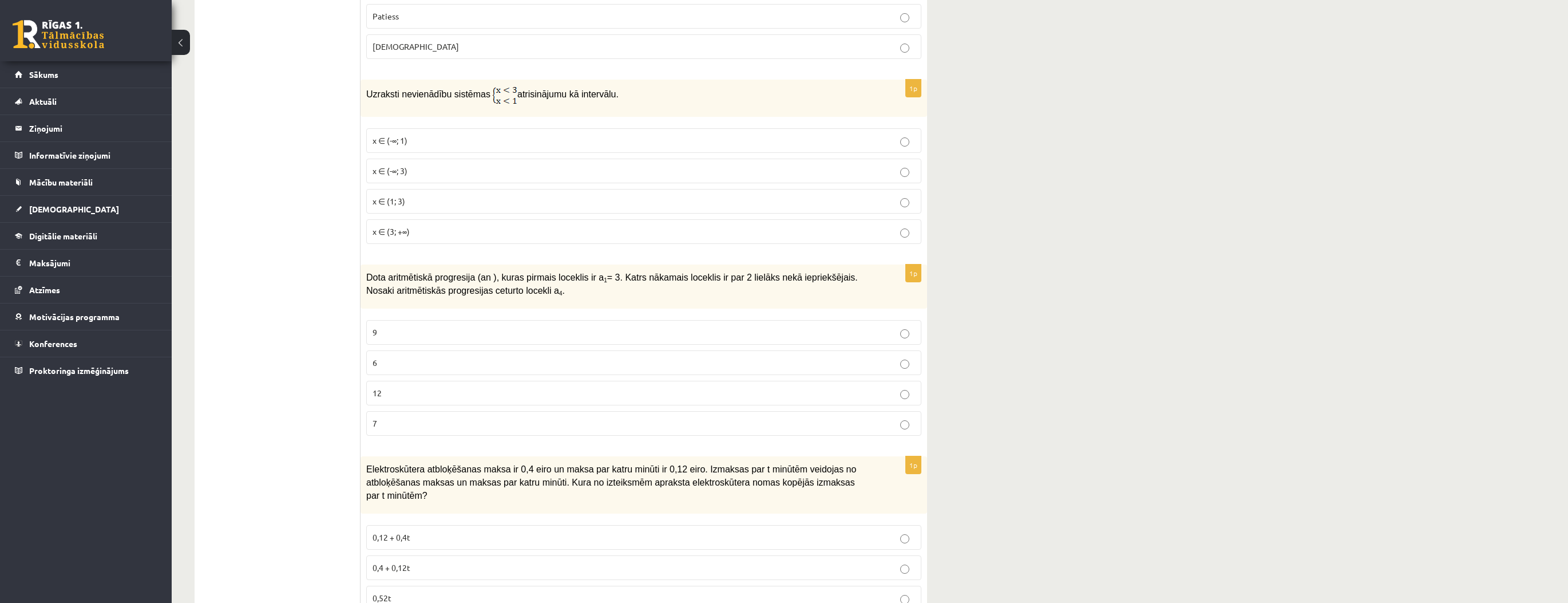
drag, startPoint x: 300, startPoint y: 156, endPoint x: 300, endPoint y: 150, distance: 6.0
click at [403, 195] on p "x ∈ (1; 3)" at bounding box center [643, 201] width 542 height 12
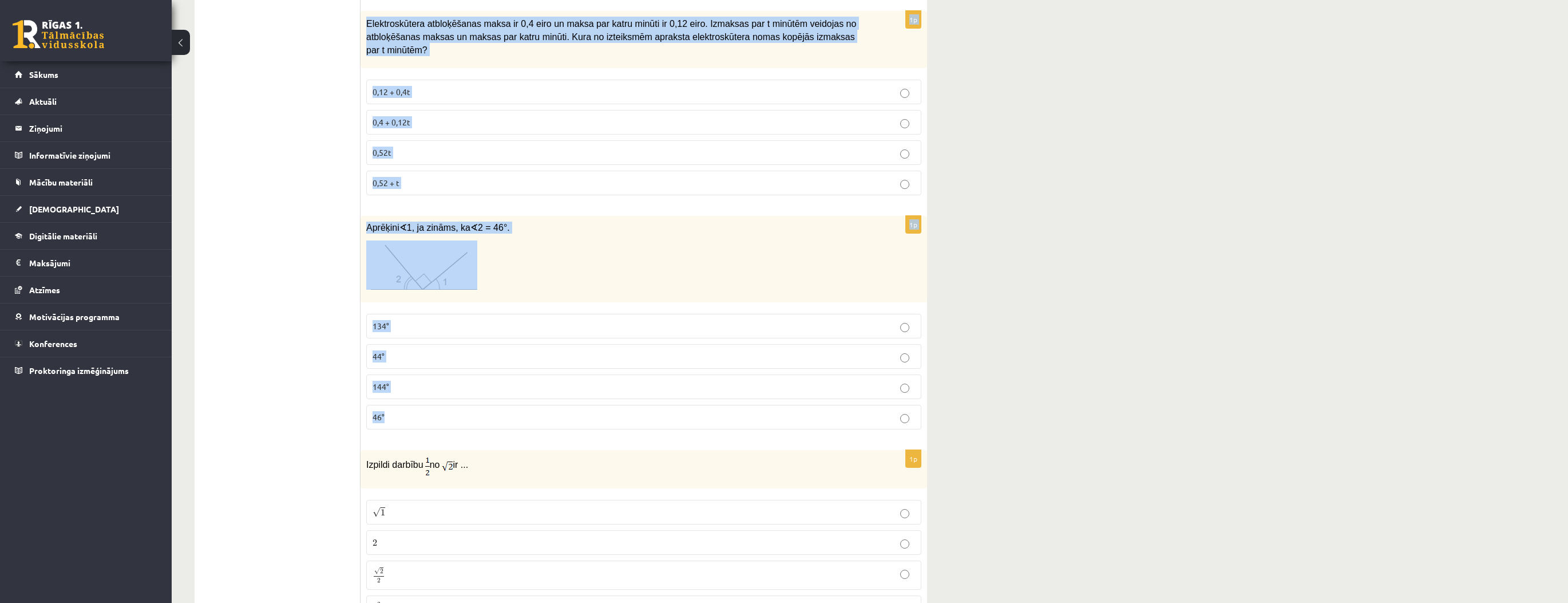
scroll to position [1649, 0]
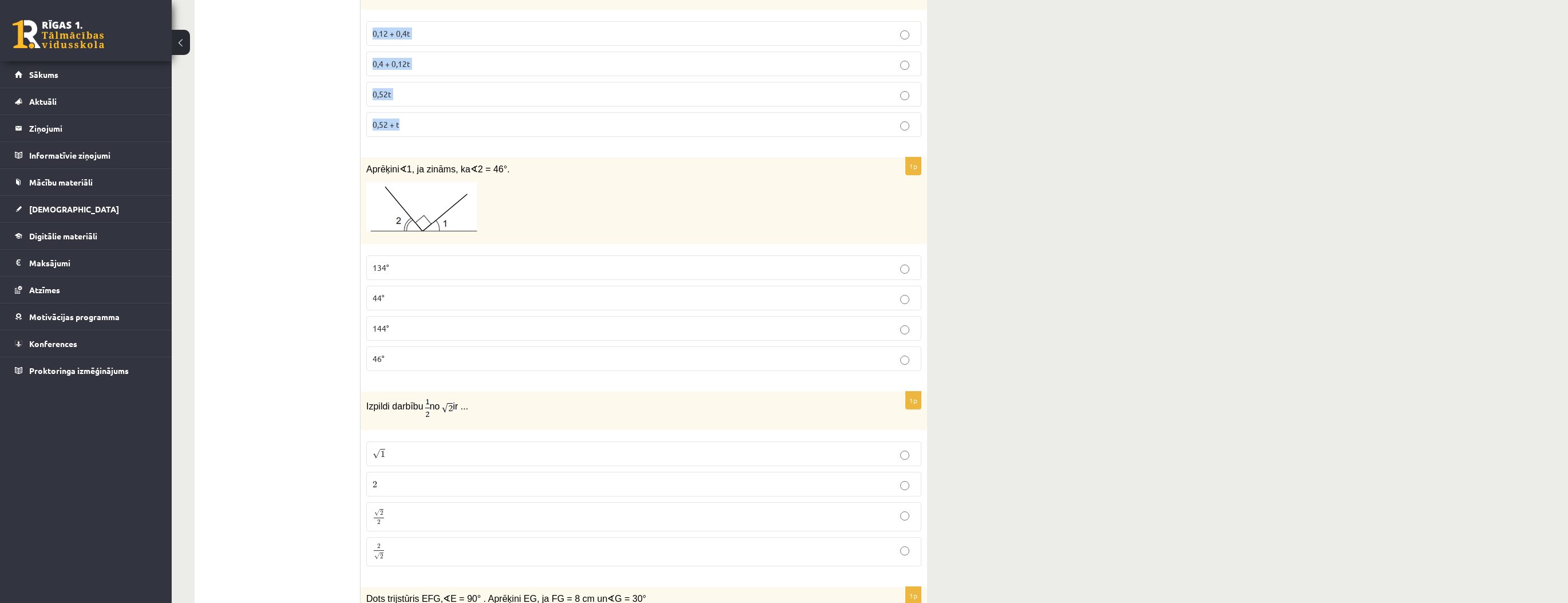
drag, startPoint x: 364, startPoint y: 270, endPoint x: 436, endPoint y: 117, distance: 169.1
copy form "Dota aritmētiskā progresija (an ), kuras pirmais loceklis ir a 1 = 3. Katrs nāk…"
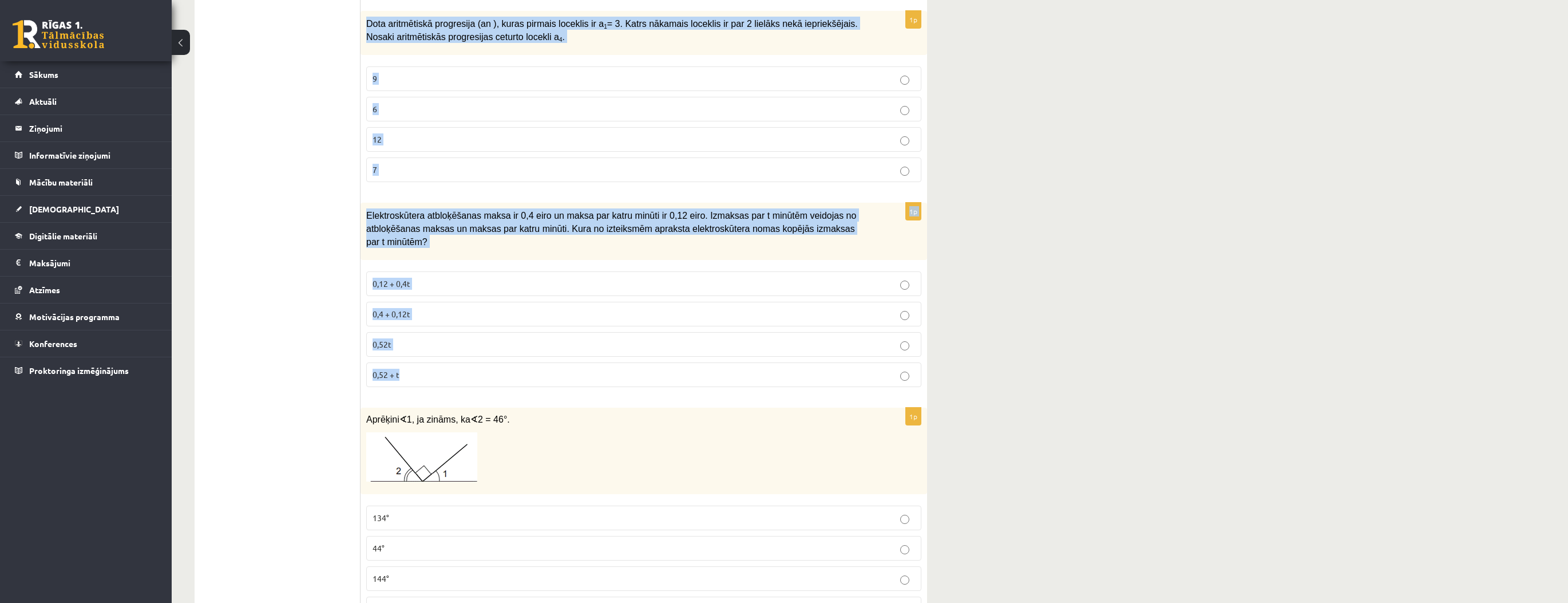
scroll to position [1374, 0]
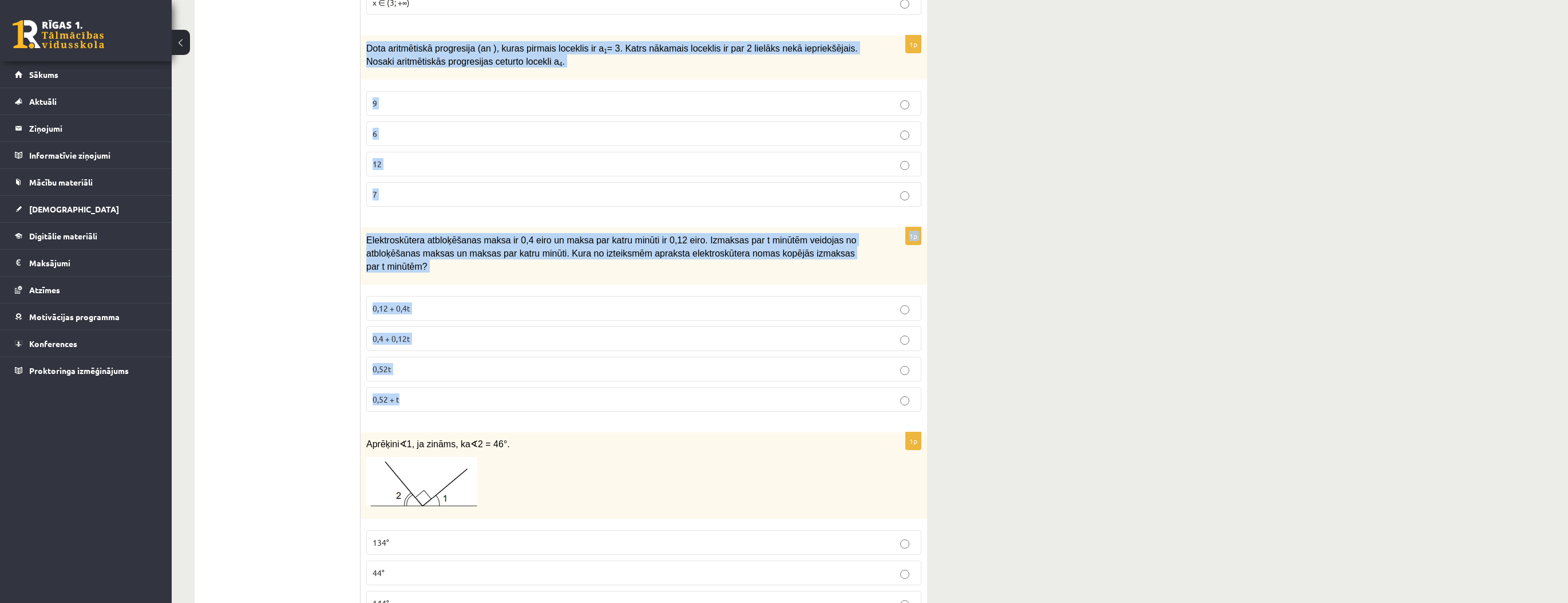
click at [394, 101] on p "9" at bounding box center [643, 103] width 542 height 12
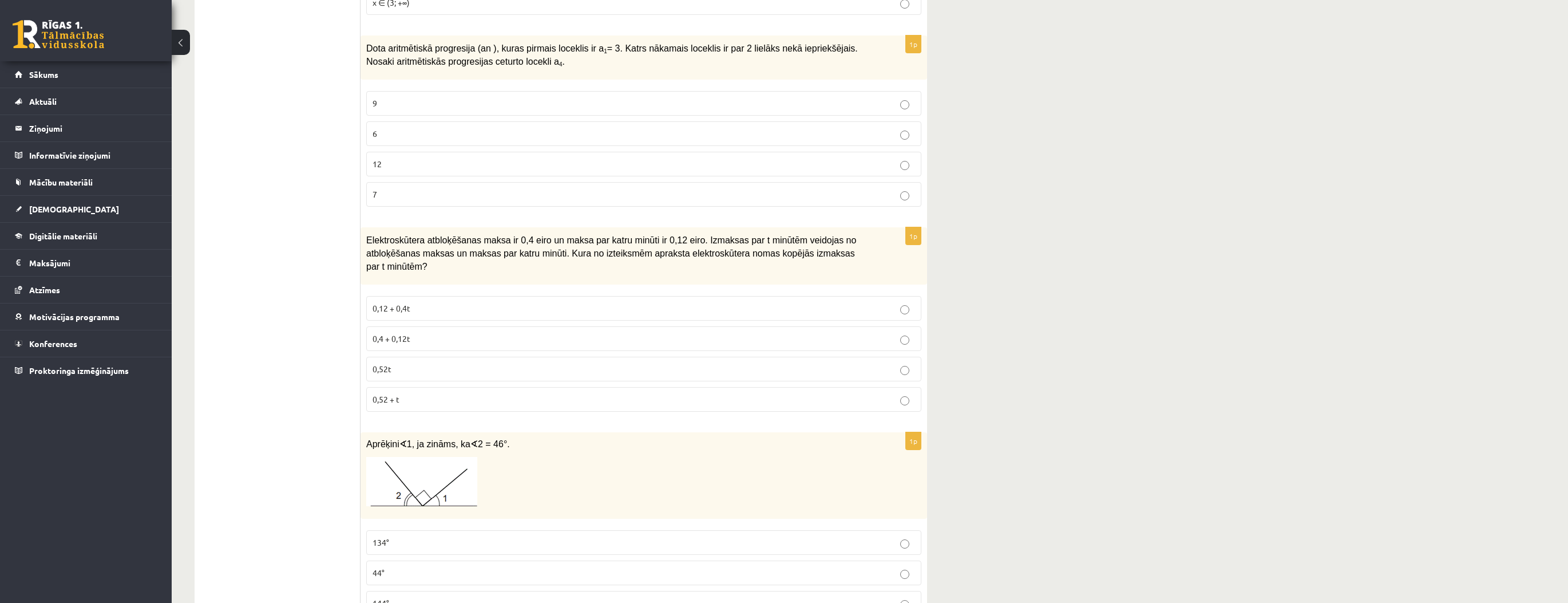
click at [425, 333] on p "0,4 + 0,12t" at bounding box center [643, 339] width 542 height 12
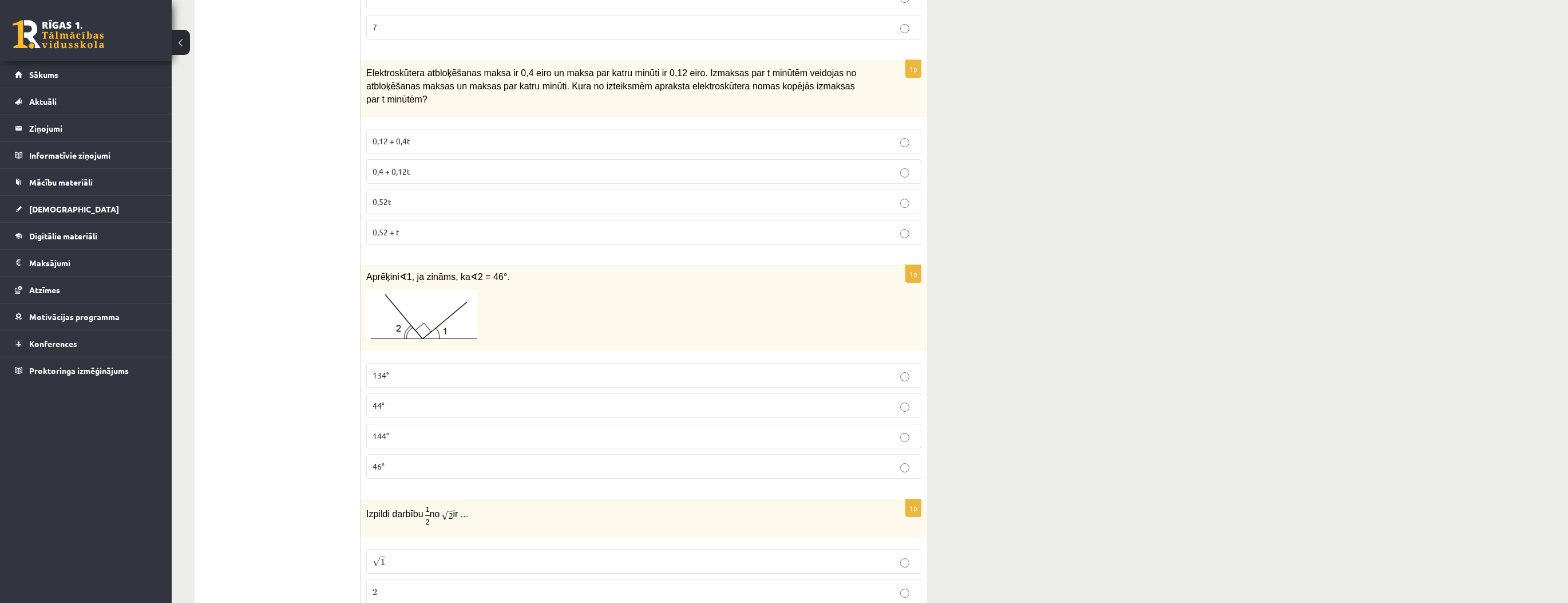
scroll to position [1695, 0]
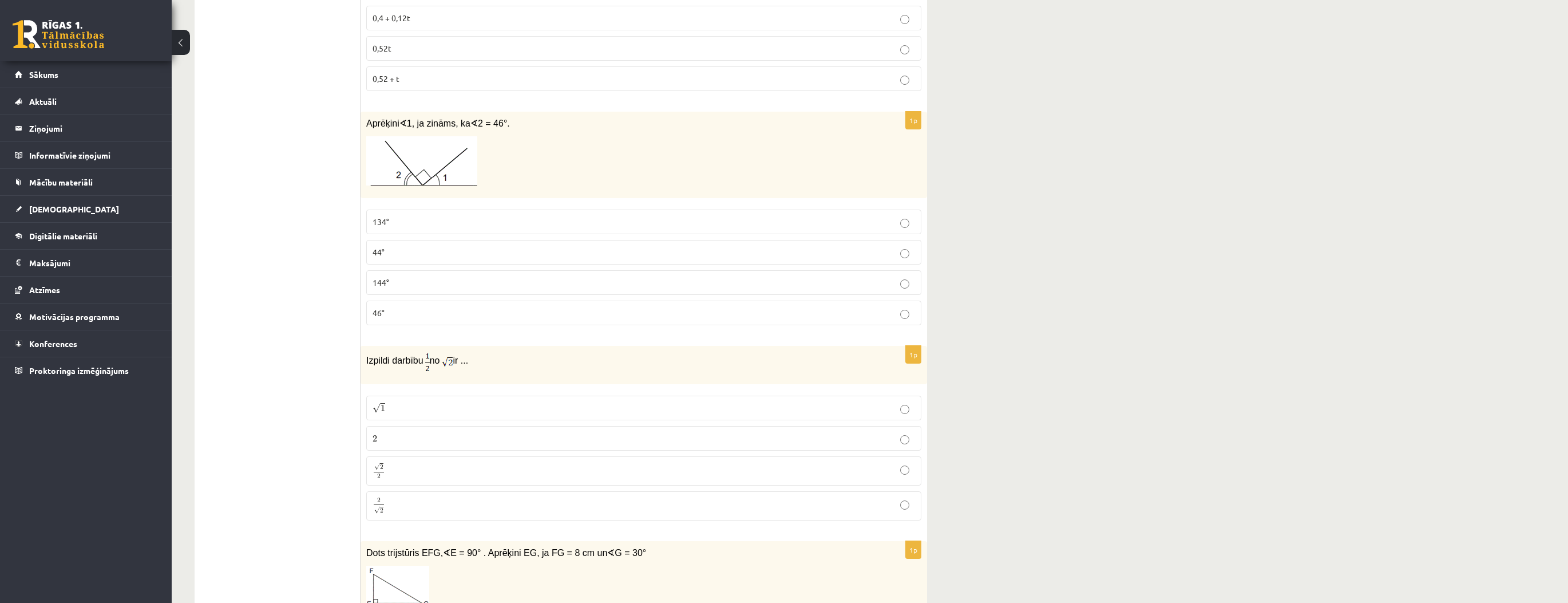
click at [400, 300] on label "46°" at bounding box center [644, 313] width 555 height 24
click at [406, 462] on p "√ 2 2 2 2" at bounding box center [643, 470] width 542 height 17
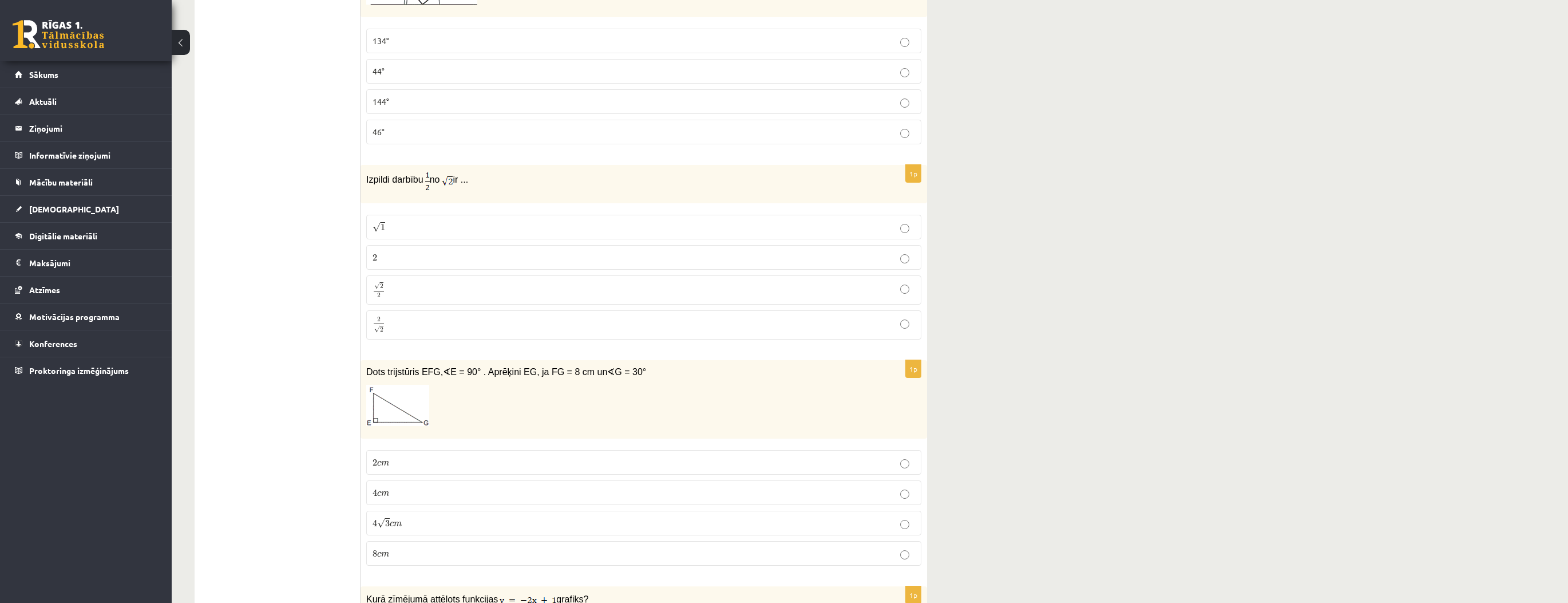
scroll to position [1877, 0]
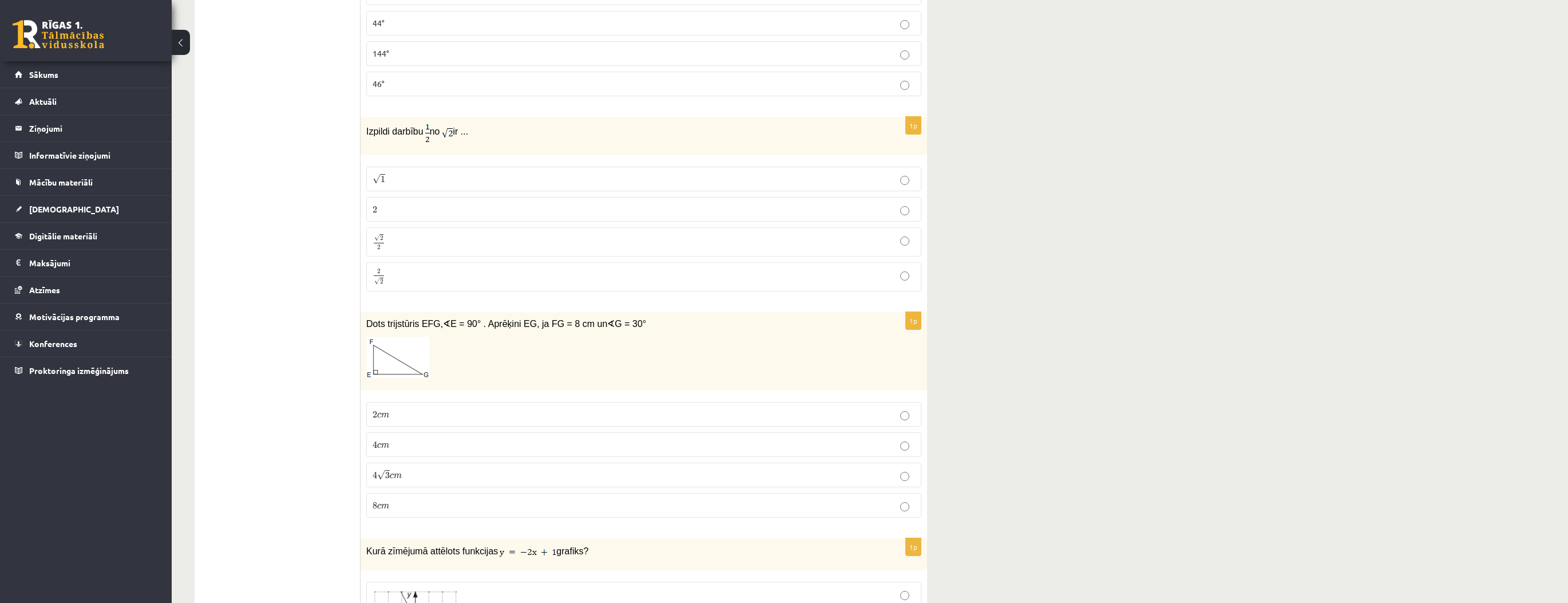
click at [412, 469] on p "4 √ 3 c m 4 3 c m" at bounding box center [643, 475] width 542 height 12
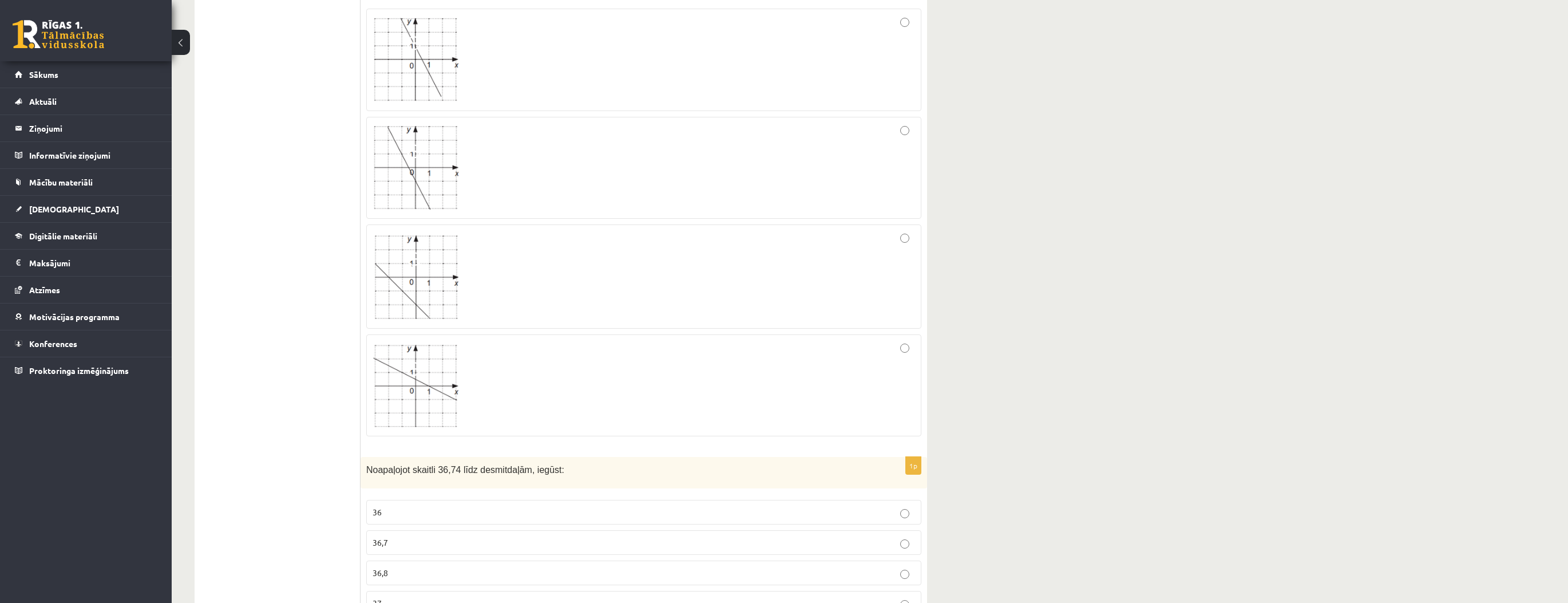
scroll to position [2519, 0]
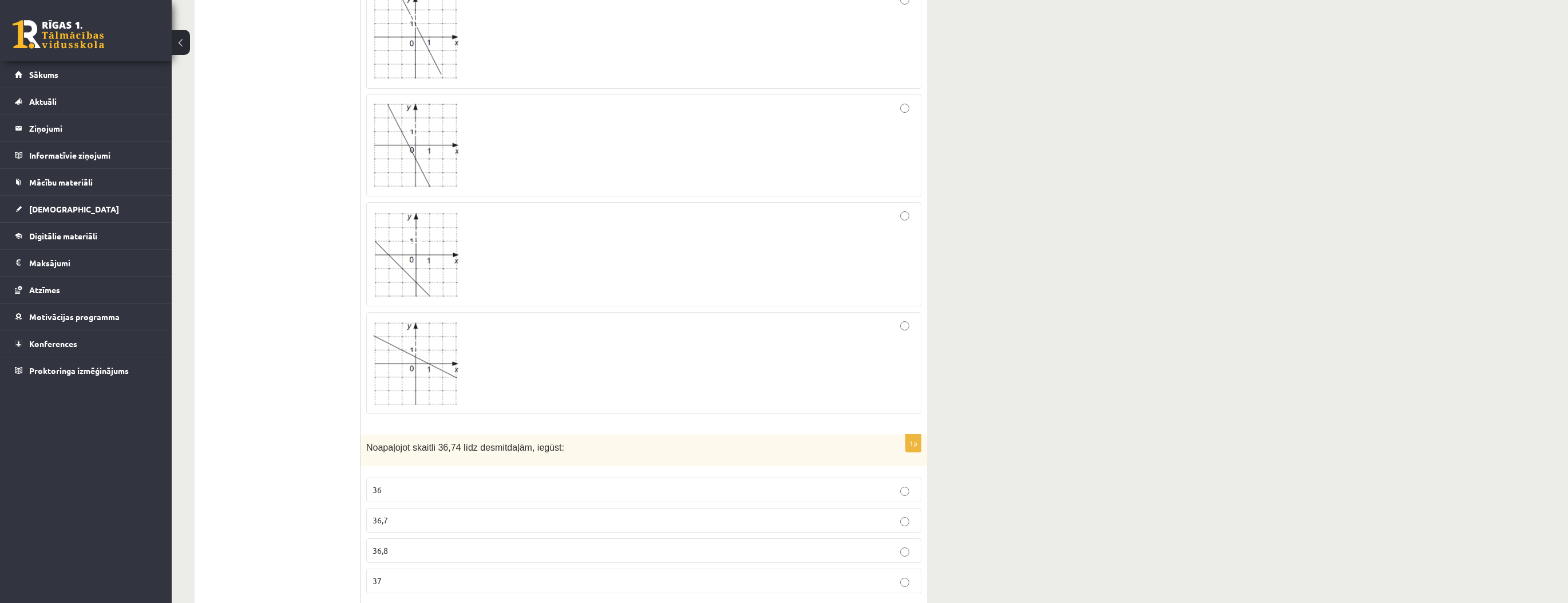
click at [508, 209] on div at bounding box center [643, 254] width 542 height 91
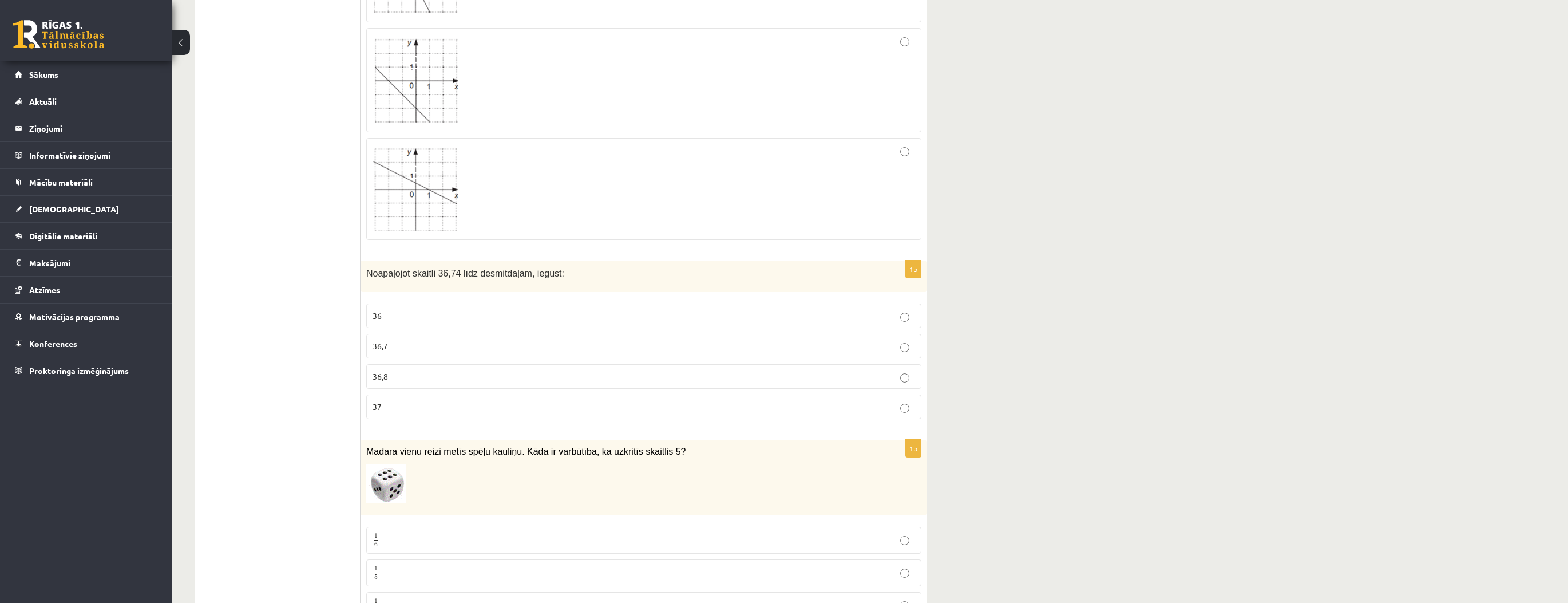
scroll to position [2702, 0]
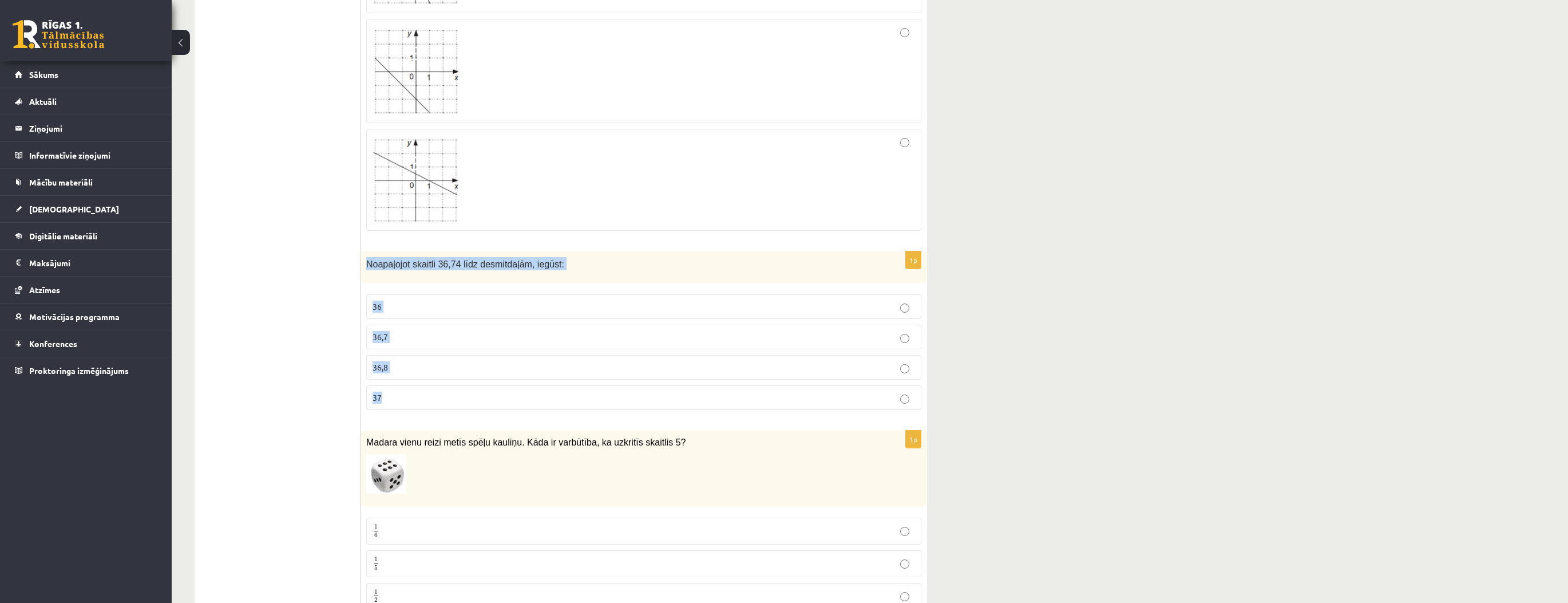
drag, startPoint x: 369, startPoint y: 246, endPoint x: 547, endPoint y: 369, distance: 216.4
click at [547, 376] on div "1p Noapaļojot skaitli 36,74 līdz desmitdaļām, iegūst: 36 36,7 36,8 37" at bounding box center [644, 335] width 567 height 168
copy div "Noapaļojot skaitli 36,74 līdz desmitdaļām, iegūst: 36 36,7 36,8 37"
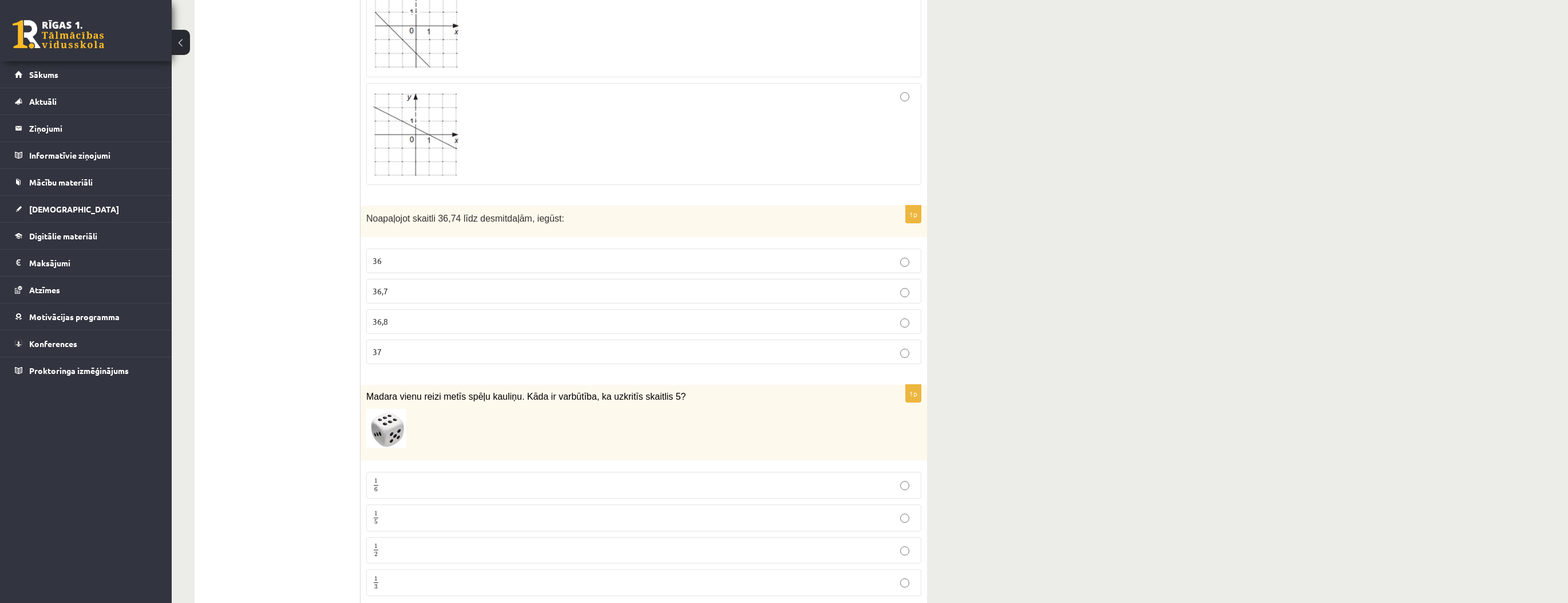
click at [393, 478] on p "1 6 1 6" at bounding box center [643, 485] width 542 height 14
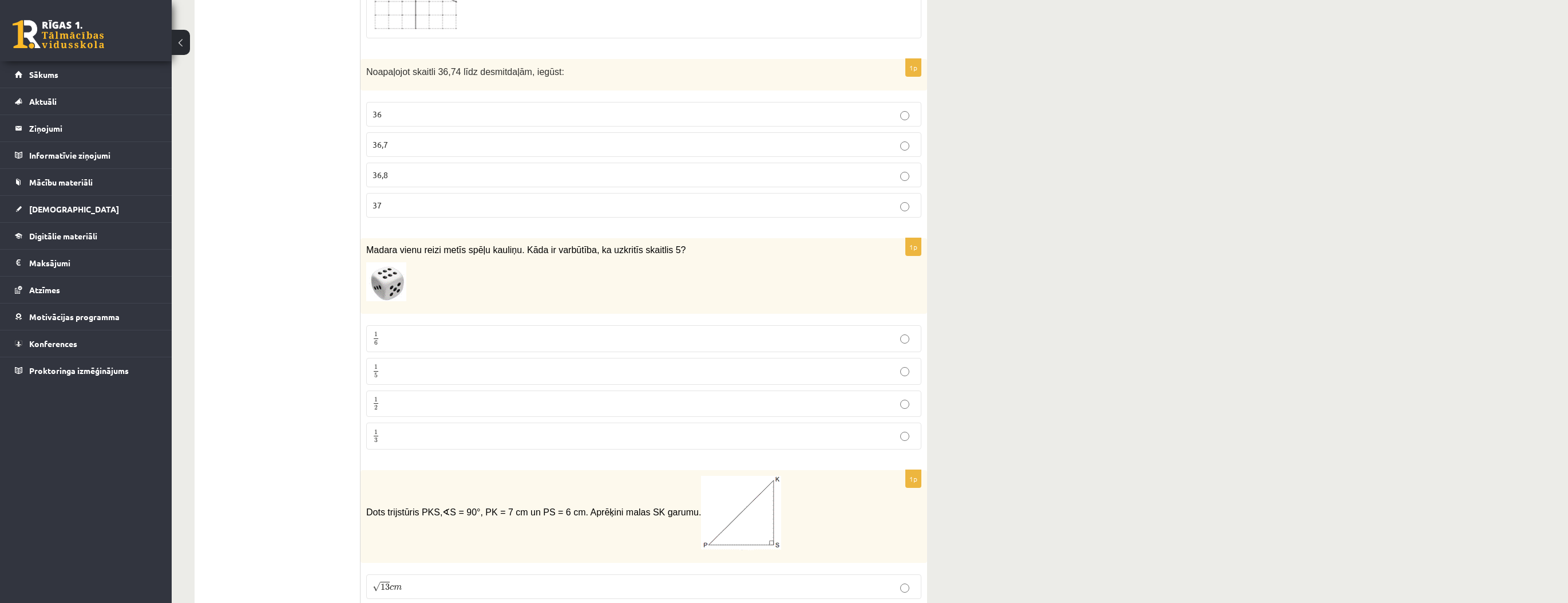
scroll to position [2839, 0]
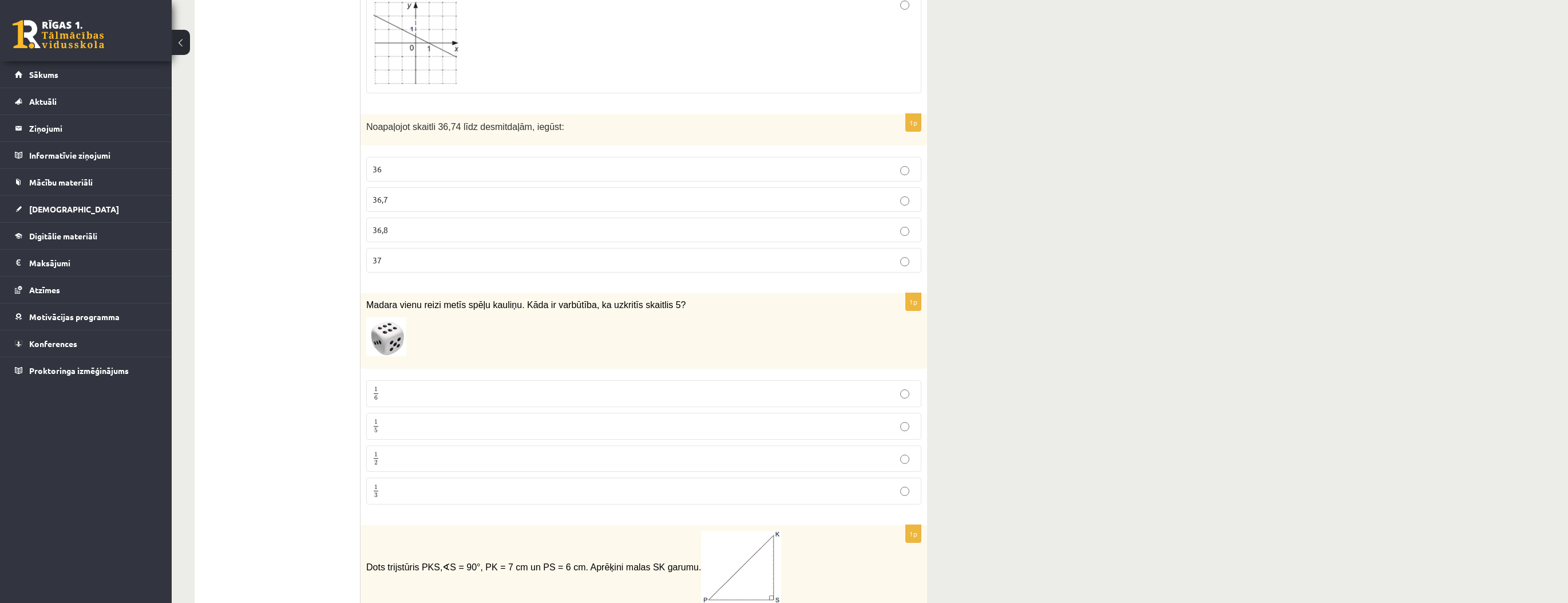
click at [400, 193] on p "36,7" at bounding box center [643, 199] width 542 height 12
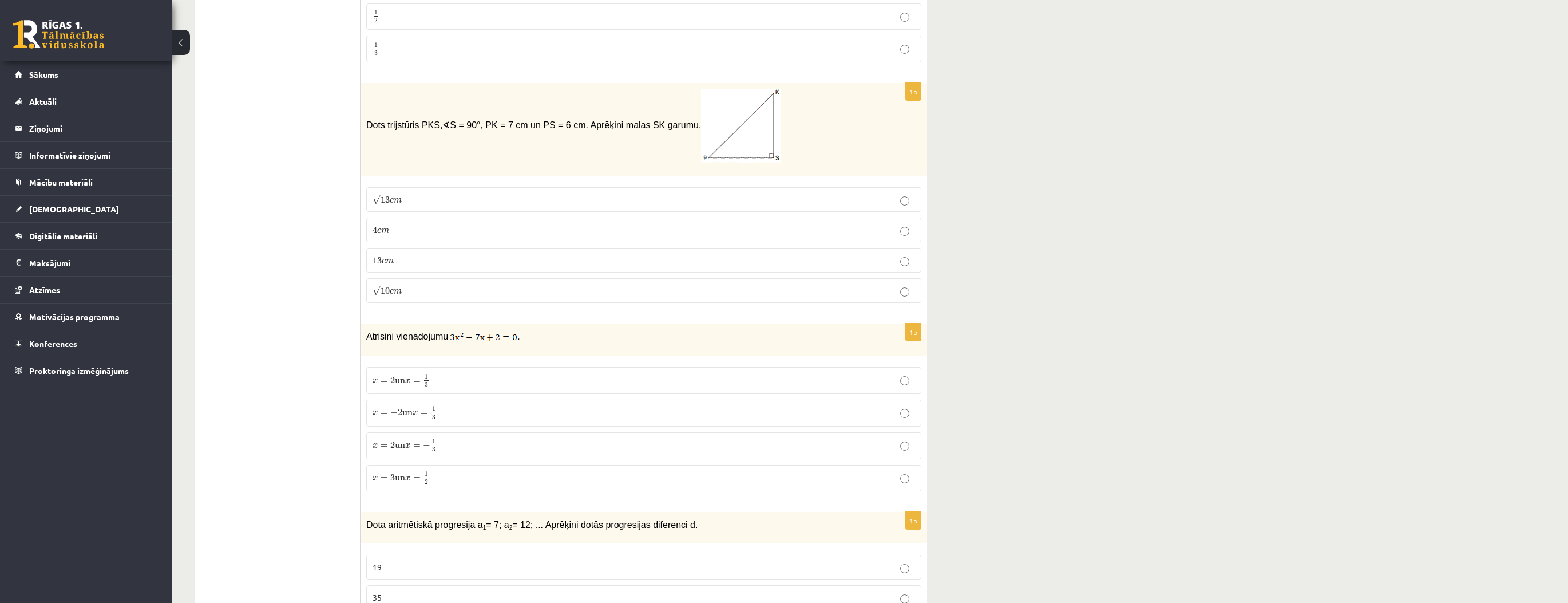
scroll to position [3298, 0]
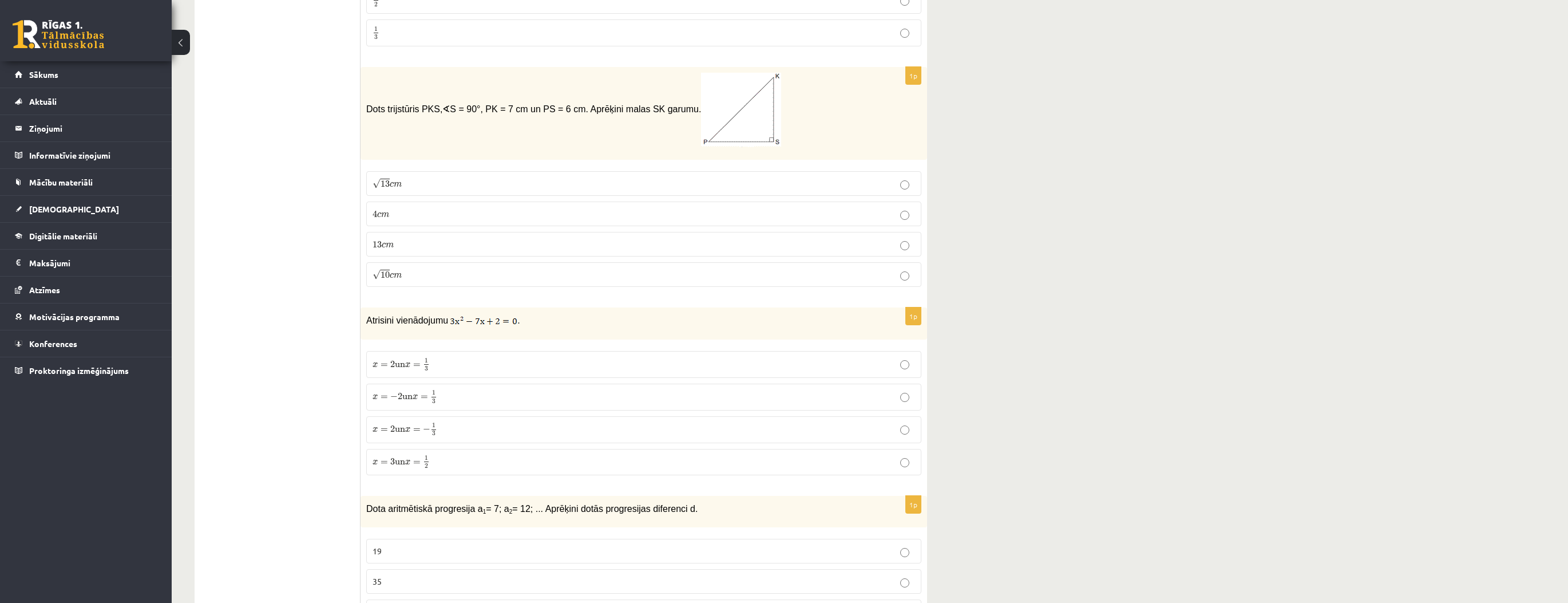
click at [396, 182] on span "m" at bounding box center [397, 185] width 8 height 5
click at [457, 423] on p "x = 2 un x = − 1 3 x = 2 un x = − 1 3" at bounding box center [643, 429] width 542 height 14
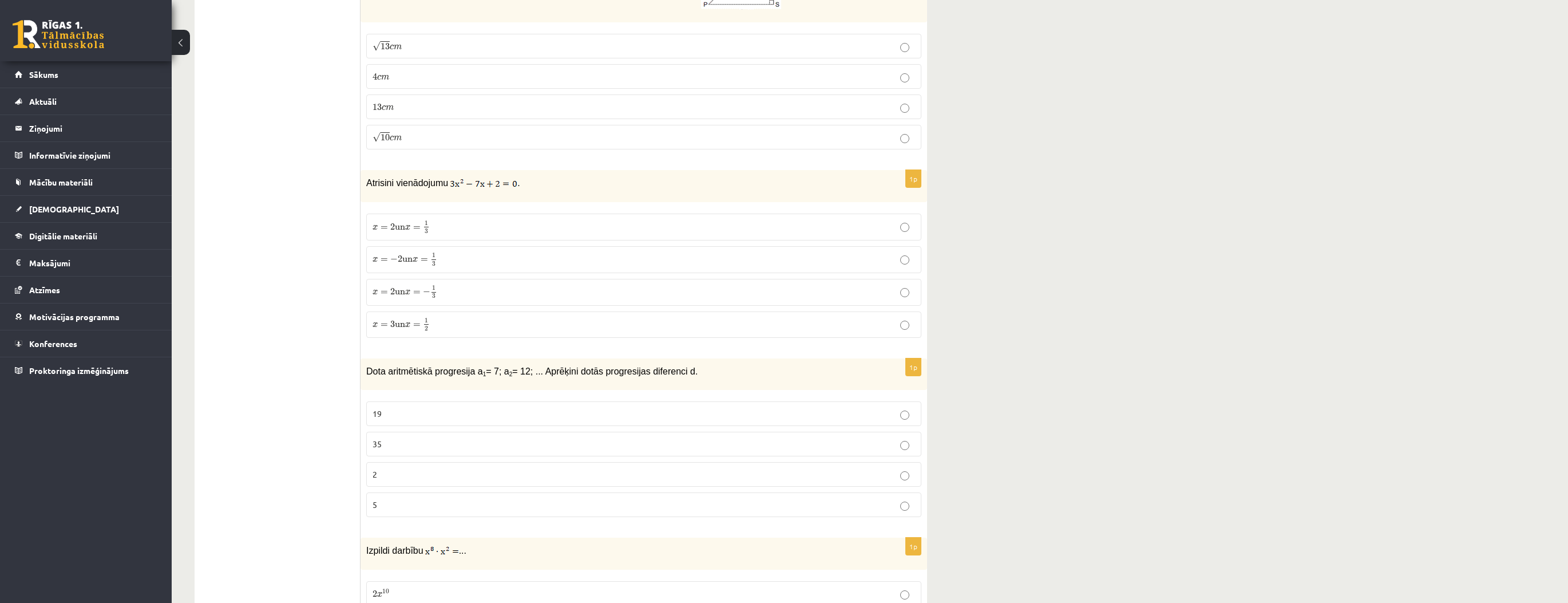
click at [398, 498] on p "5" at bounding box center [643, 505] width 542 height 12
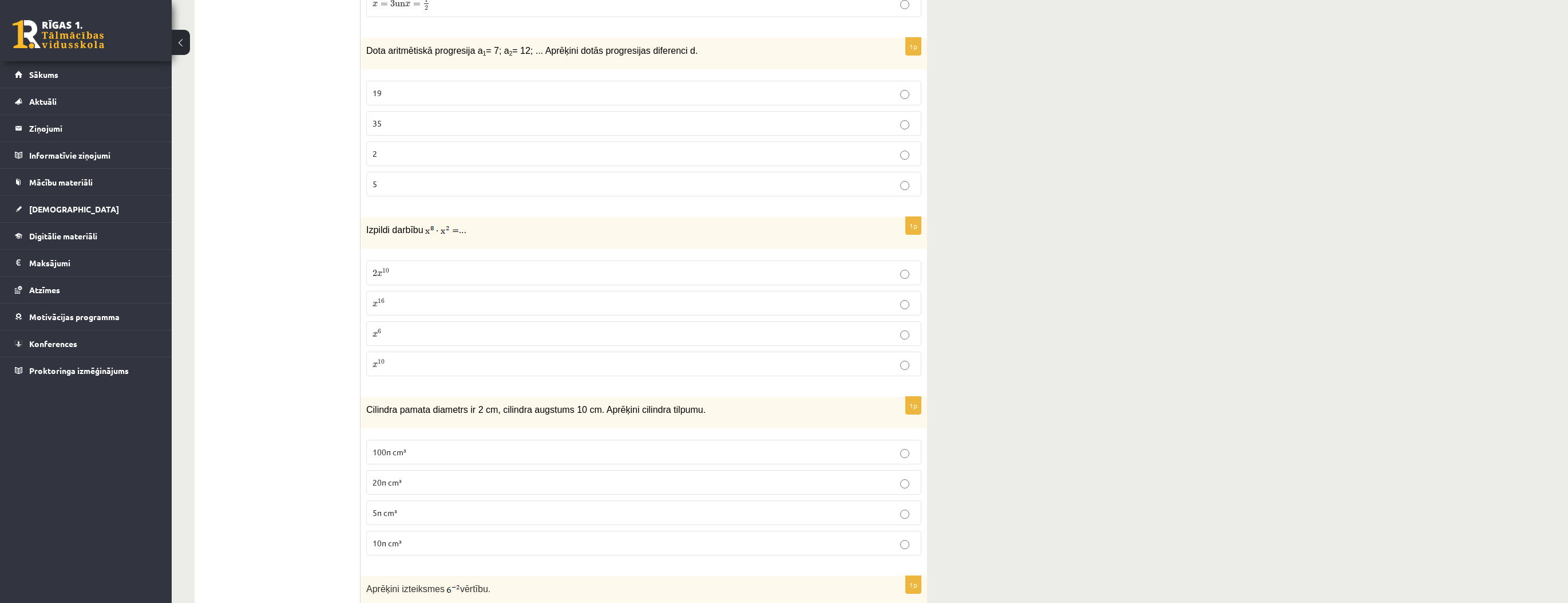
scroll to position [3801, 0]
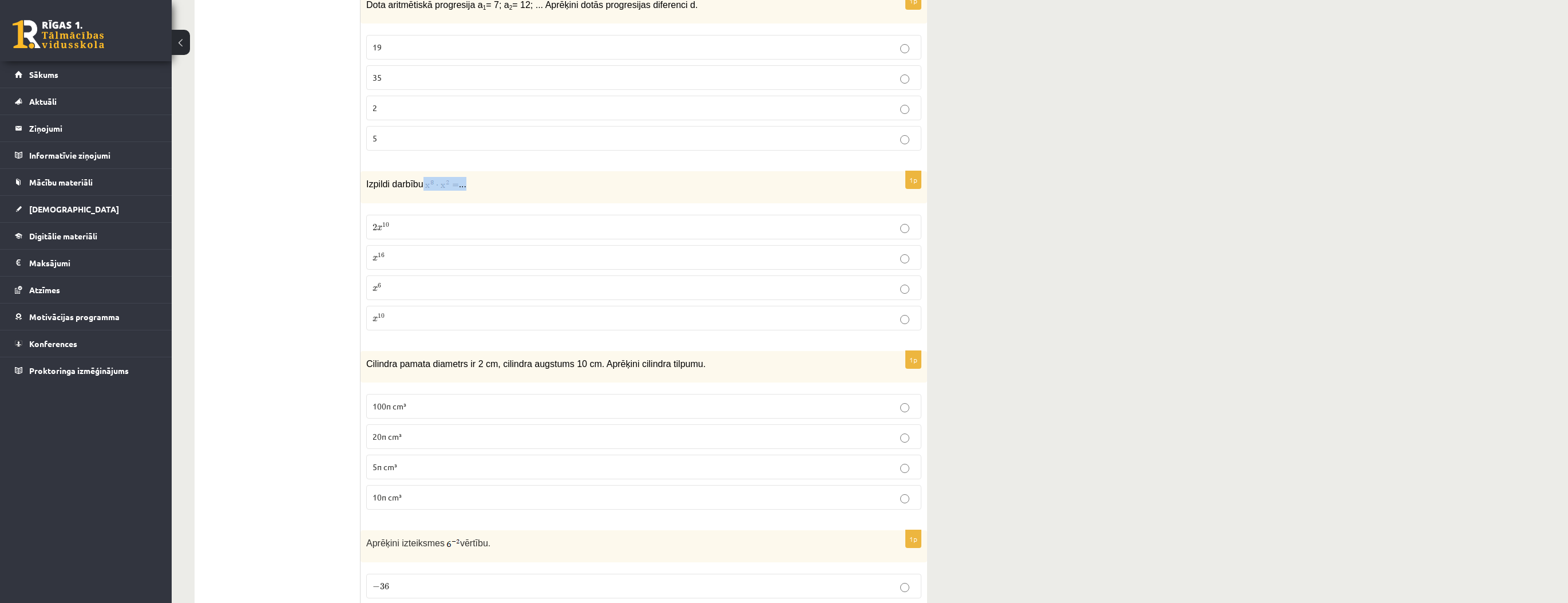
drag, startPoint x: 486, startPoint y: 150, endPoint x: 405, endPoint y: 151, distance: 81.0
click at [414, 177] on p "Izpildi darbību ..." at bounding box center [615, 183] width 498 height 13
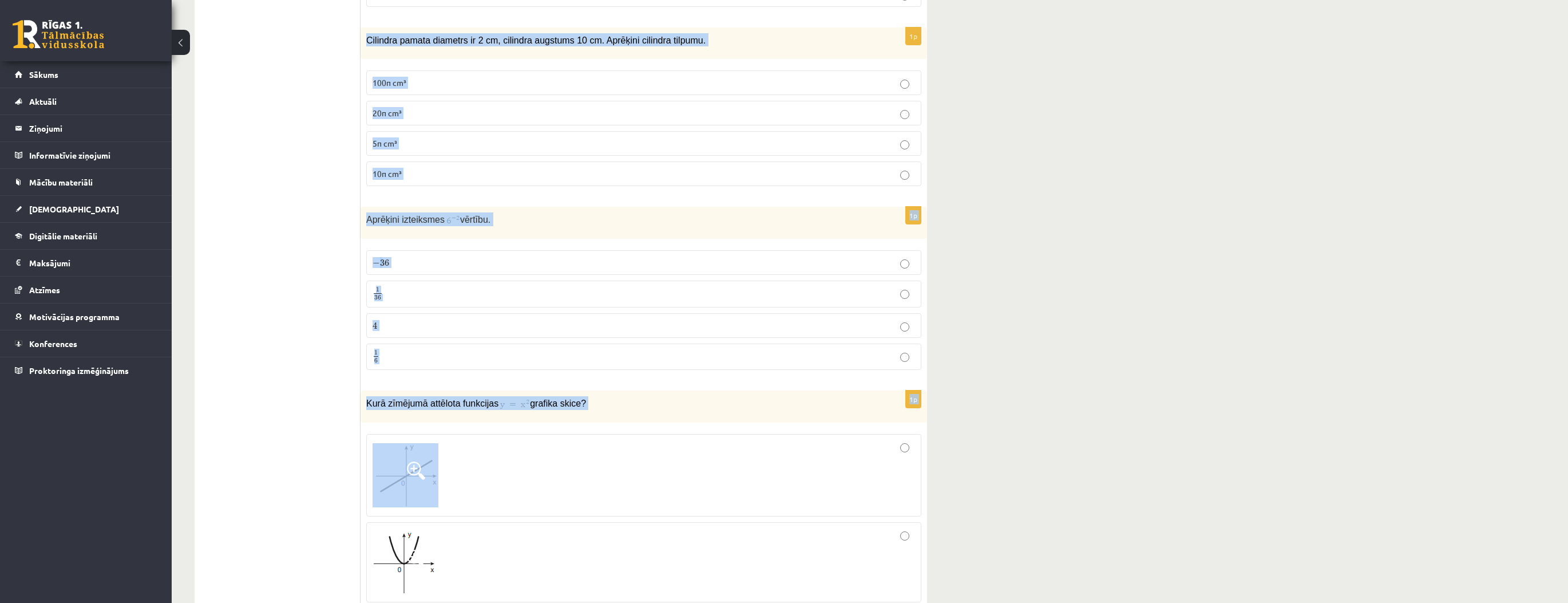
scroll to position [4167, 0]
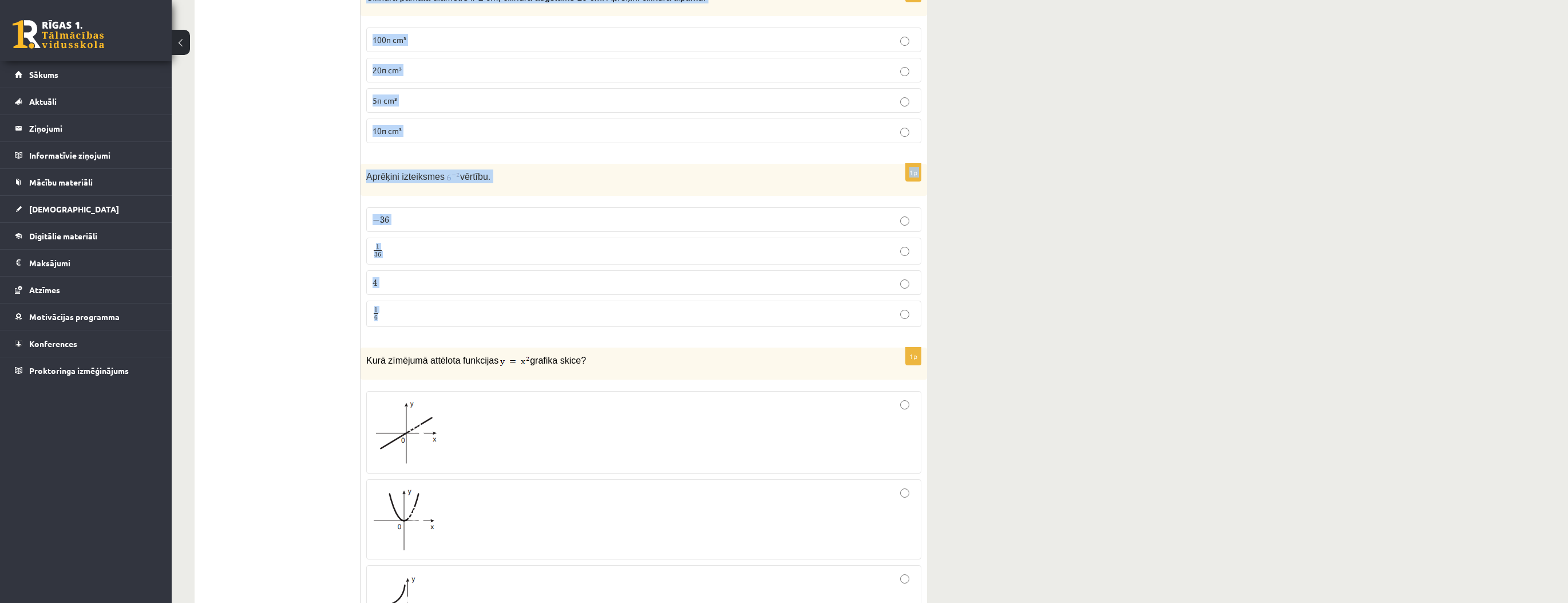
drag, startPoint x: 363, startPoint y: 194, endPoint x: 627, endPoint y: 284, distance: 278.9
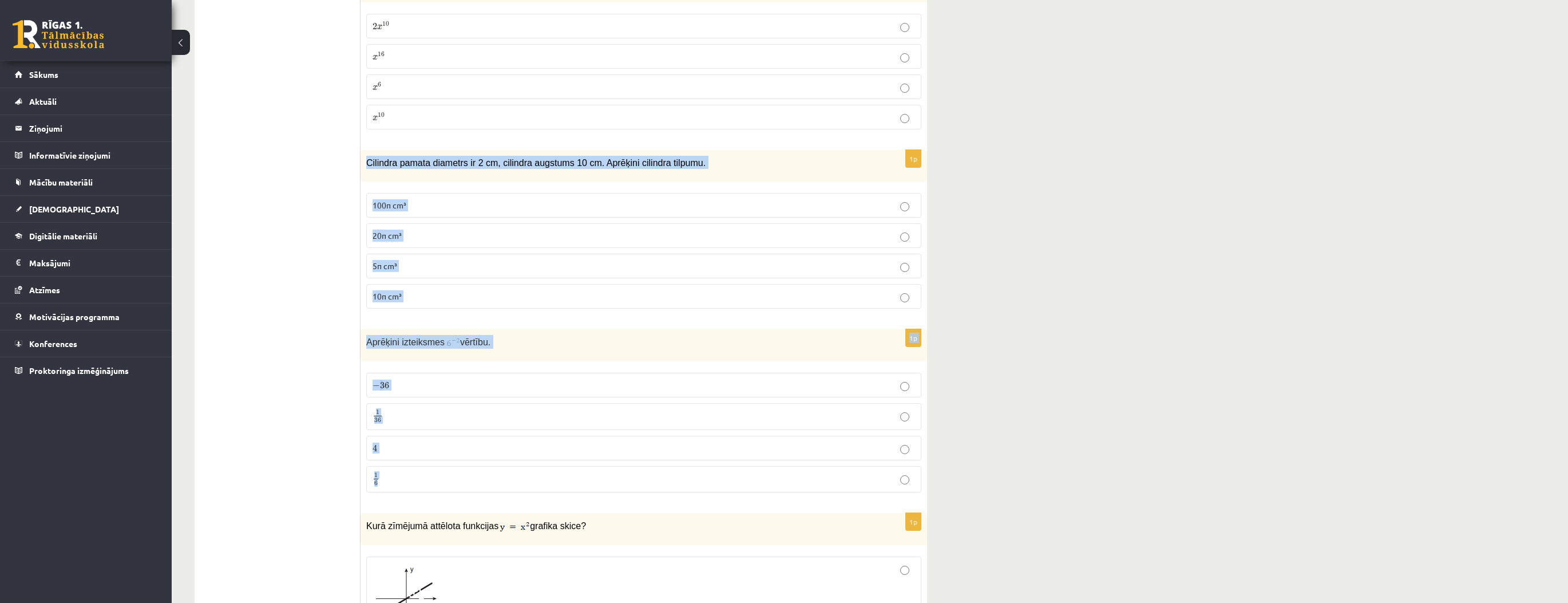
scroll to position [3984, 0]
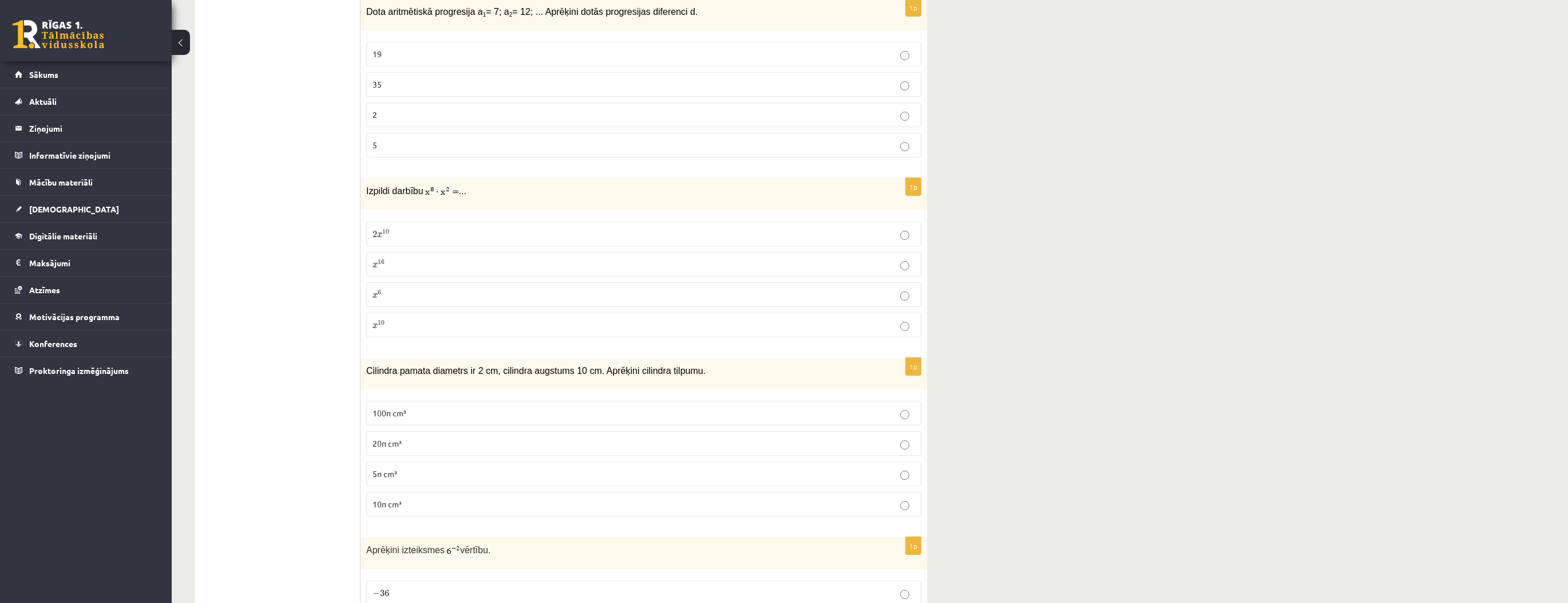
scroll to position [3801, 0]
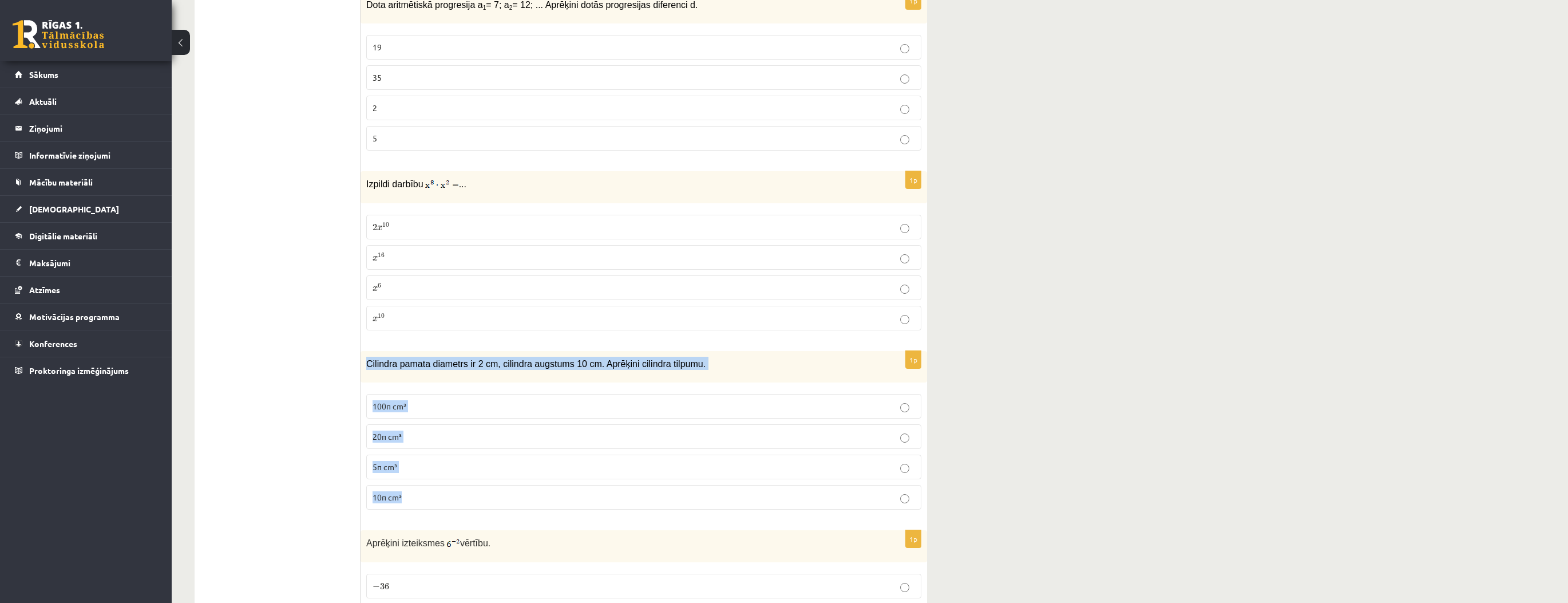
drag, startPoint x: 363, startPoint y: 330, endPoint x: 474, endPoint y: 462, distance: 172.5
click at [474, 462] on div "1p Cilindra pamata diametrs ir 2 cm, cilindra augstums 10 cm. Aprēķini cilindra…" at bounding box center [644, 435] width 567 height 168
copy div "Cilindra pamata diametrs ir 2 cm, cilindra augstums 10 cm. Aprēķini cilindra ti…"
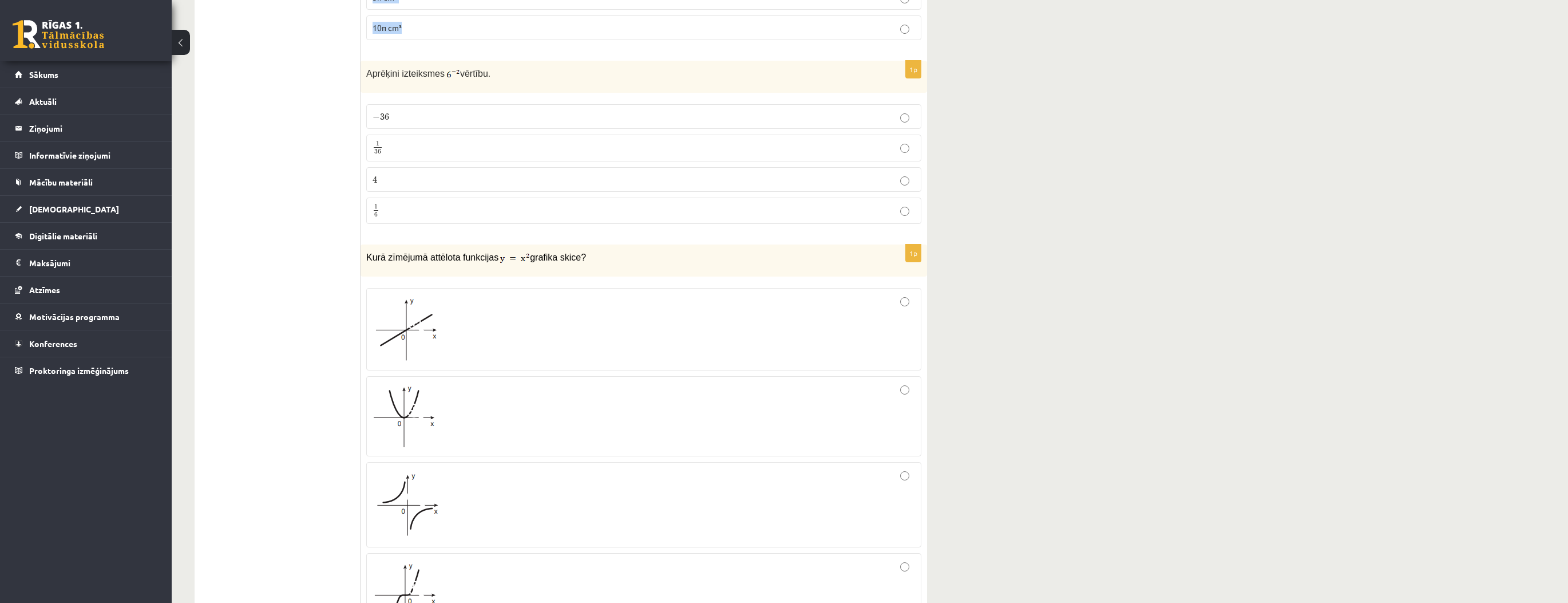
scroll to position [4259, 0]
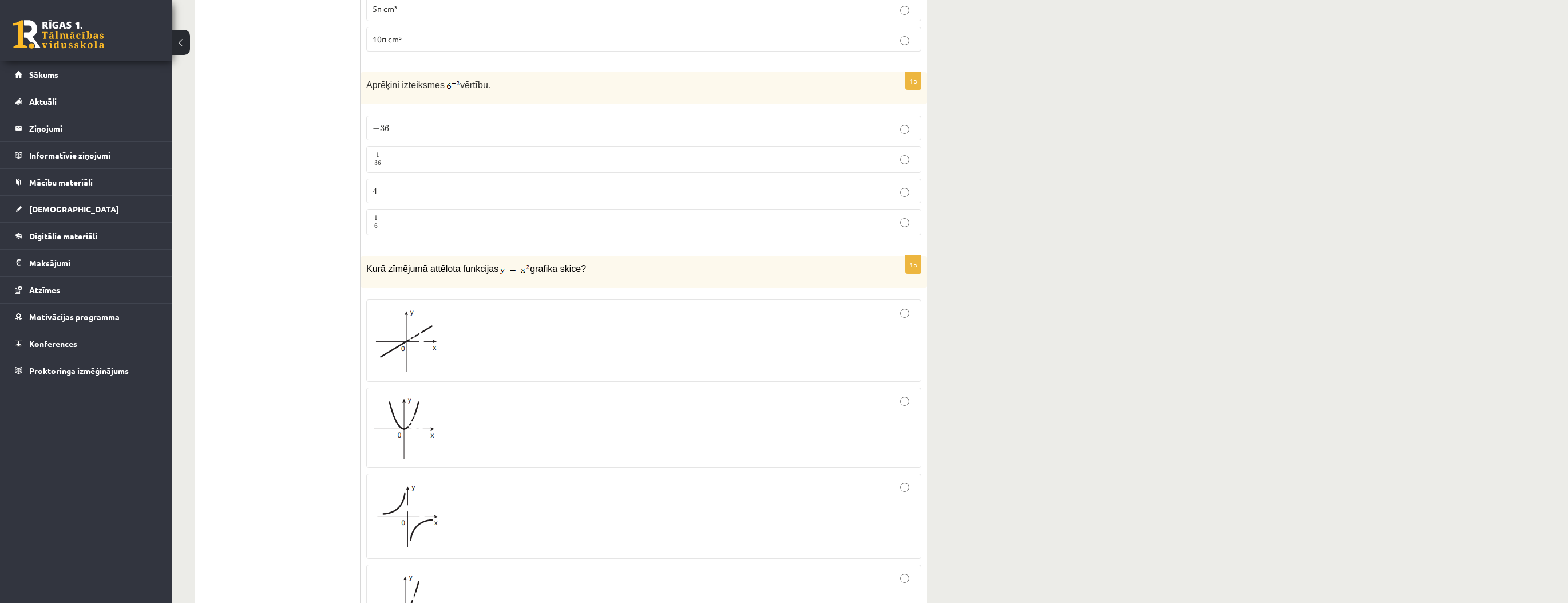
drag, startPoint x: 1070, startPoint y: 212, endPoint x: 959, endPoint y: 229, distance: 112.3
drag, startPoint x: 389, startPoint y: 122, endPoint x: 687, endPoint y: 383, distance: 396.1
click at [391, 152] on p "1 36 1 36" at bounding box center [643, 159] width 542 height 14
drag, startPoint x: 1108, startPoint y: 251, endPoint x: 905, endPoint y: 345, distance: 223.7
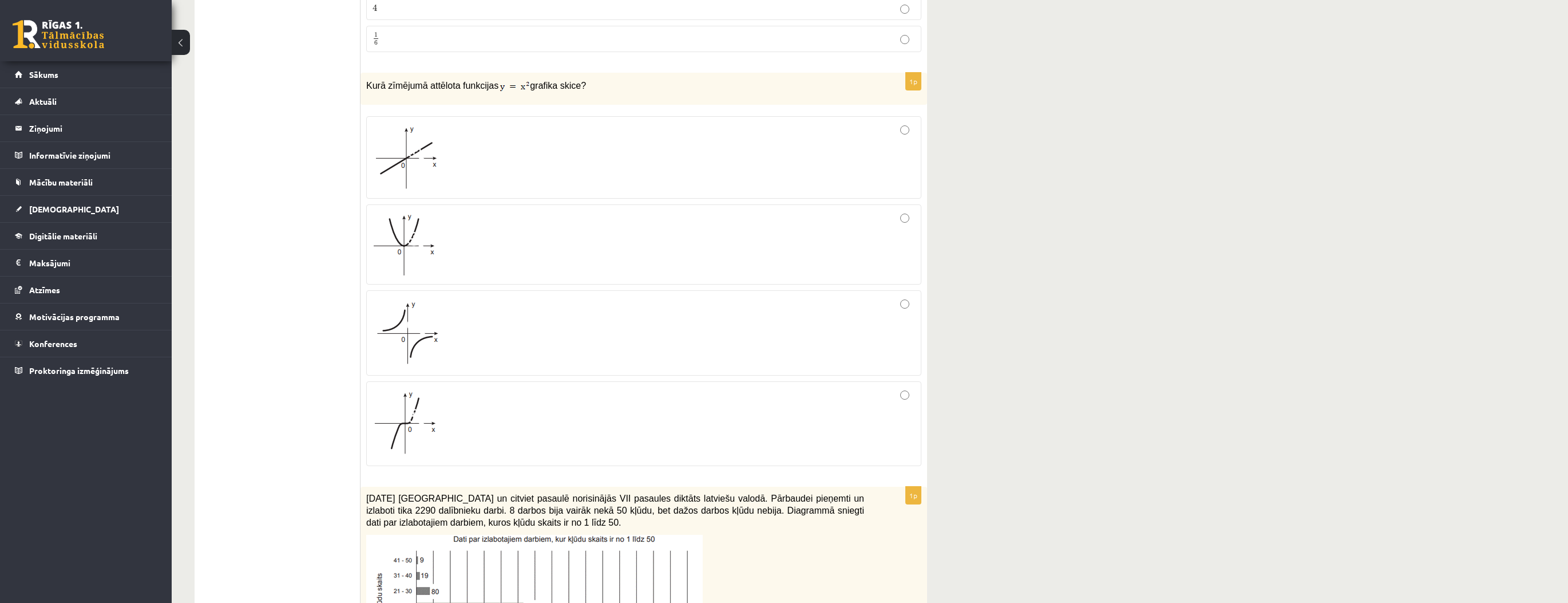
click at [532, 300] on div at bounding box center [643, 333] width 542 height 73
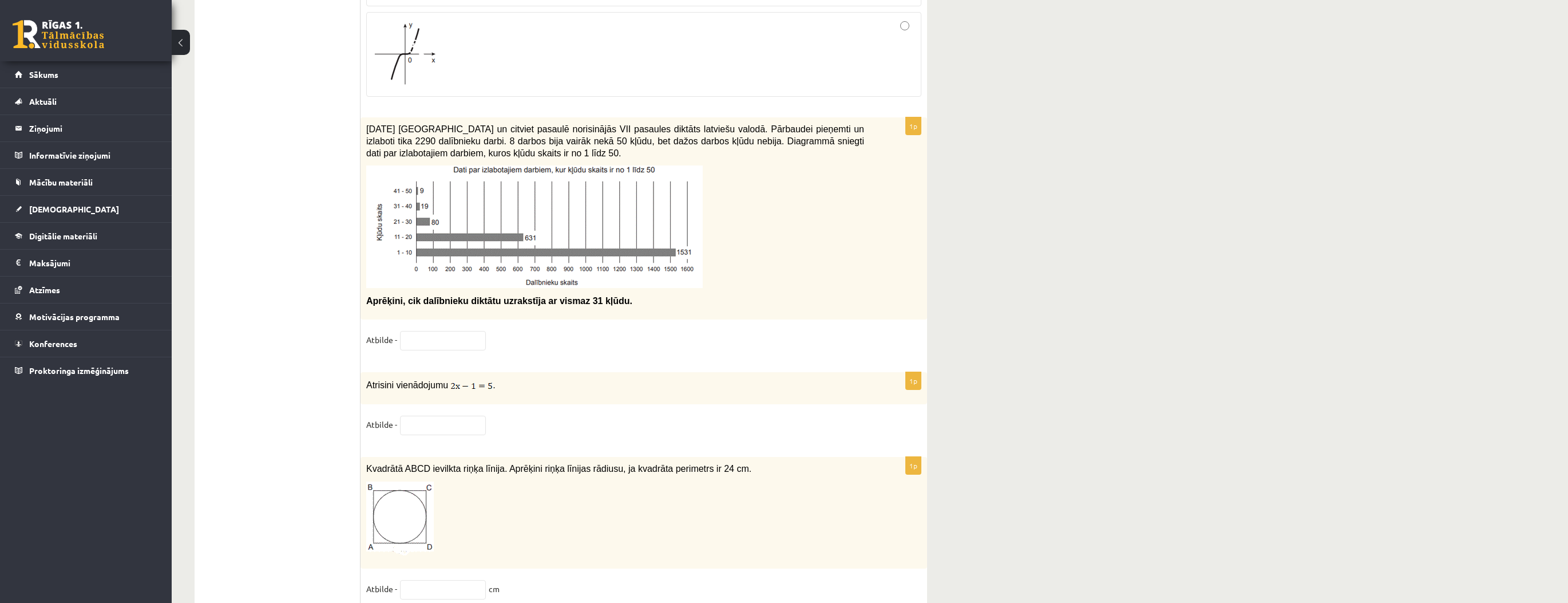
scroll to position [4809, 0]
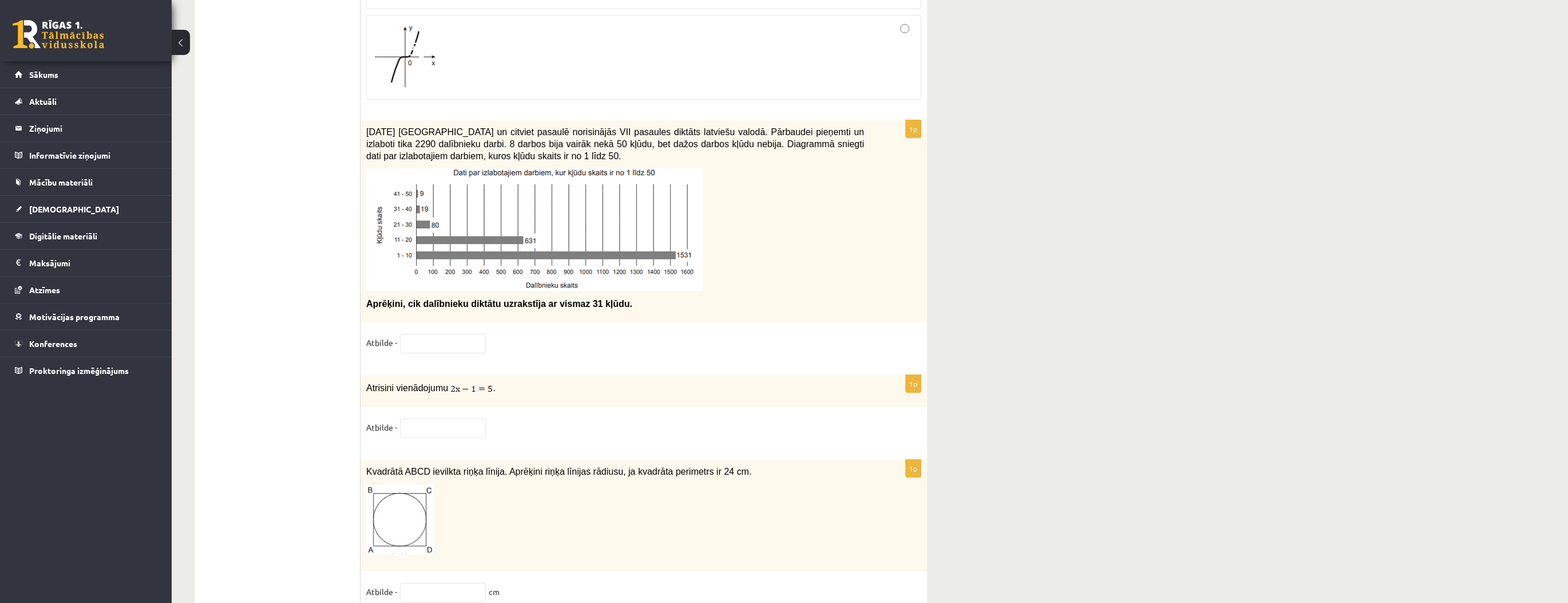
drag, startPoint x: 1019, startPoint y: 294, endPoint x: 712, endPoint y: 218, distance: 316.3
click at [801, 279] on div "2021. gada 27. novembrī Latvijā un citviet pasaulē norisinājās VII pasaules dik…" at bounding box center [644, 221] width 567 height 201
click at [459, 418] on input "text" at bounding box center [443, 428] width 86 height 20
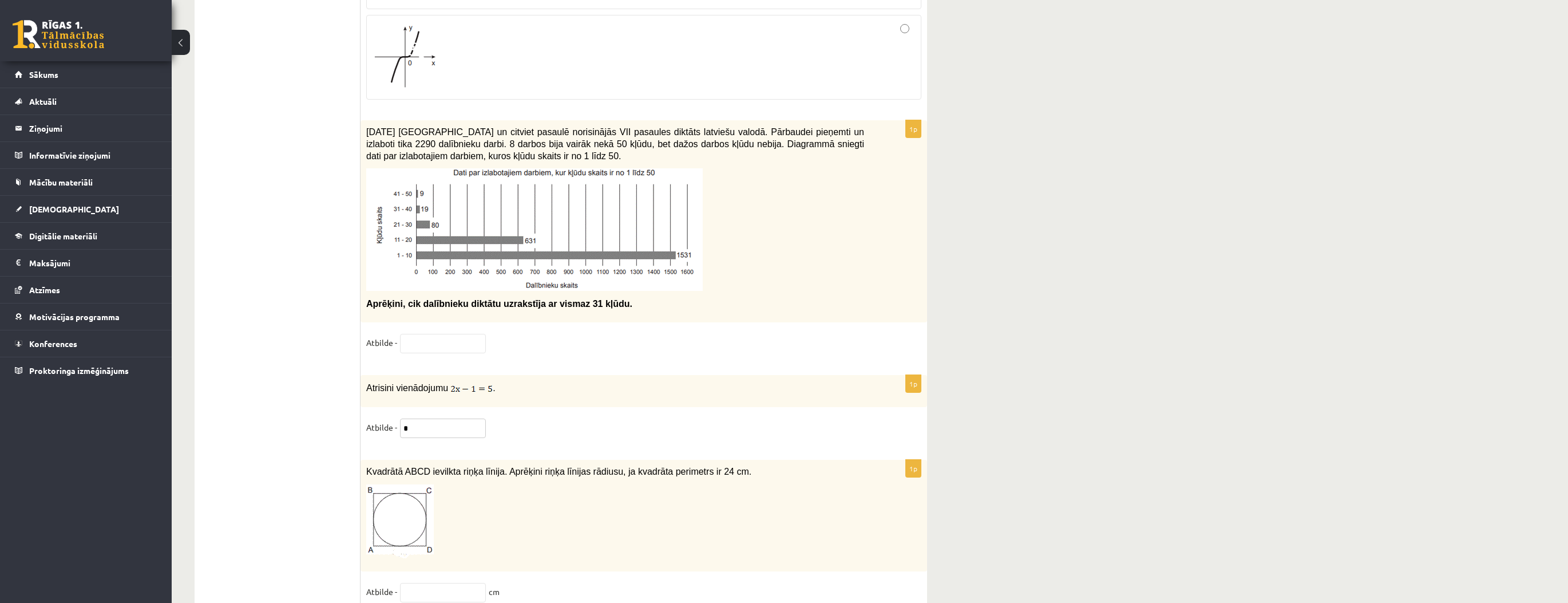
type input "*"
click at [677, 295] on div "1p 2021. gada 27. novembrī Latvijā un citviet pasaulē norisinājās VII pasaules …" at bounding box center [644, 242] width 567 height 243
click at [419, 334] on input "text" at bounding box center [443, 344] width 86 height 20
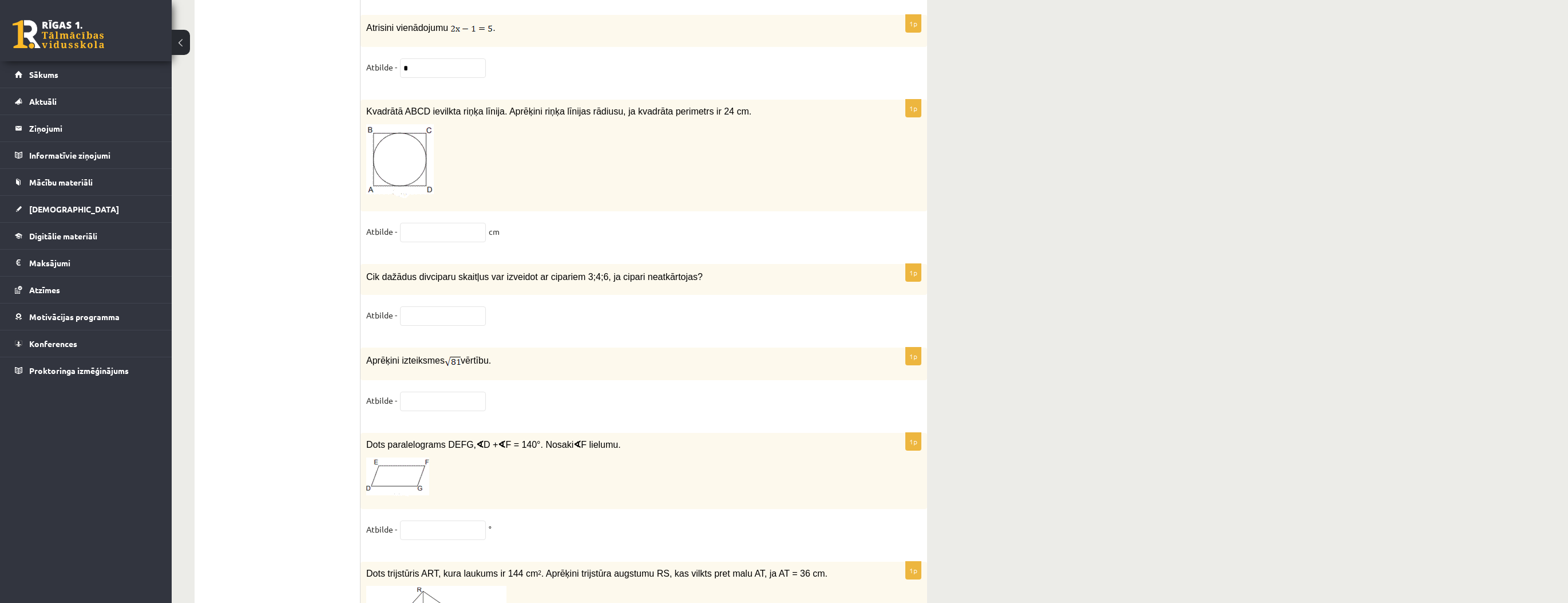
scroll to position [5175, 0]
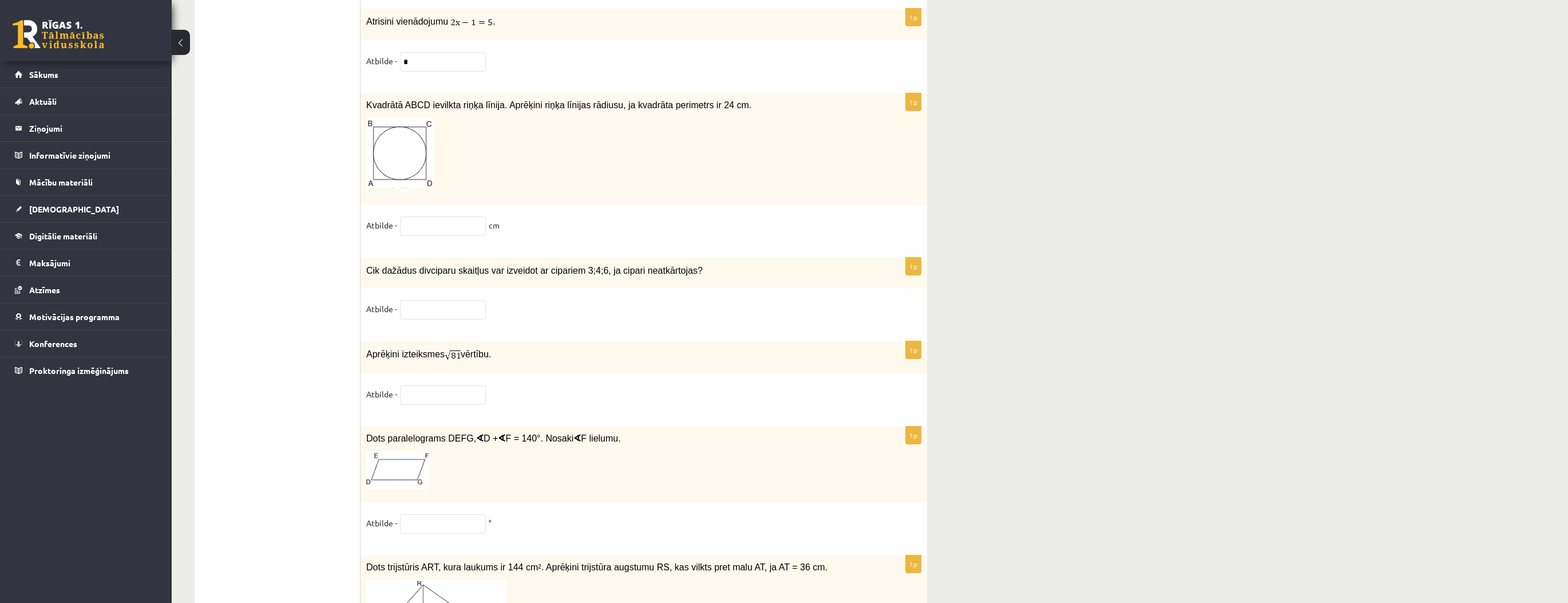
type input "*"
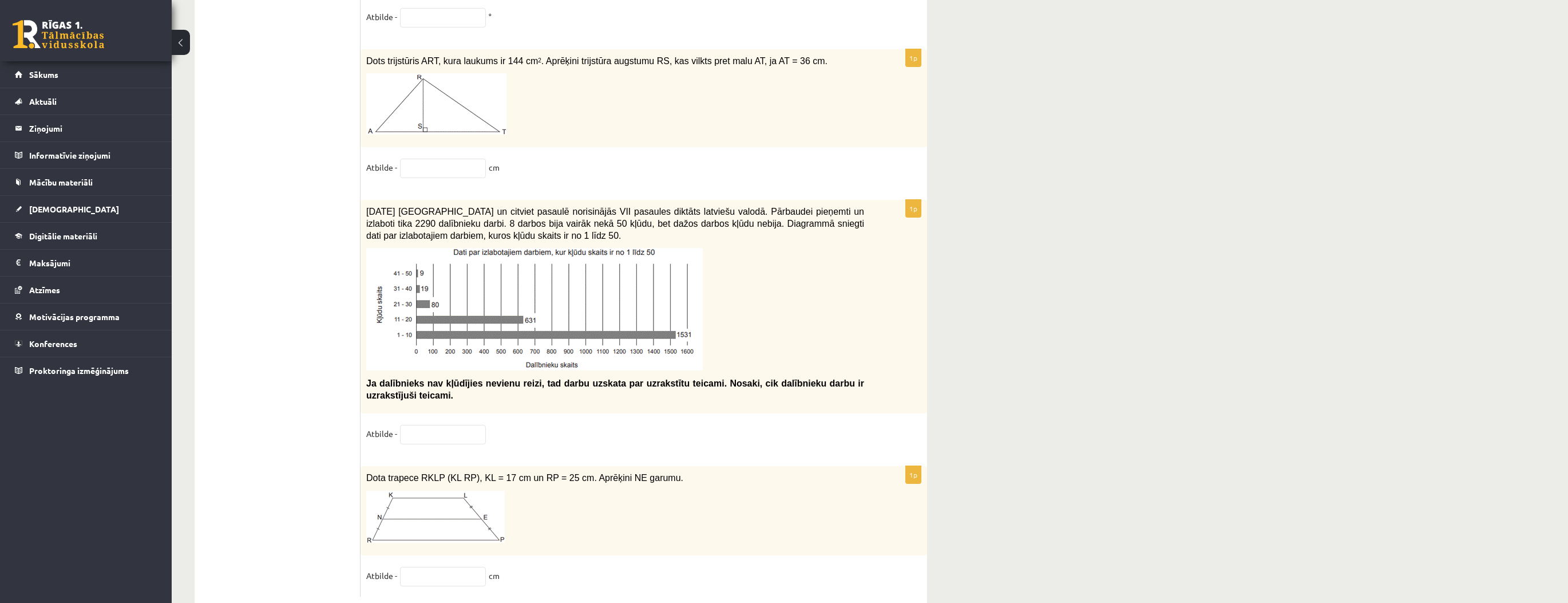
scroll to position [5681, 0]
click at [836, 295] on p at bounding box center [615, 309] width 498 height 122
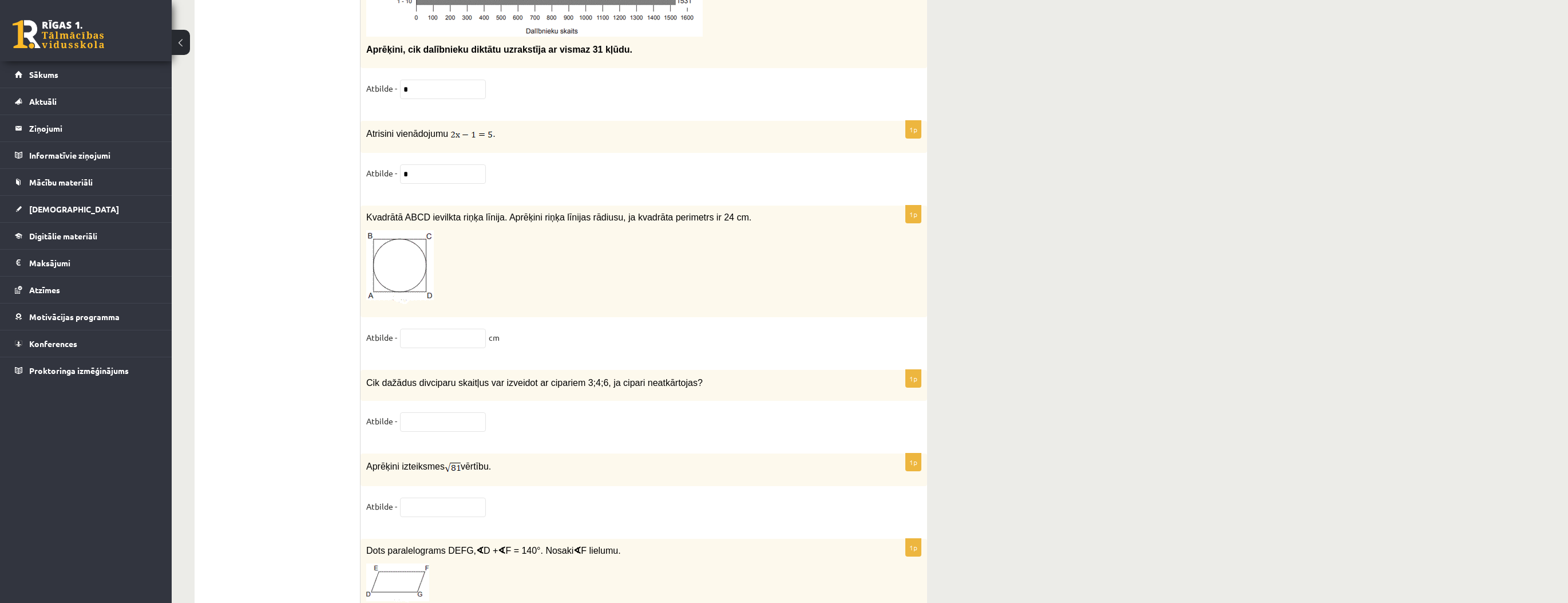
scroll to position [4994, 0]
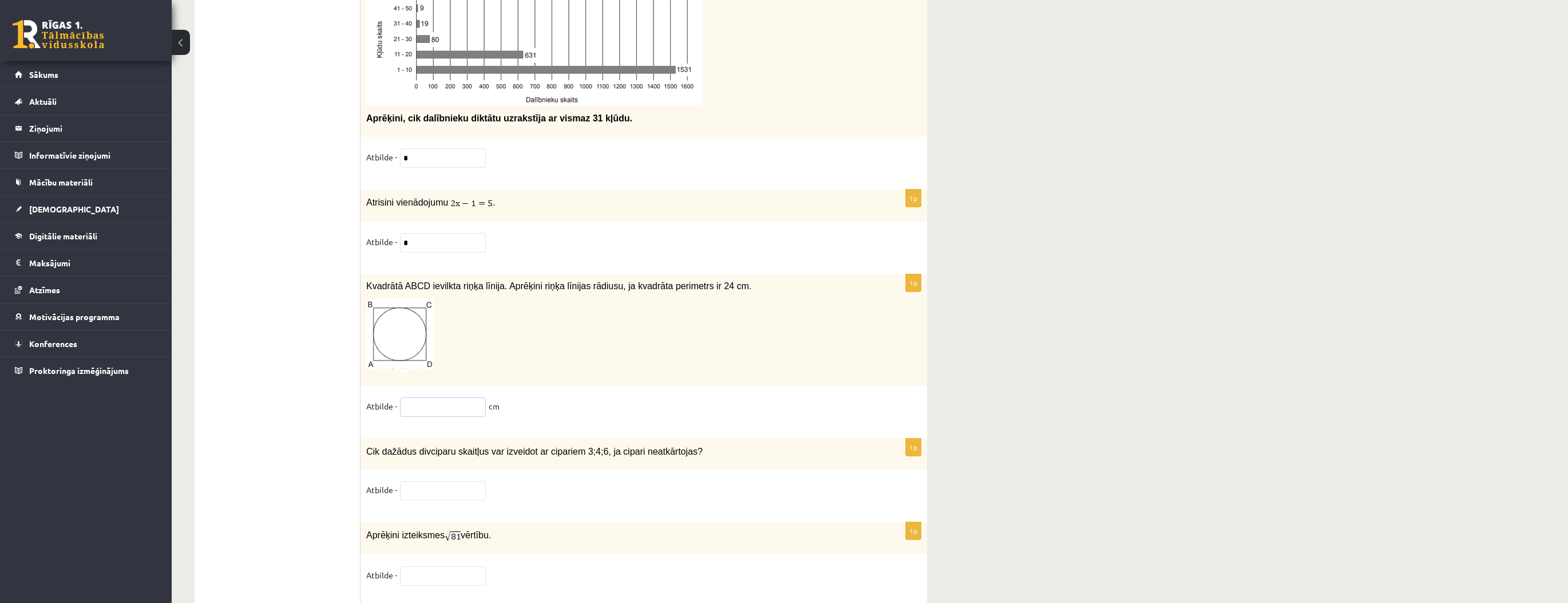
drag, startPoint x: 419, startPoint y: 371, endPoint x: 466, endPoint y: 387, distance: 49.6
click at [419, 398] on input "text" at bounding box center [443, 407] width 86 height 20
click at [685, 299] on p at bounding box center [615, 336] width 498 height 75
click at [425, 398] on input "text" at bounding box center [443, 407] width 86 height 20
type input "****"
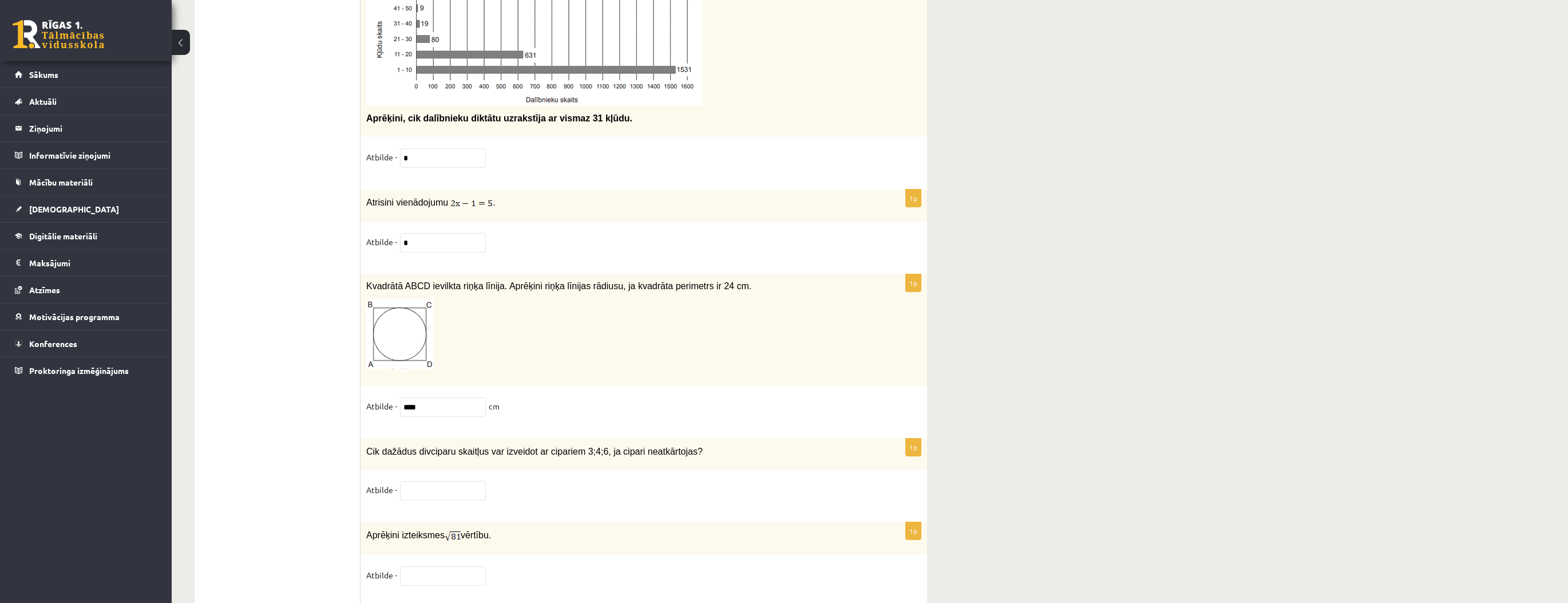
drag, startPoint x: 737, startPoint y: 348, endPoint x: 631, endPoint y: 430, distance: 134.0
click at [737, 348] on div "Kvadrātā ABCD ievilkta riņķa līnija. Aprēķini riņķa līnijas rādiusu, ja kvadrāt…" at bounding box center [644, 330] width 567 height 112
click at [455, 481] on input "text" at bounding box center [443, 490] width 86 height 20
type input "**"
click at [448, 566] on input "text" at bounding box center [443, 576] width 86 height 20
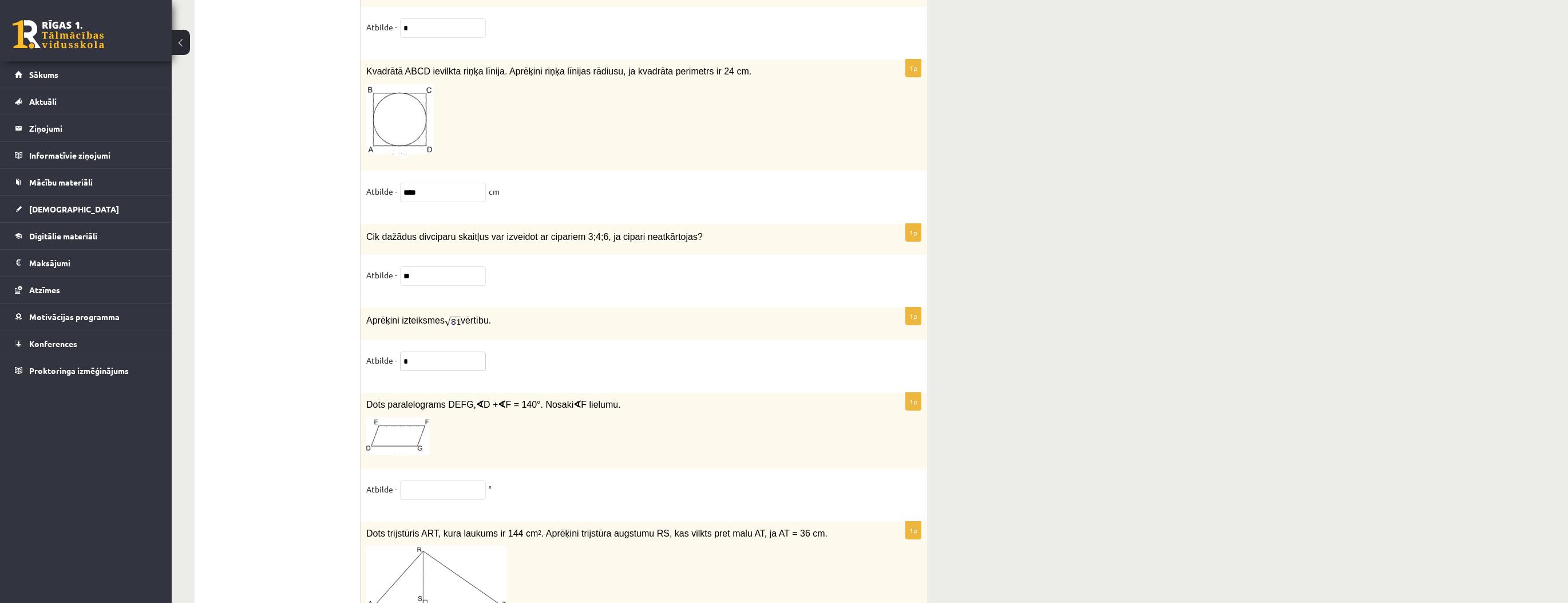
scroll to position [5223, 0]
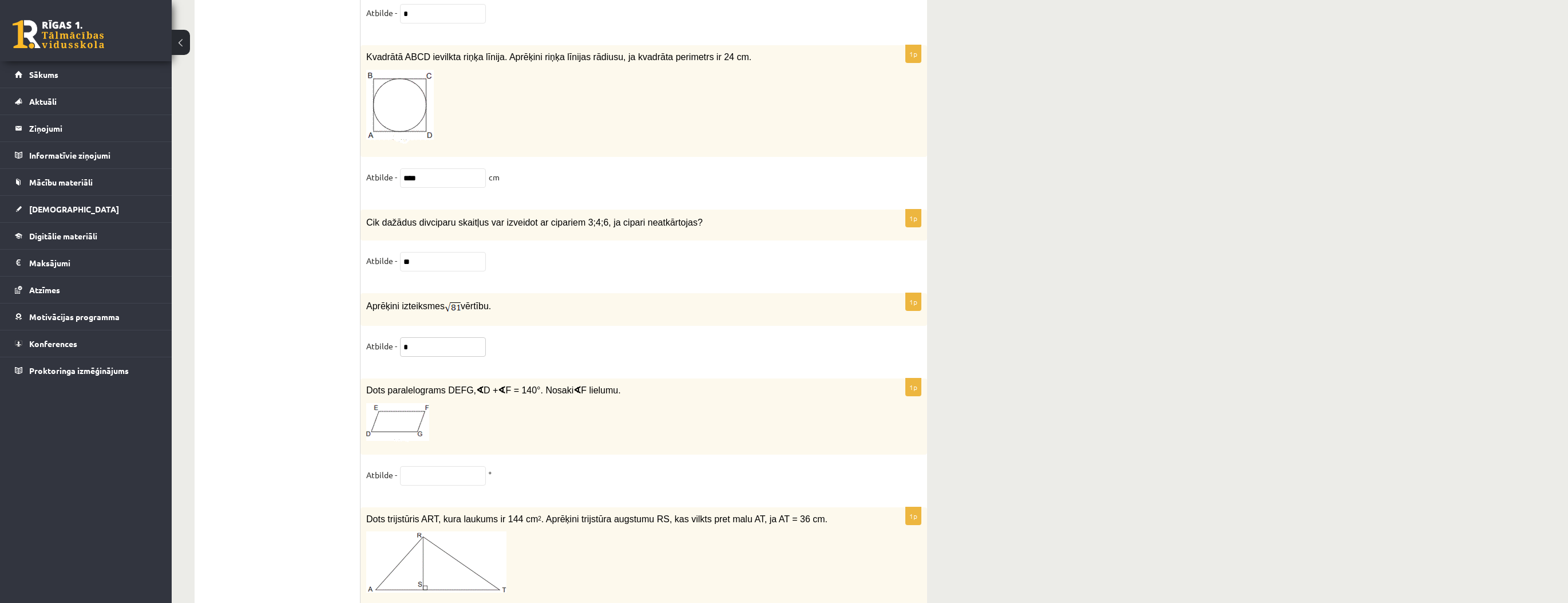
type input "*"
drag, startPoint x: 700, startPoint y: 312, endPoint x: 642, endPoint y: 338, distance: 63.6
click at [699, 337] on fieldset "Atbilde - *" at bounding box center [644, 349] width 555 height 24
click at [440, 466] on input "text" at bounding box center [443, 476] width 86 height 20
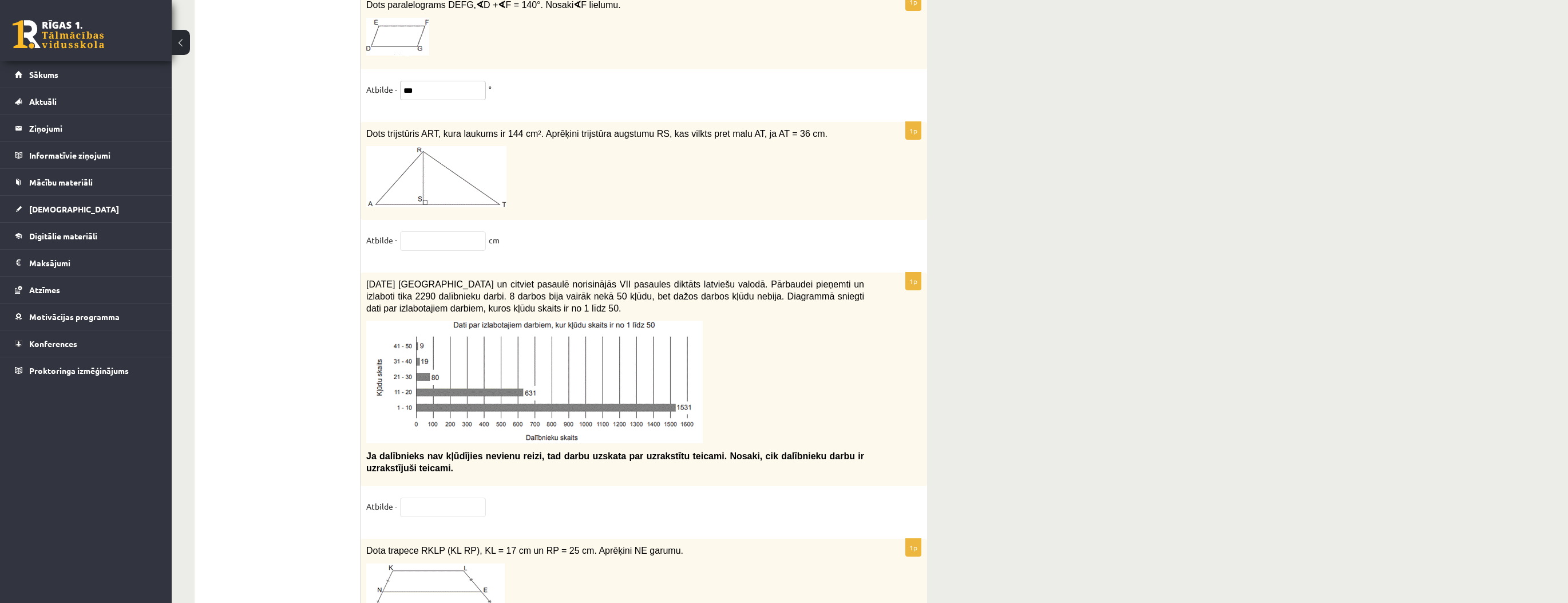
scroll to position [5681, 0]
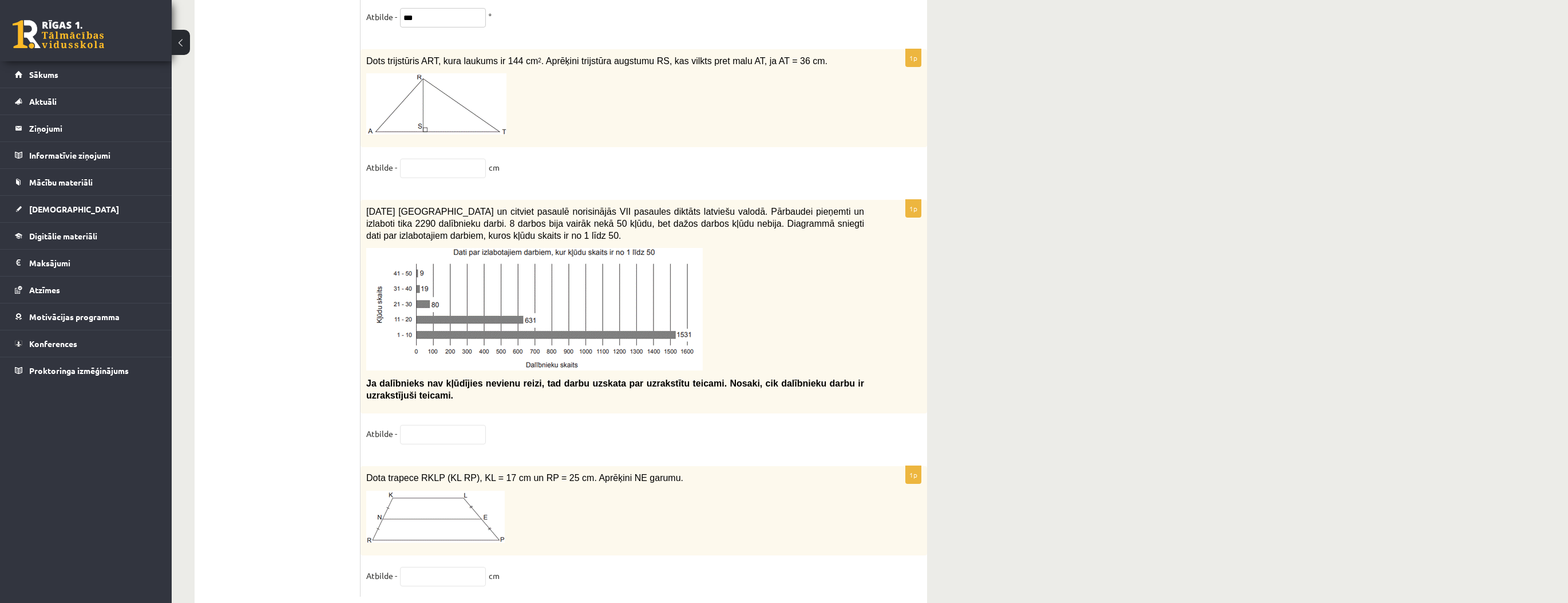
type input "***"
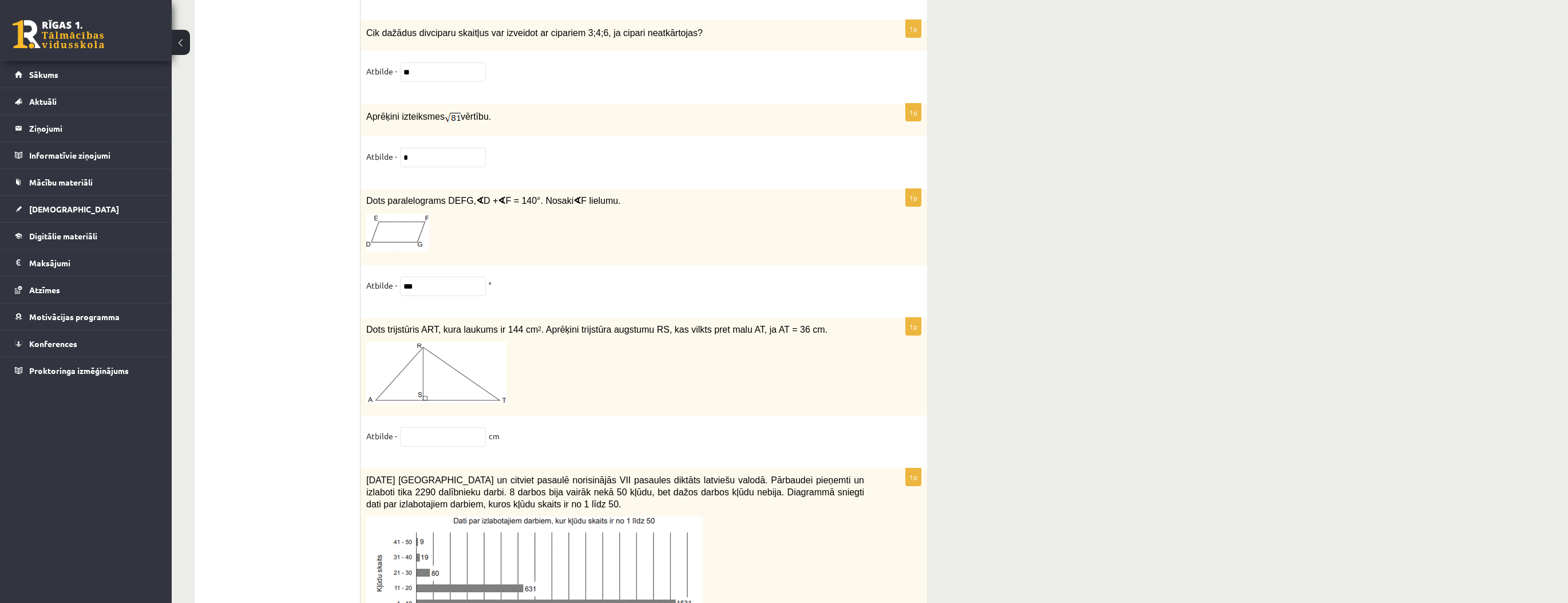
scroll to position [5406, 0]
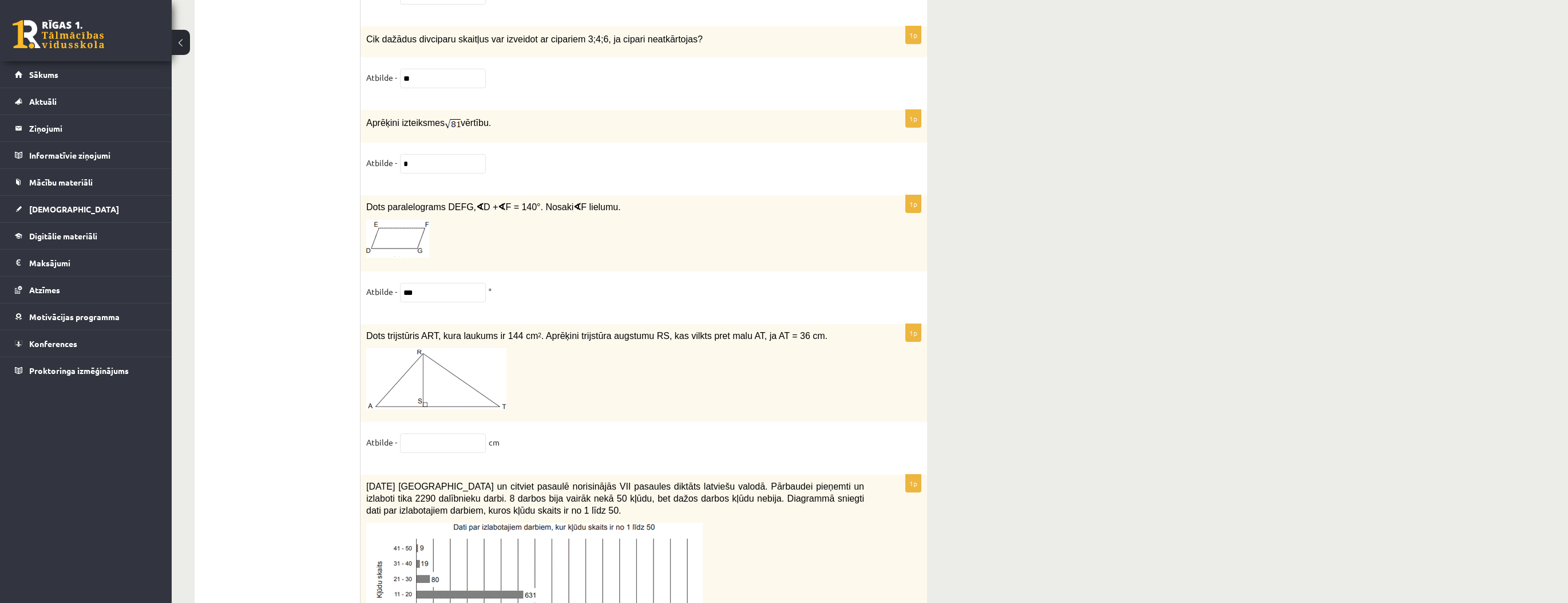
click at [424, 426] on div "1p Dots trijstūris ART, kura laukums ir 144 cm 2 . Aprēķini trijstūra augstumu …" at bounding box center [644, 394] width 567 height 139
click at [421, 434] on input "text" at bounding box center [443, 443] width 86 height 20
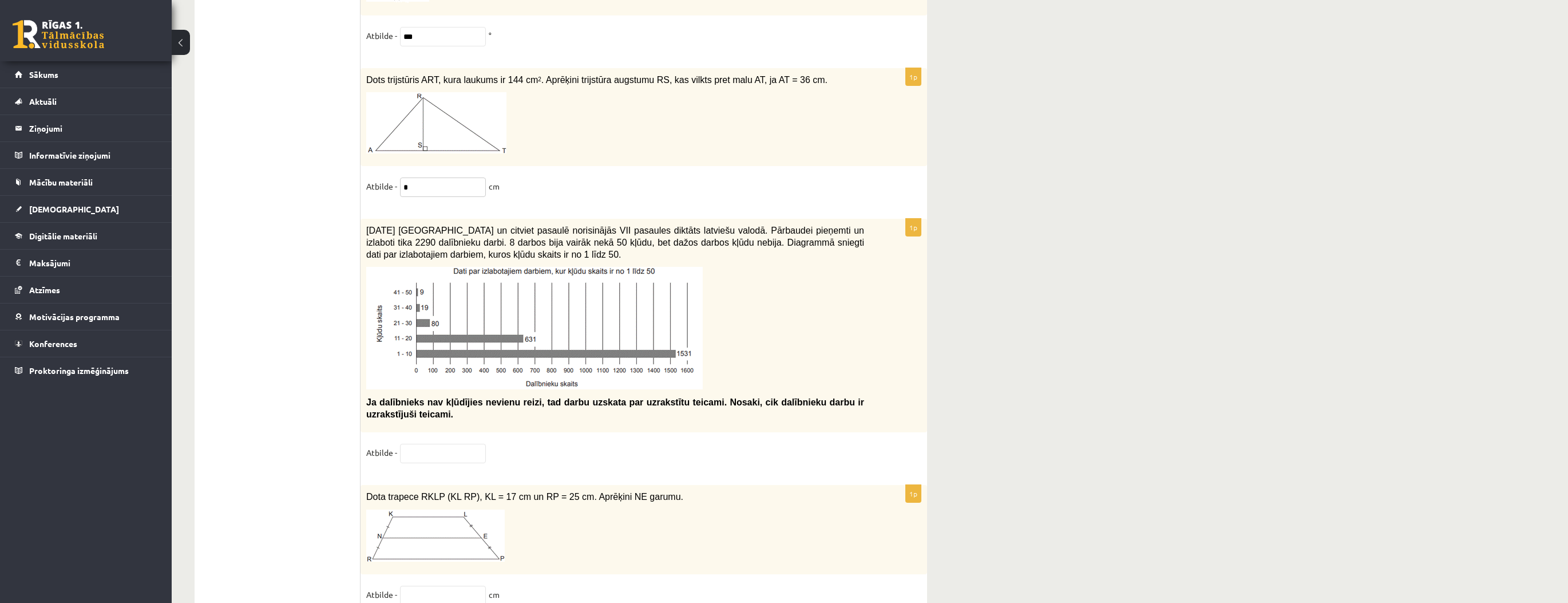
scroll to position [5681, 0]
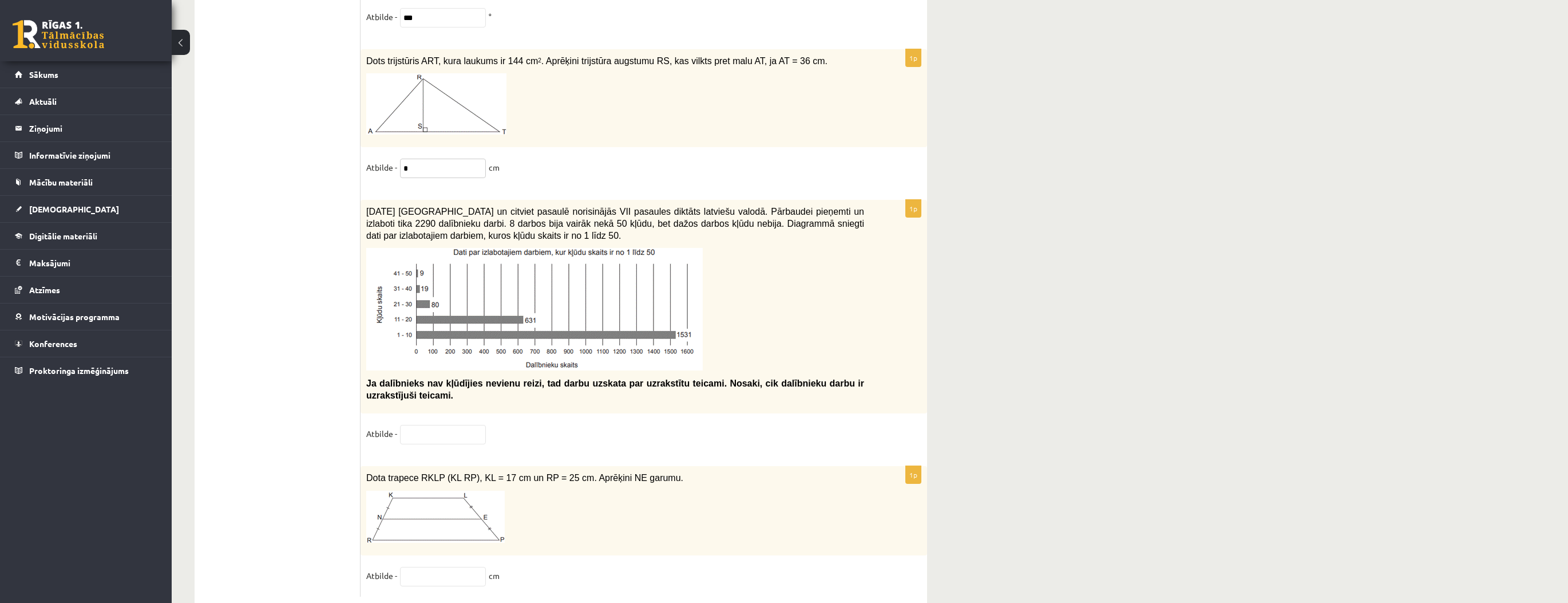
type input "*"
drag, startPoint x: 565, startPoint y: 449, endPoint x: 651, endPoint y: 451, distance: 86.0
click at [651, 472] on p "Dota trapece RKLP (KL RP), KL = 17 cm un RP = 25 cm. Aprēķini NE garumu." at bounding box center [615, 478] width 498 height 12
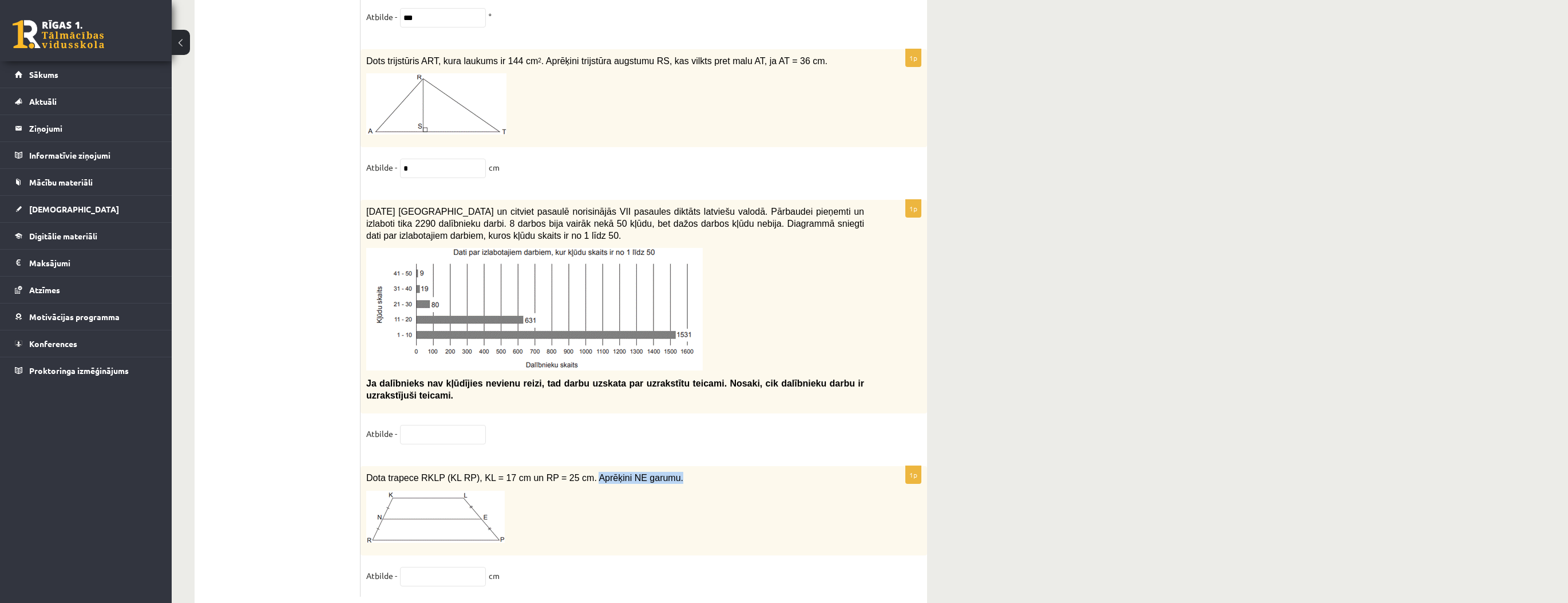
copy span "Aprēķini NE garumu."
click at [435, 567] on input "text" at bounding box center [443, 577] width 86 height 20
type input "**"
drag, startPoint x: 366, startPoint y: 353, endPoint x: 487, endPoint y: 405, distance: 131.7
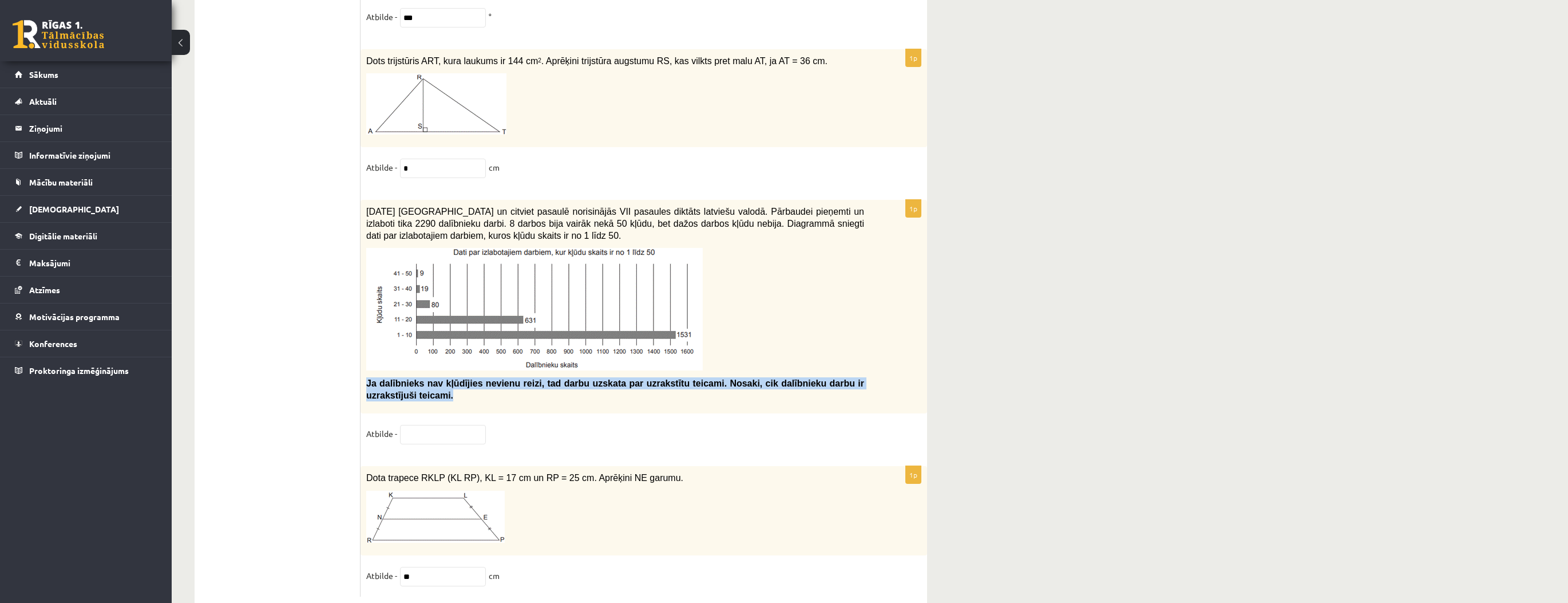
click at [407, 371] on div "2021. gada 27. novembrī Latvijā un citviet pasaulē norisinājās VII pasaules dik…" at bounding box center [644, 306] width 567 height 213
copy span "Ja dalībnieks nav kļūdījies nevienu reizi, tad darbu uzskata par uzrakstītu tei…"
click at [751, 305] on p at bounding box center [615, 309] width 498 height 122
click at [422, 424] on div "1p 2021. gada 27. novembrī Latvijā un citviet pasaulē norisinājās VII pasaules …" at bounding box center [644, 327] width 567 height 255
click at [419, 425] on input "text" at bounding box center [443, 435] width 86 height 20
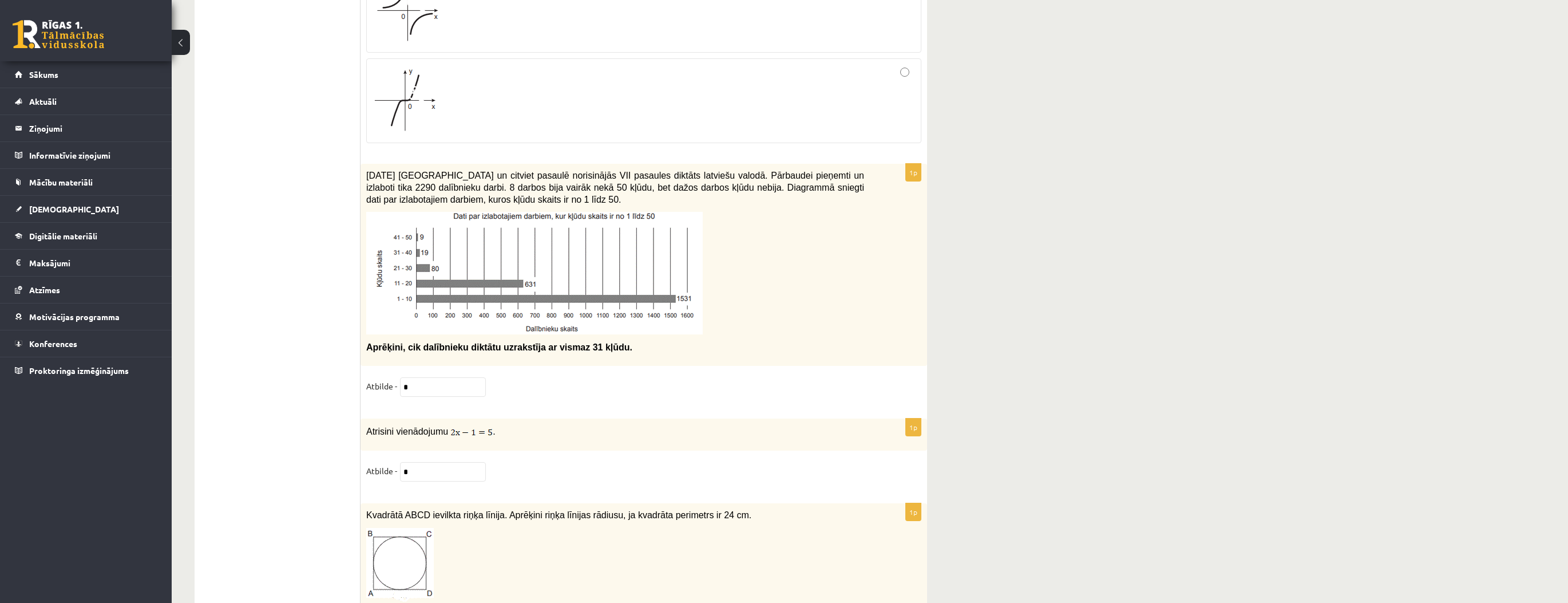
type input "***"
drag, startPoint x: 284, startPoint y: 409, endPoint x: 295, endPoint y: 312, distance: 97.6
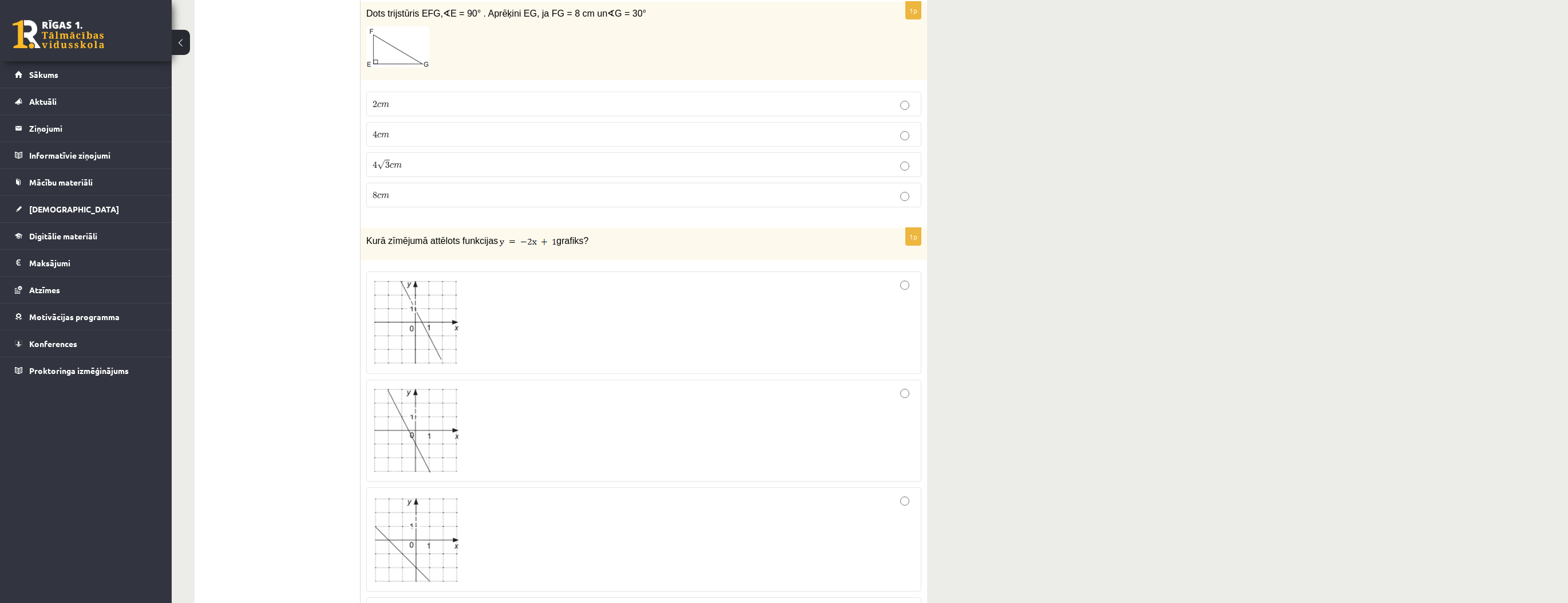
scroll to position [0, 0]
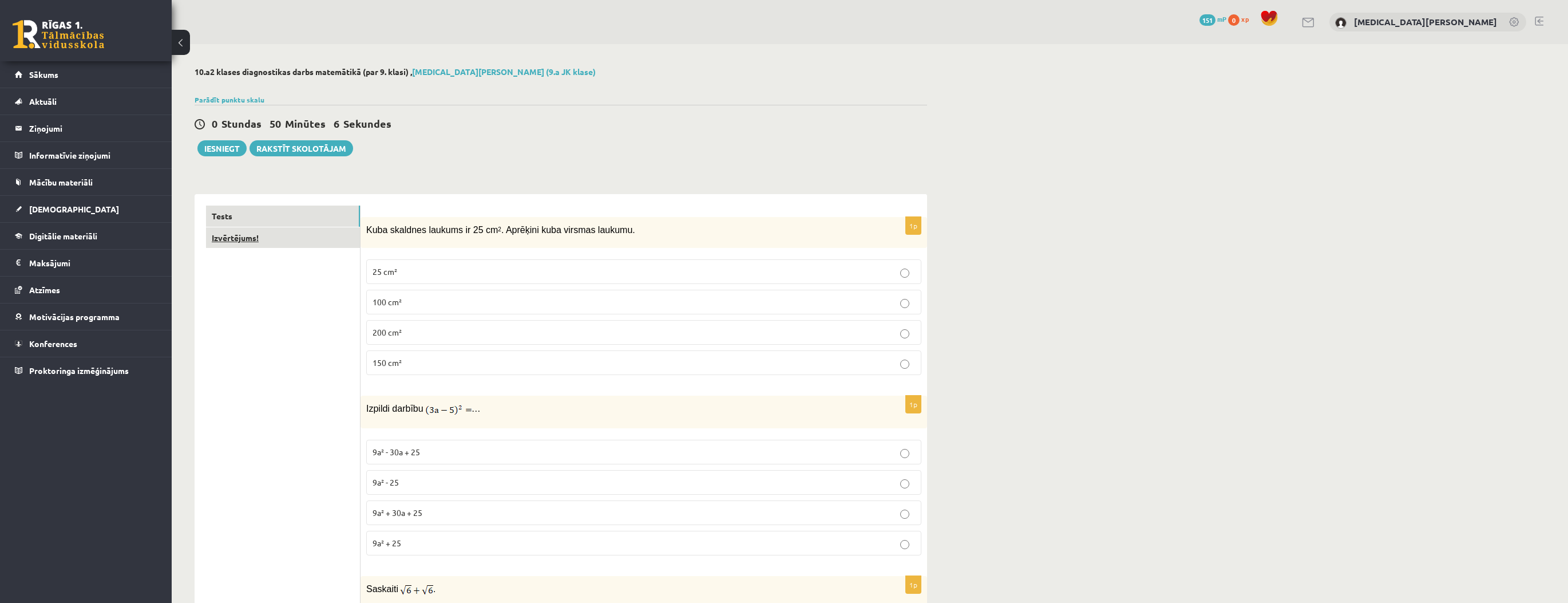
click at [296, 239] on link "Izvērtējums!" at bounding box center [283, 238] width 154 height 21
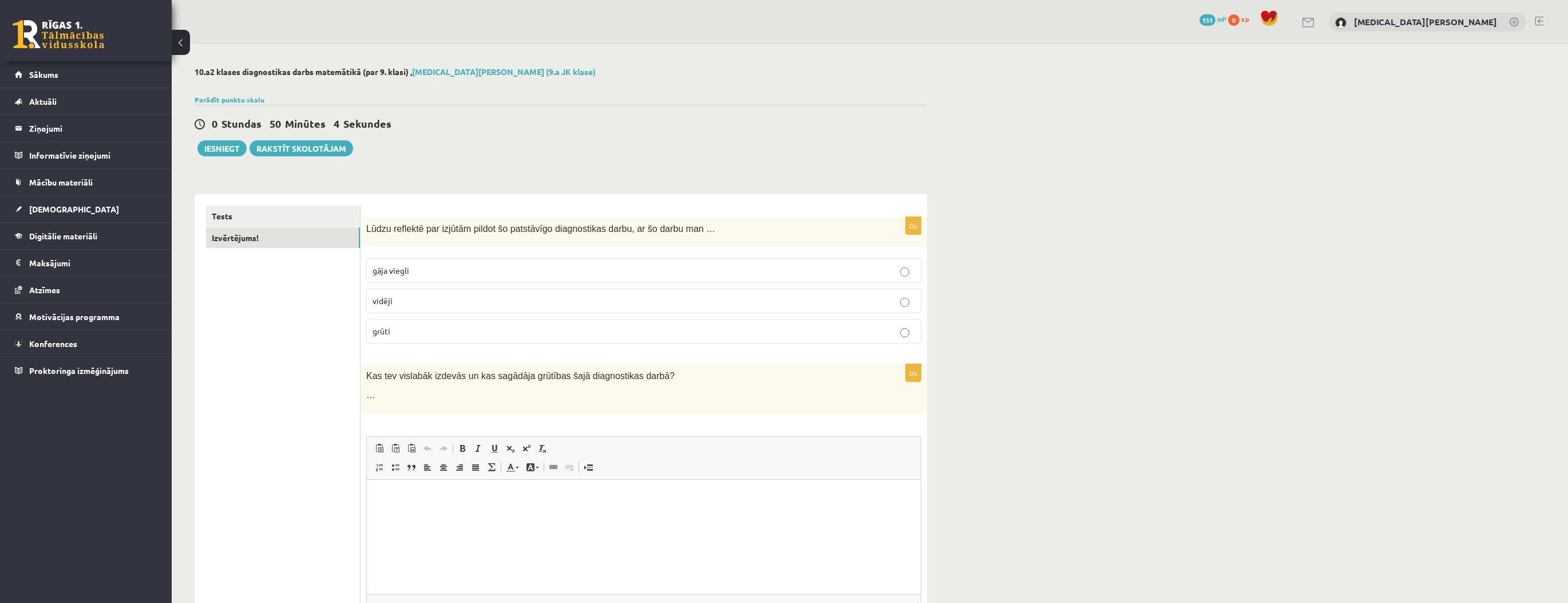
click at [418, 305] on p "vidēji" at bounding box center [643, 301] width 542 height 12
click at [229, 222] on link "Tests" at bounding box center [283, 216] width 154 height 21
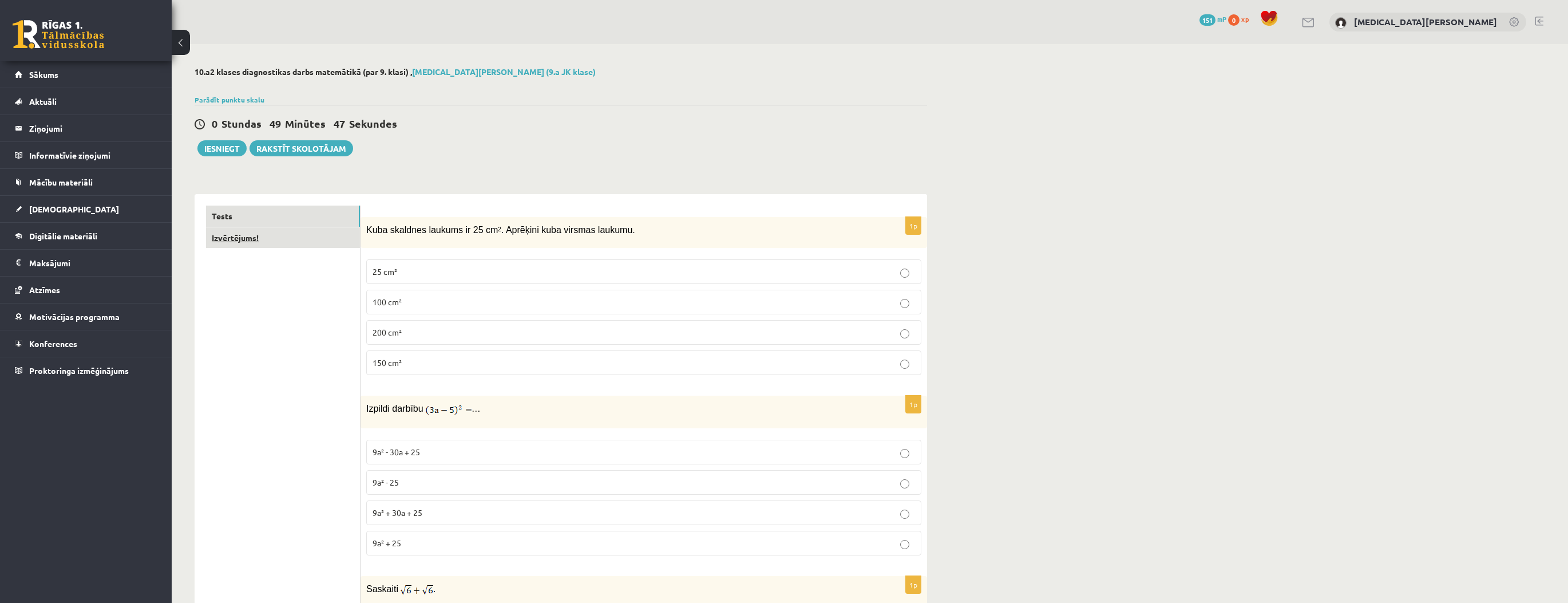
click at [295, 239] on link "Izvērtējums!" at bounding box center [283, 238] width 154 height 21
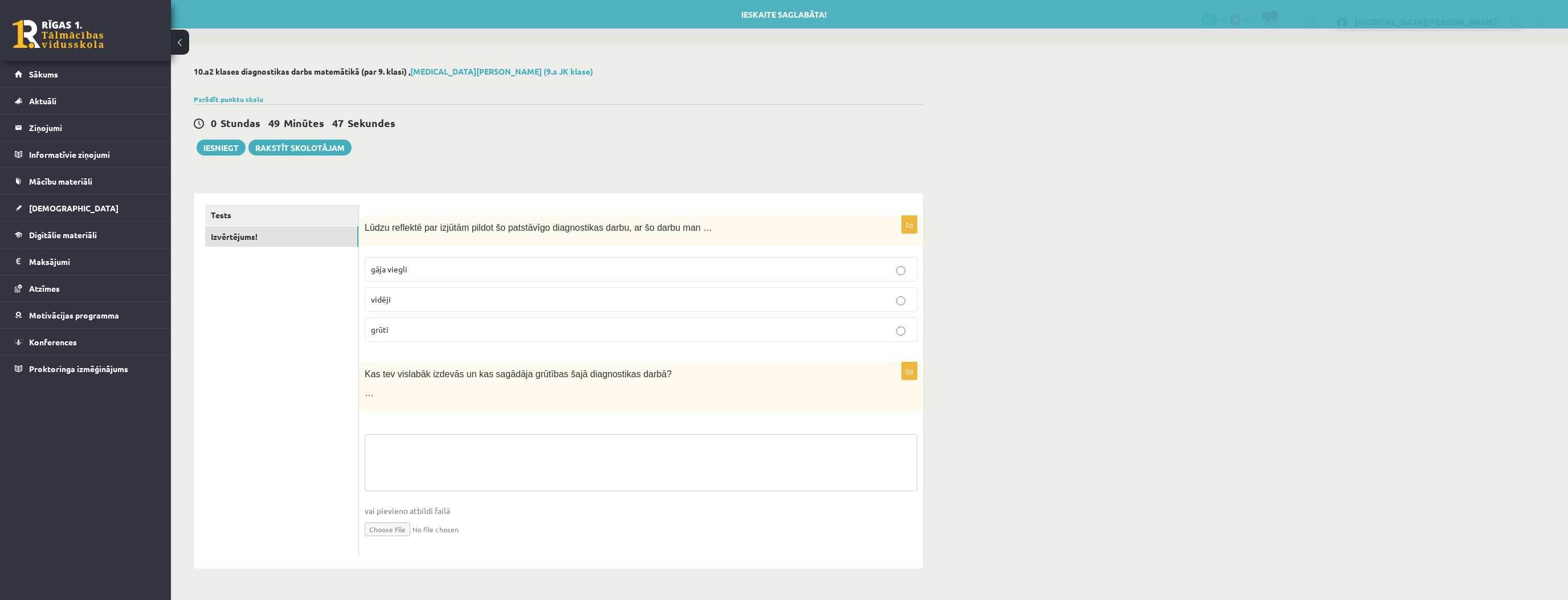
click at [433, 436] on textarea at bounding box center [641, 462] width 553 height 57
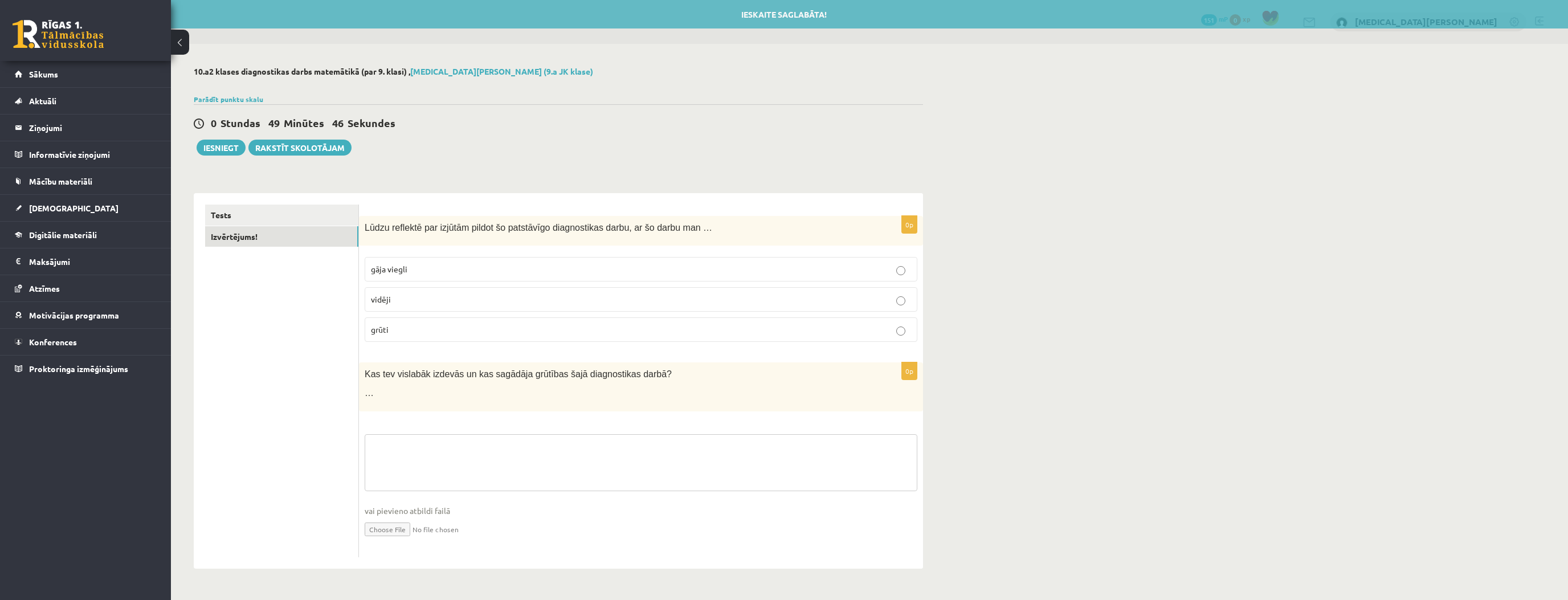
type textarea "*"
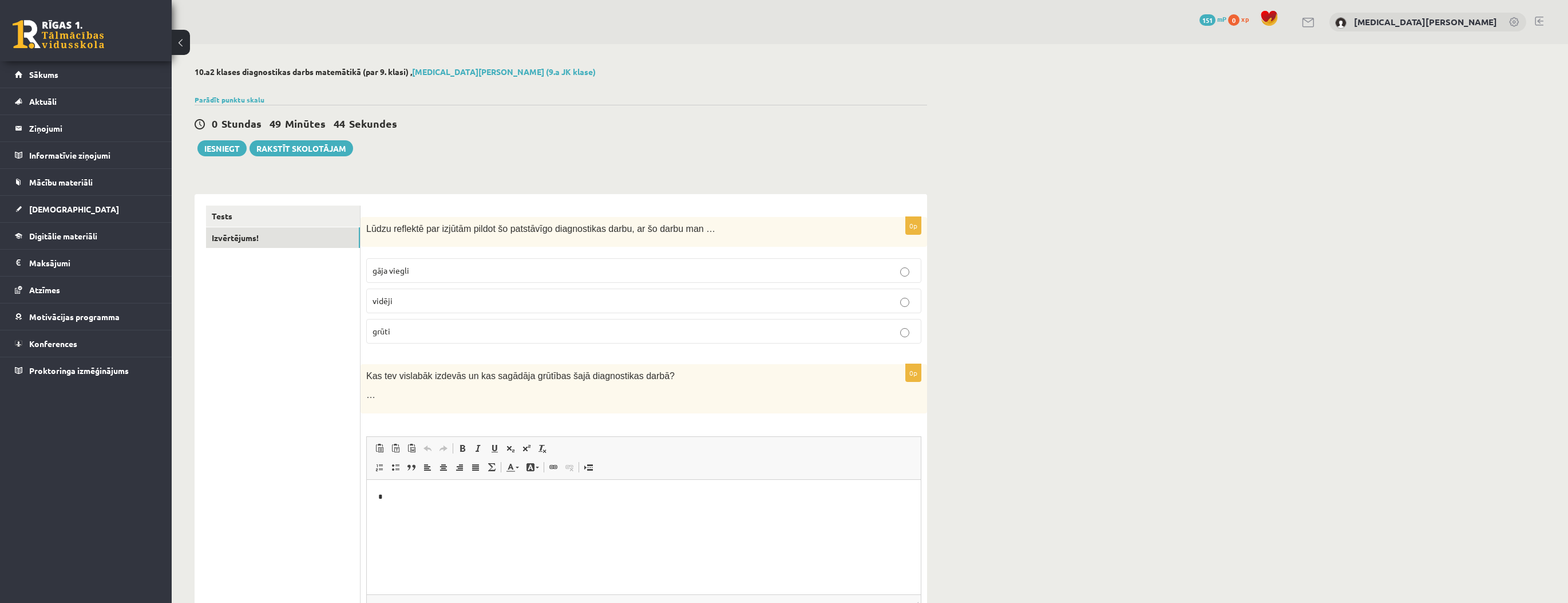
click at [426, 514] on html "*" at bounding box center [644, 496] width 554 height 35
click at [217, 142] on button "Iesniegt" at bounding box center [222, 148] width 49 height 16
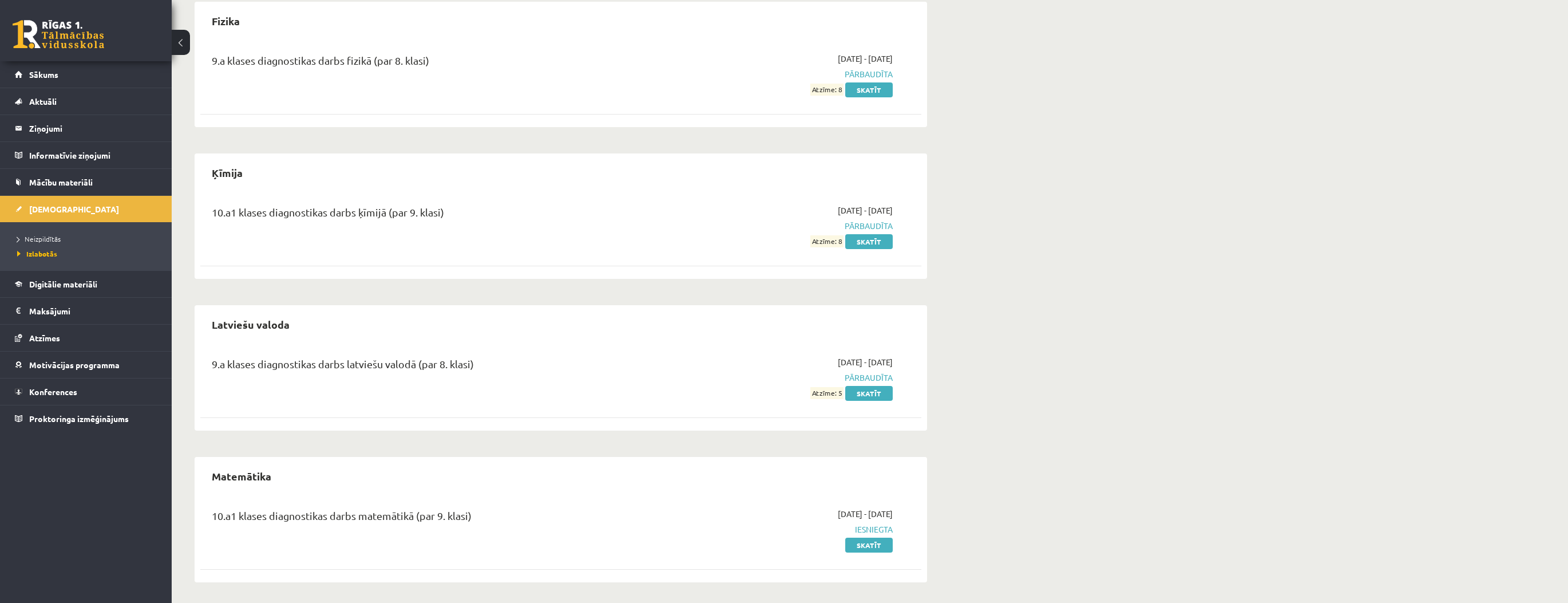
scroll to position [568, 0]
click at [99, 79] on link "Sākums" at bounding box center [86, 74] width 142 height 26
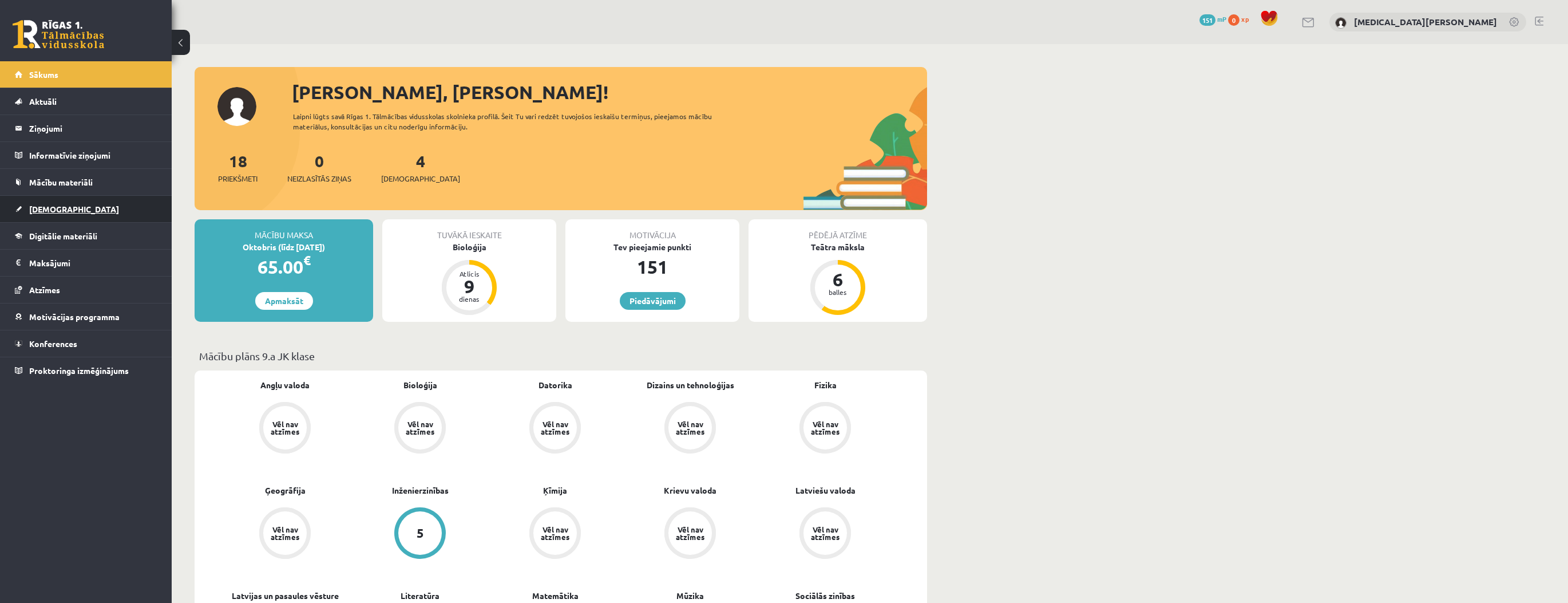
click at [130, 215] on link "[DEMOGRAPHIC_DATA]" at bounding box center [86, 209] width 142 height 26
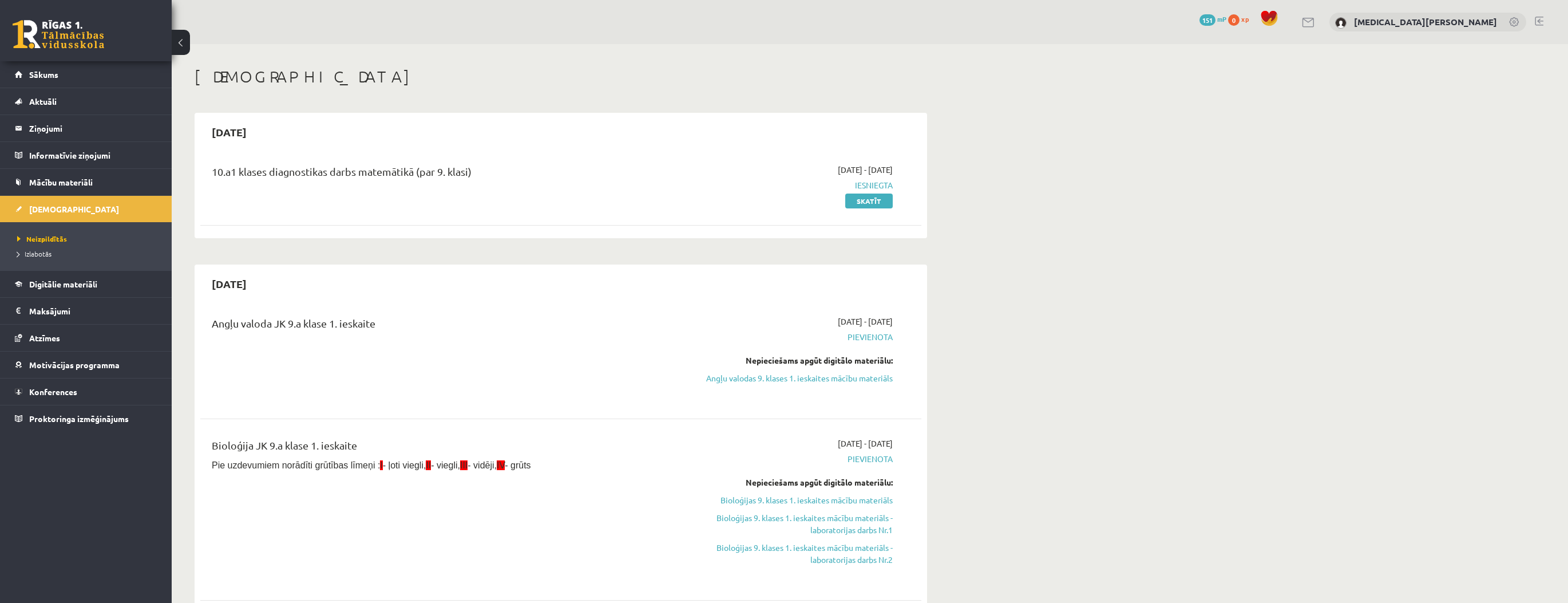
click at [1512, 26] on link at bounding box center [1514, 23] width 12 height 12
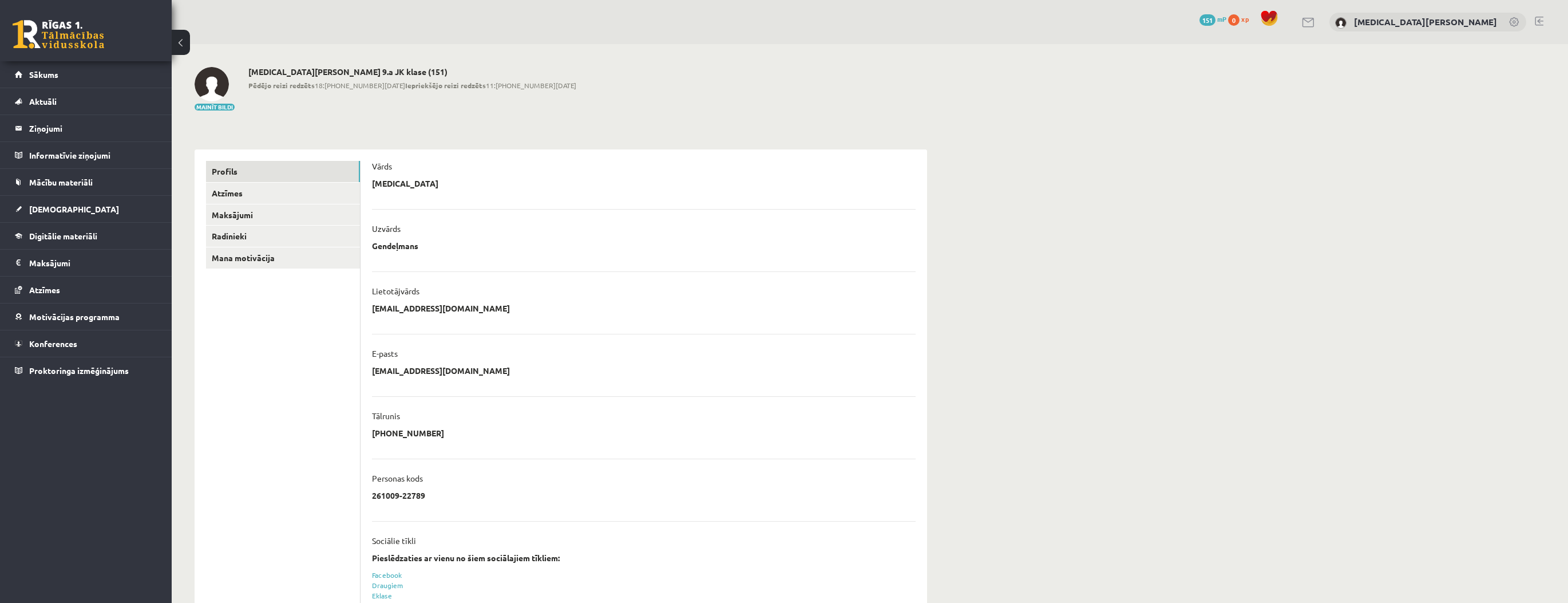
click at [1510, 25] on link at bounding box center [1514, 23] width 12 height 12
click at [1316, 19] on link at bounding box center [1309, 23] width 13 height 10
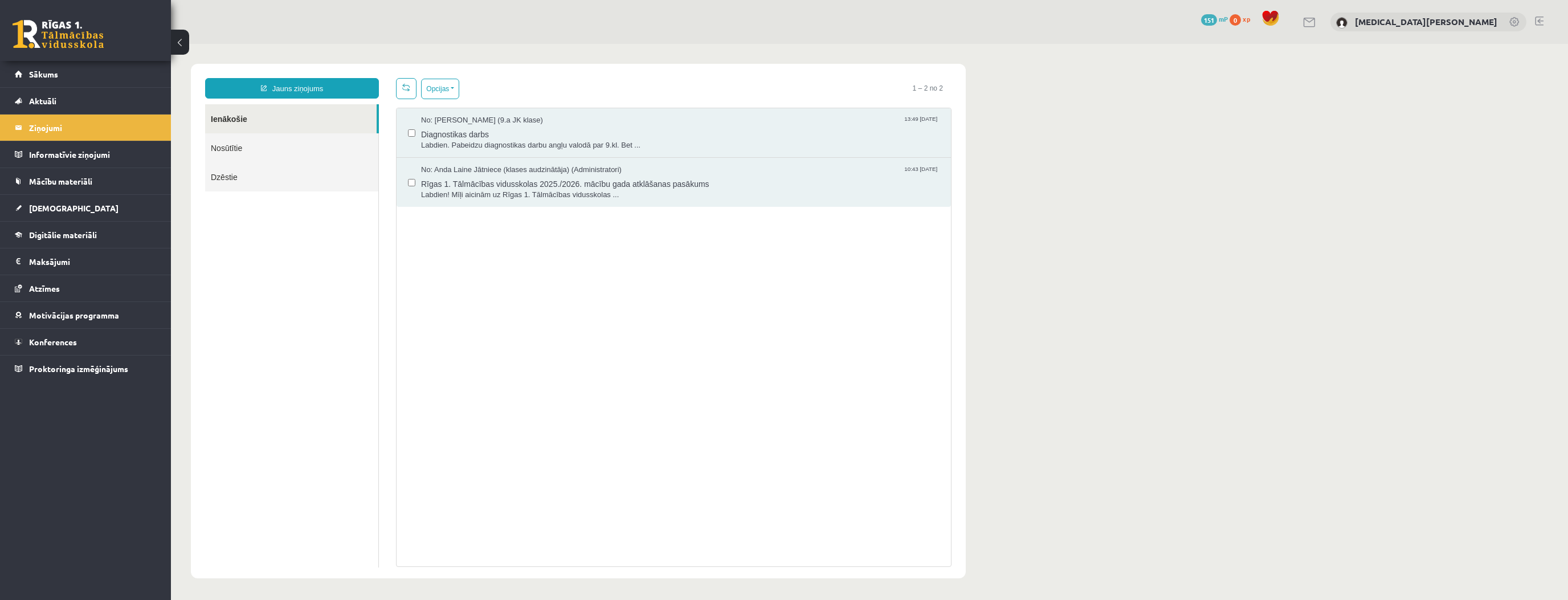
click at [69, 32] on link at bounding box center [58, 34] width 91 height 29
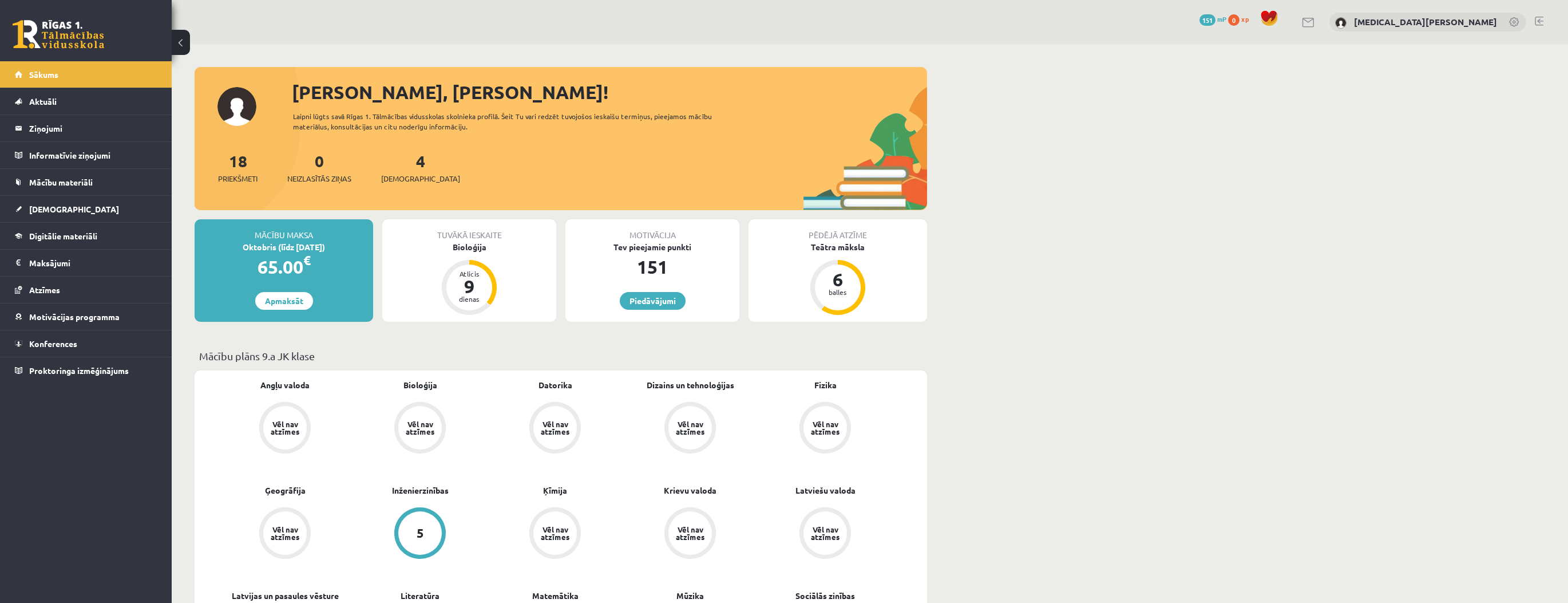
click at [1514, 23] on link at bounding box center [1514, 23] width 12 height 12
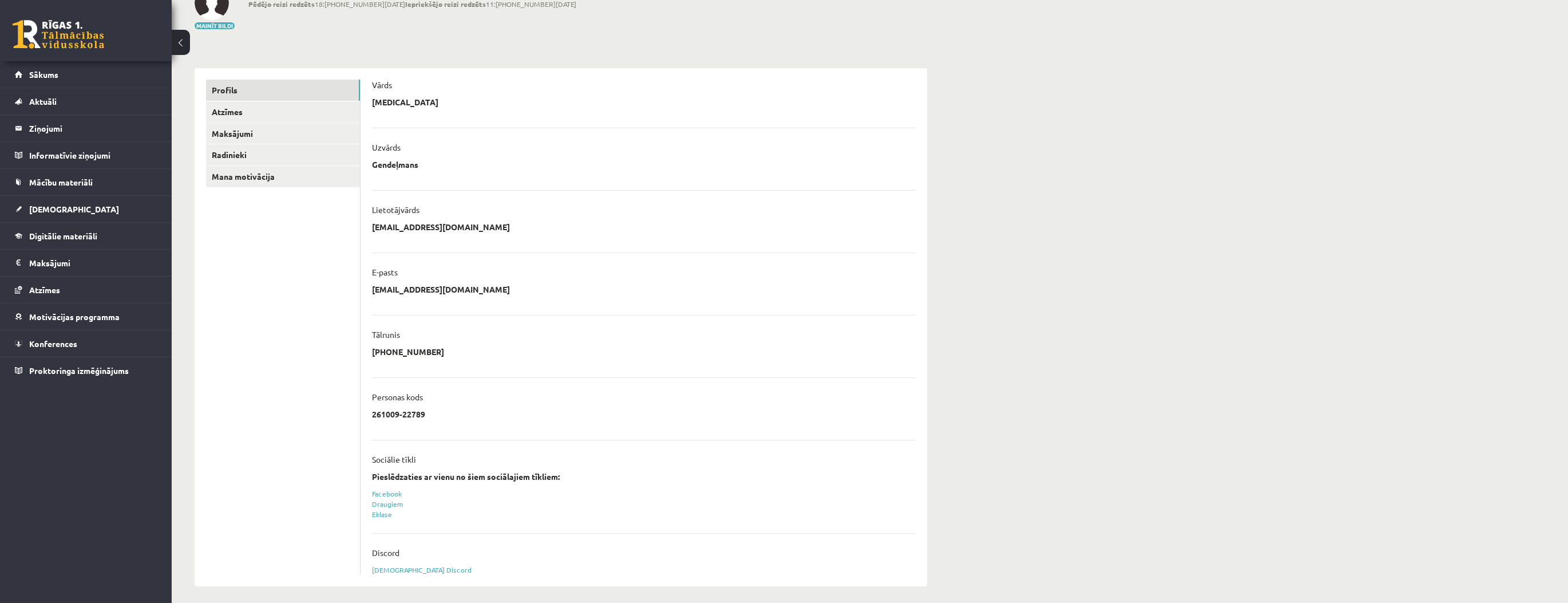
scroll to position [87, 0]
